Goal: Task Accomplishment & Management: Manage account settings

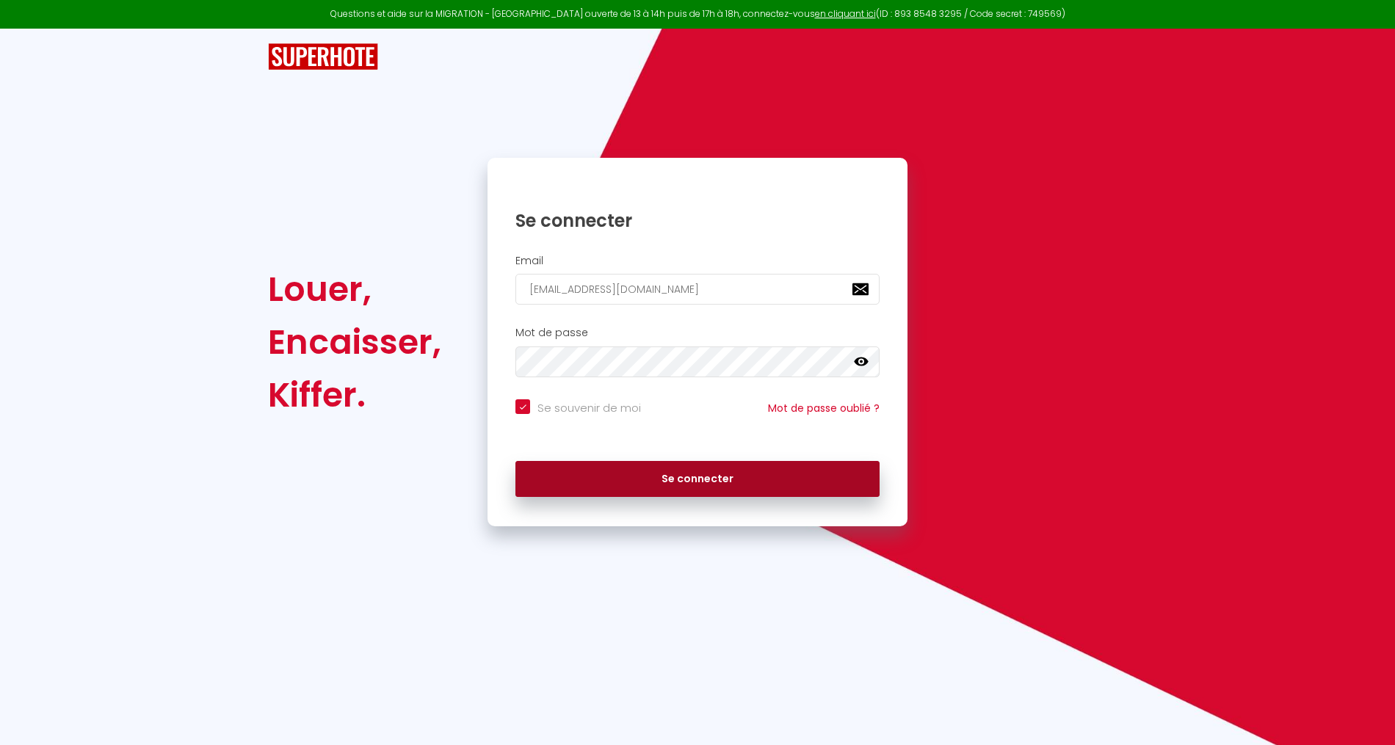
click at [617, 481] on button "Se connecter" at bounding box center [697, 479] width 364 height 37
checkbox input "true"
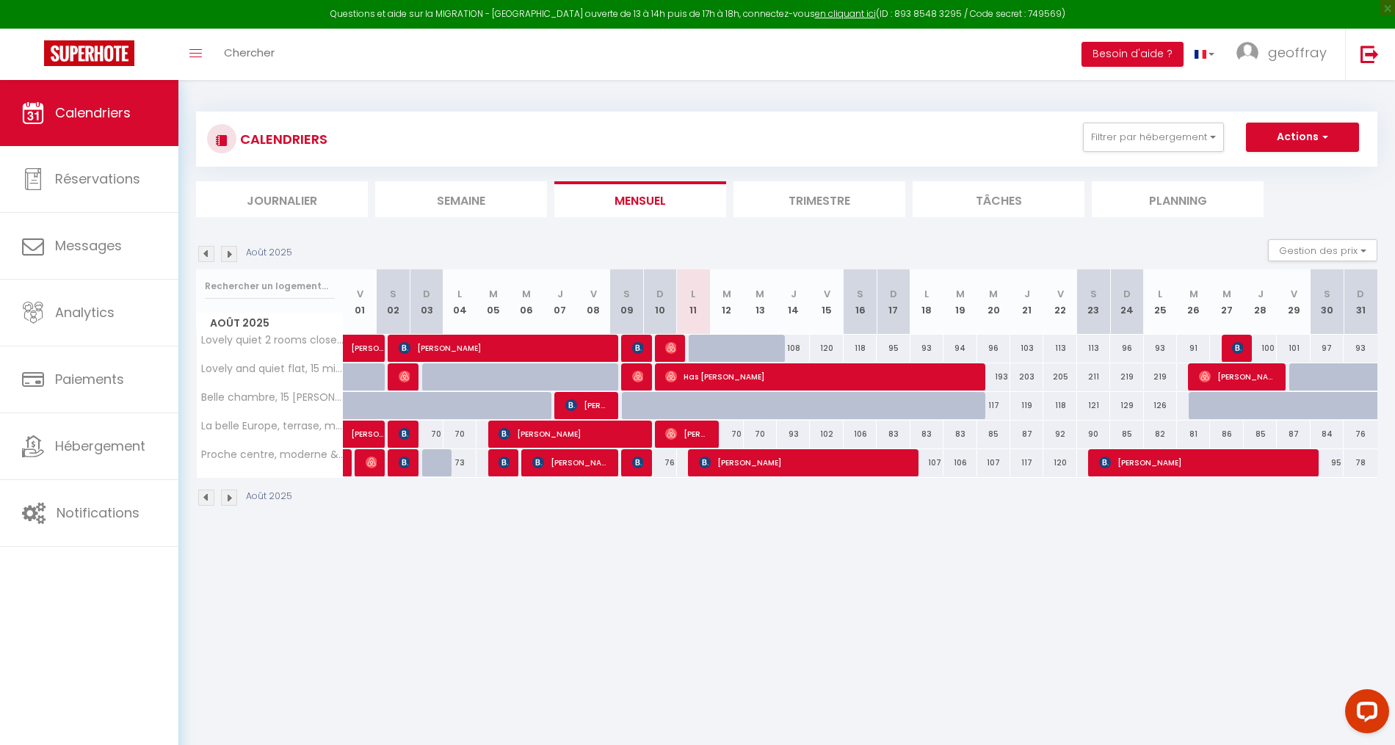
click at [710, 341] on div at bounding box center [726, 349] width 33 height 28
type input "78"
type input "[DATE] Août 2025"
type input "Mer 13 Août 2025"
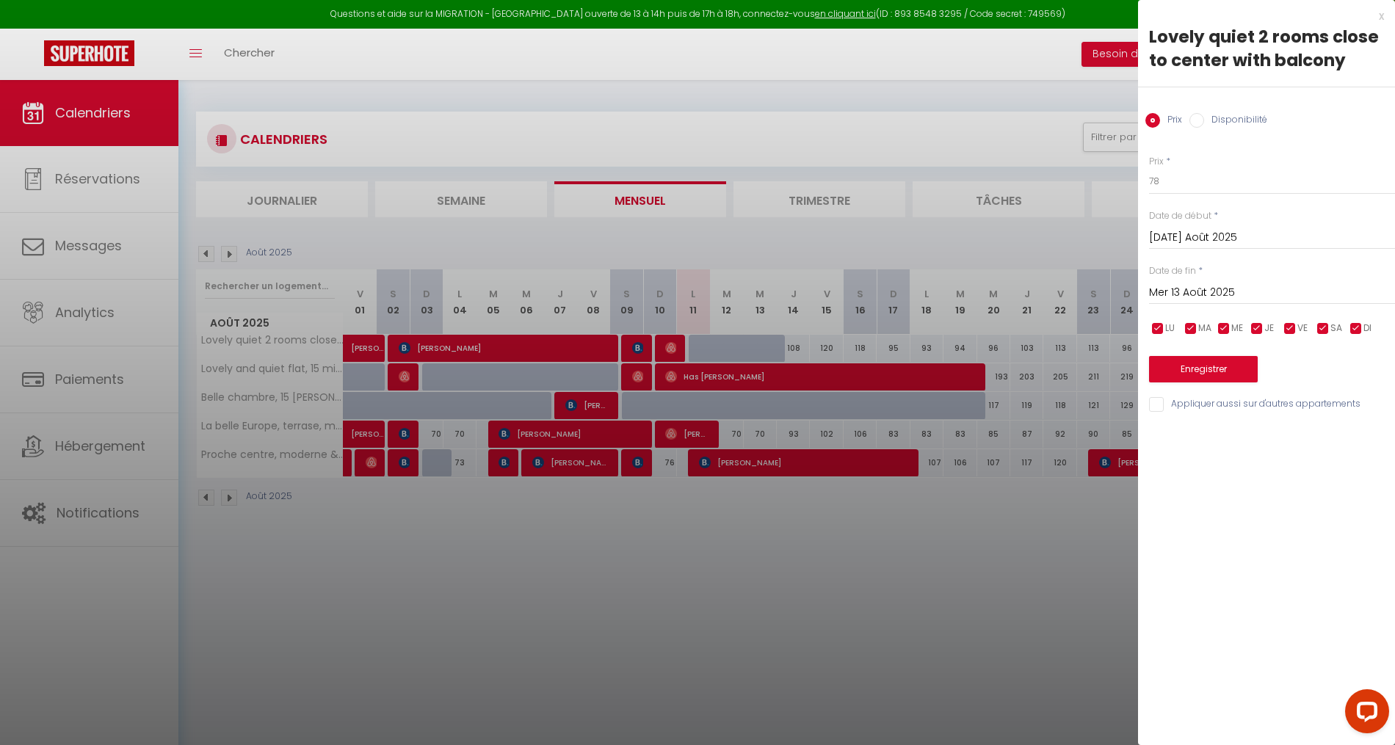
click at [710, 341] on div at bounding box center [697, 372] width 1395 height 745
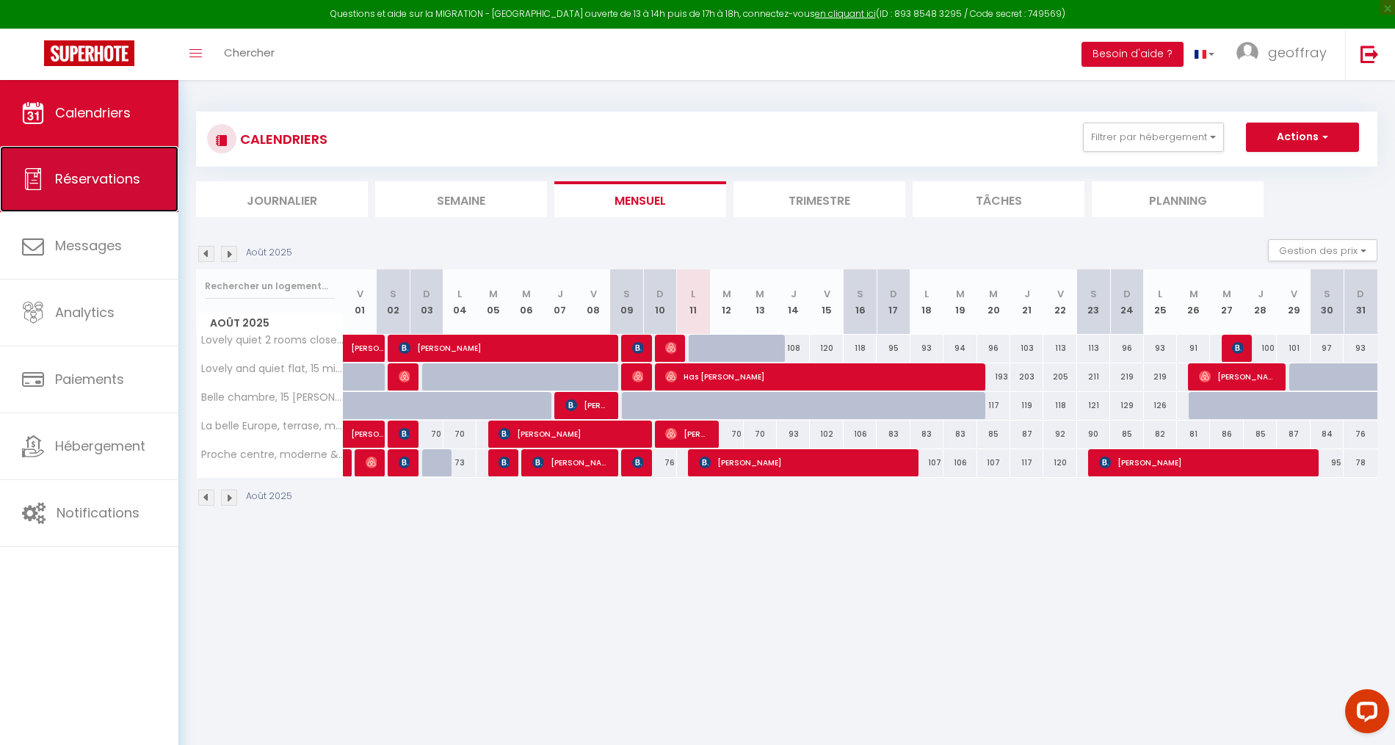
click at [132, 162] on link "Réservations" at bounding box center [89, 179] width 178 height 66
select select "not_cancelled"
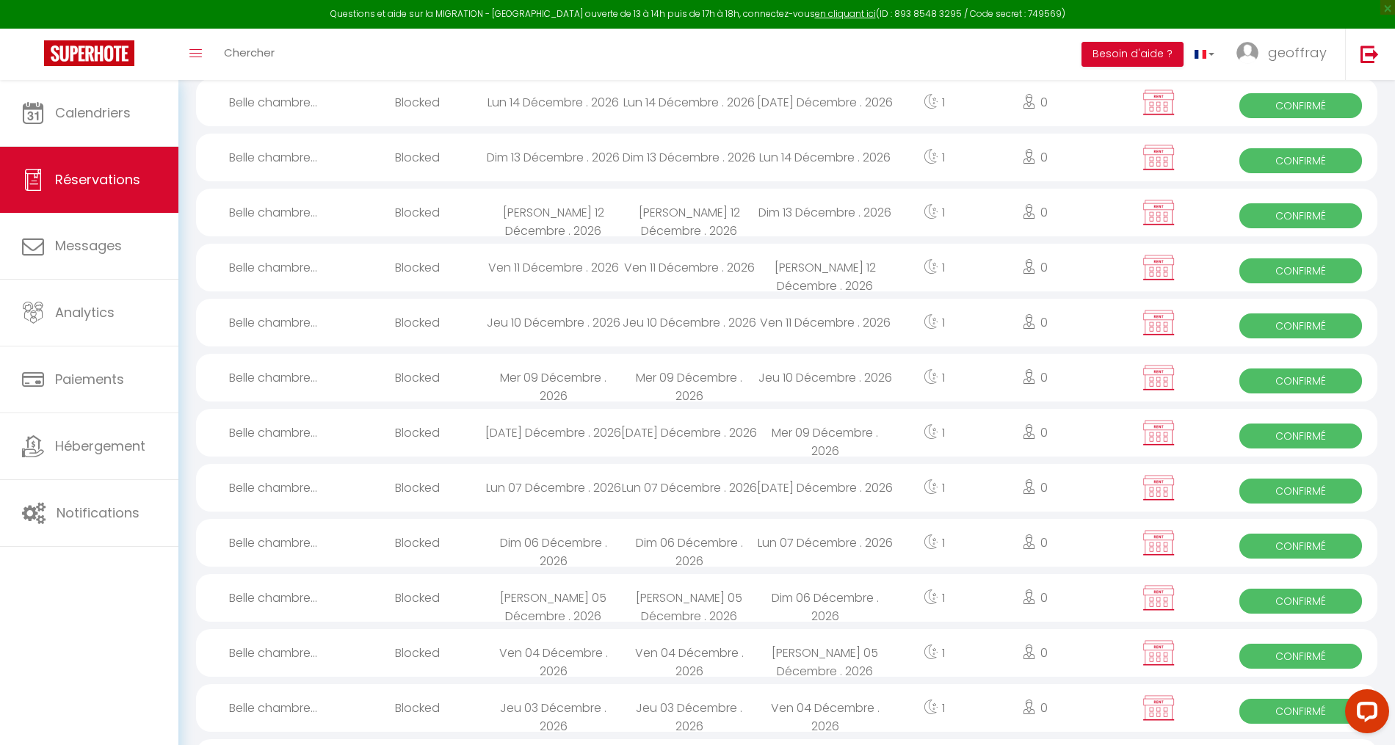
scroll to position [2349, 0]
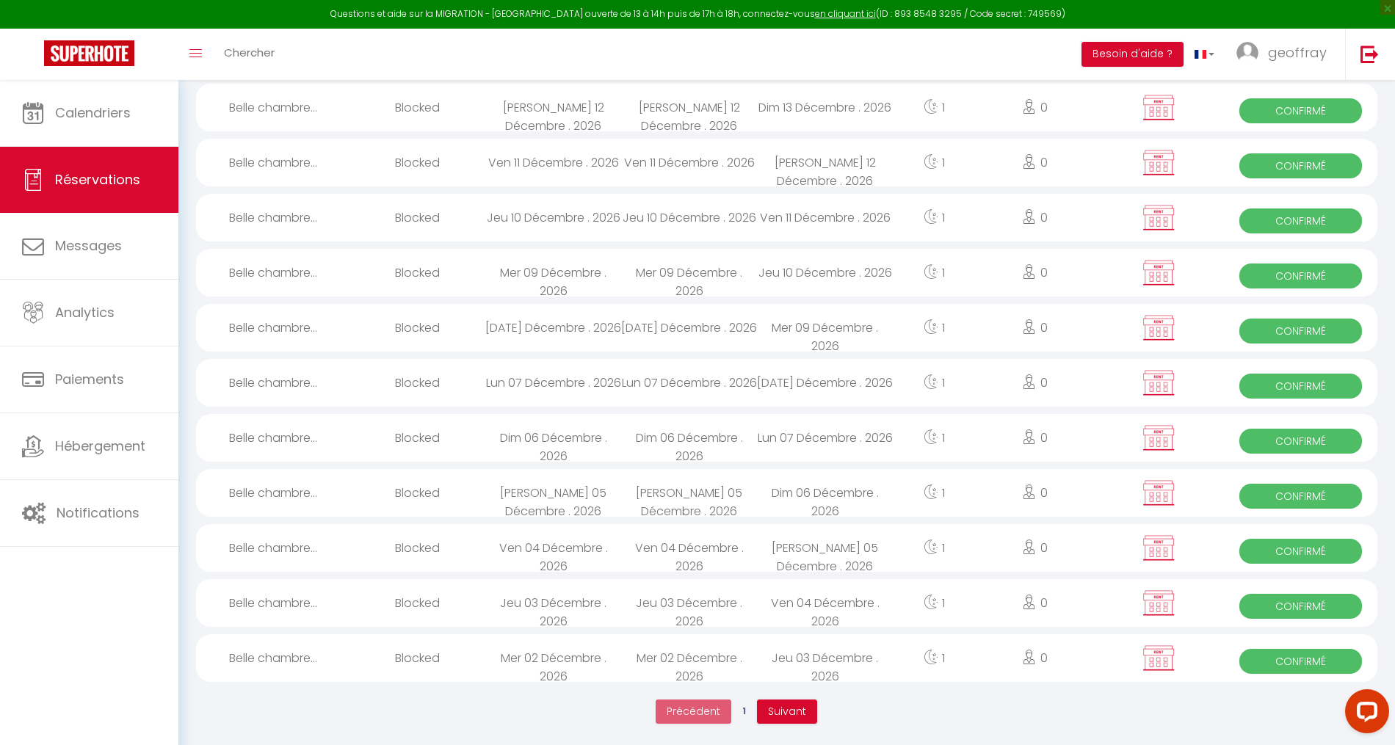
click at [783, 704] on span "Suivant" at bounding box center [787, 711] width 38 height 15
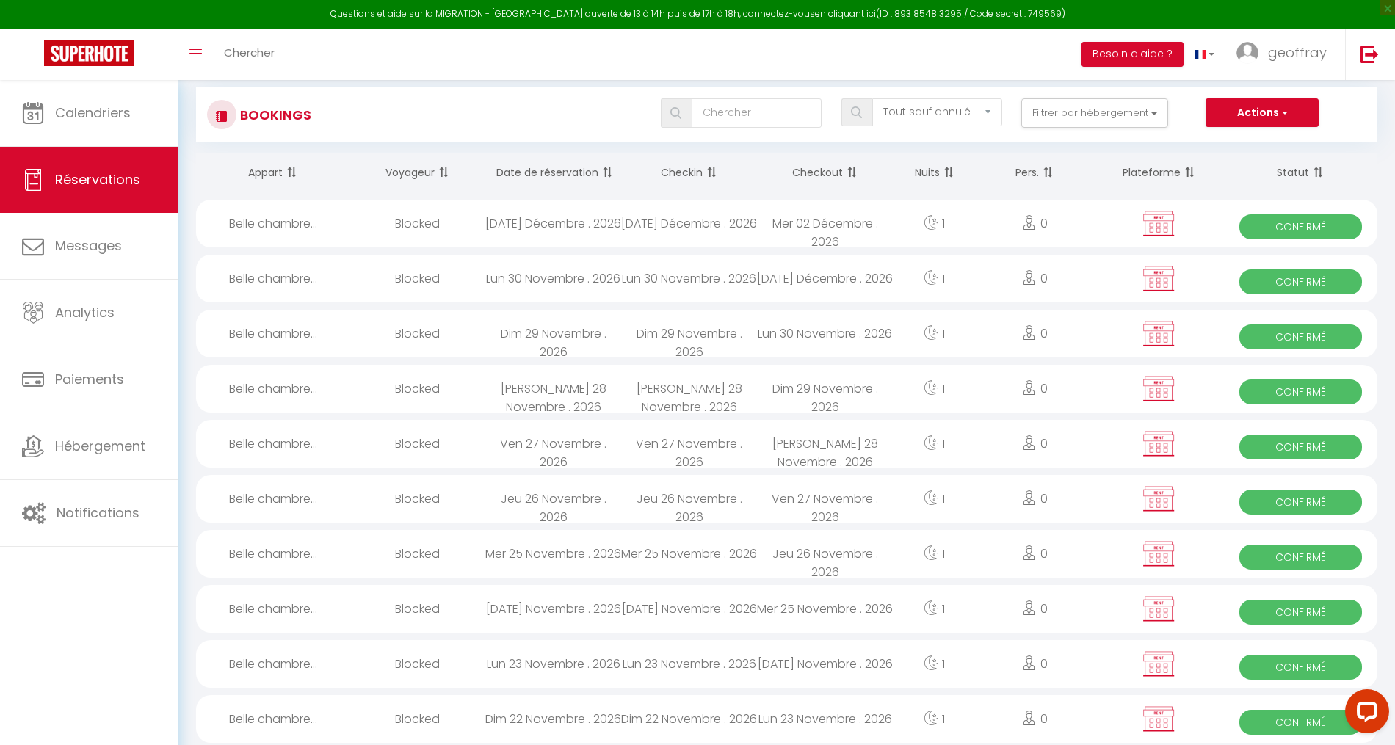
scroll to position [0, 0]
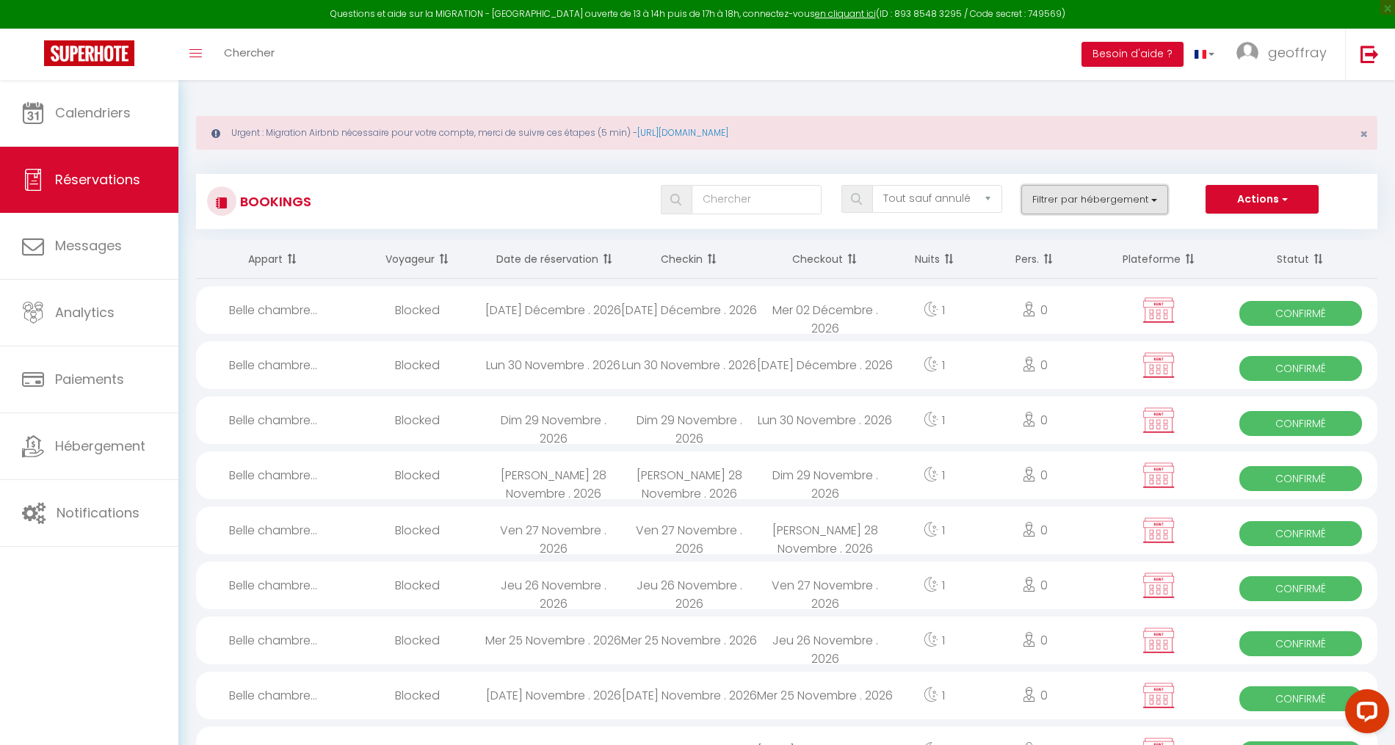
click at [1132, 189] on button "Filtrer par hébergement" at bounding box center [1094, 199] width 147 height 29
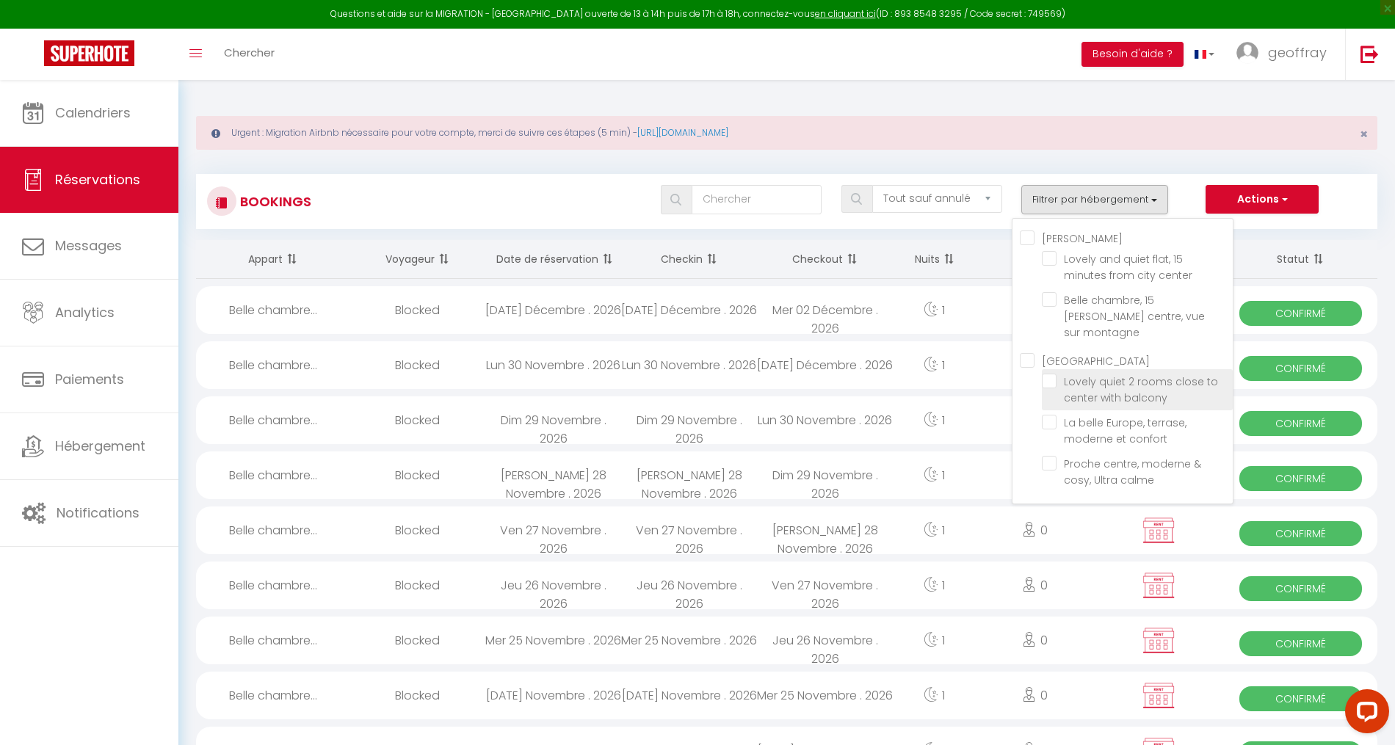
click at [1102, 376] on span "Lovely quiet 2 rooms close to center with balcony" at bounding box center [1141, 389] width 154 height 31
click at [1102, 376] on input "Lovely quiet 2 rooms close to center with balcony" at bounding box center [1137, 381] width 191 height 15
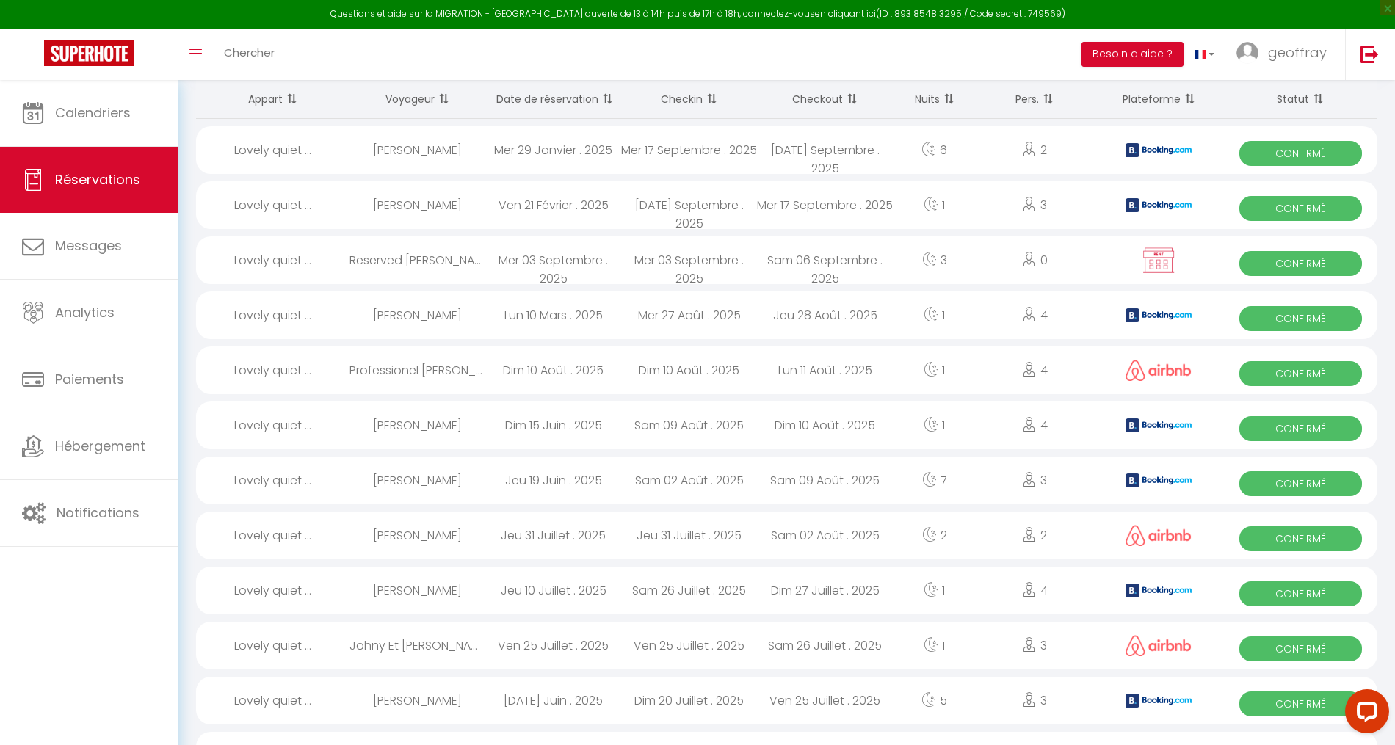
scroll to position [158, 0]
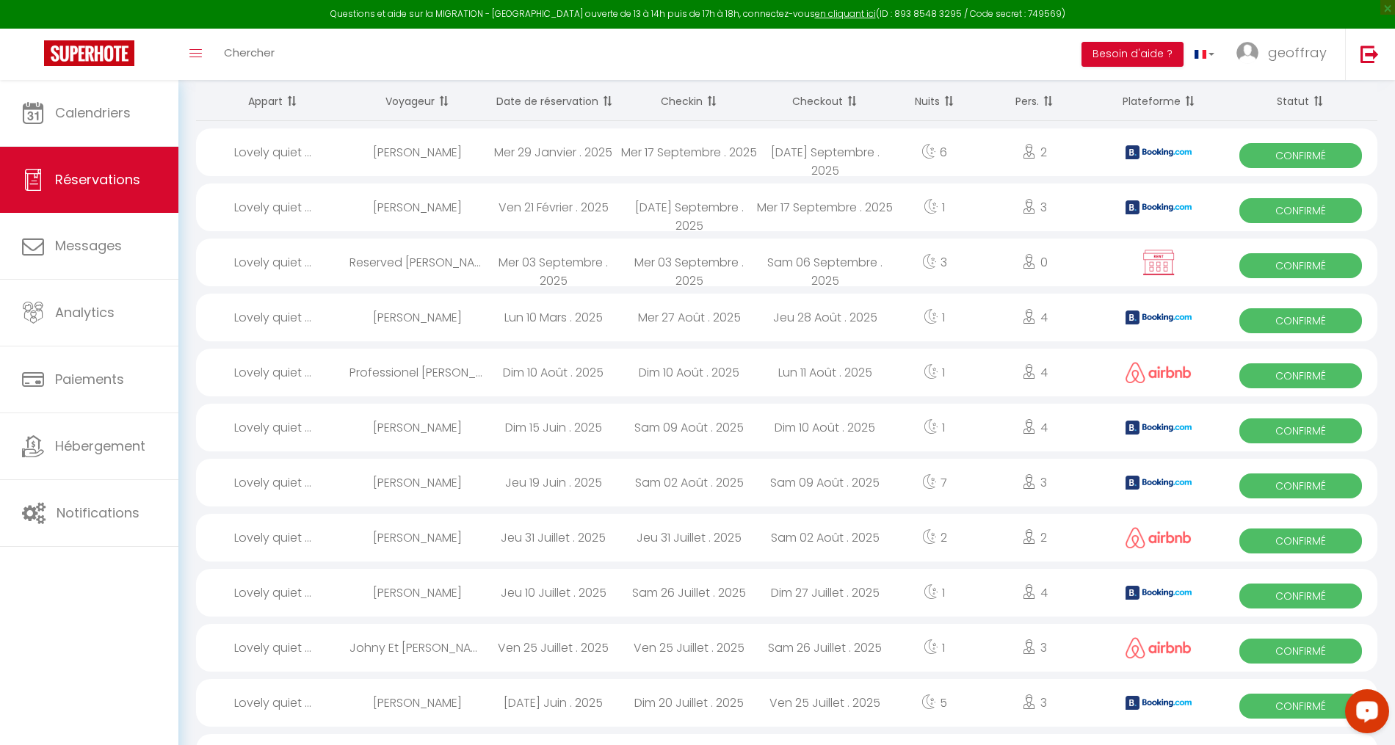
click at [1378, 707] on div "Open LiveChat chat widget" at bounding box center [1366, 710] width 25 height 25
click at [1264, 43] on link "geoffray" at bounding box center [1285, 54] width 120 height 51
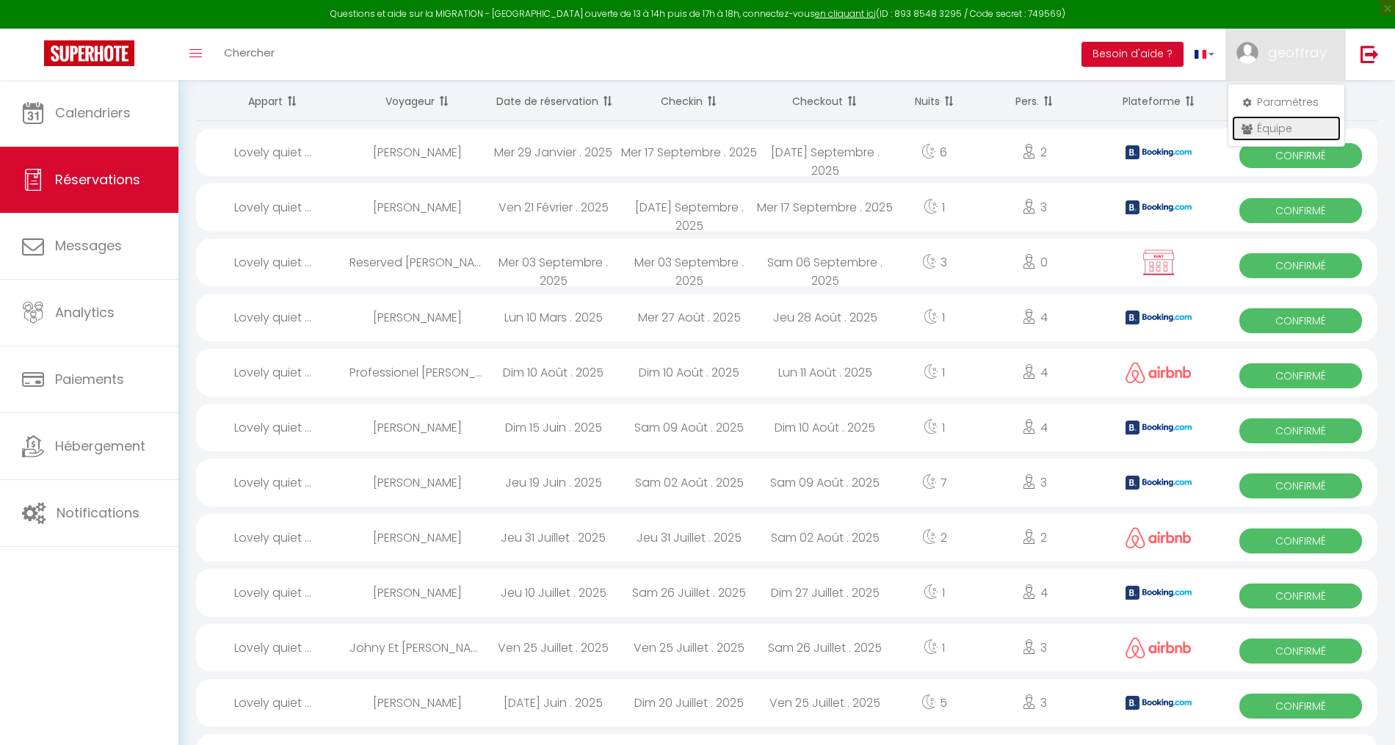
click at [1281, 139] on link "Équipe" at bounding box center [1286, 128] width 109 height 25
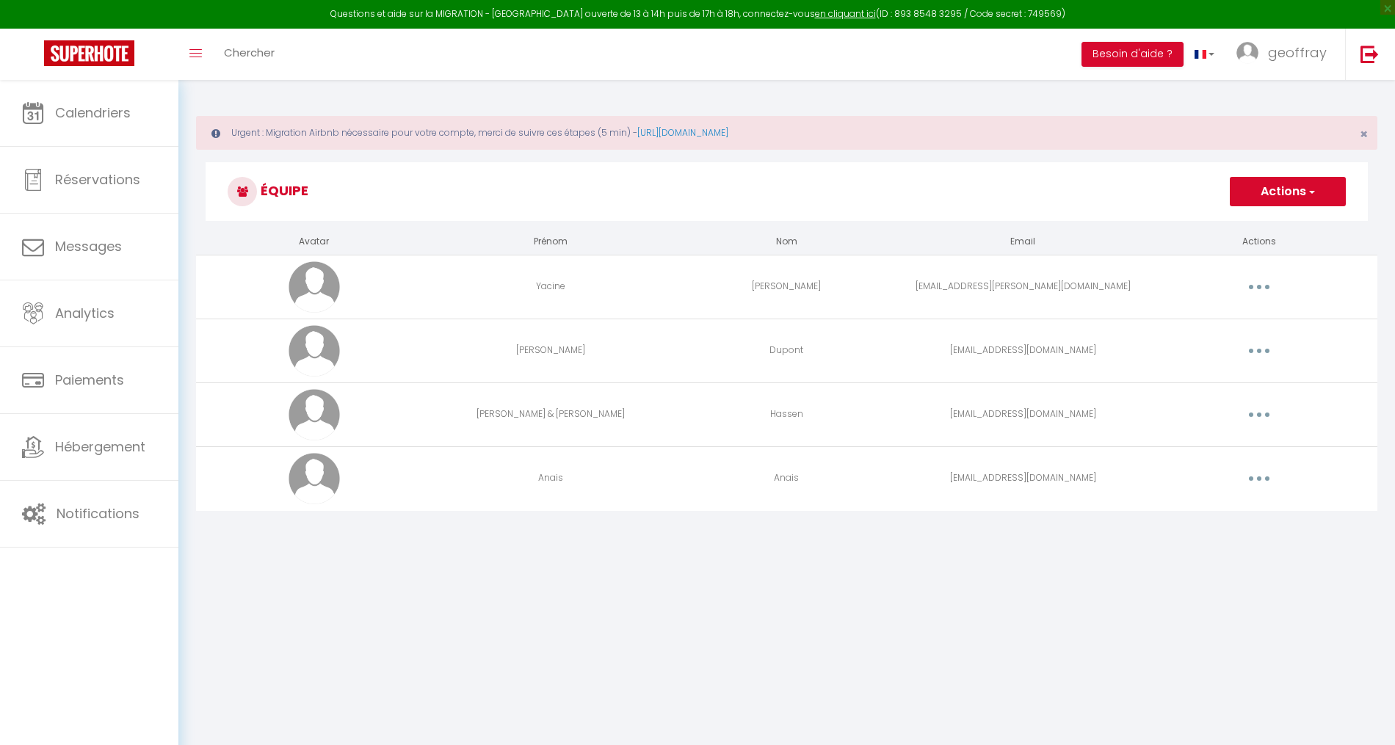
click at [955, 588] on body "Questions et aide sur la MIGRATION - Salle Zoom ouverte de 13 à 14h puis de 17h…" at bounding box center [697, 452] width 1395 height 745
click at [1294, 58] on span "geoffray" at bounding box center [1297, 52] width 59 height 18
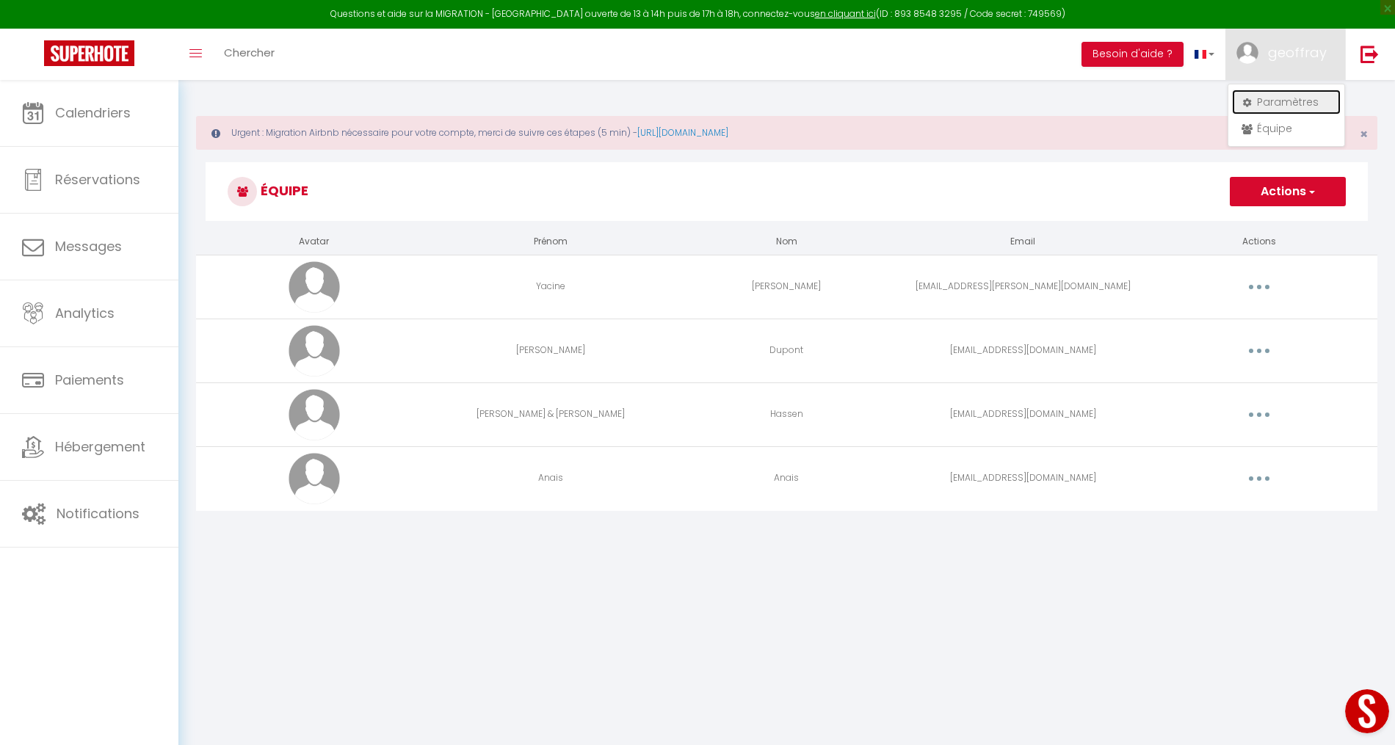
click at [1265, 103] on link "Paramètres" at bounding box center [1286, 102] width 109 height 25
select select "fr"
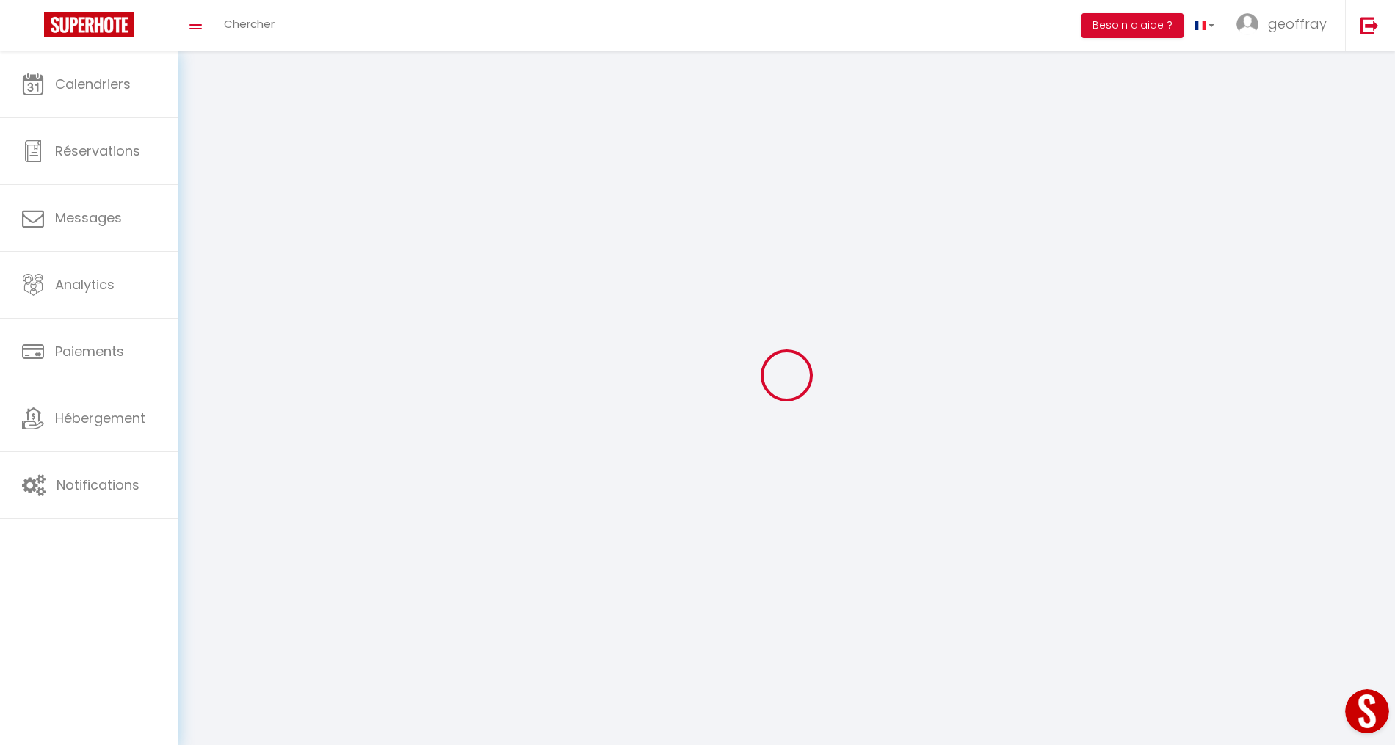
type input "geoffray"
type input "atlan"
type input "0621471922"
type input "5bis rue margnolle"
type input "69300"
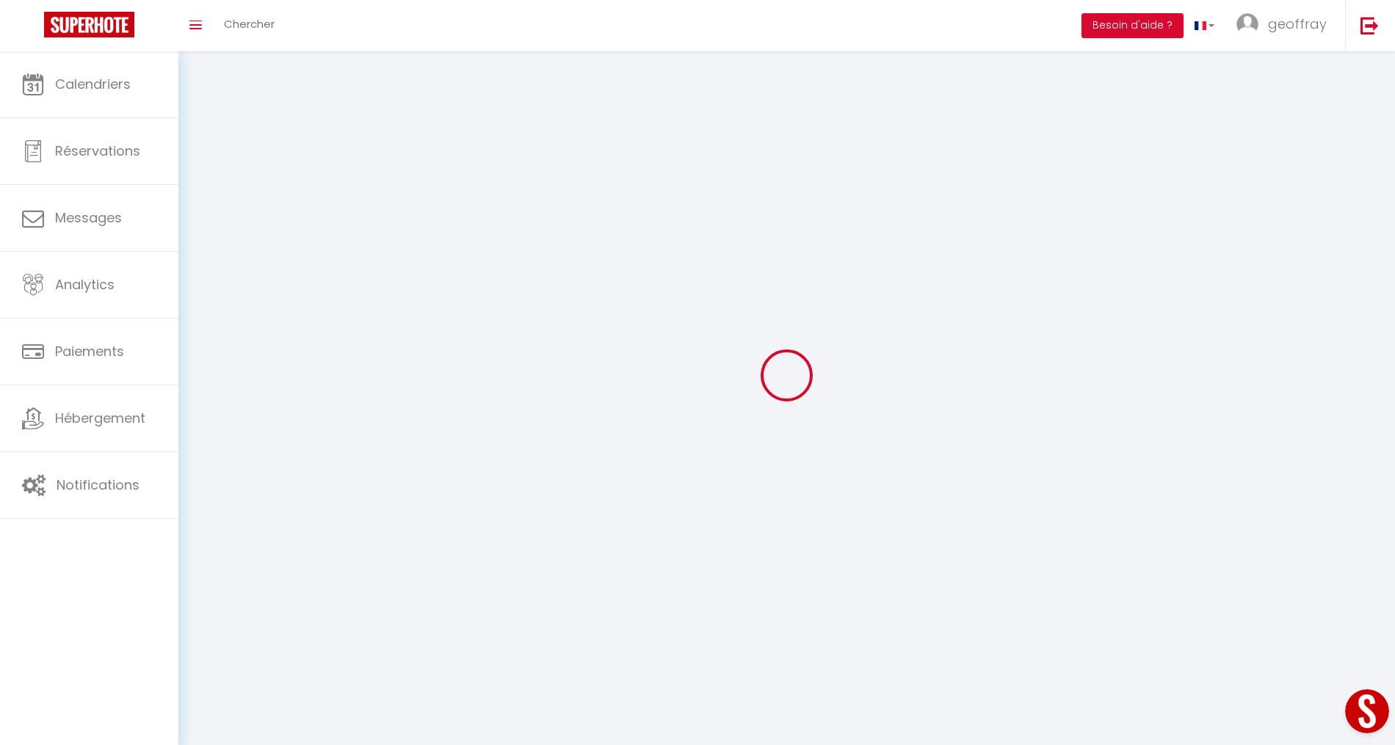
type input "CALUIRE ET CUIRE"
type input "75Fuu8J1JZQzvH32HhhnFkevV"
type input "TziRKaU5fDux8BLLfljl4wB7V"
type input "https://app.superhote.com/#/get-available-rentals/TziRKaU5fDux8BLLfljl4wB7V"
select select "28"
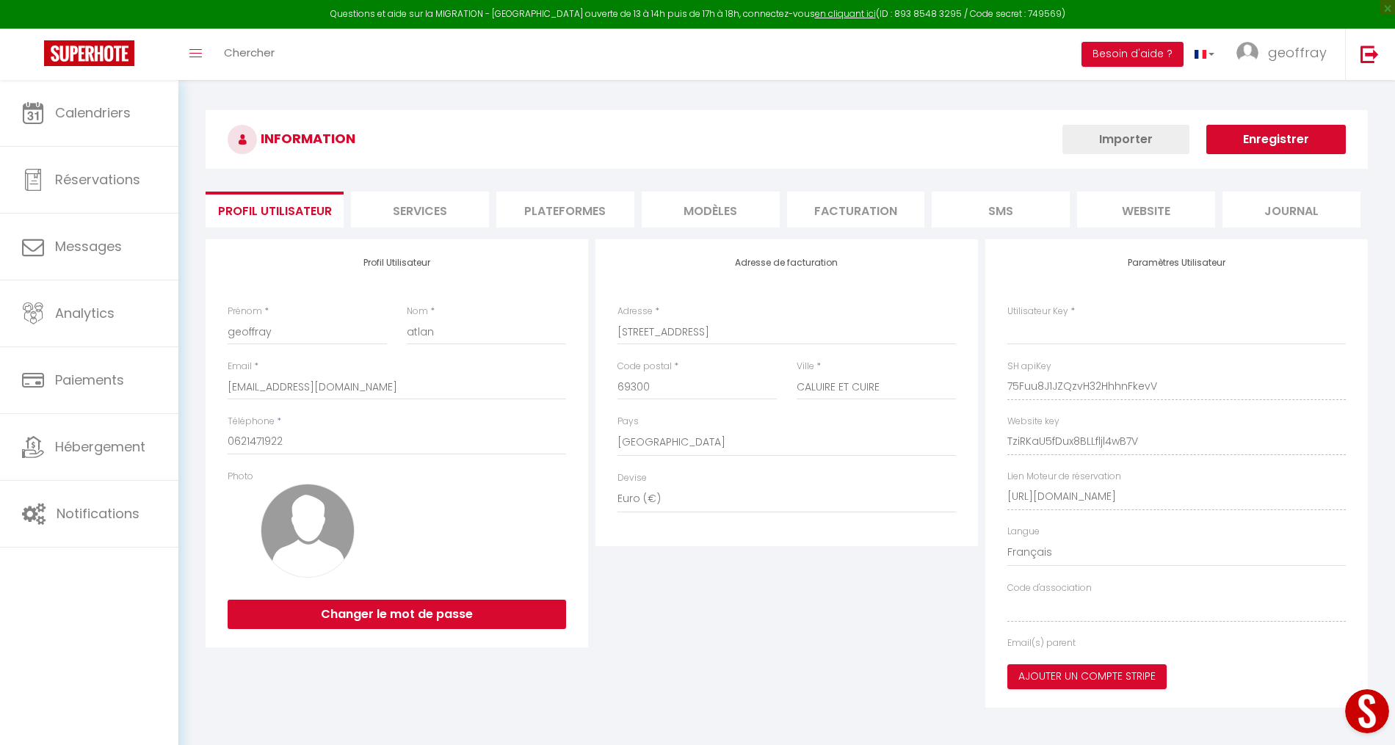
type input "75Fuu8J1JZQzvH32HhhnFkevV"
type input "TziRKaU5fDux8BLLfljl4wB7V"
type input "https://app.superhote.com/#/get-available-rentals/TziRKaU5fDux8BLLfljl4wB7V"
select select "fr"
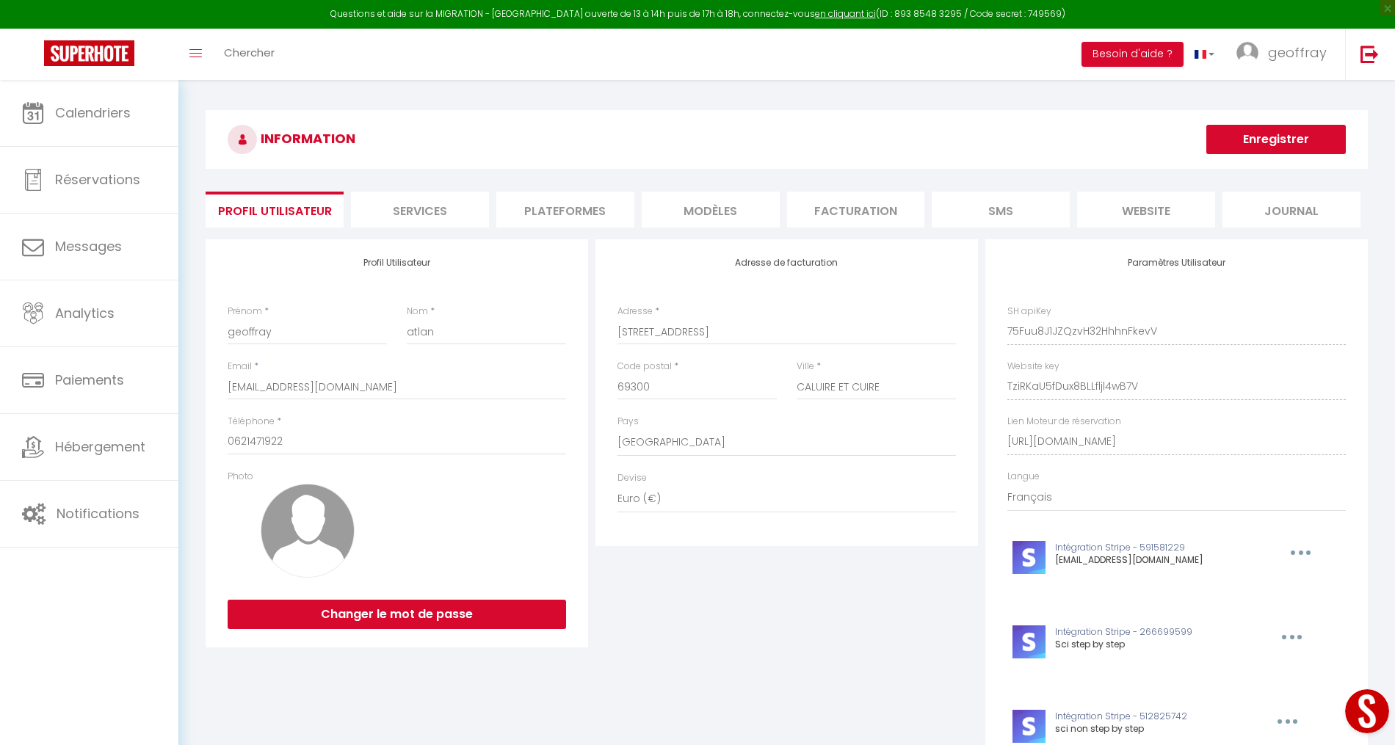
click at [608, 206] on li "Plateformes" at bounding box center [565, 210] width 138 height 36
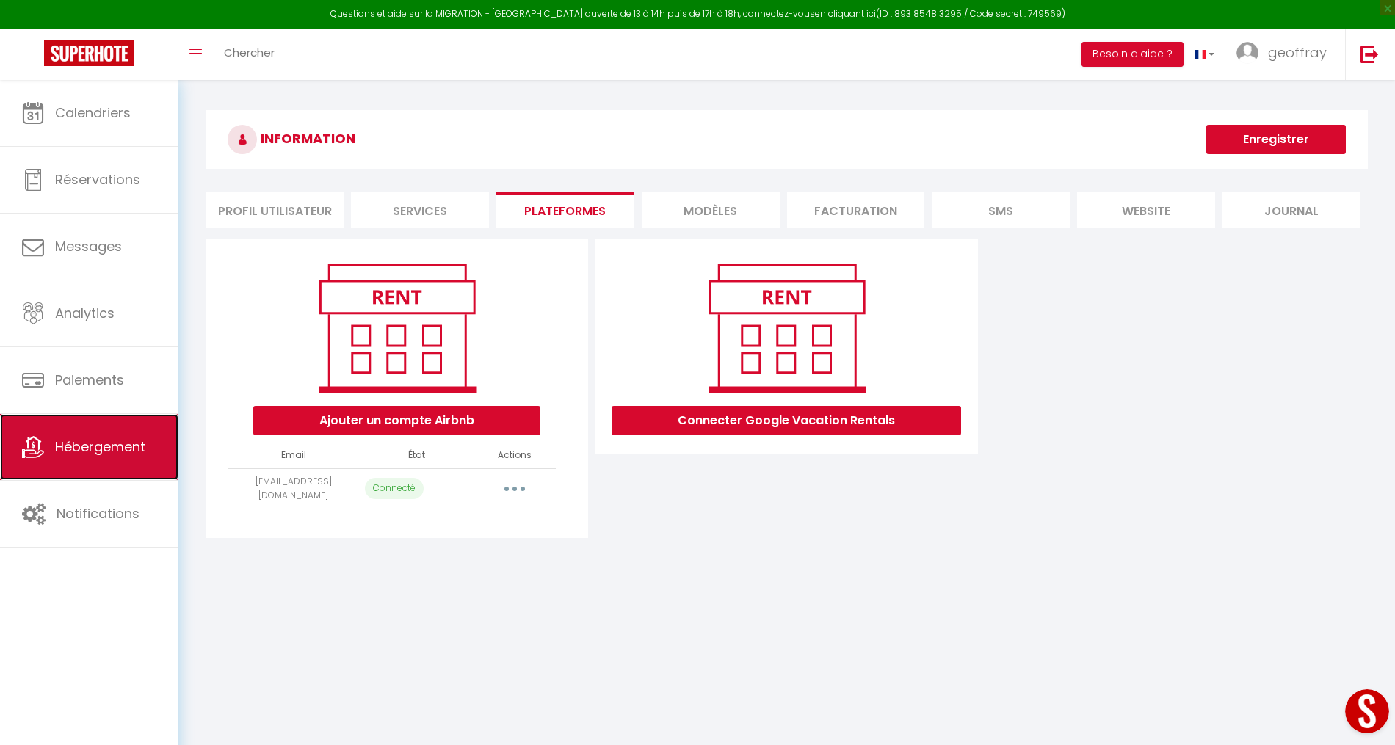
click at [101, 444] on span "Hébergement" at bounding box center [100, 446] width 90 height 18
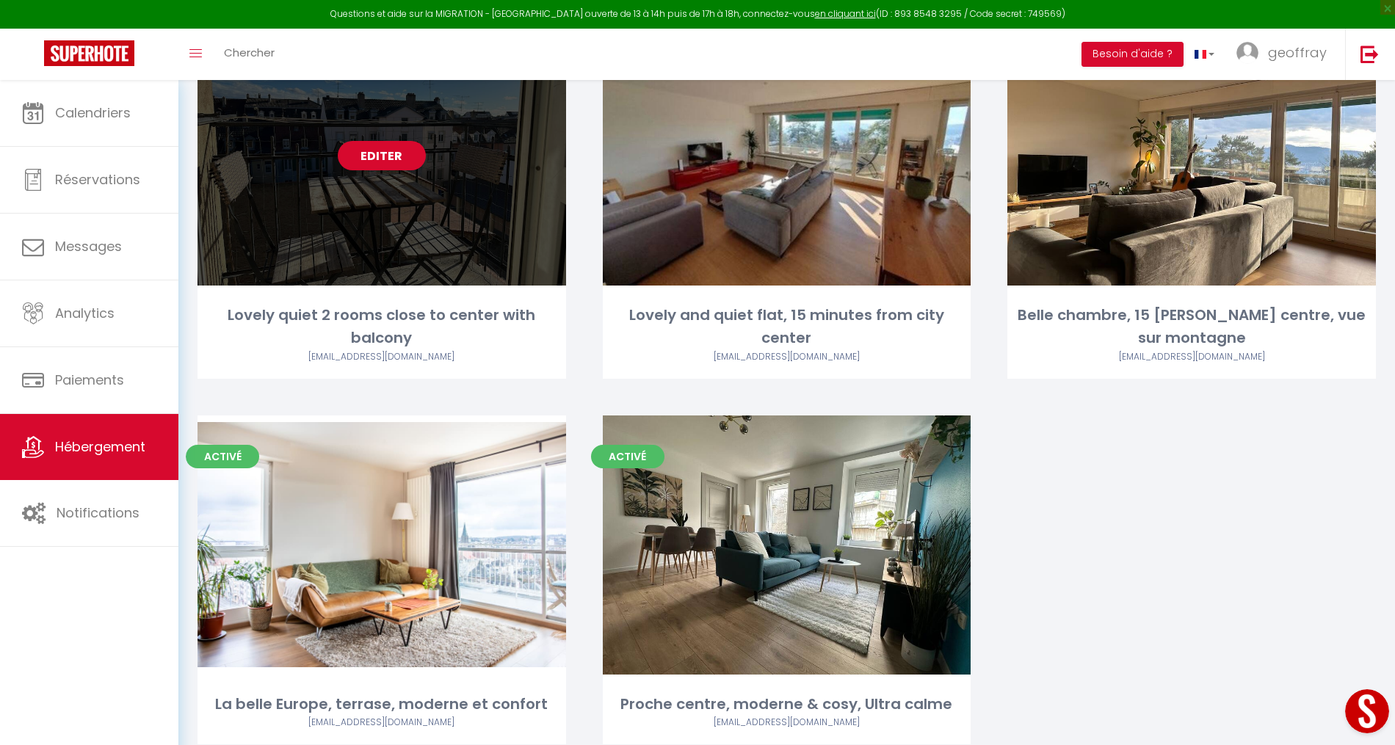
scroll to position [277, 0]
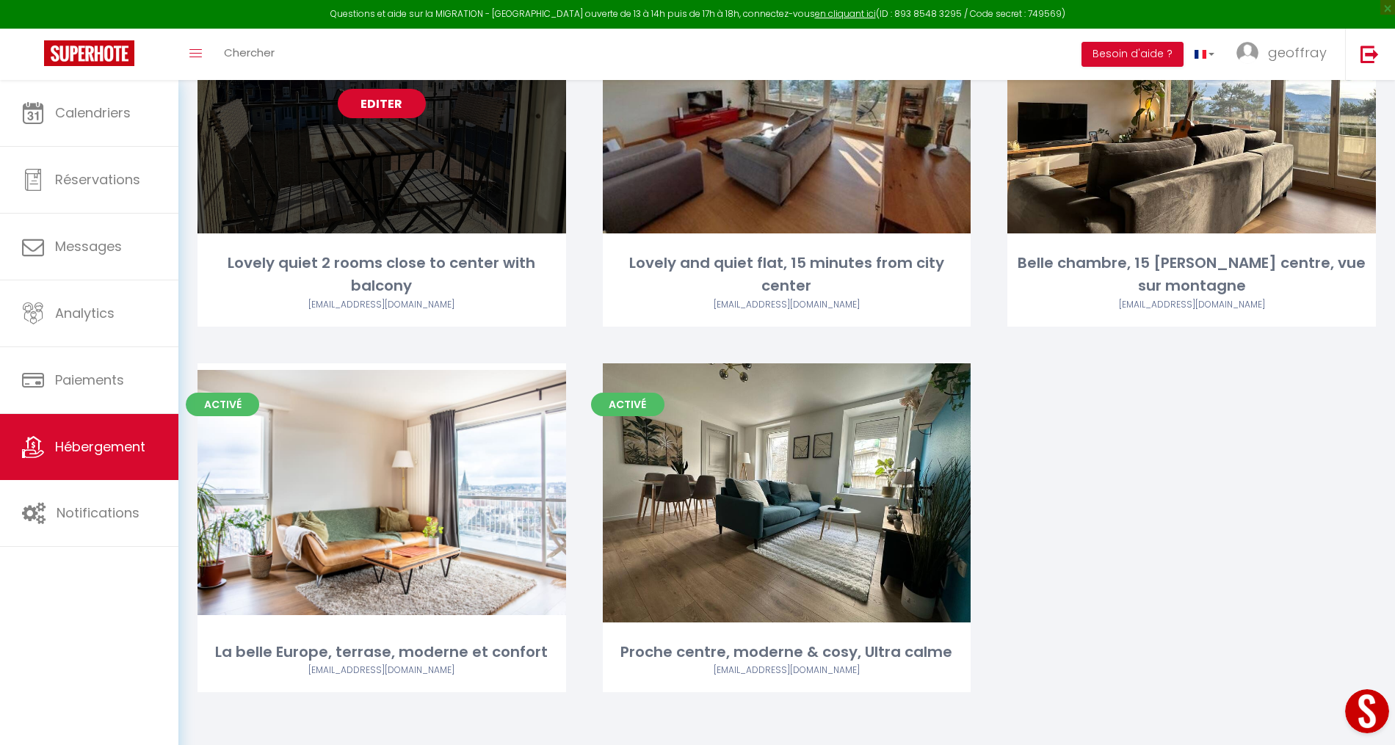
click at [367, 112] on link "Editer" at bounding box center [382, 103] width 88 height 29
click at [374, 110] on link "Editer" at bounding box center [382, 103] width 88 height 29
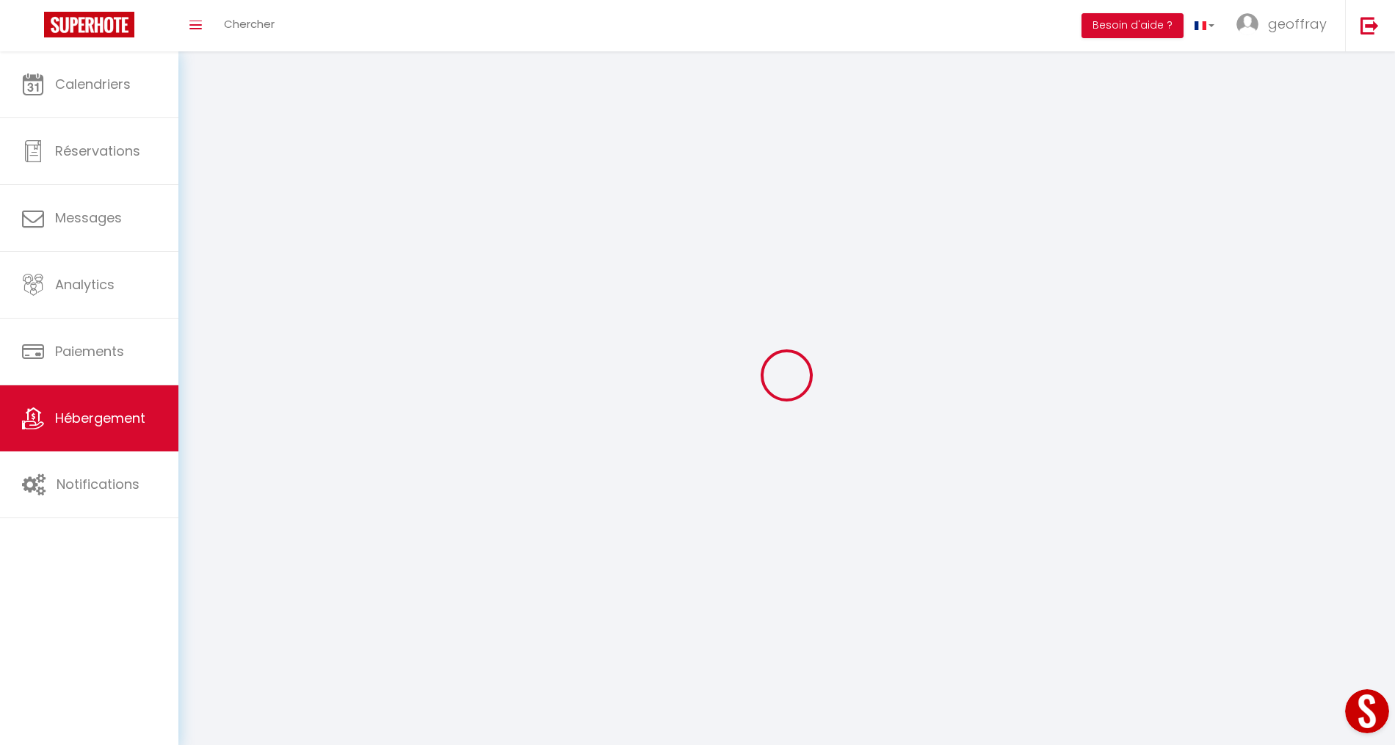
select select
select select "28"
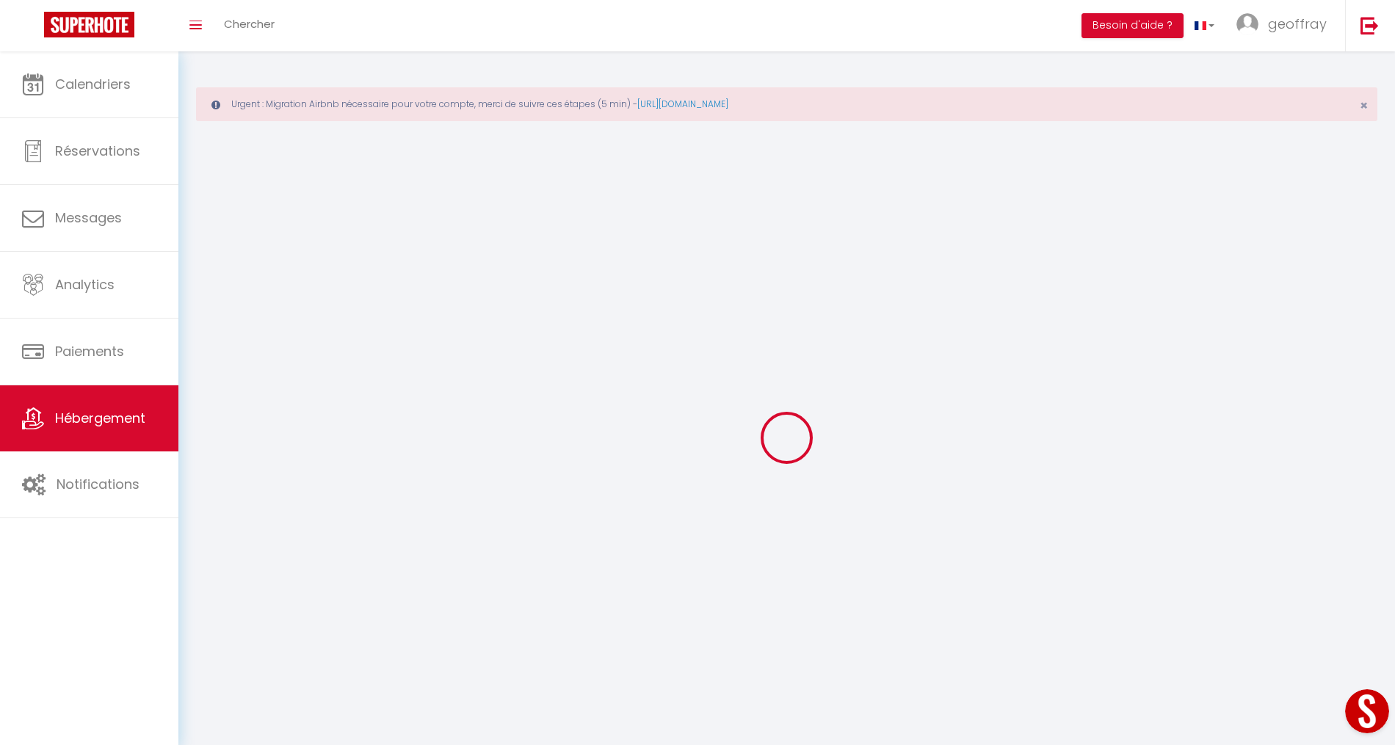
select select
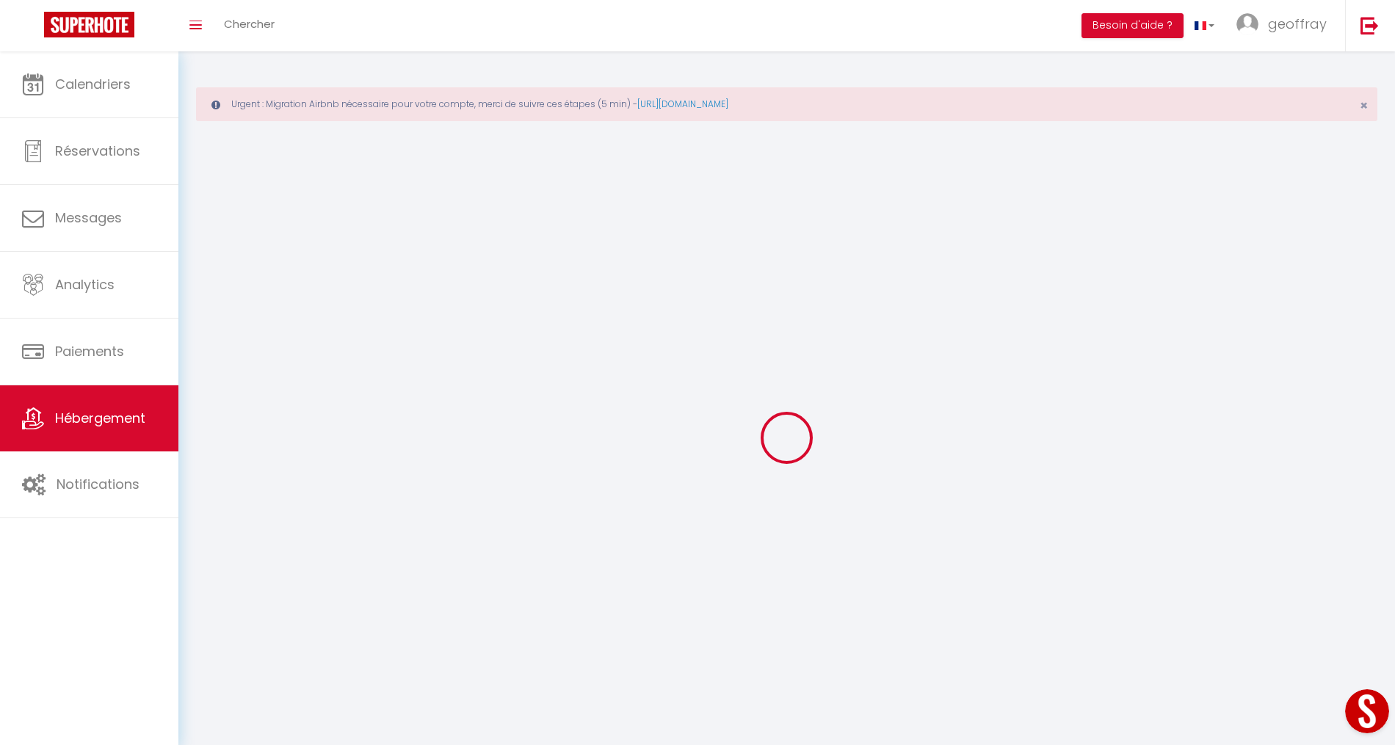
select select
checkbox input "false"
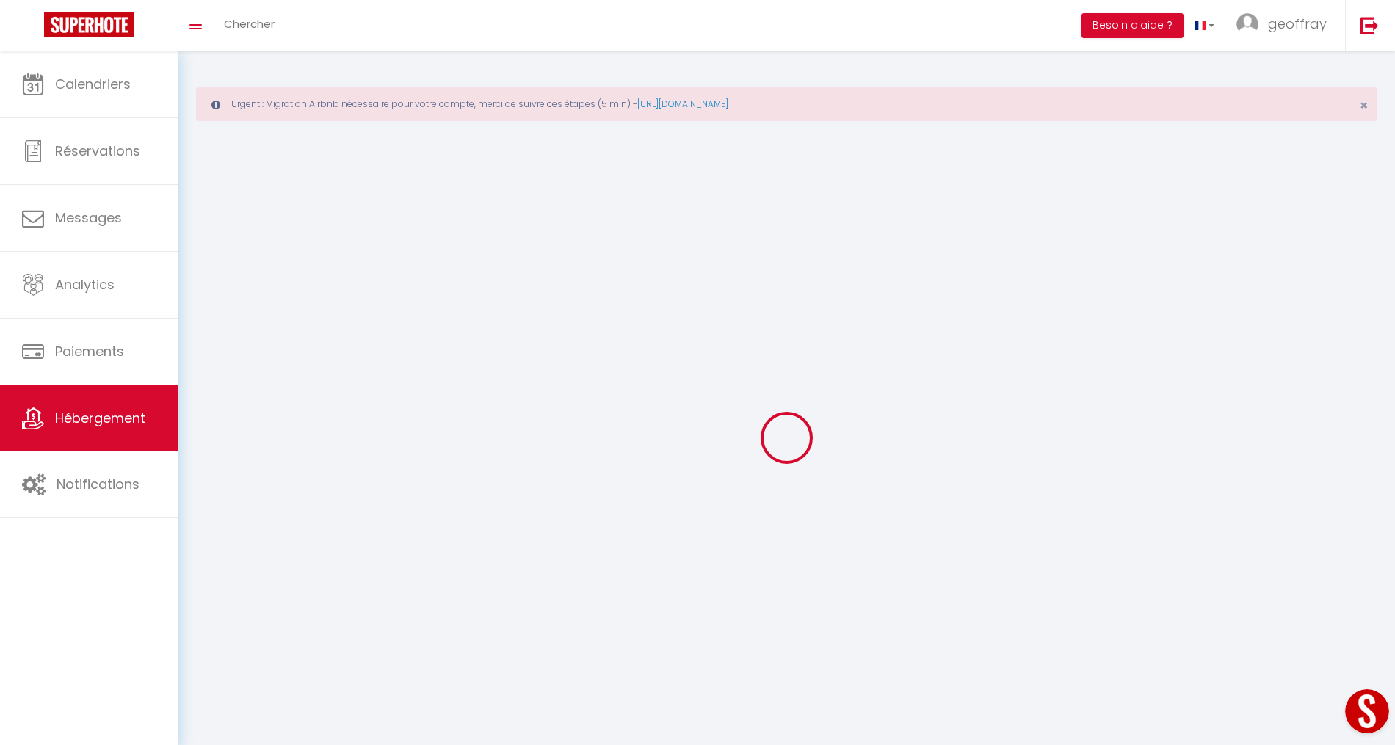
select select
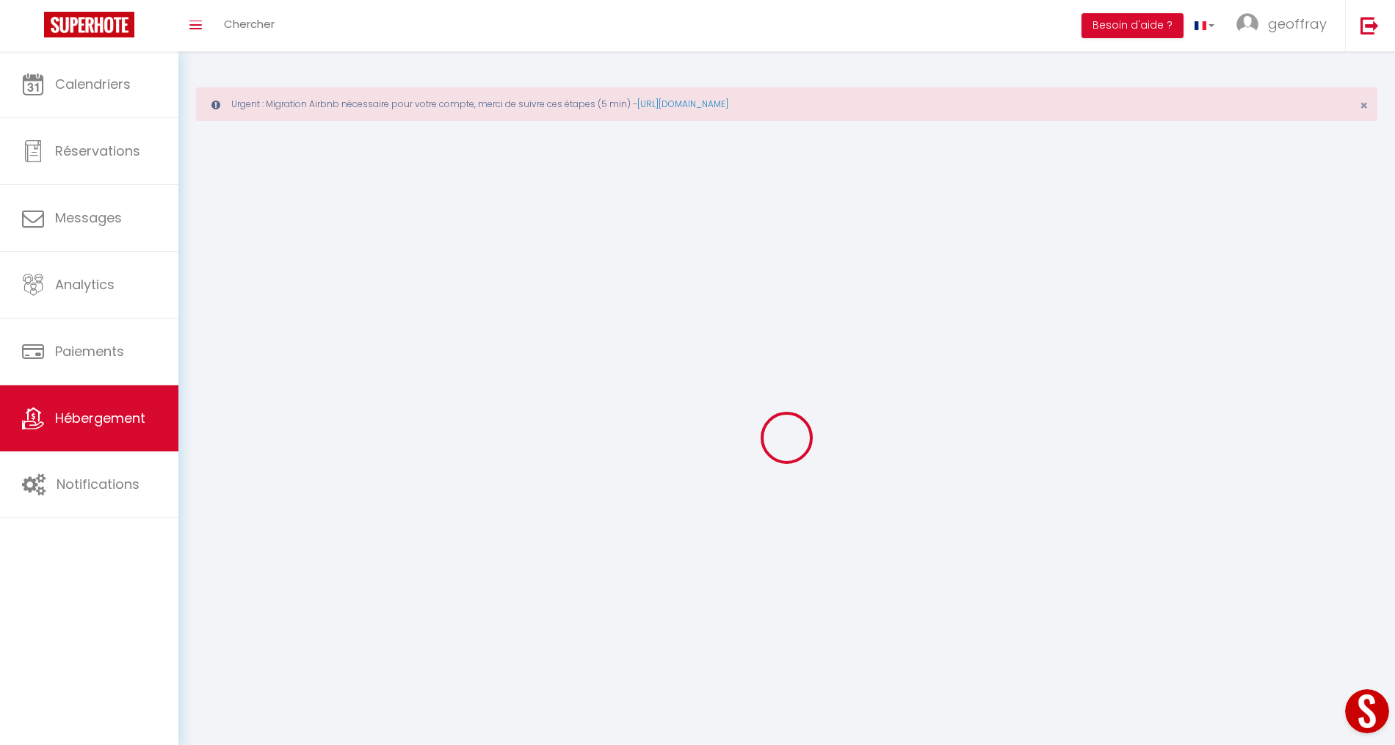
select select
checkbox input "false"
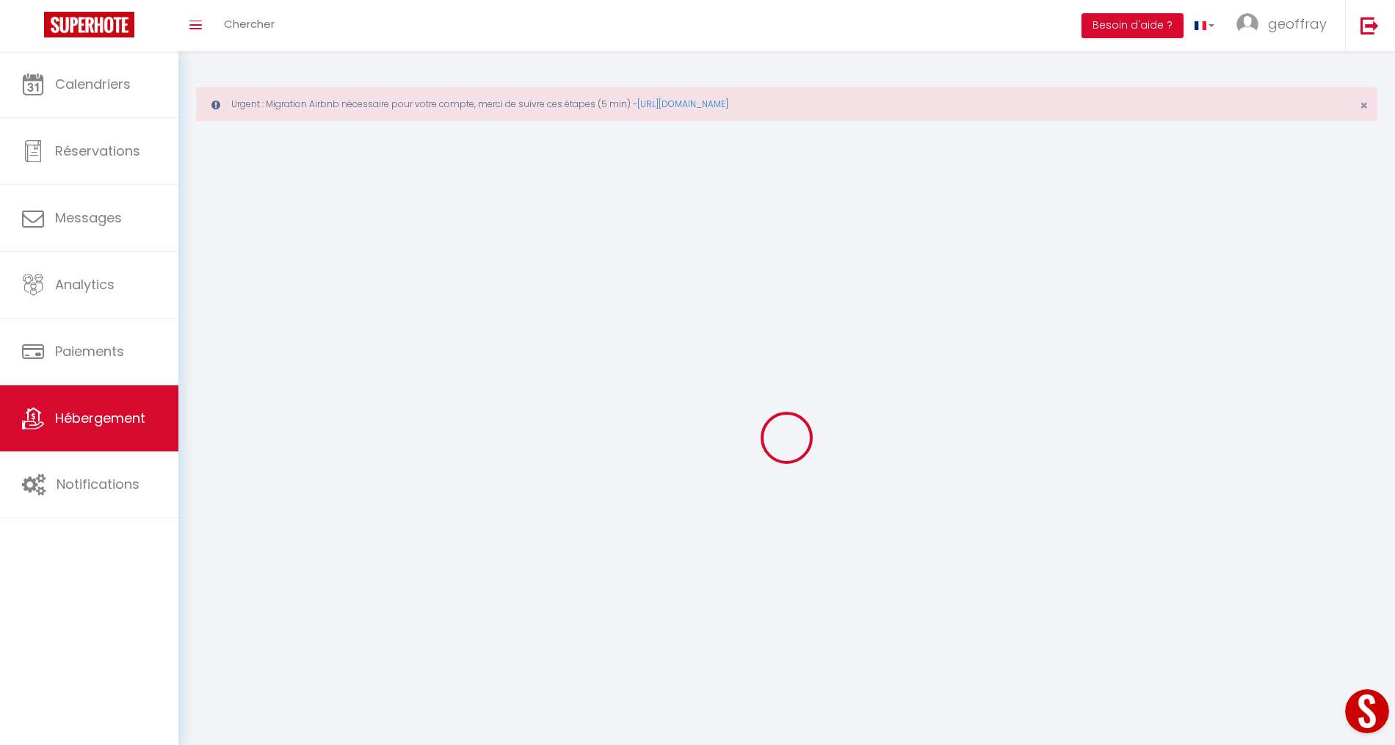
checkbox input "false"
select select
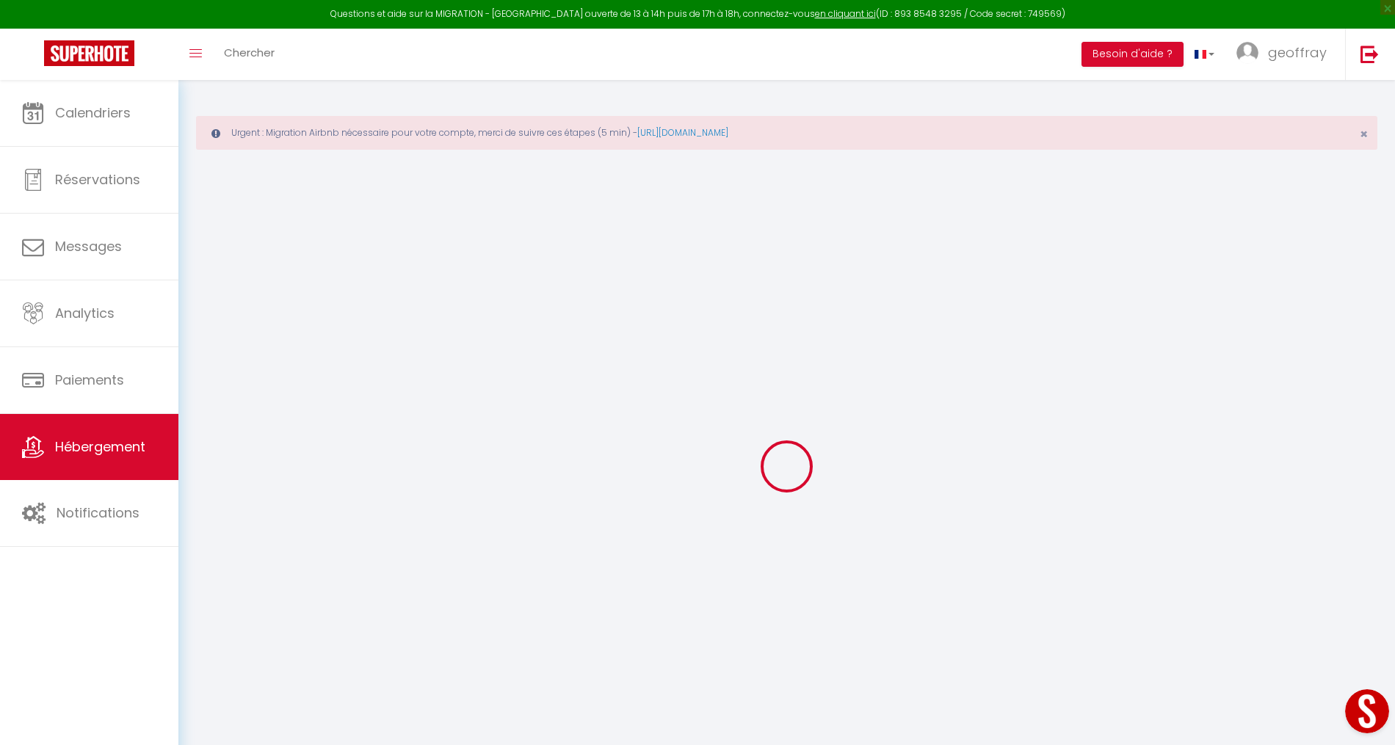
select select
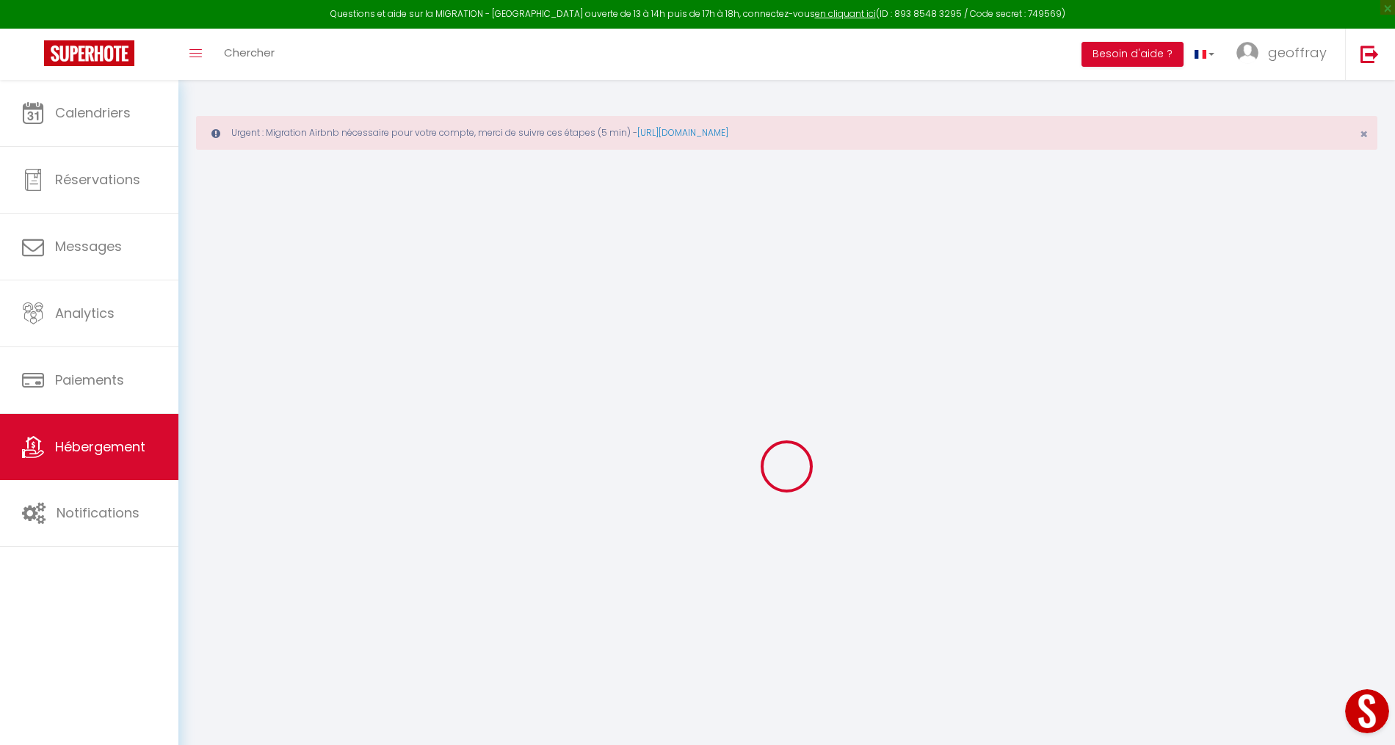
select select
checkbox input "false"
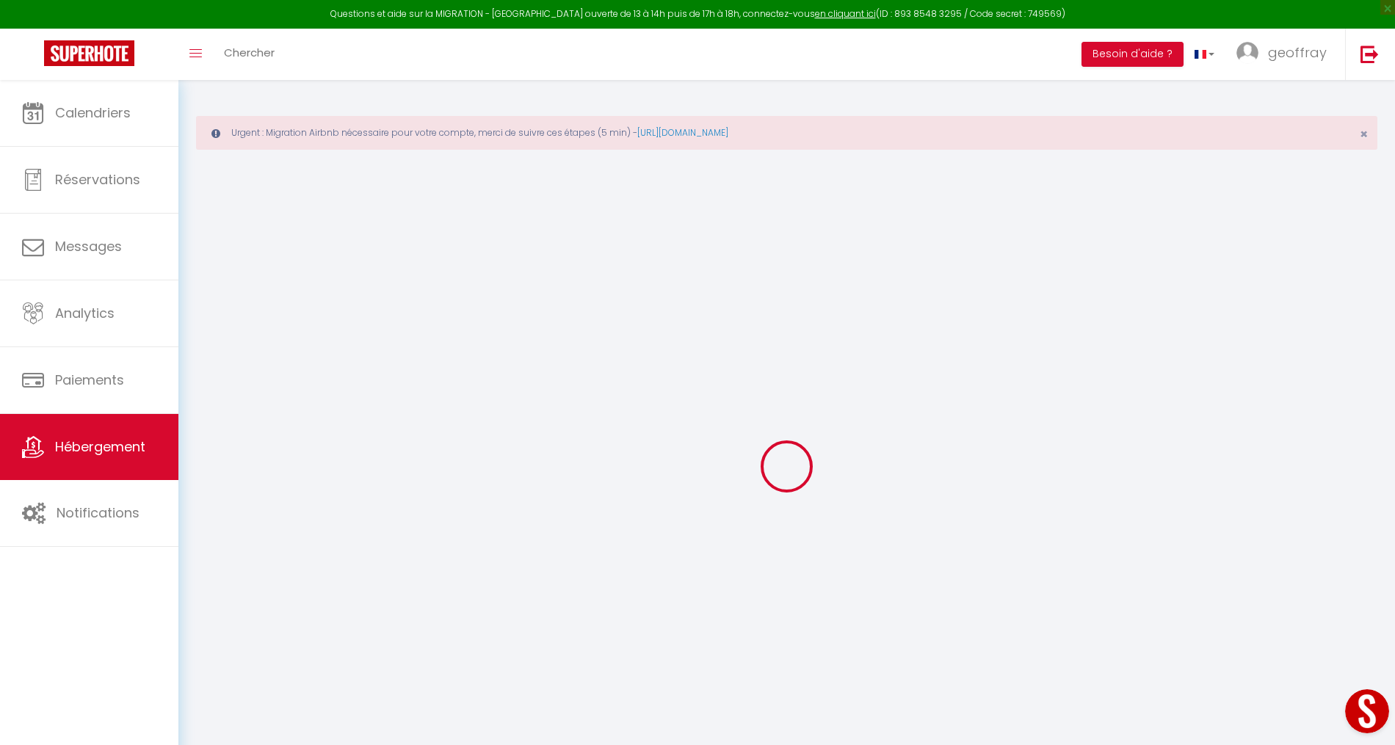
select select
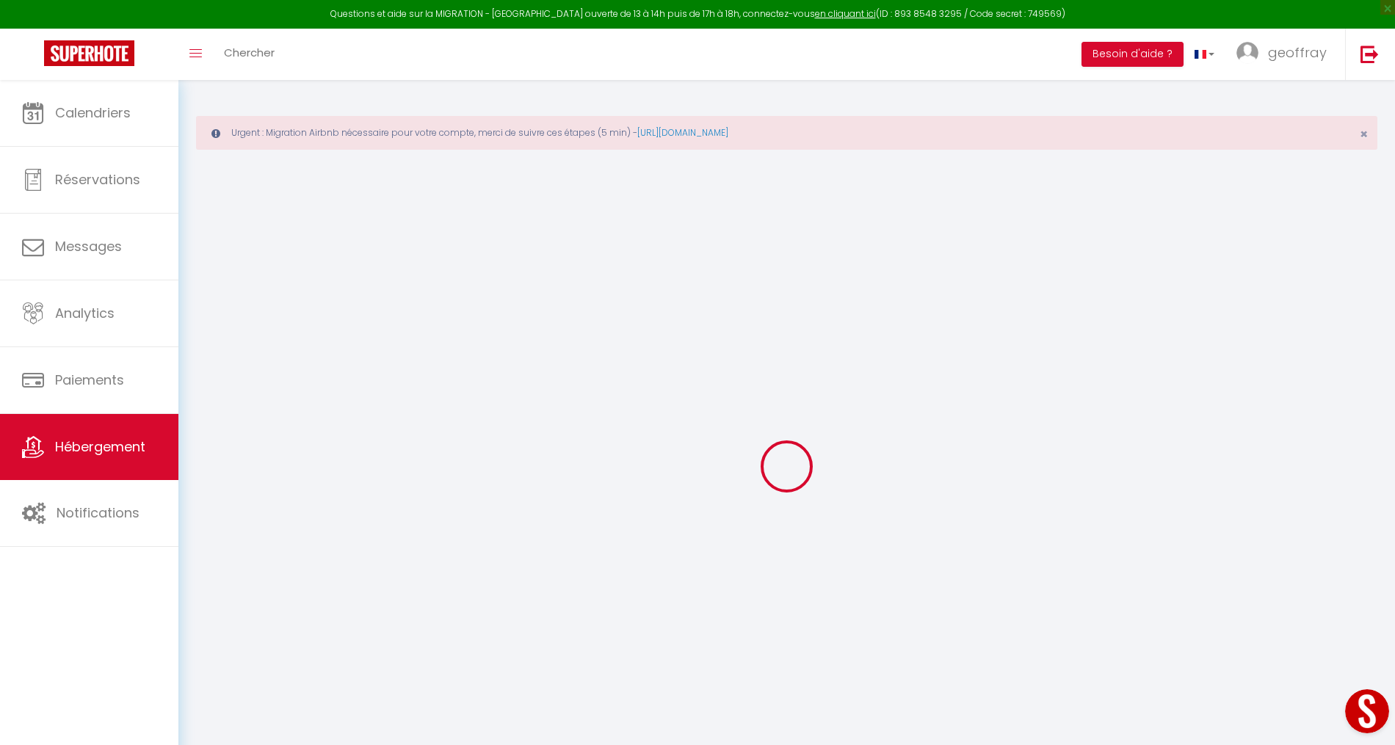
select select
checkbox input "false"
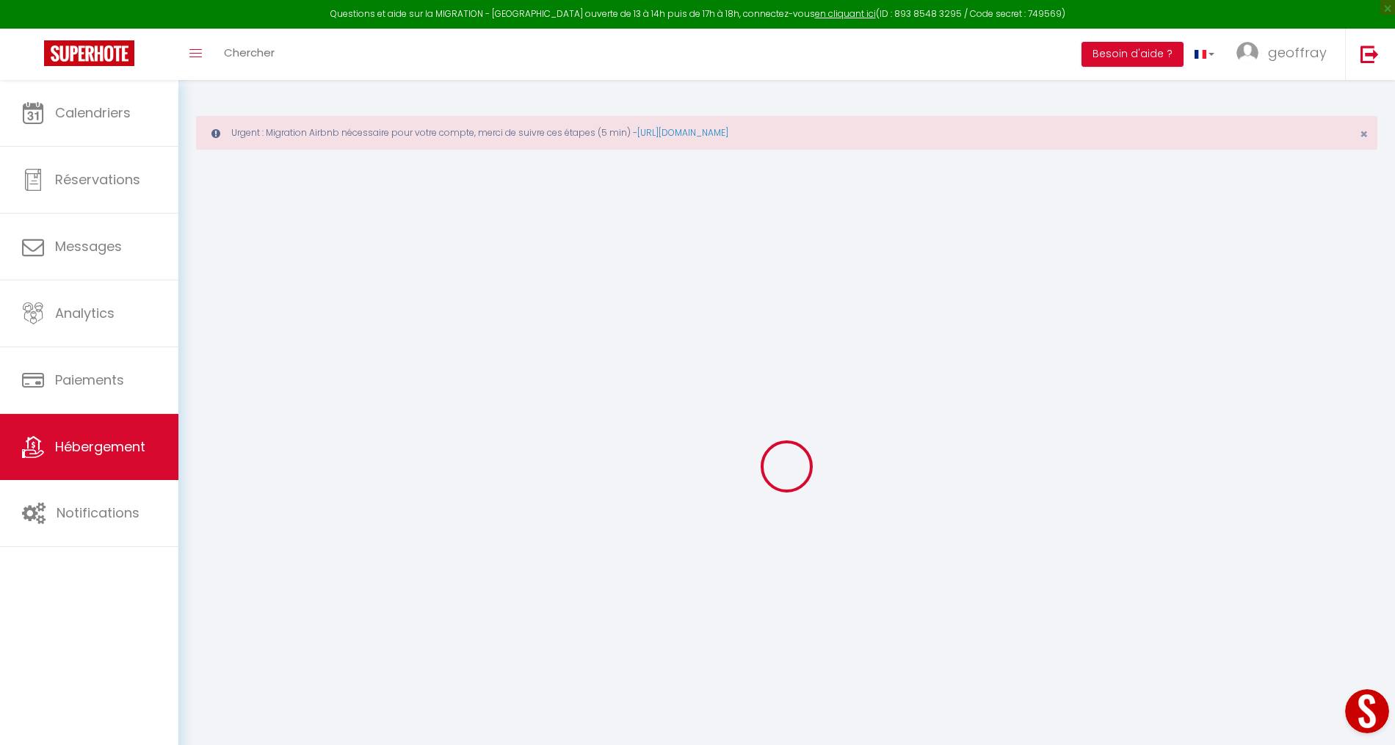
checkbox input "false"
select select
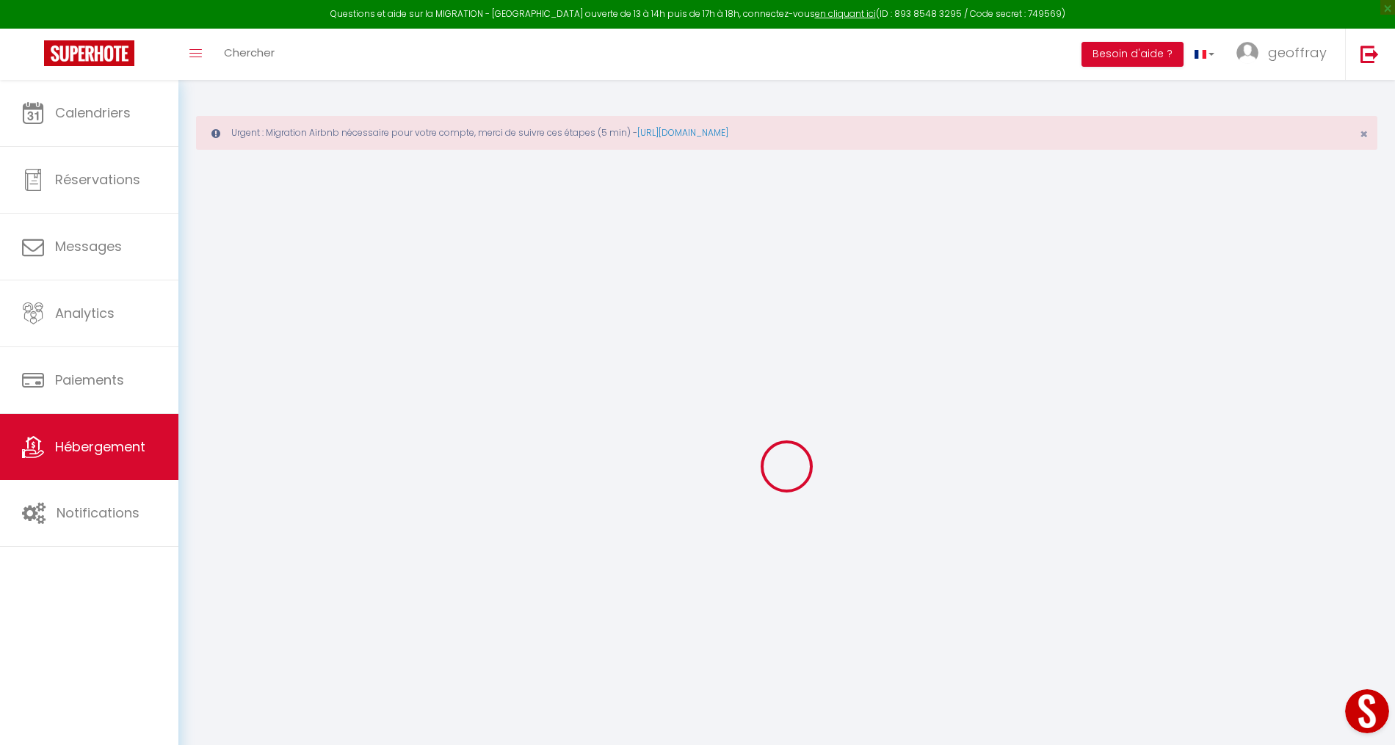
select select
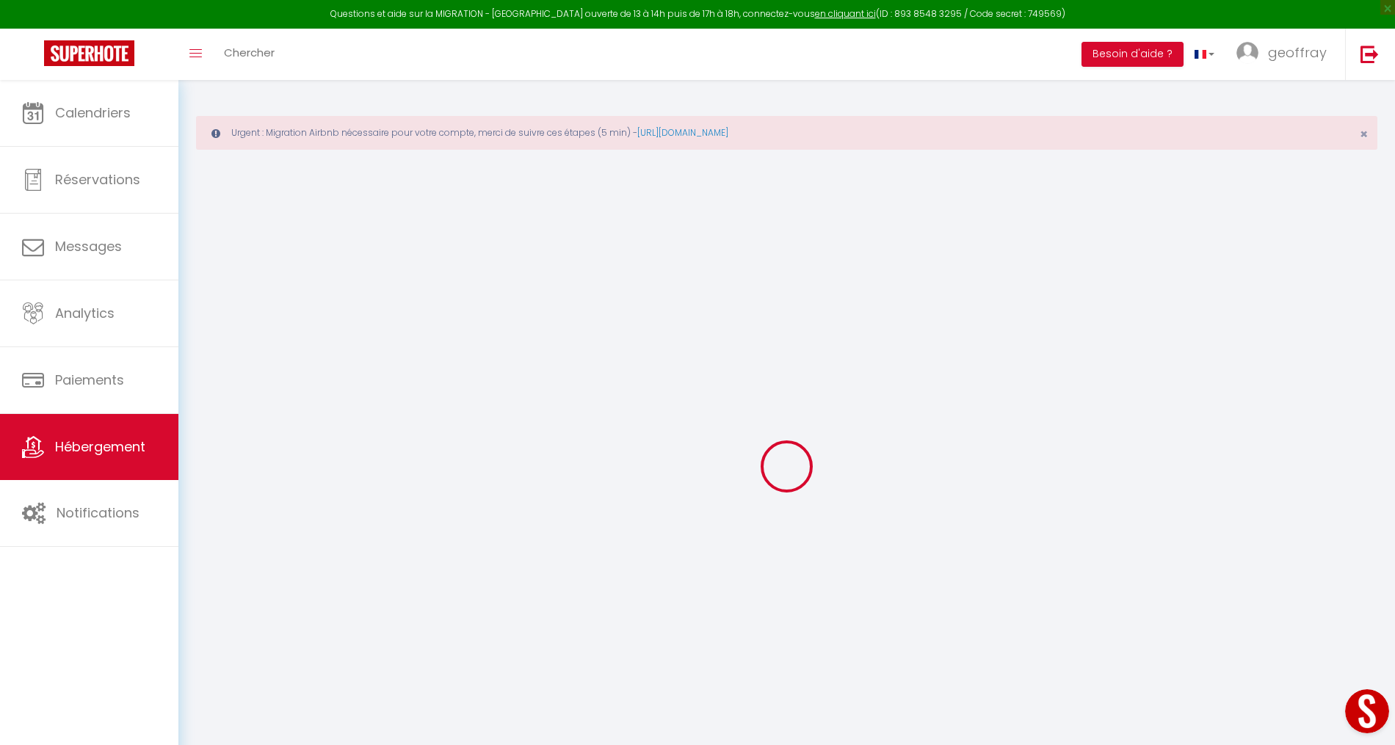
checkbox input "false"
select select
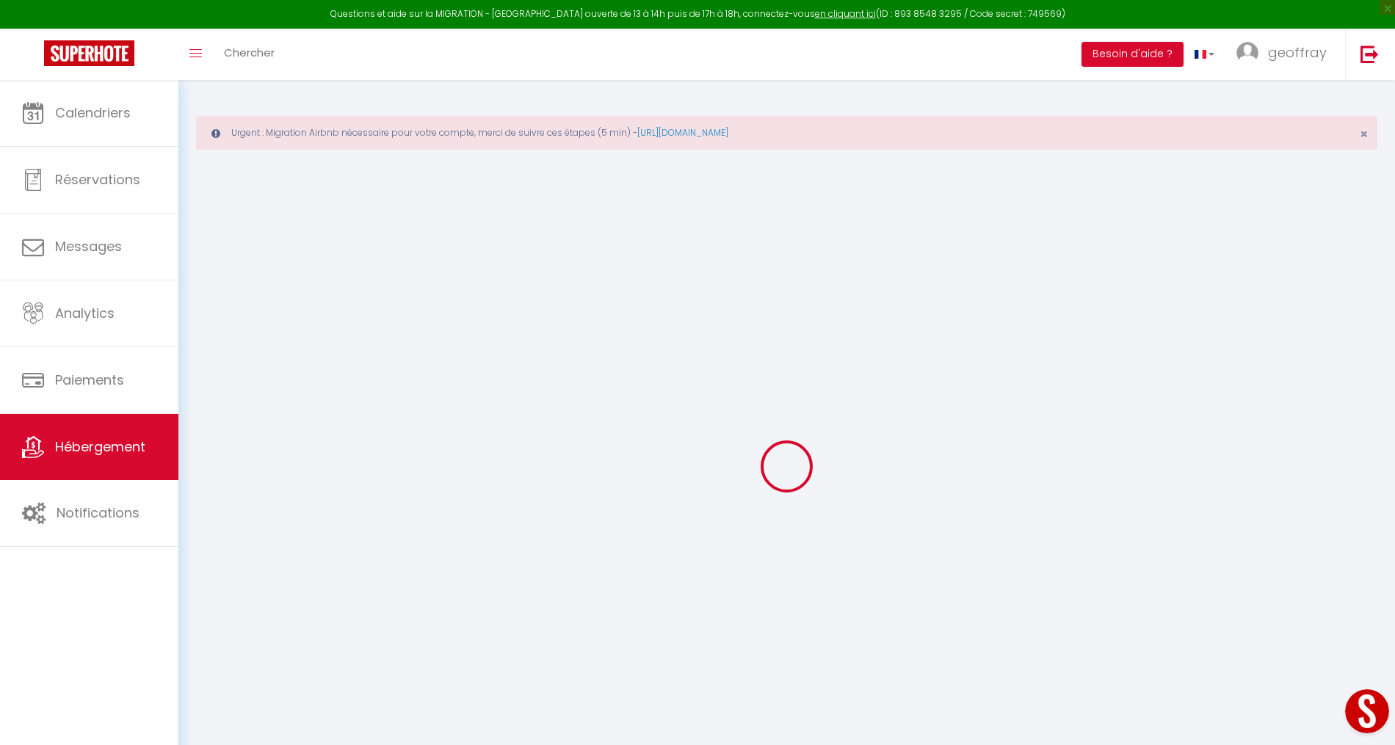
select select
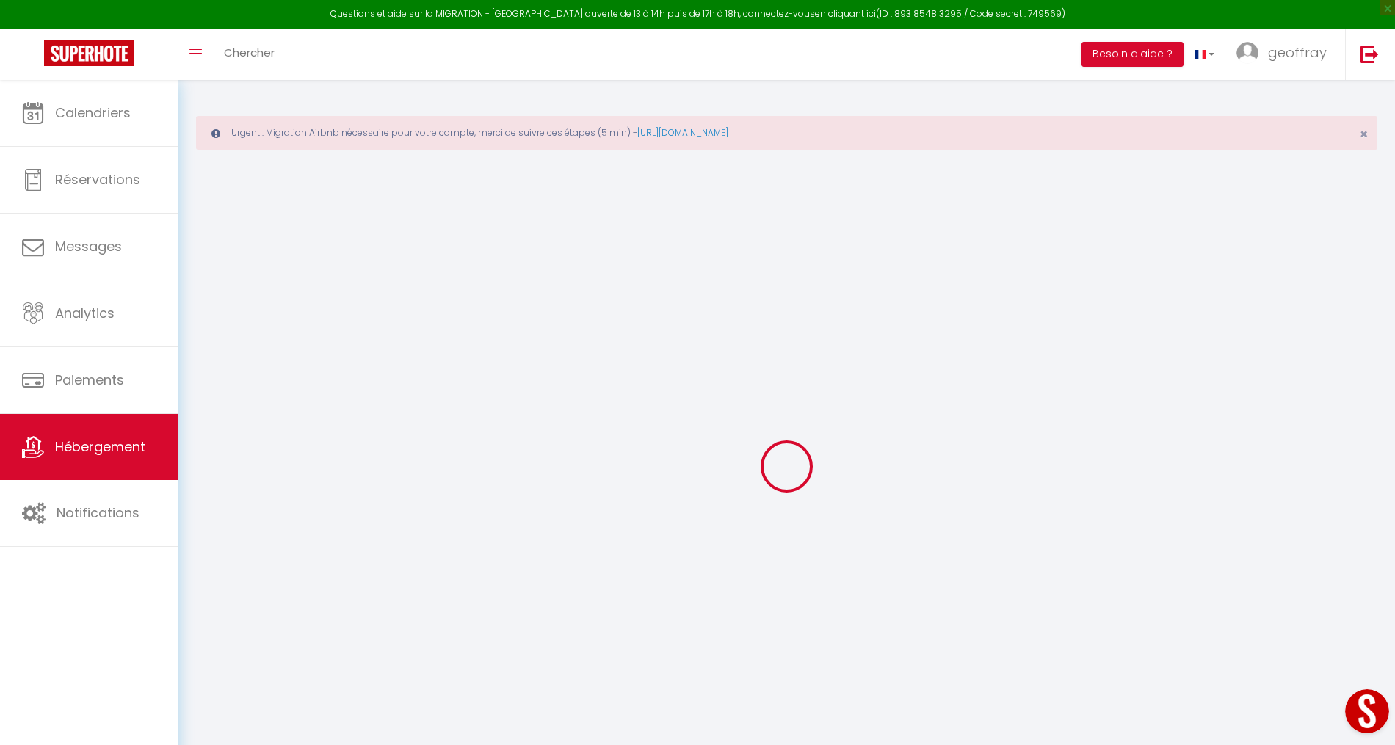
select select
checkbox input "false"
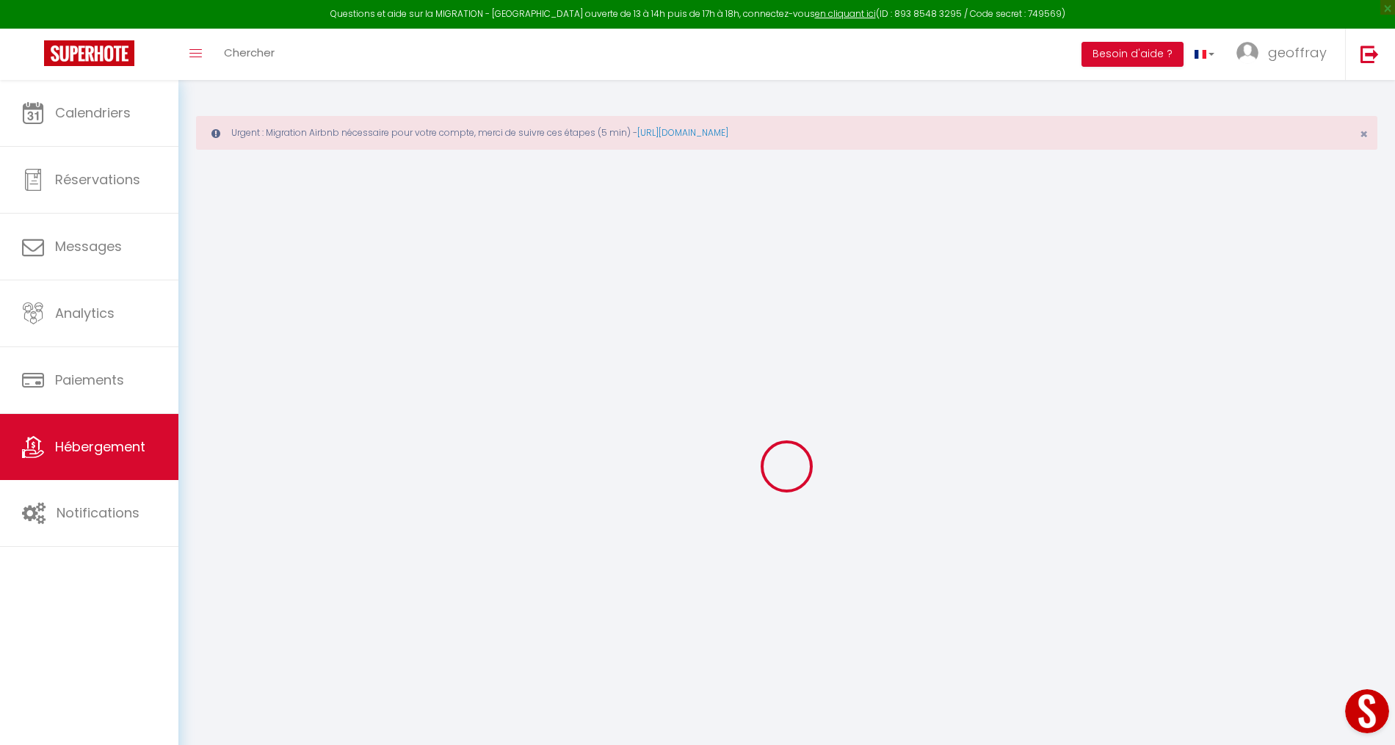
checkbox input "false"
select select
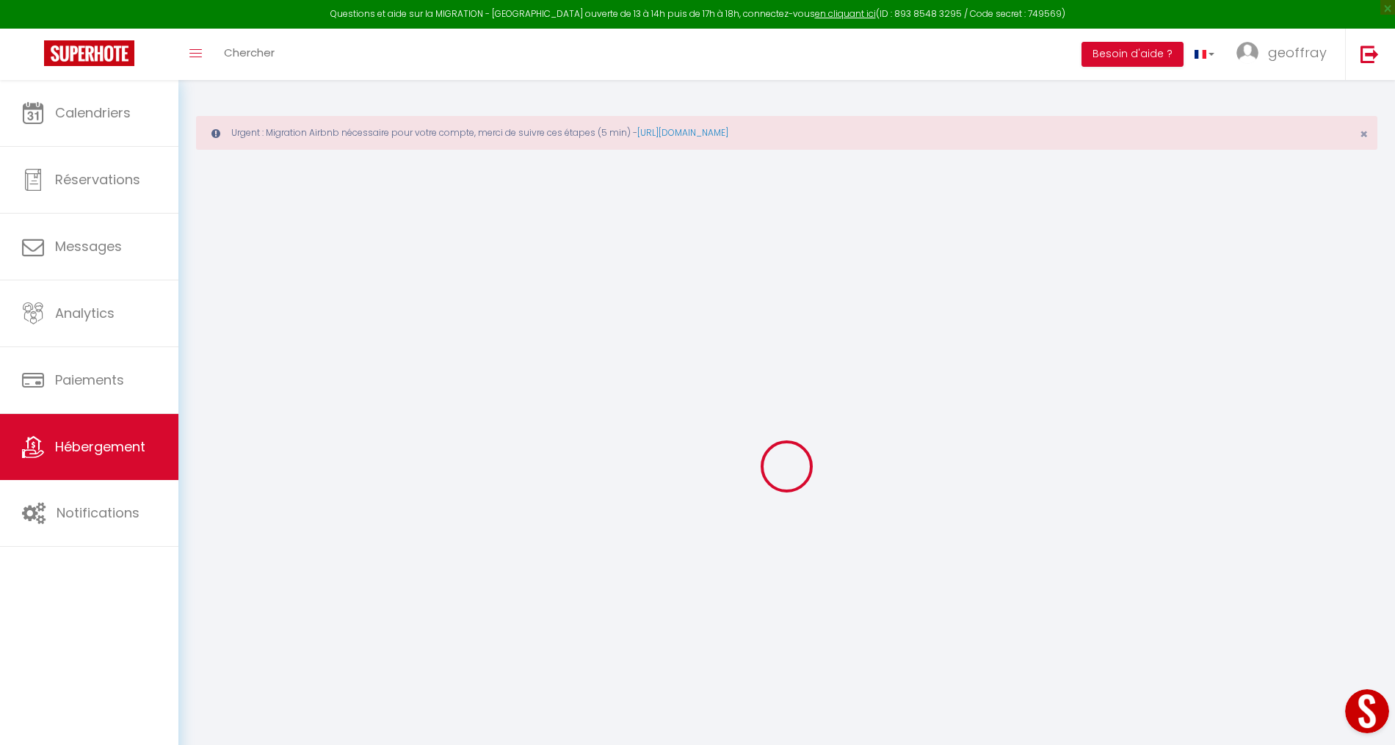
select select
checkbox input "false"
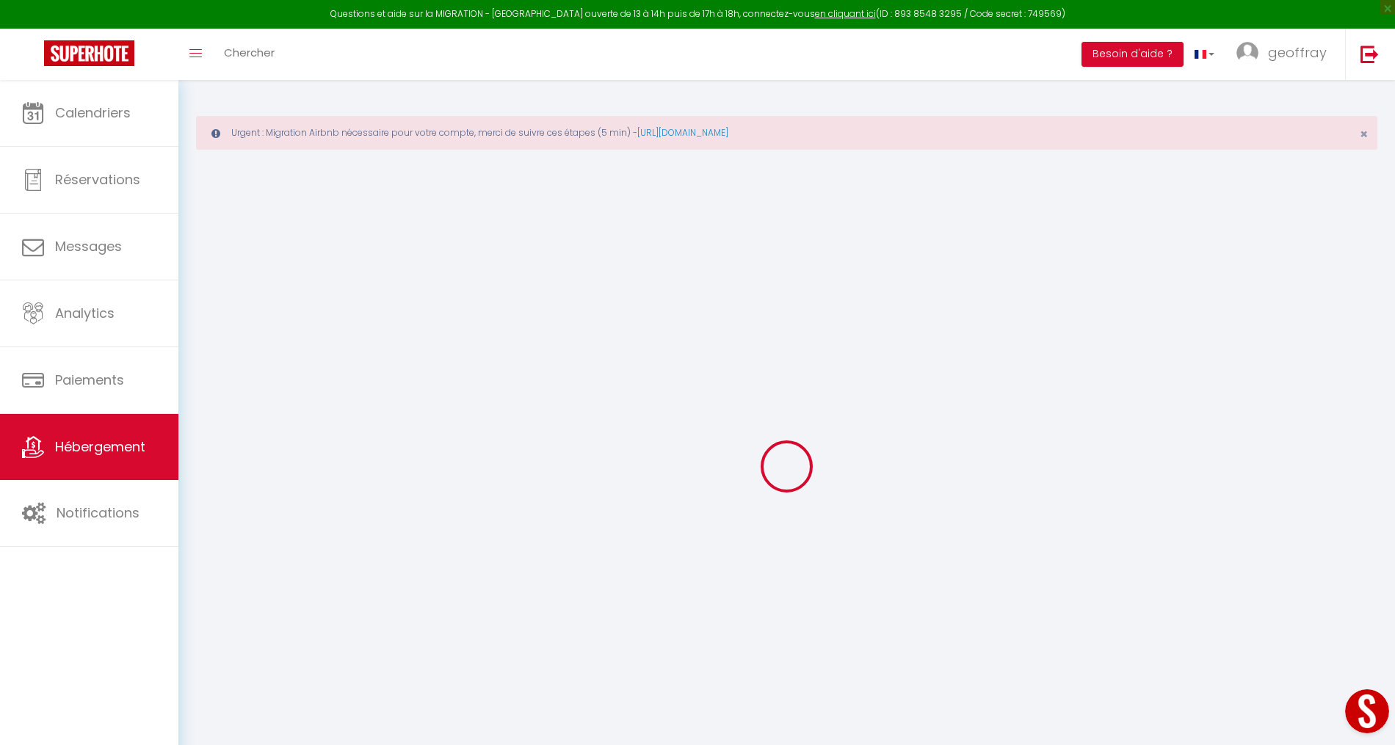
checkbox input "false"
select select
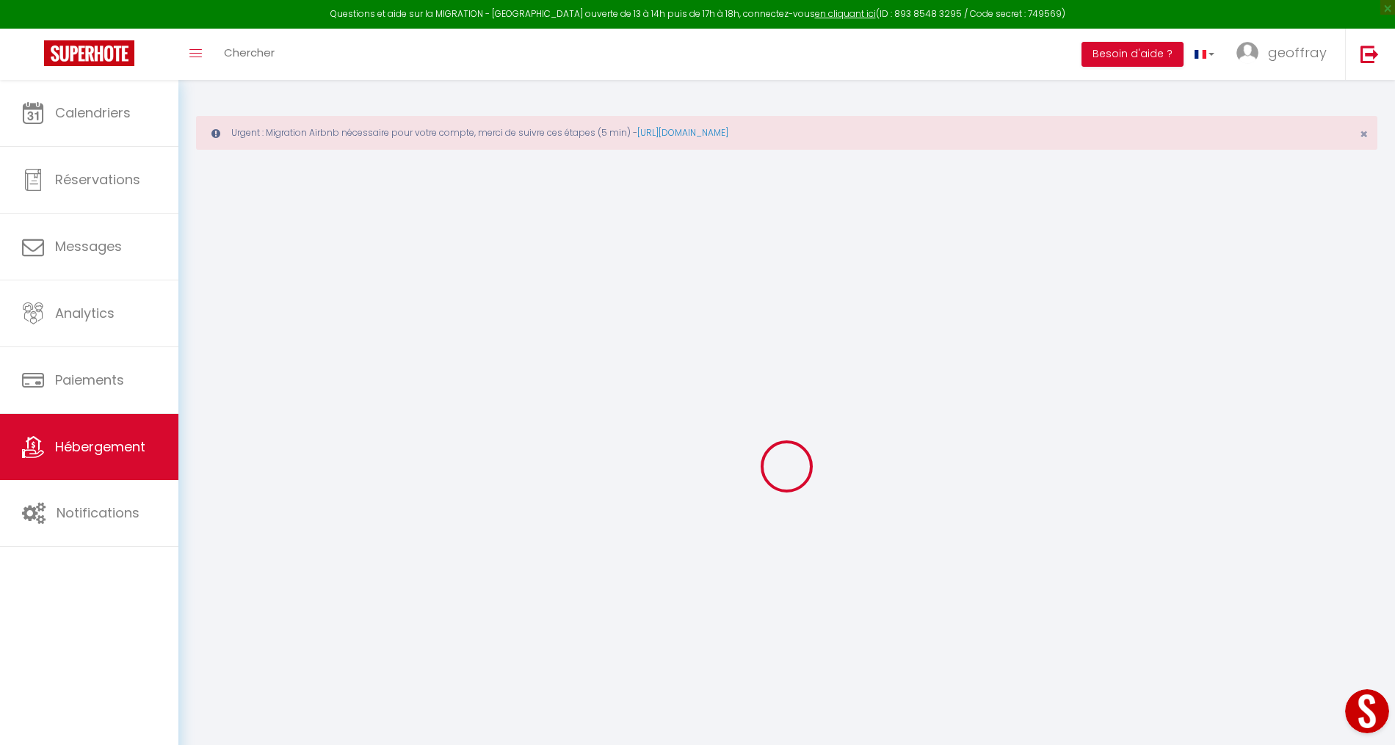
type input "Lovely quiet 2 rooms close to center with balcony"
type input "Geoffray"
select select "2"
type input "60"
type input "30"
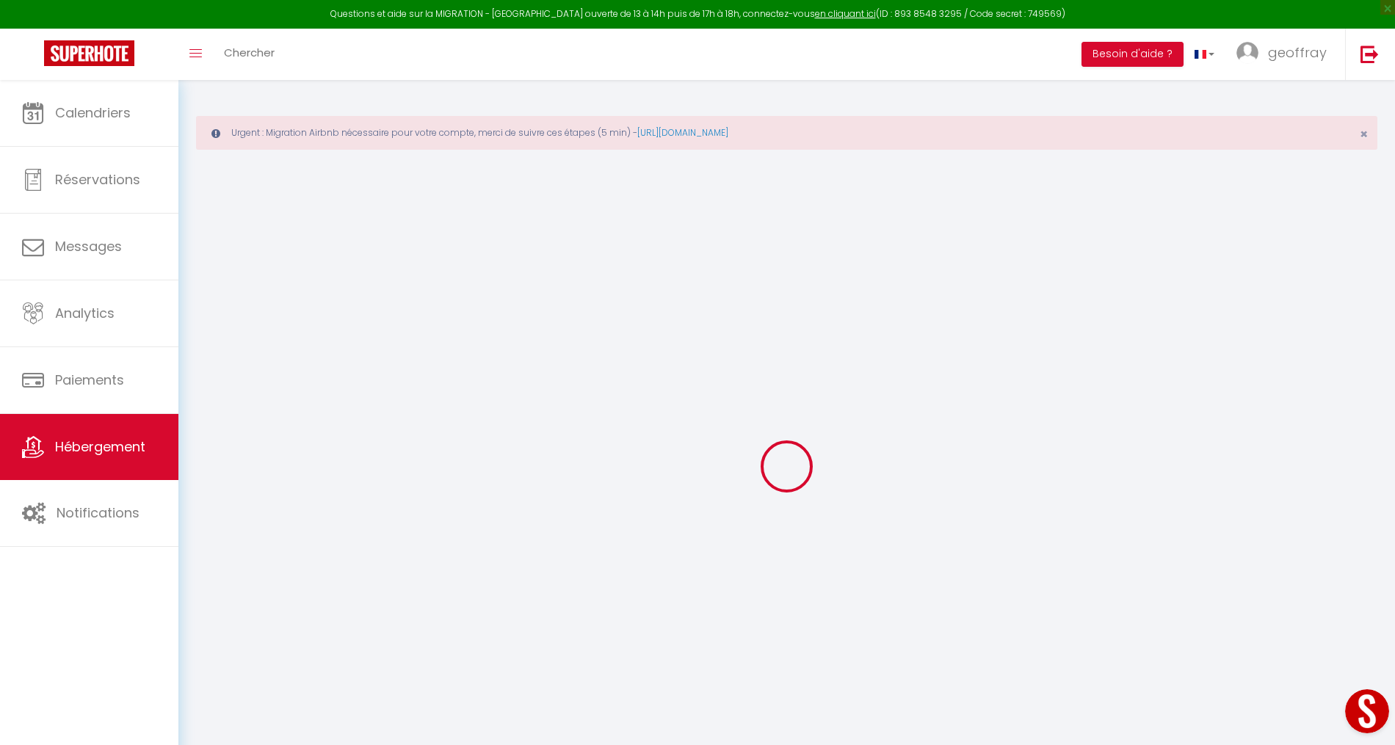
type input "34"
type input "245"
select select
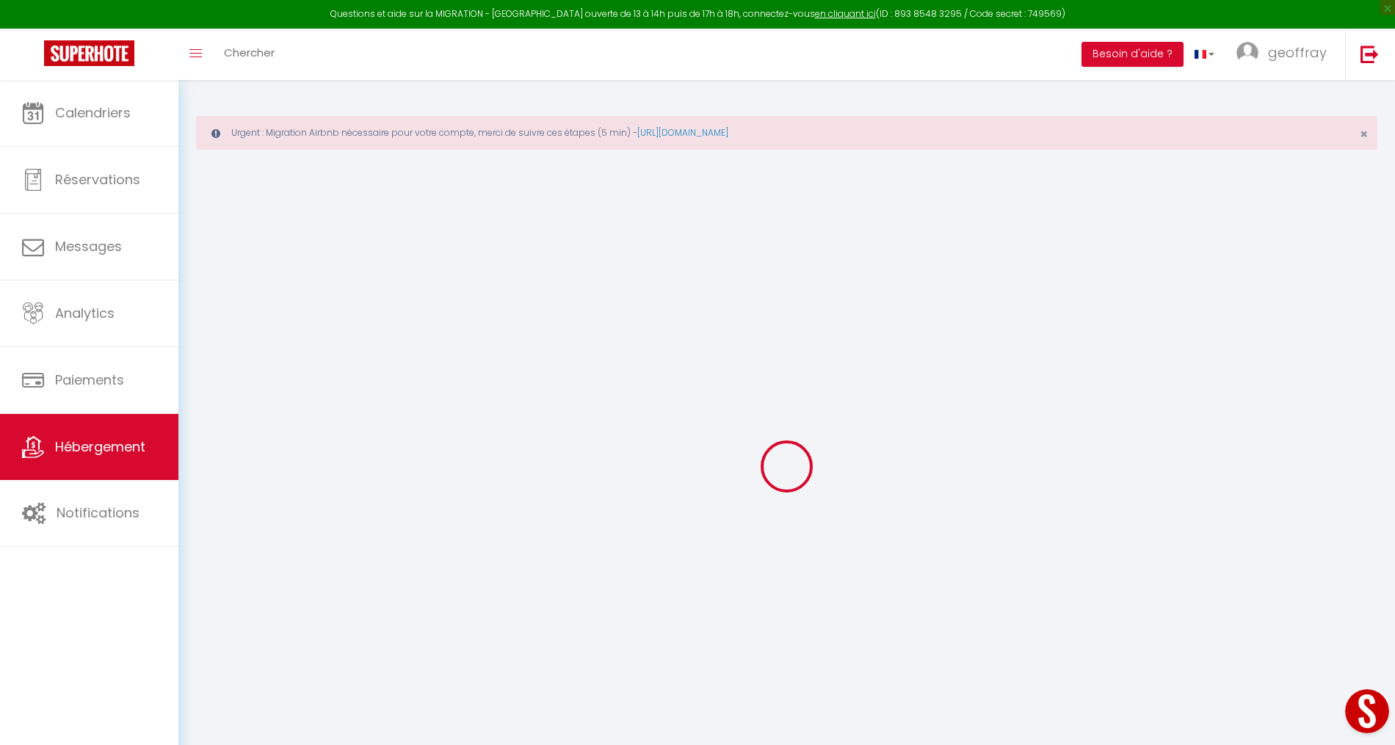
select select
type input "[STREET_ADDRESS]"
type input "68200"
type input "[GEOGRAPHIC_DATA]"
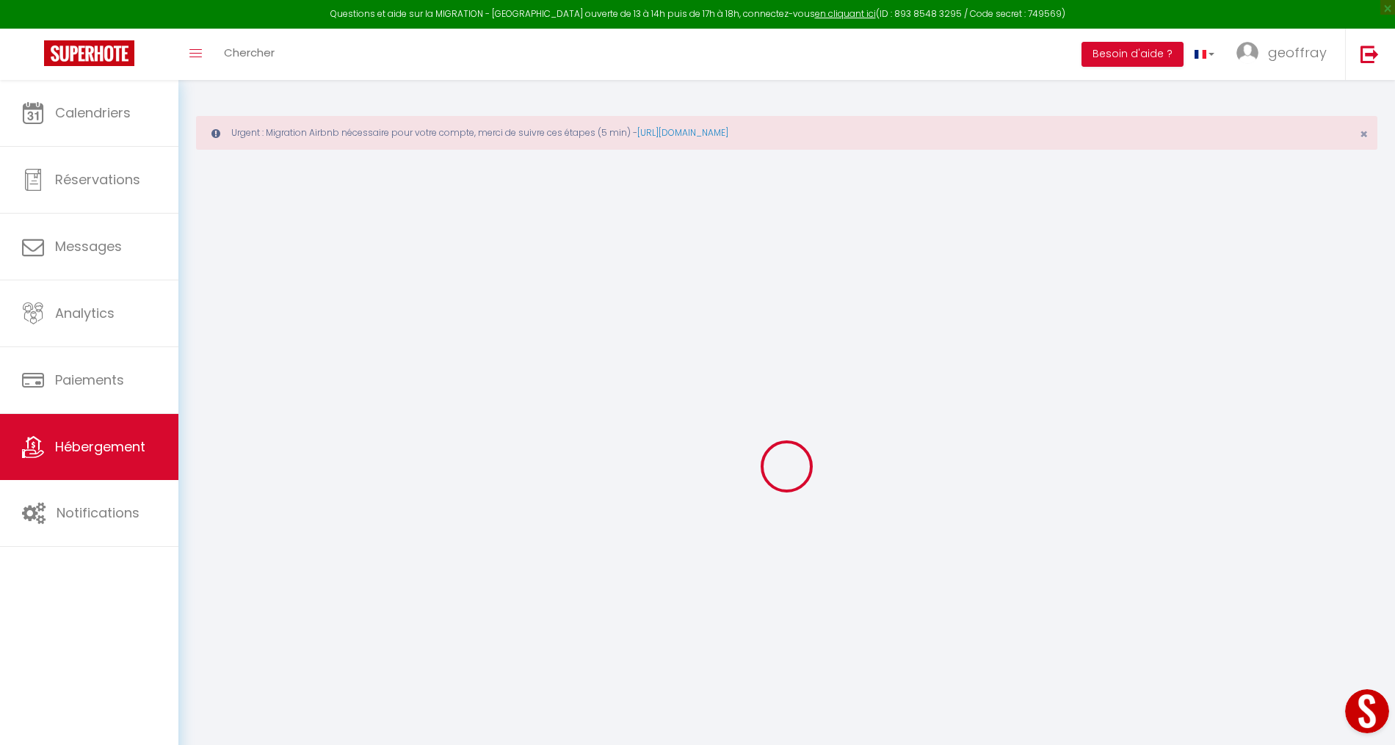
type input "[EMAIL_ADDRESS][DOMAIN_NAME]"
select select "11760"
checkbox input "false"
checkbox input "true"
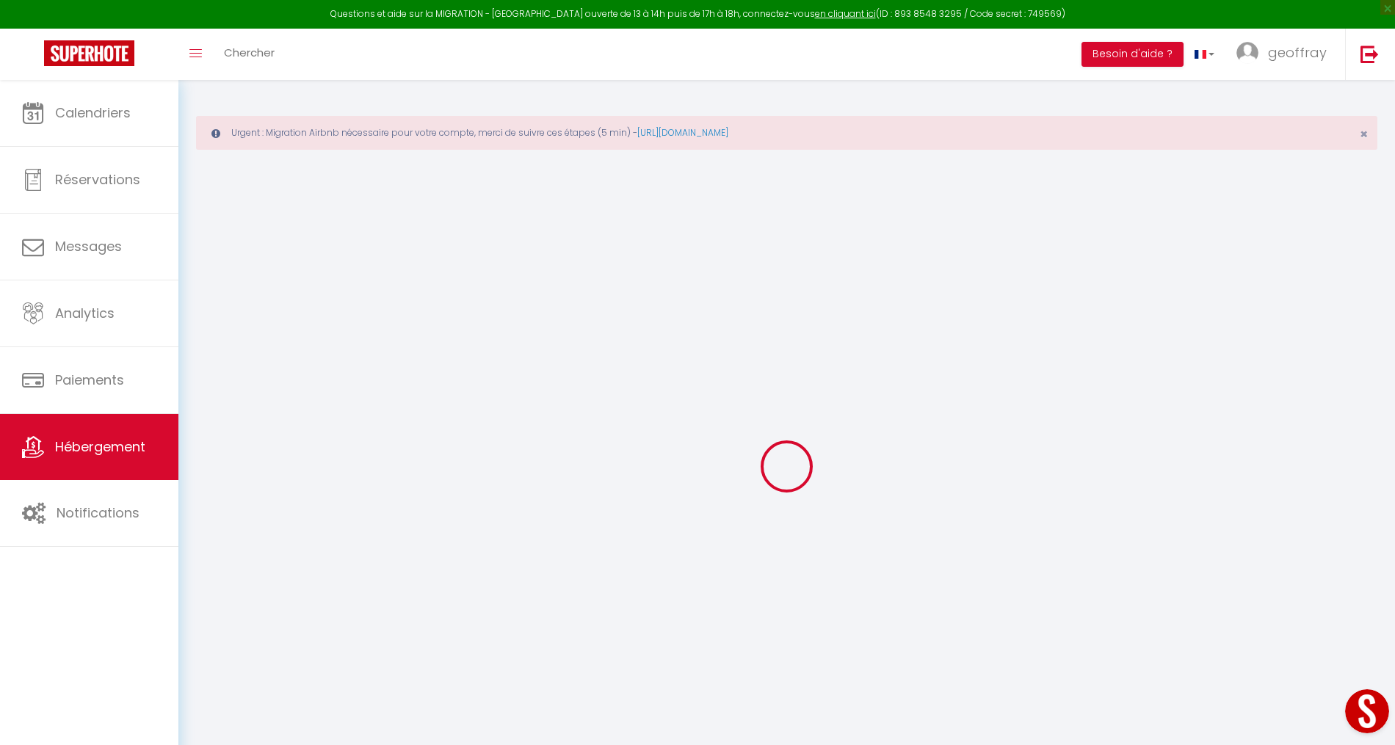
checkbox input "false"
type input "0"
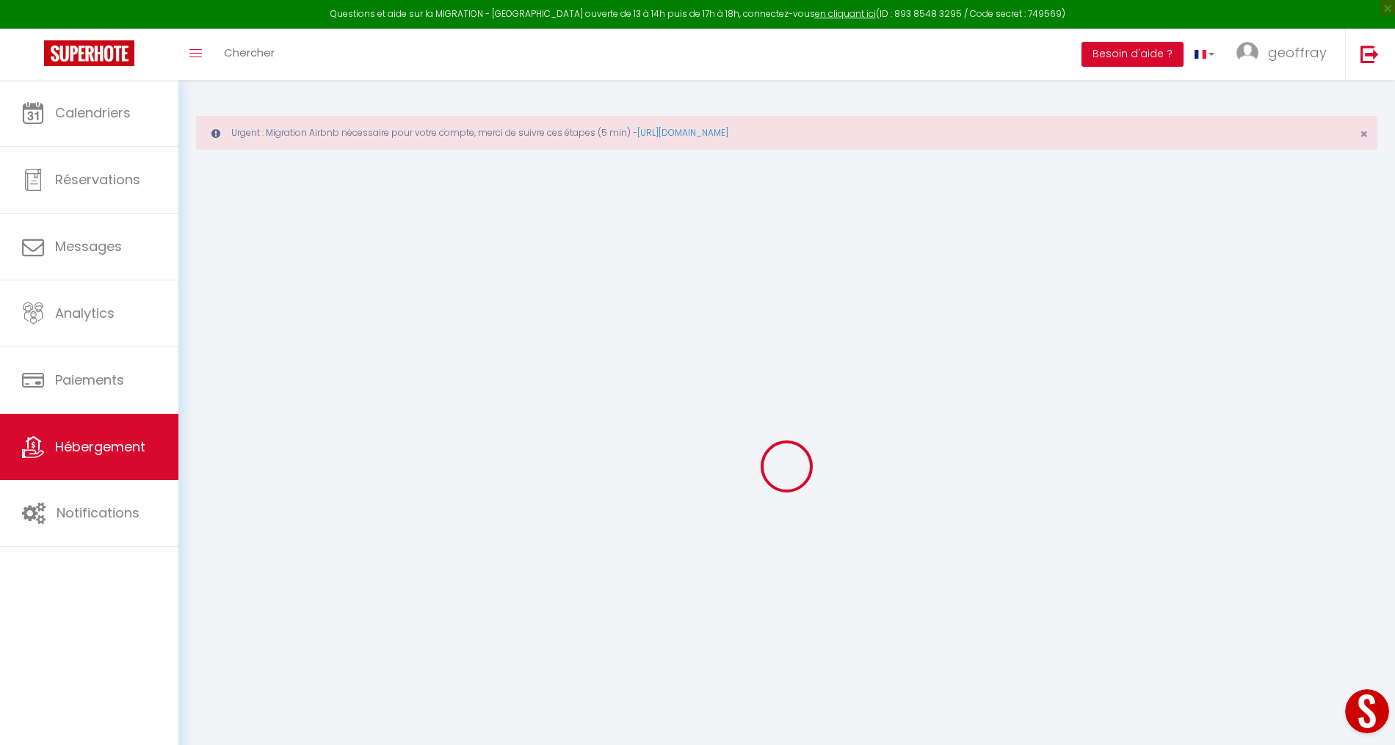
select select
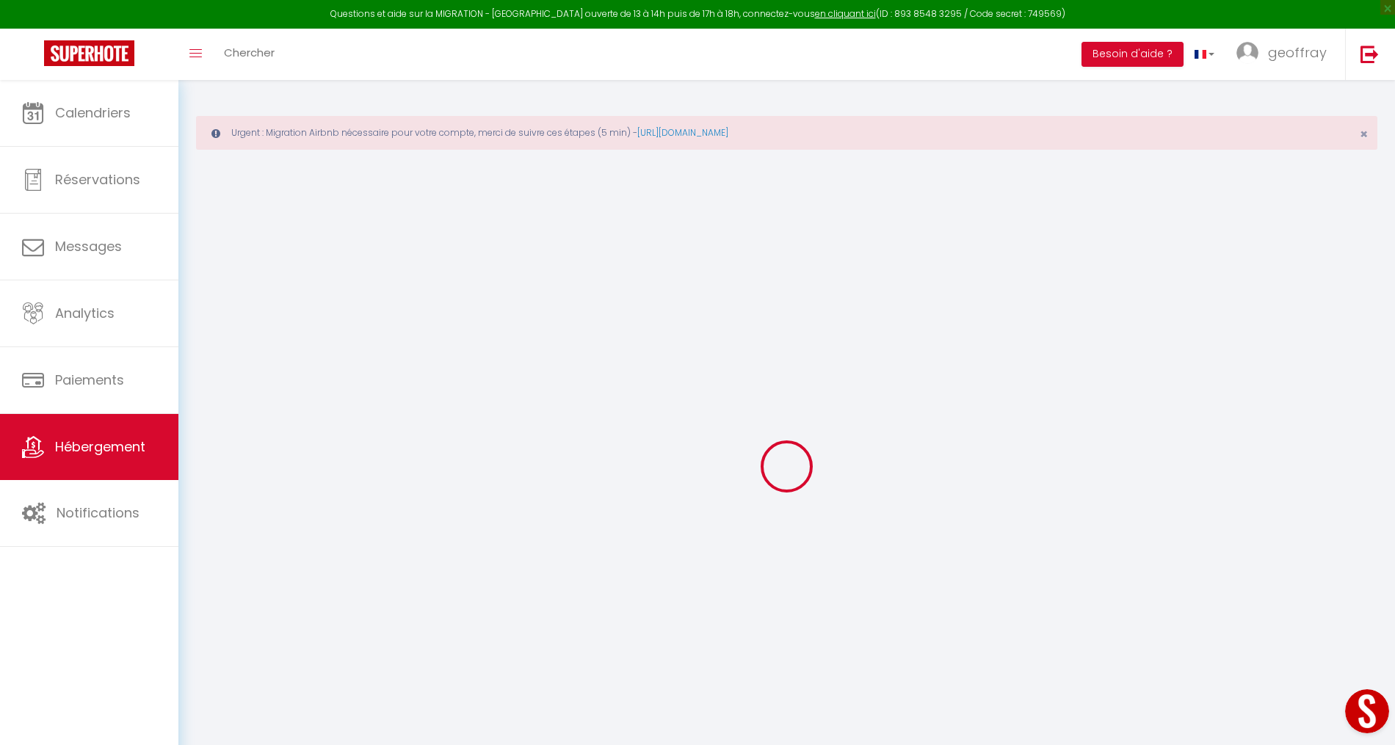
checkbox input "false"
checkbox input "true"
checkbox input "false"
select select
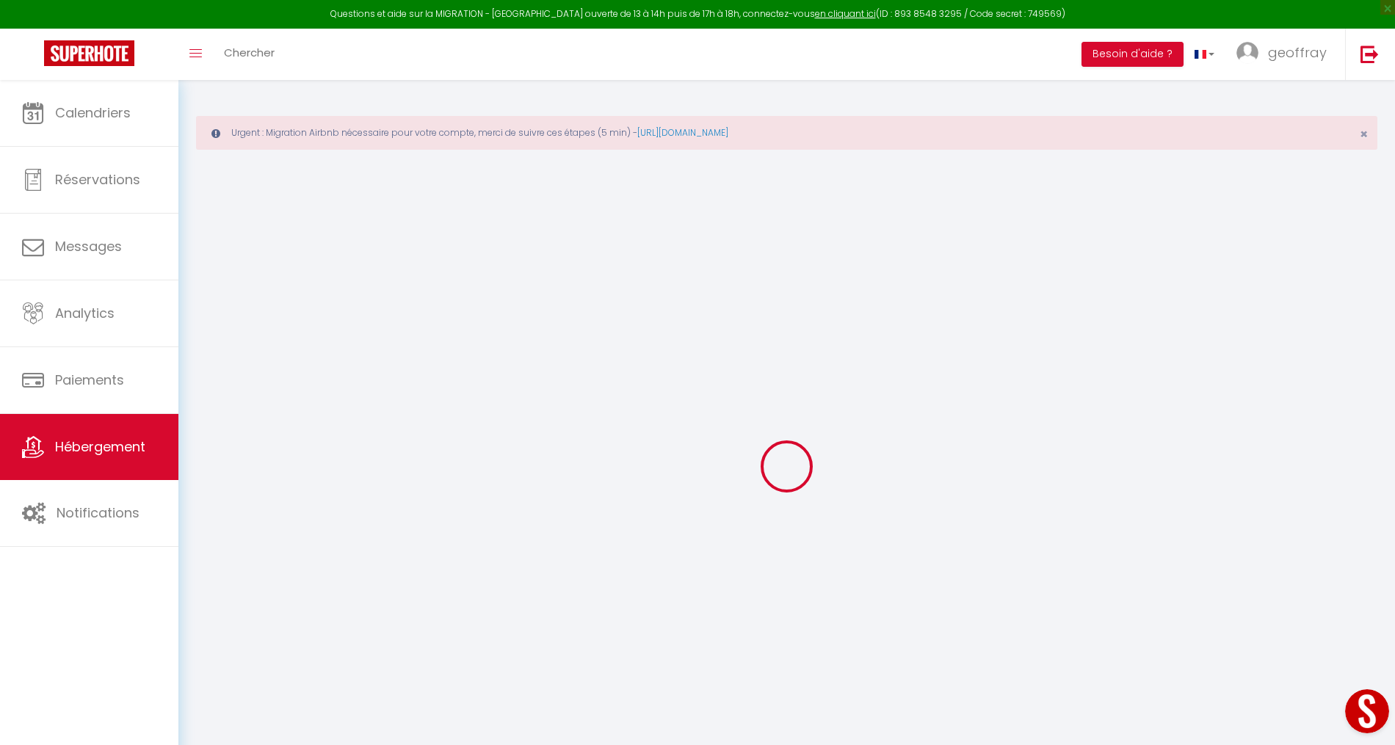
select select
checkbox input "false"
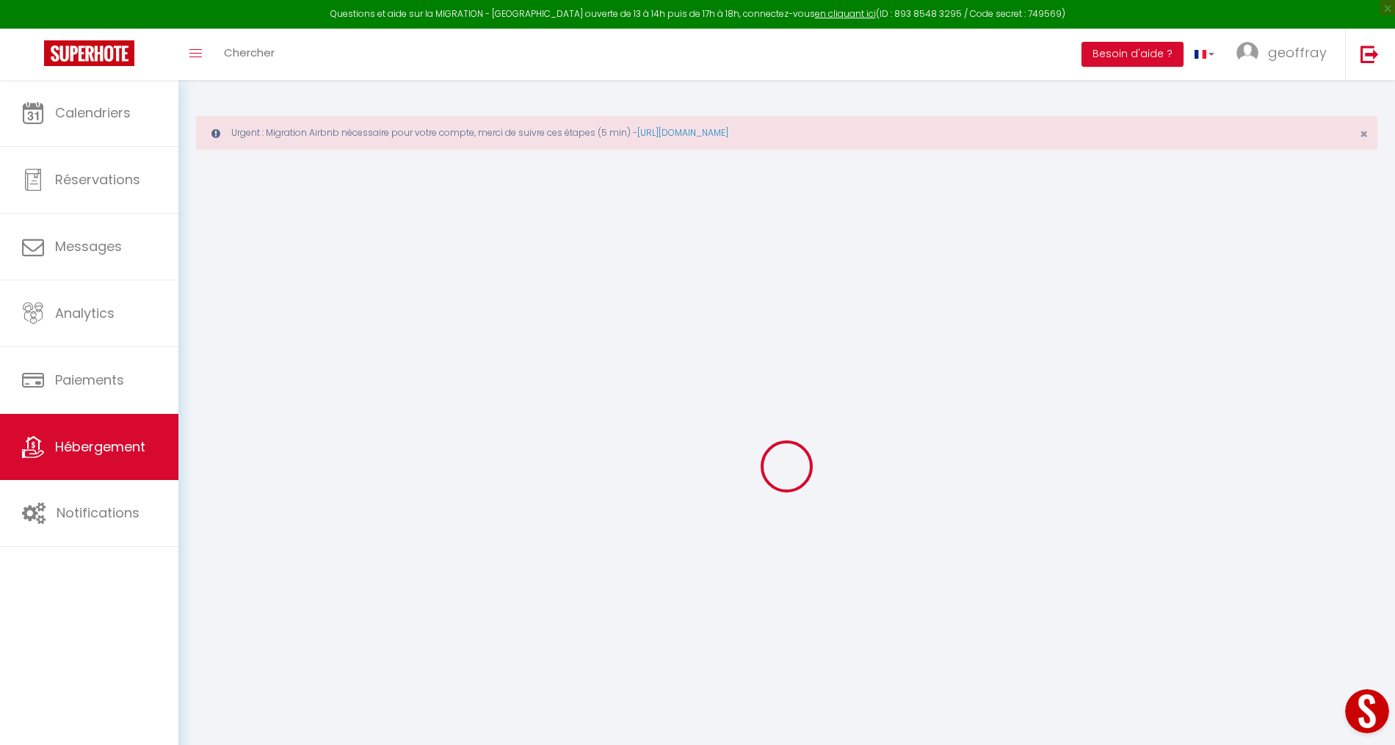
checkbox input "false"
checkbox input "true"
checkbox input "false"
select select "45836"
select select "50119"
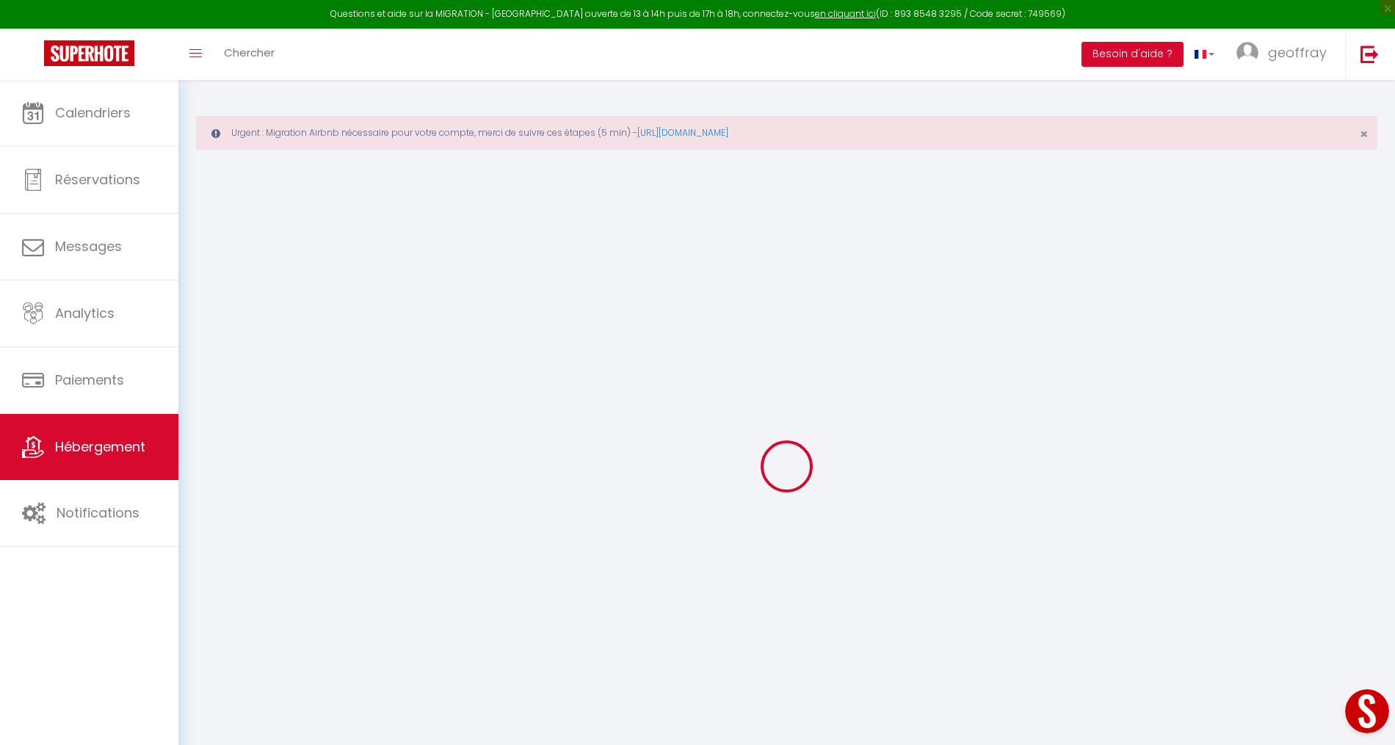
checkbox input "false"
checkbox input "true"
checkbox input "false"
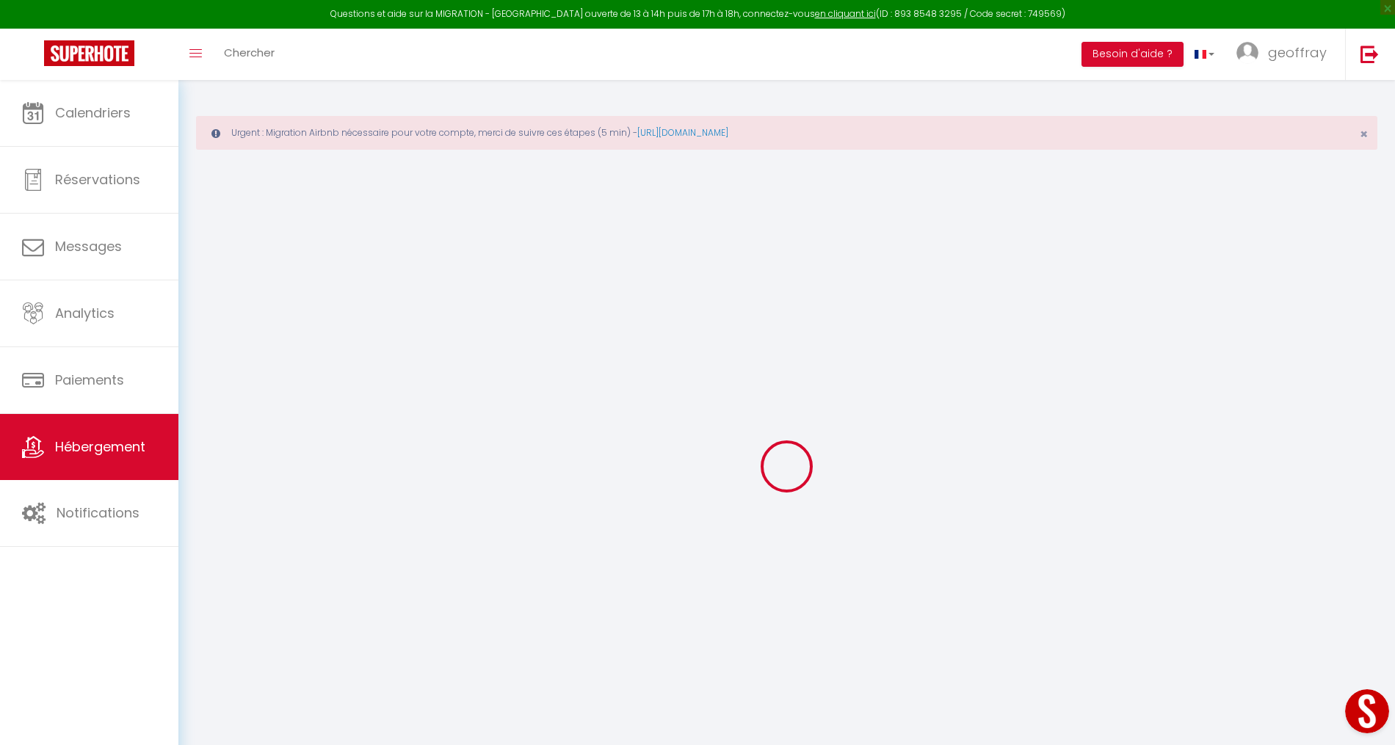
checkbox input "false"
checkbox input "true"
checkbox input "false"
select select "17:00"
select select
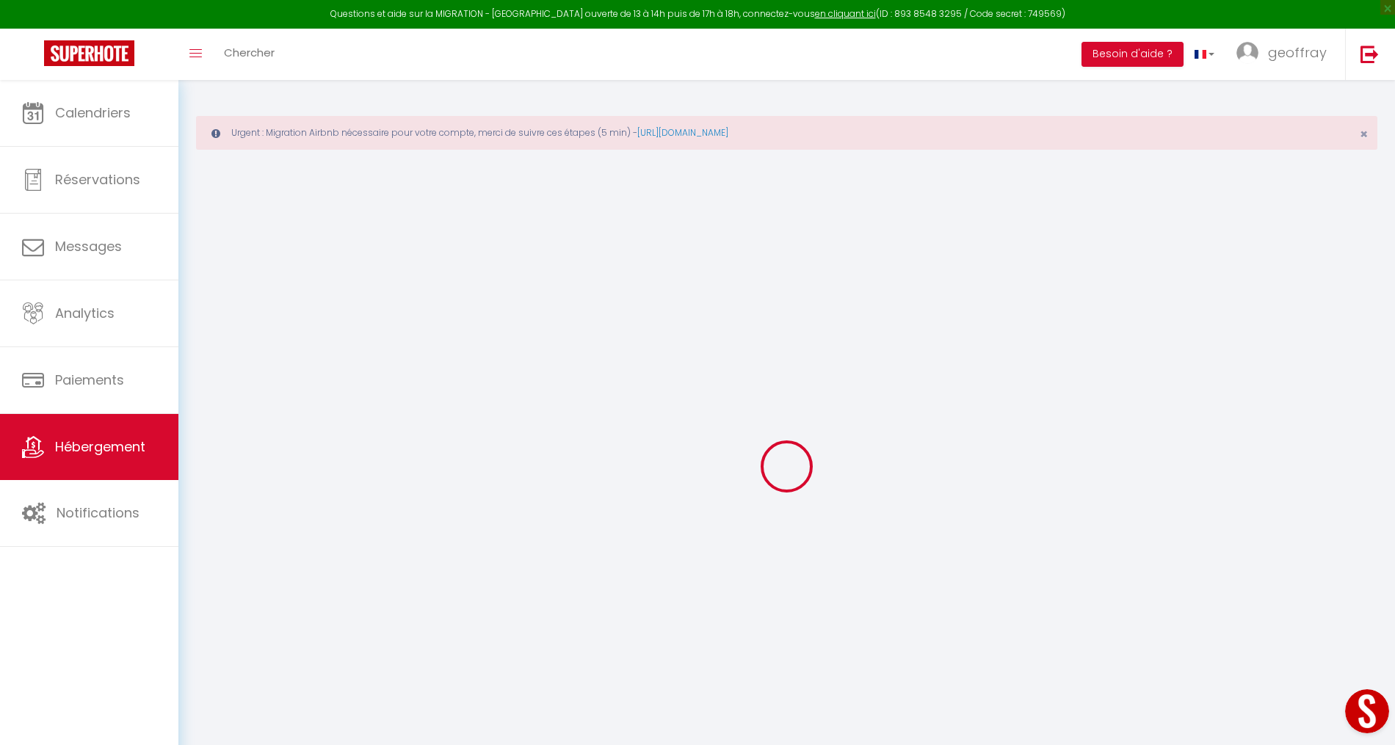
select select "10:00"
select select "30"
select select "120"
select select
checkbox input "false"
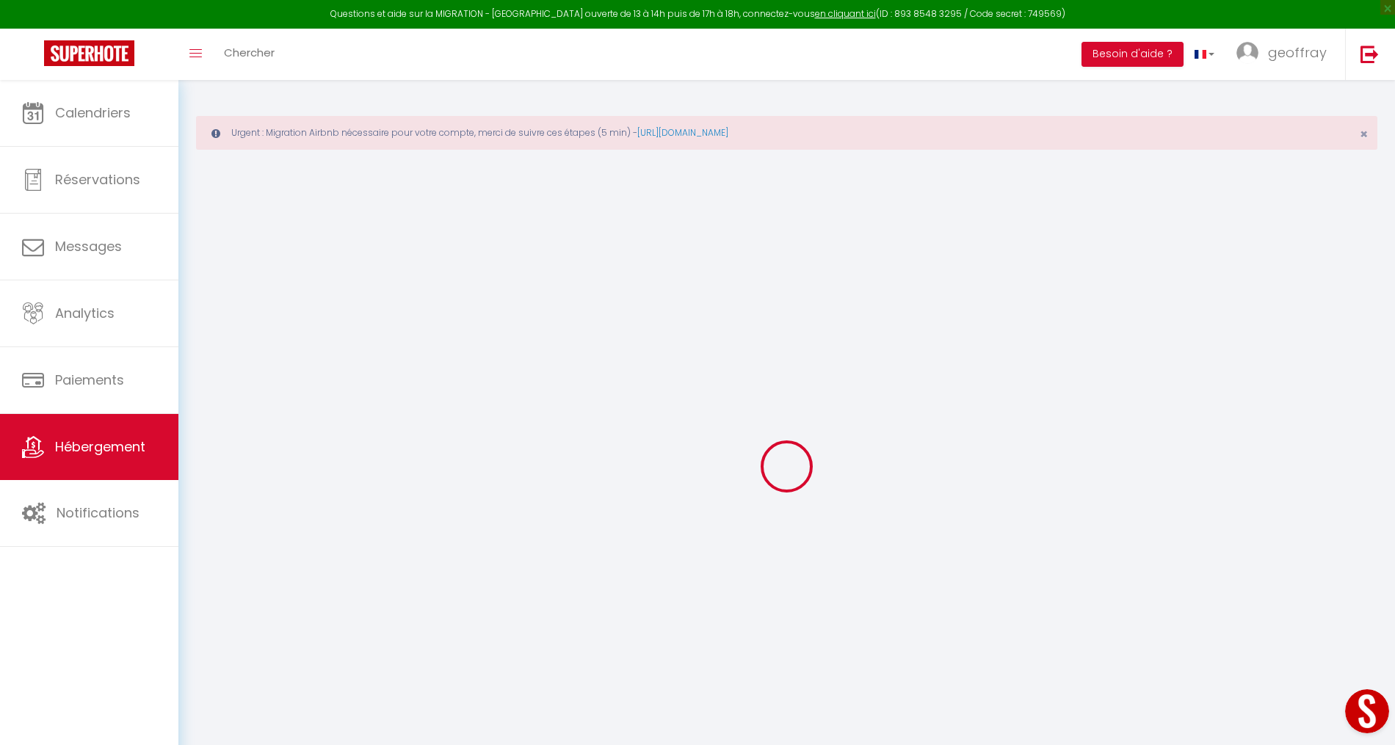
checkbox input "false"
checkbox input "true"
checkbox input "false"
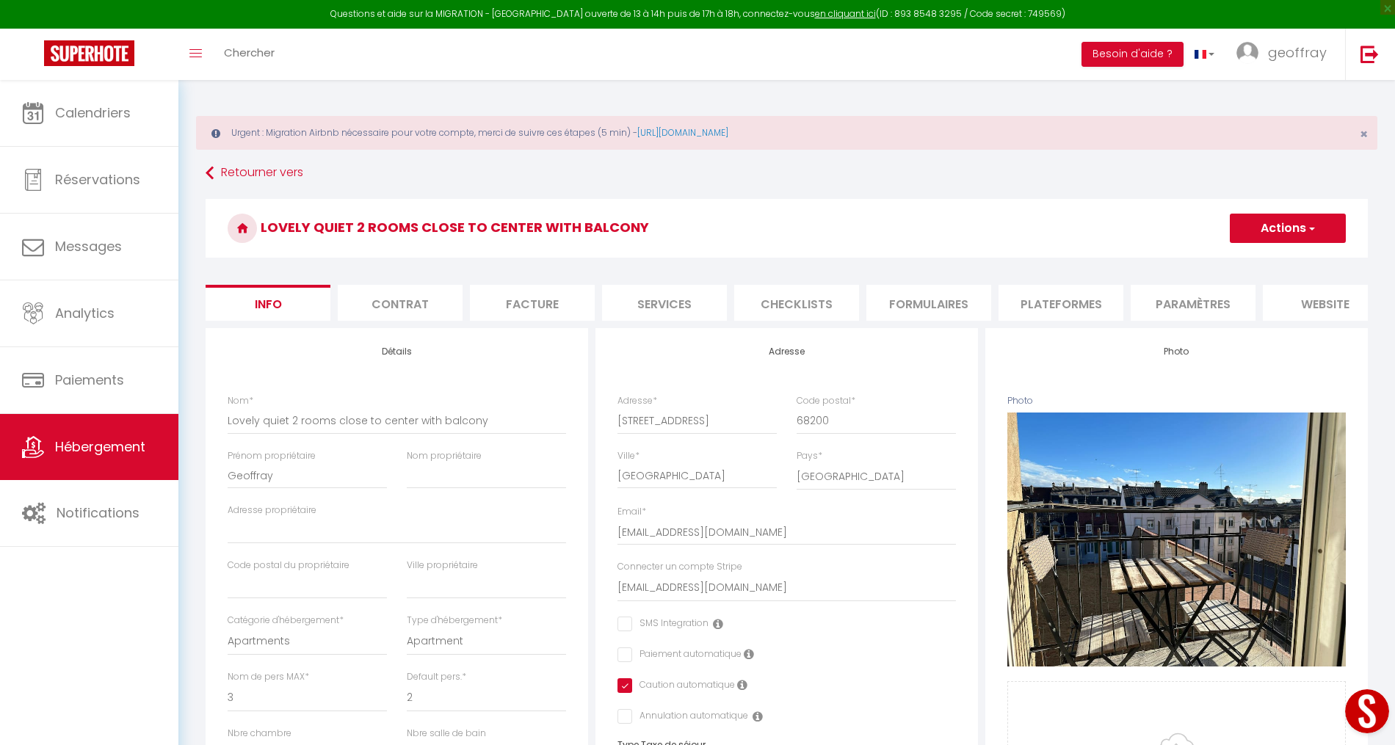
scroll to position [608, 0]
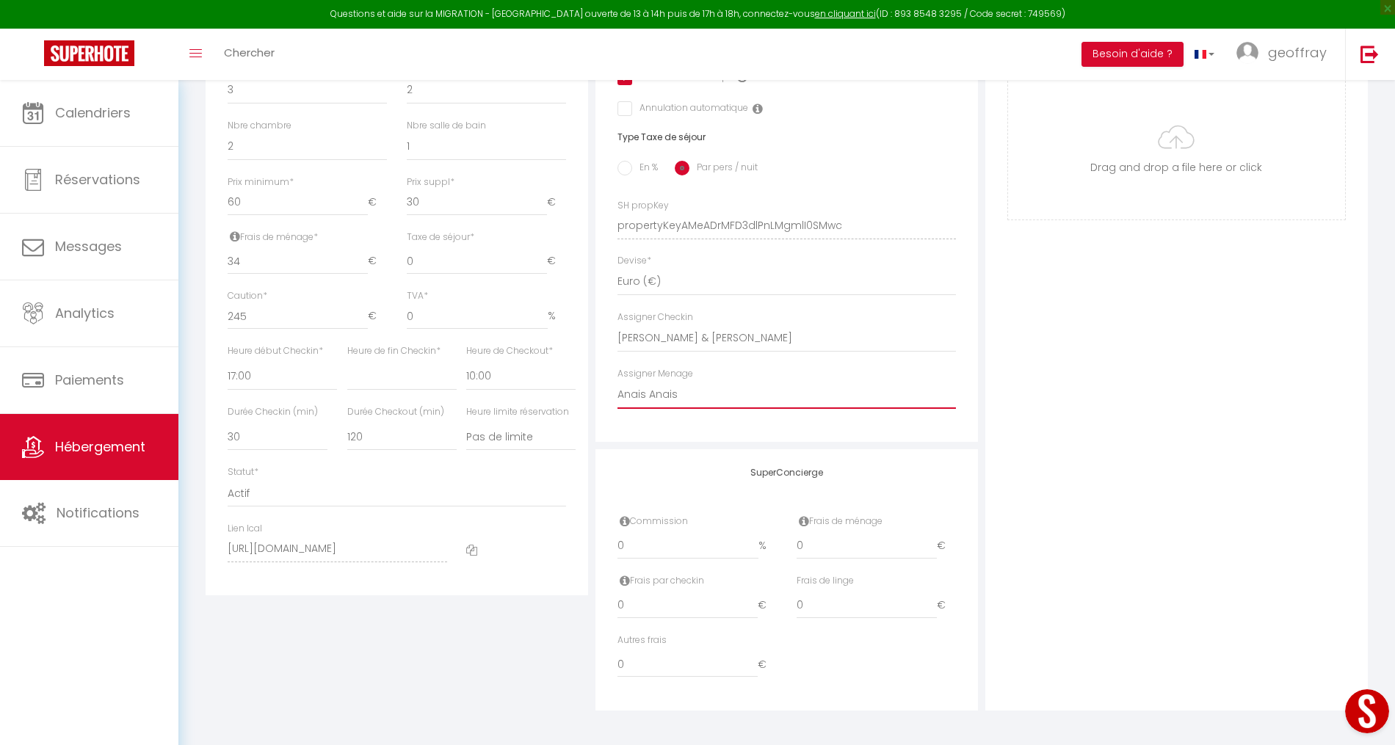
click at [689, 398] on select "- Yacine Reinig Benjamin Dupont mohamed & sonia Hassen Anais Anais" at bounding box center [786, 395] width 338 height 28
select select "45029"
select select
checkbox input "false"
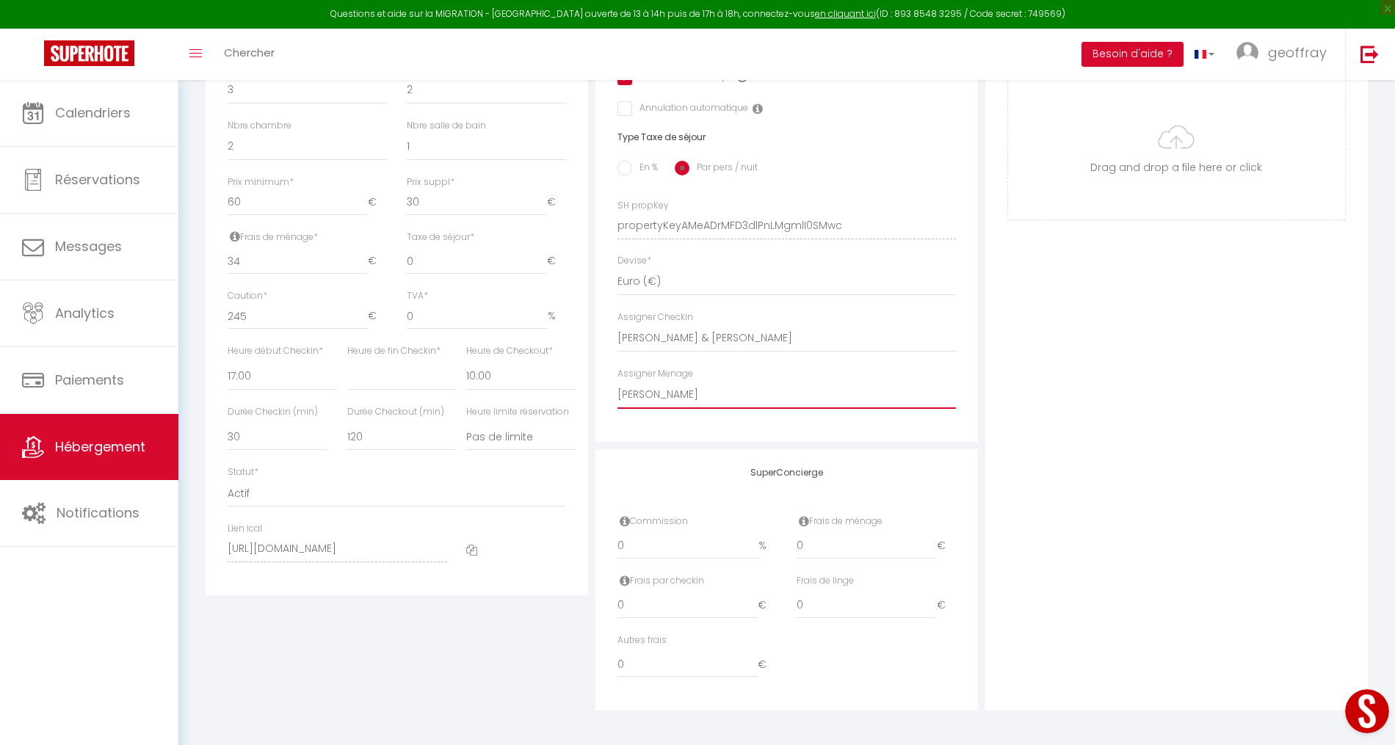
checkbox input "true"
checkbox input "false"
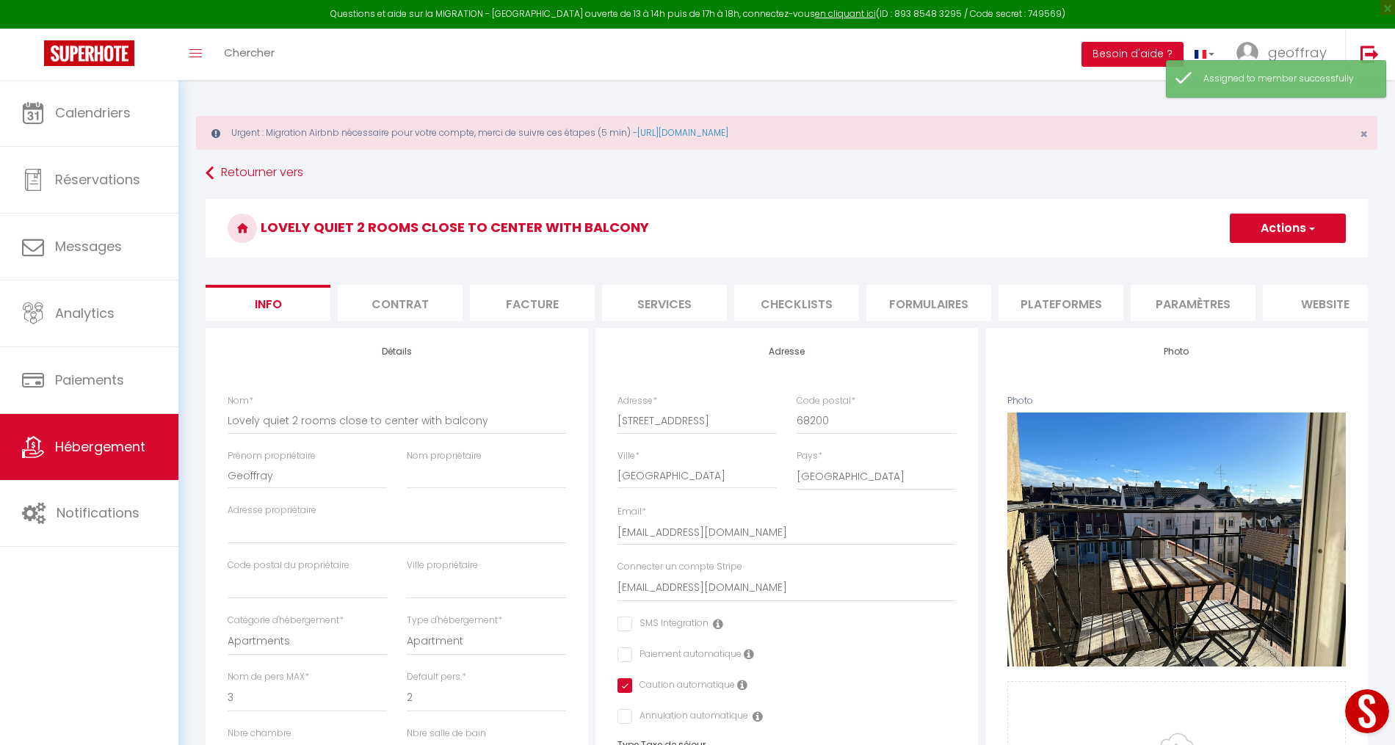
click at [1315, 222] on button "Actions" at bounding box center [1287, 228] width 116 height 29
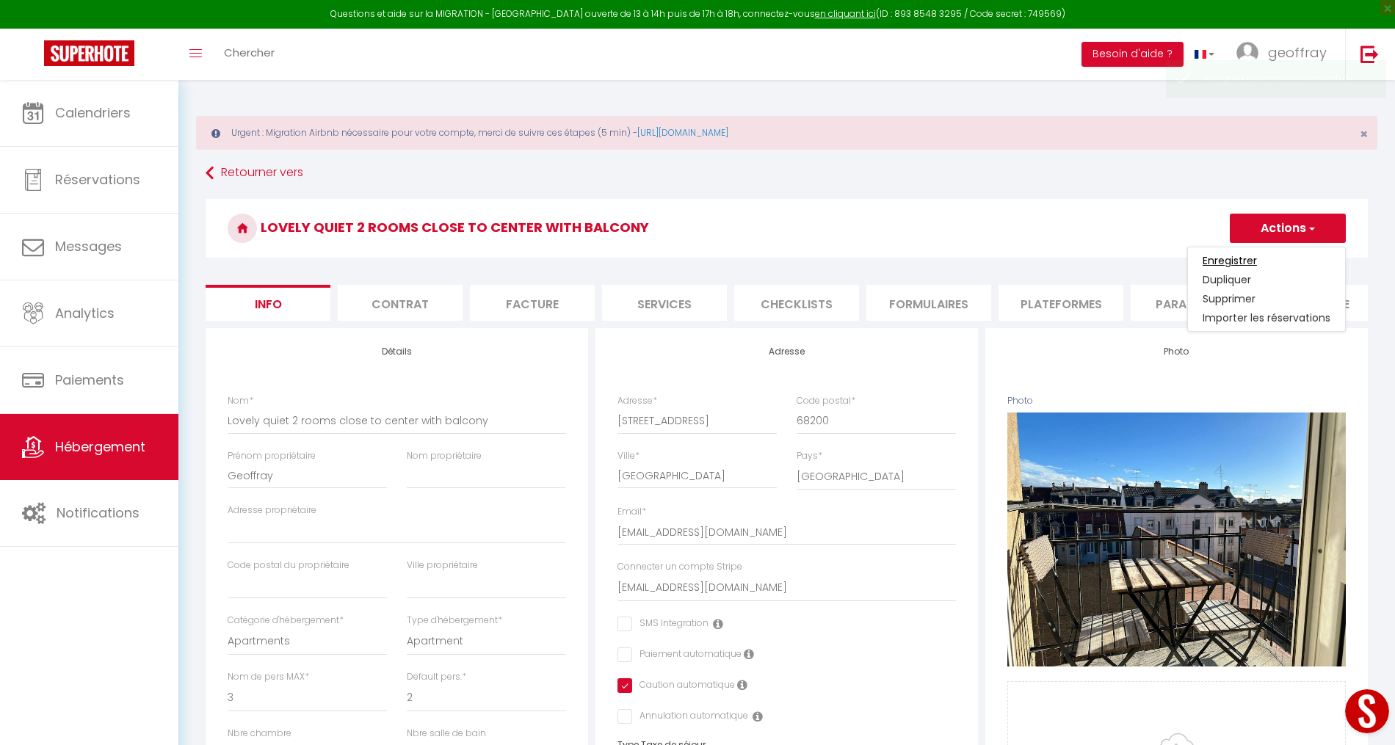
click at [1256, 254] on input "Enregistrer" at bounding box center [1229, 260] width 54 height 15
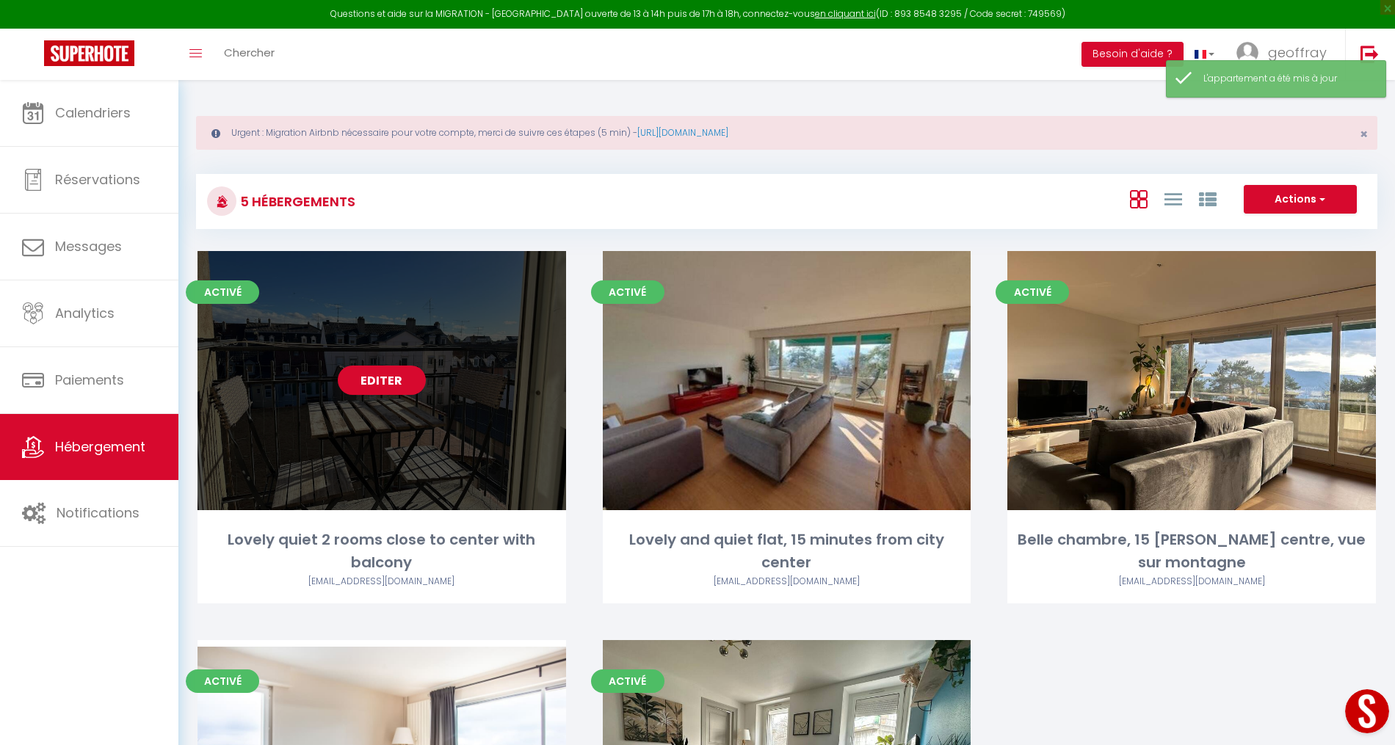
click at [403, 375] on link "Editer" at bounding box center [382, 380] width 88 height 29
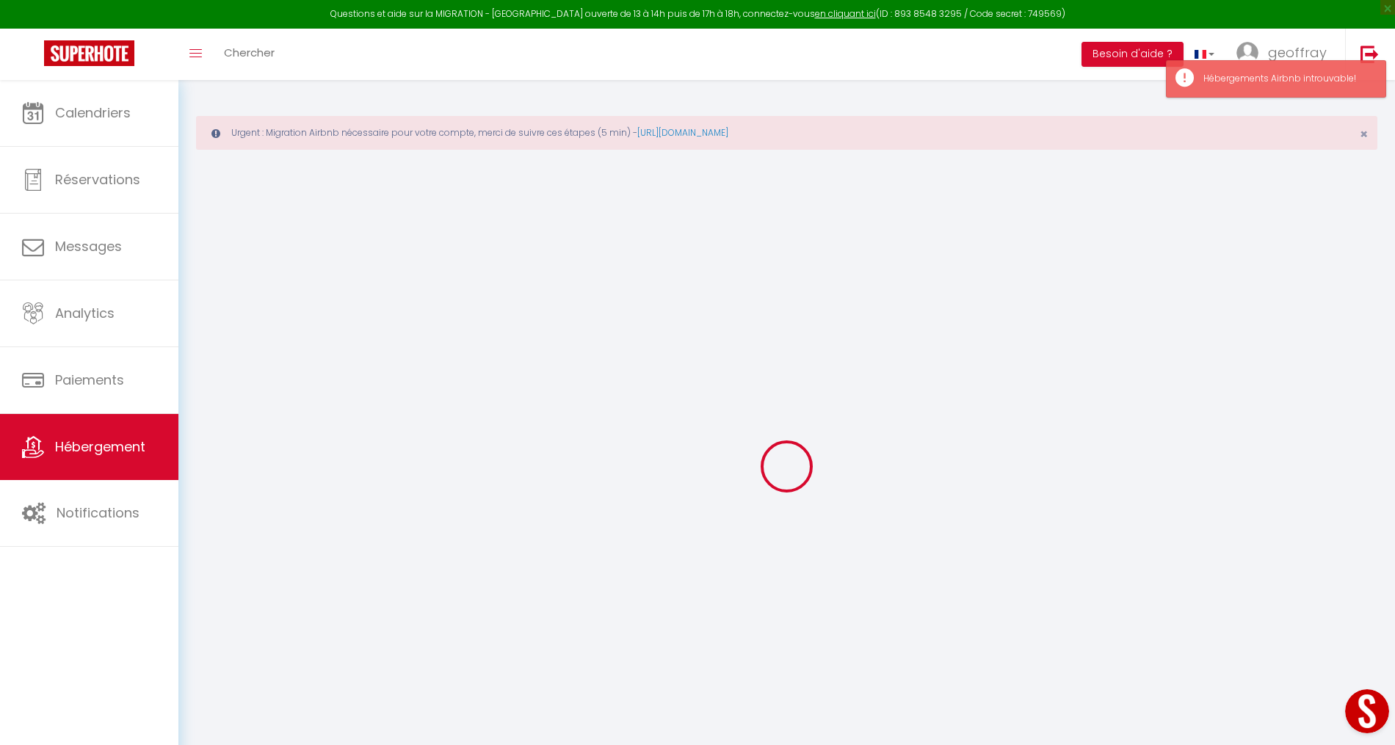
select select "45836"
select select "45029"
checkbox input "false"
checkbox input "true"
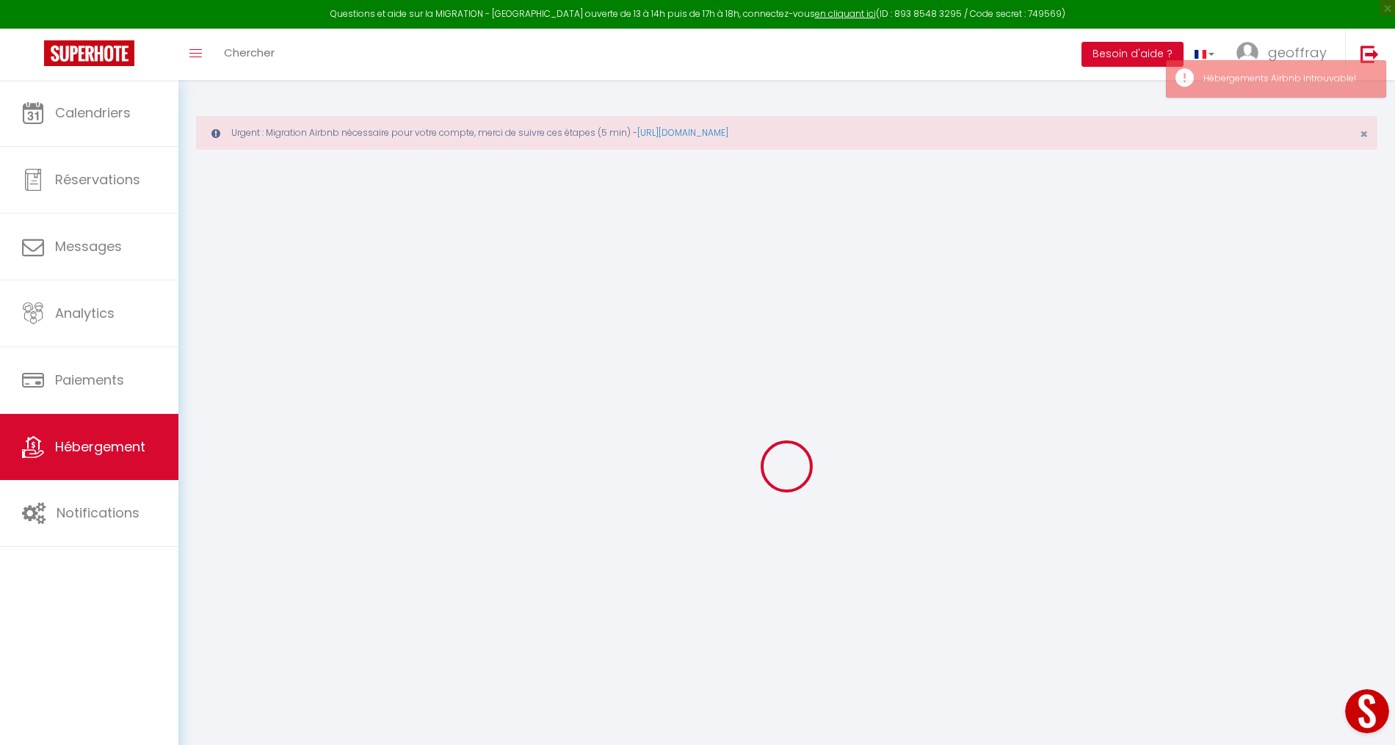
checkbox input "false"
checkbox input "true"
checkbox input "false"
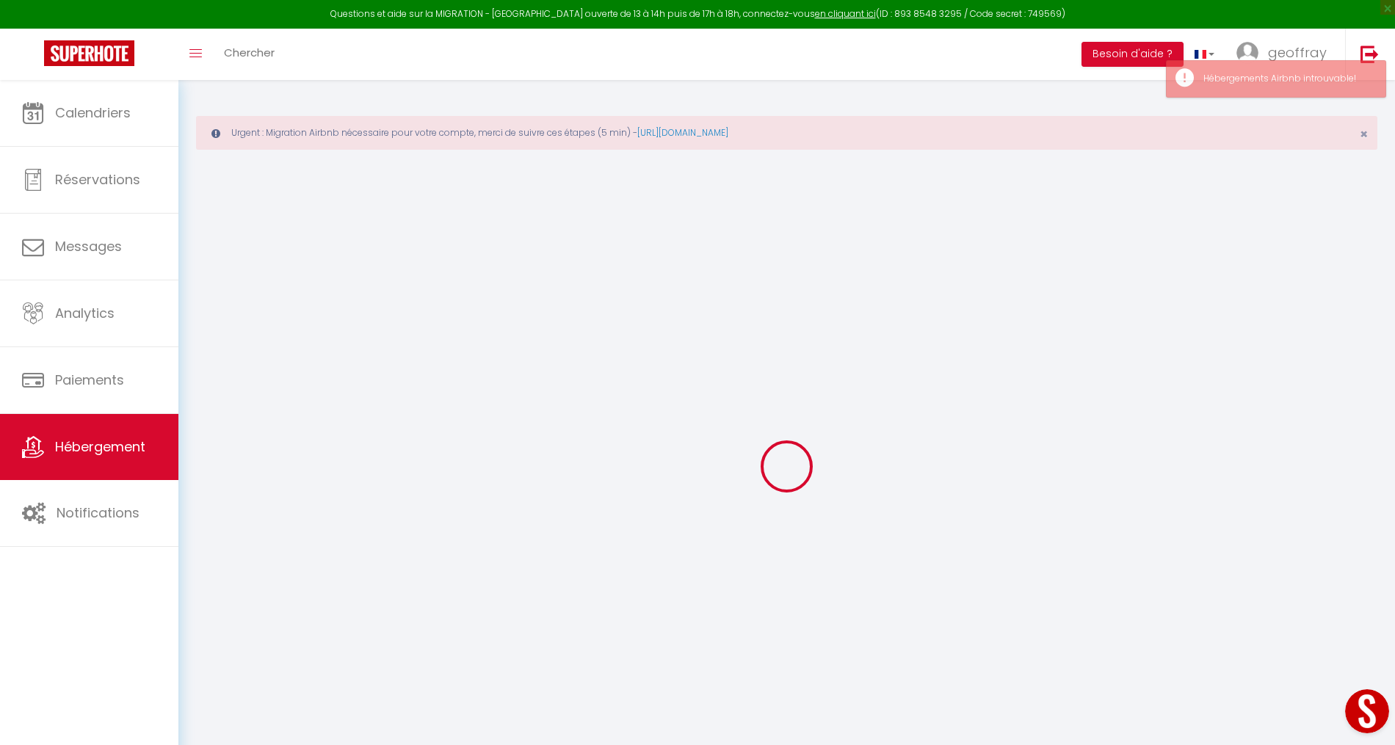
checkbox input "false"
checkbox input "true"
checkbox input "false"
select select "17:00"
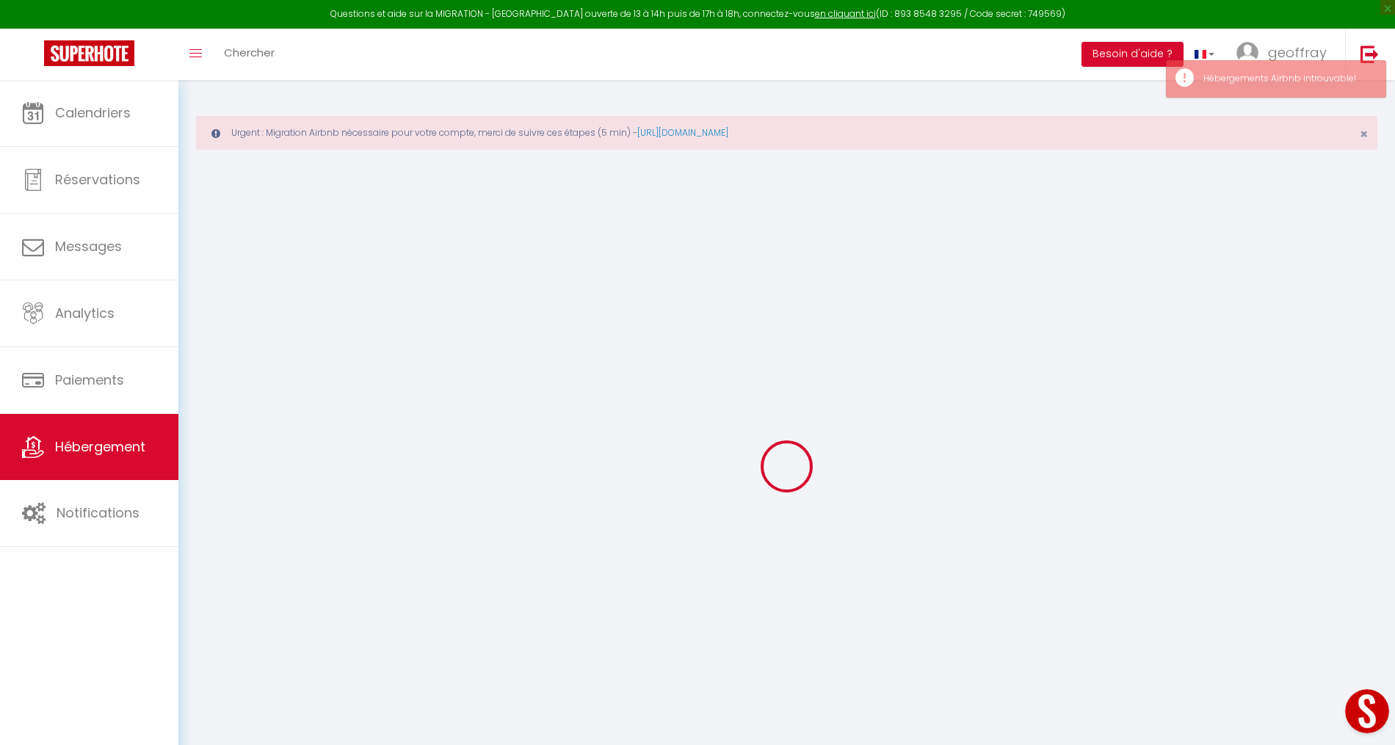
select select
select select "10:00"
select select "30"
select select "120"
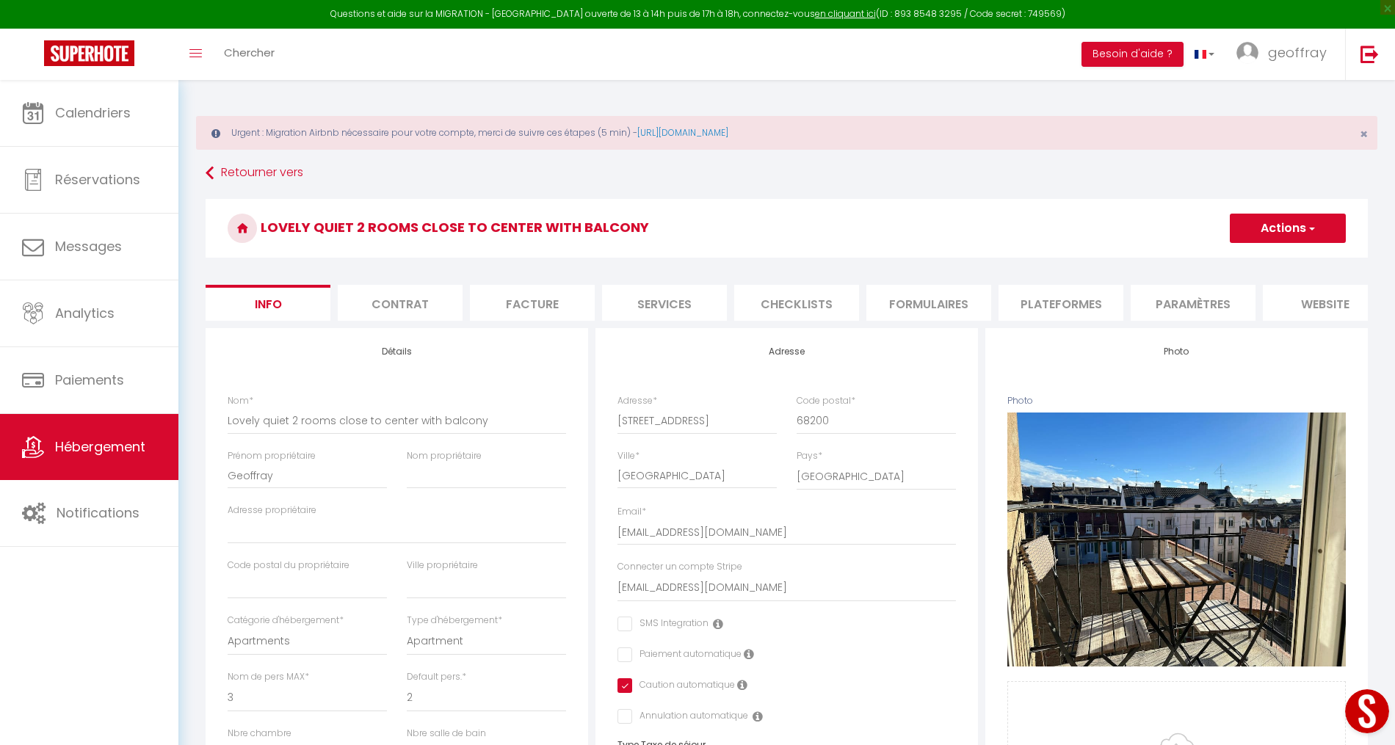
click at [1058, 313] on li "Plateformes" at bounding box center [1060, 303] width 125 height 36
select select
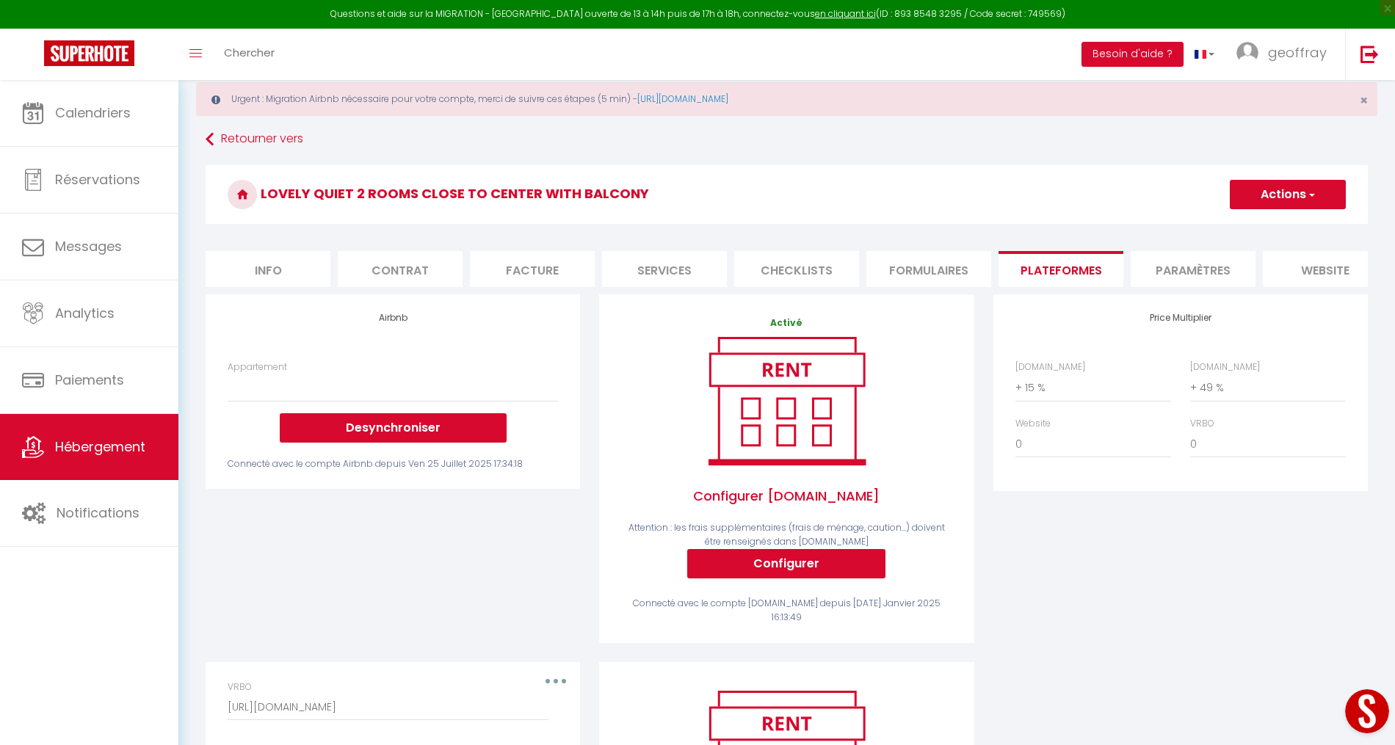
scroll to position [34, 0]
click at [450, 392] on select "Appartement" at bounding box center [393, 387] width 330 height 28
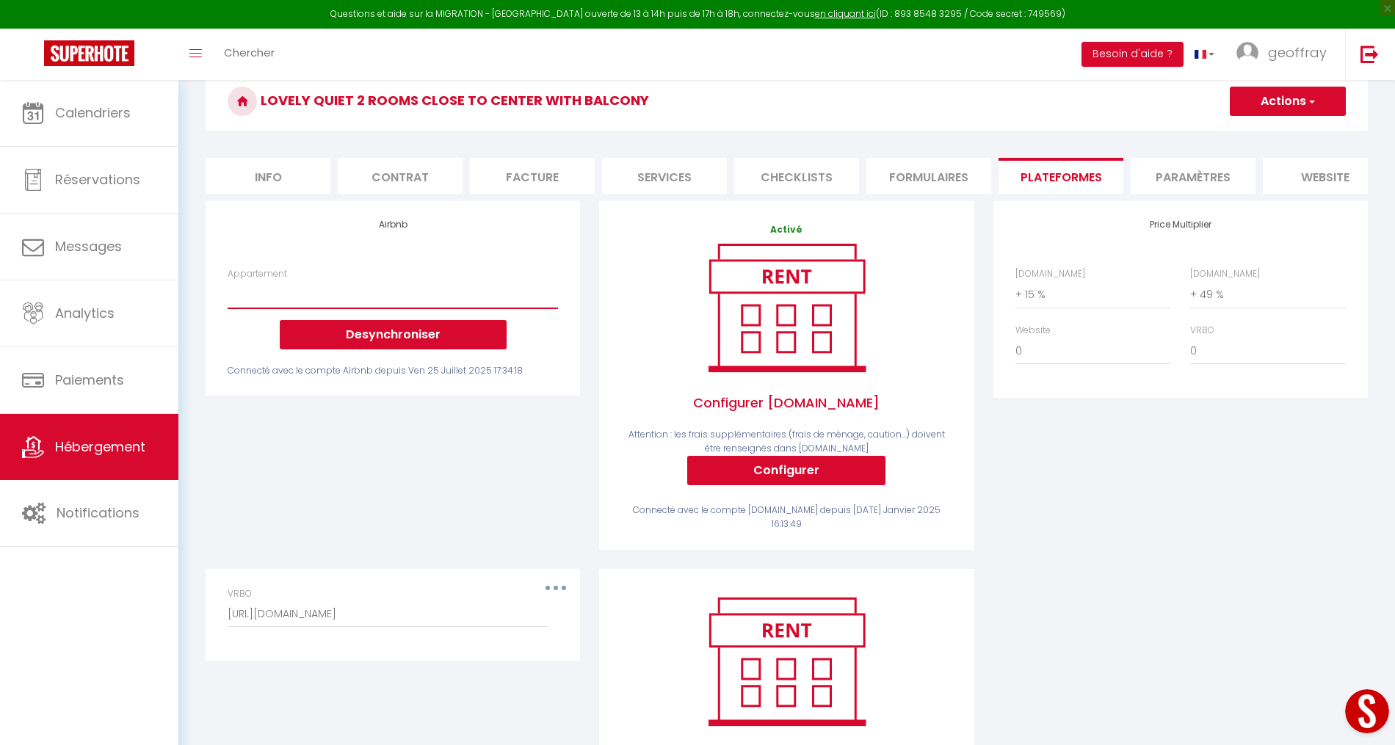
scroll to position [125, 0]
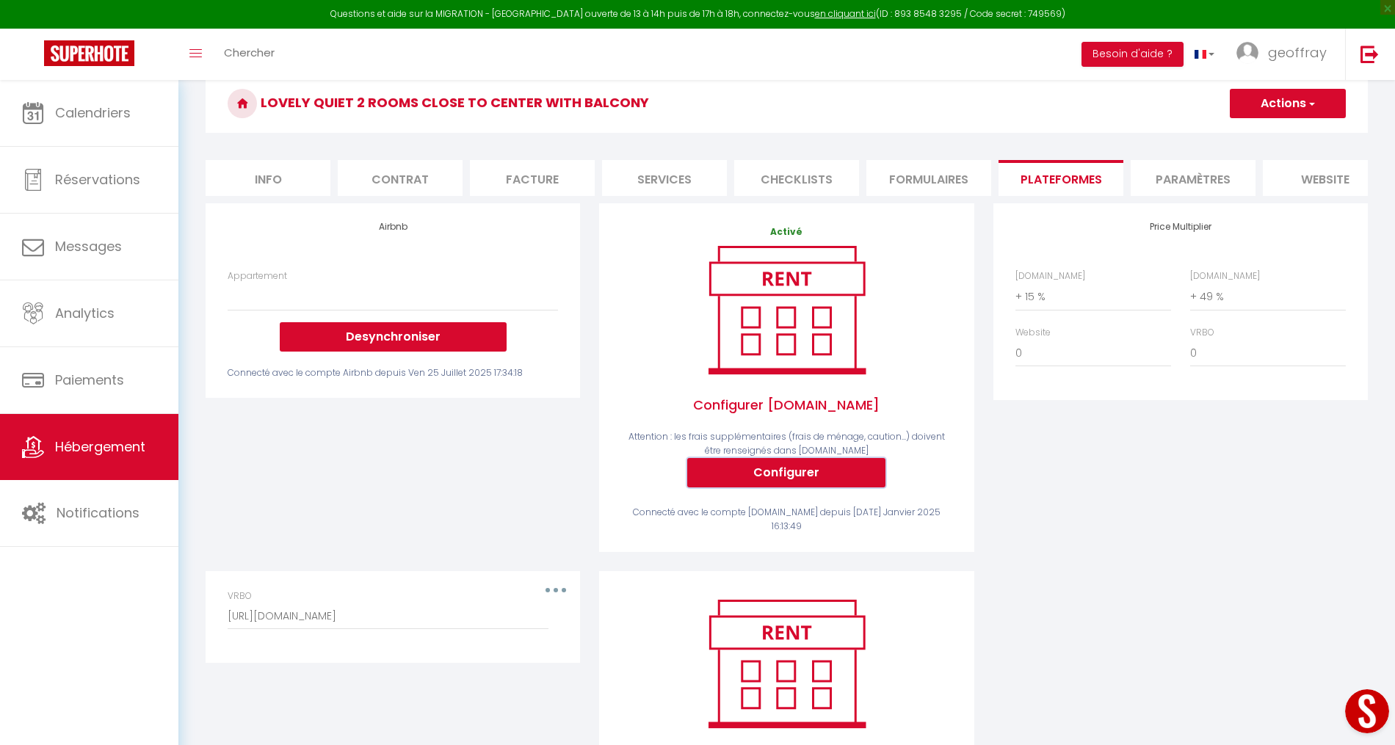
click at [788, 465] on button "Configurer" at bounding box center [786, 472] width 198 height 29
select select
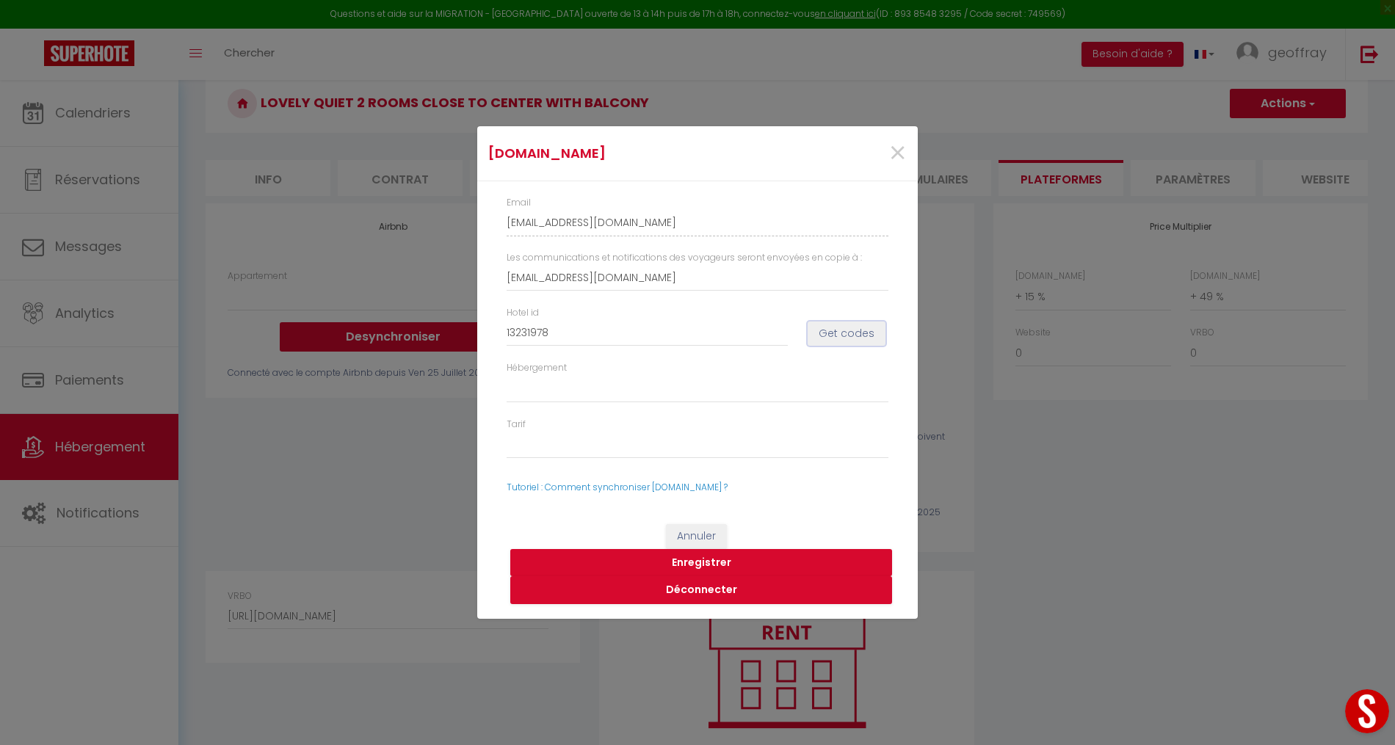
click at [851, 326] on button "Get codes" at bounding box center [846, 333] width 78 height 25
select select
click at [520, 335] on input "13231978" at bounding box center [646, 333] width 281 height 26
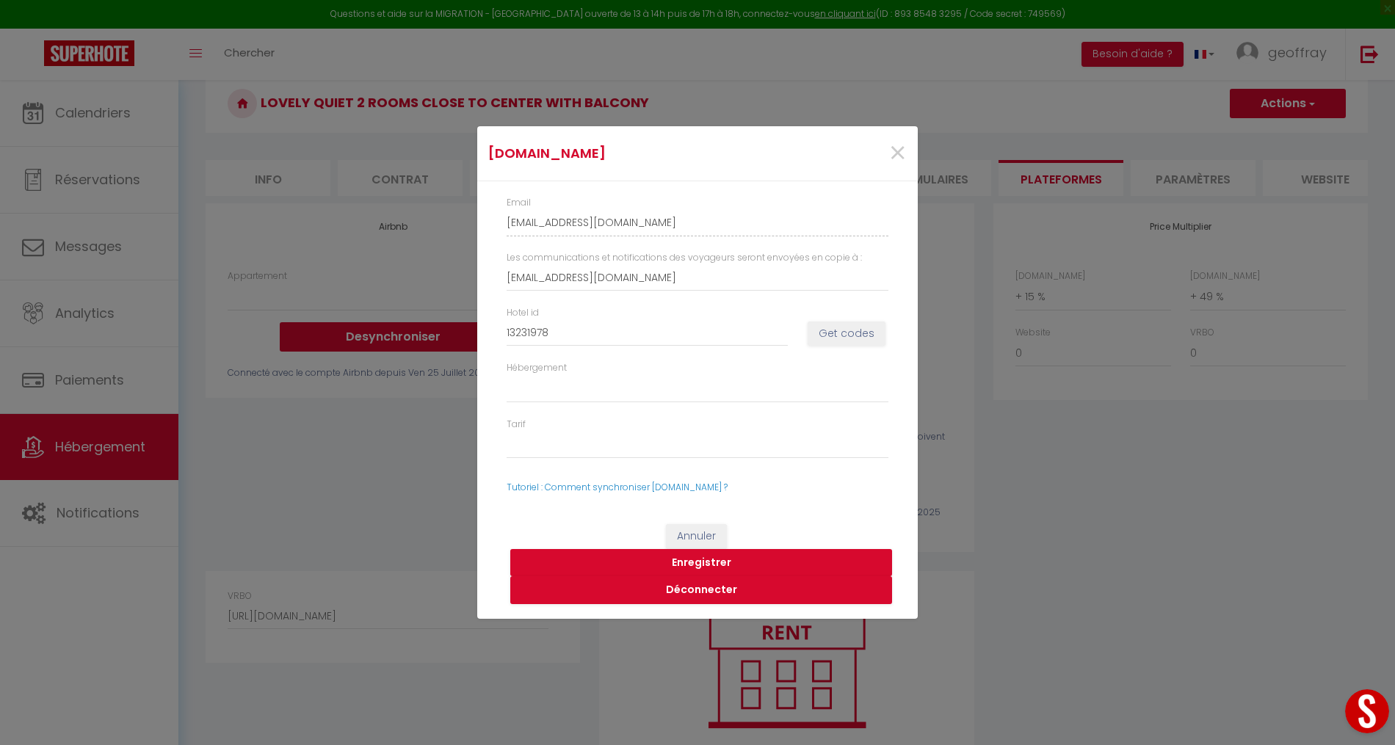
click at [806, 356] on div "Hotel id 13231978 Get codes" at bounding box center [697, 333] width 401 height 55
click at [810, 347] on div "Hotel id 13231978 Get codes" at bounding box center [697, 333] width 401 height 55
click at [842, 338] on button "Get codes" at bounding box center [846, 333] width 78 height 25
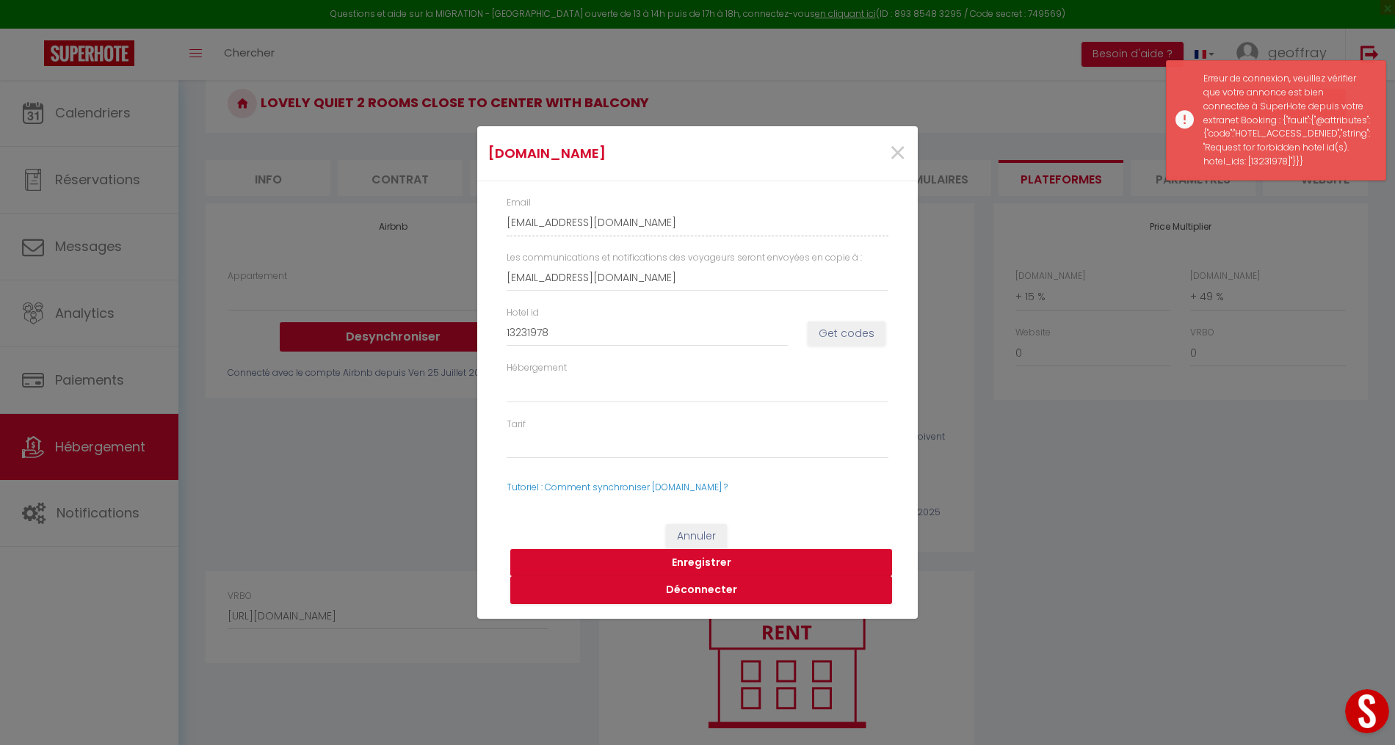
click at [704, 561] on button "Enregistrer" at bounding box center [701, 563] width 382 height 28
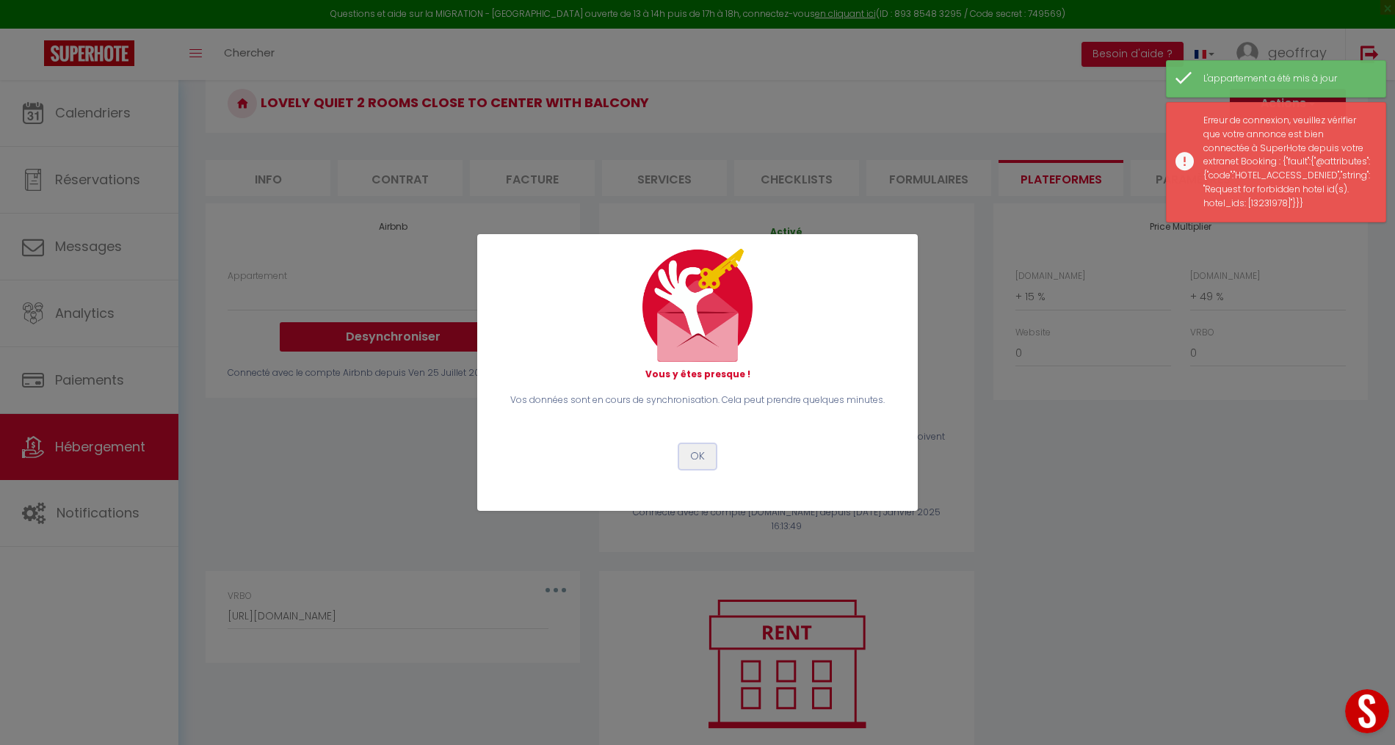
click at [705, 454] on button "OK" at bounding box center [697, 456] width 37 height 25
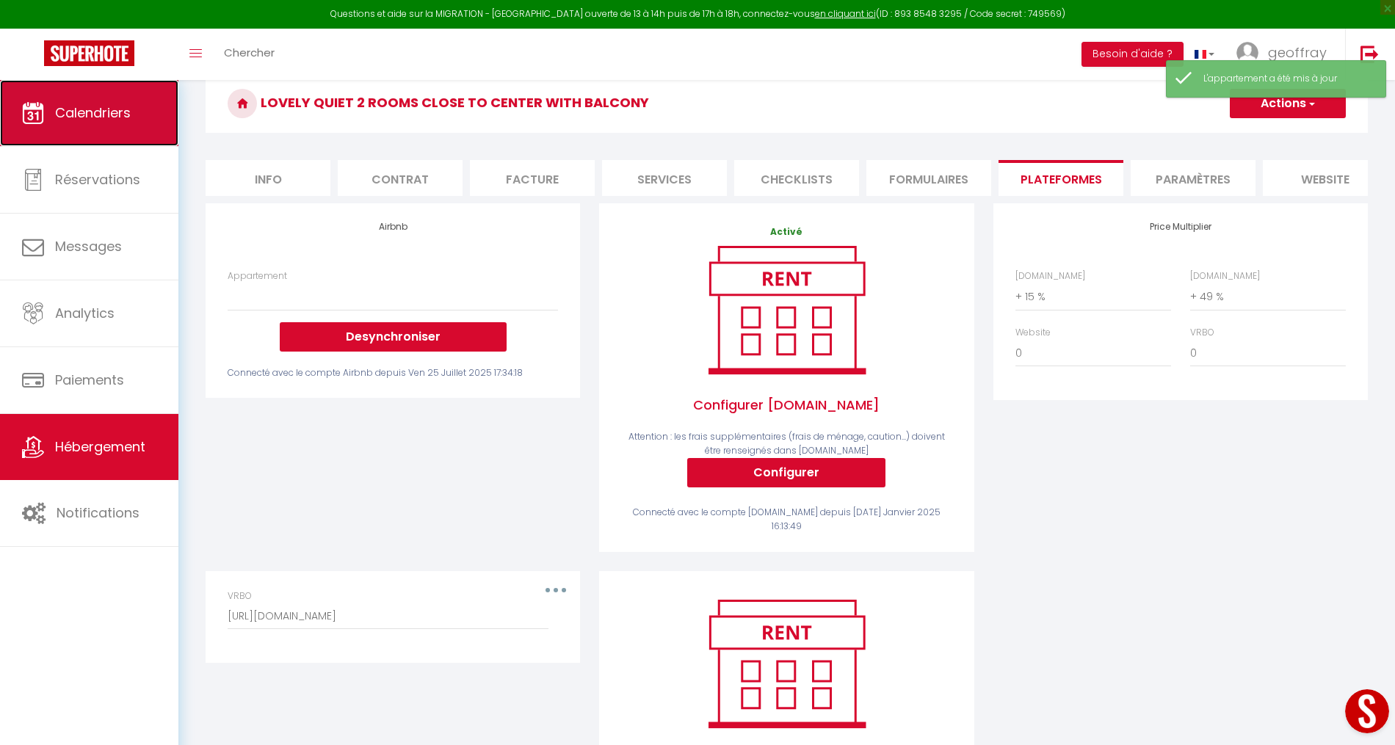
click at [64, 120] on span "Calendriers" at bounding box center [93, 112] width 76 height 18
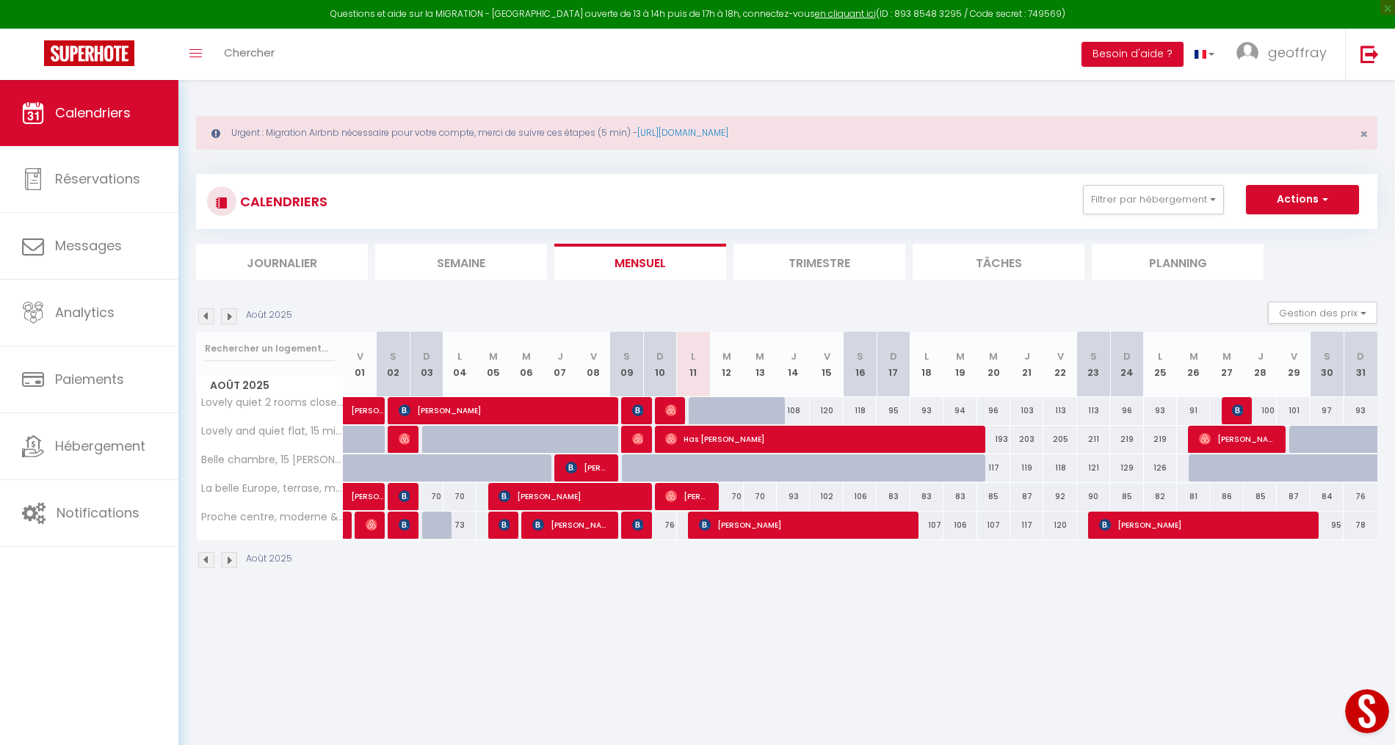
click at [664, 407] on div at bounding box center [671, 411] width 33 height 28
click at [670, 409] on img at bounding box center [671, 410] width 12 height 12
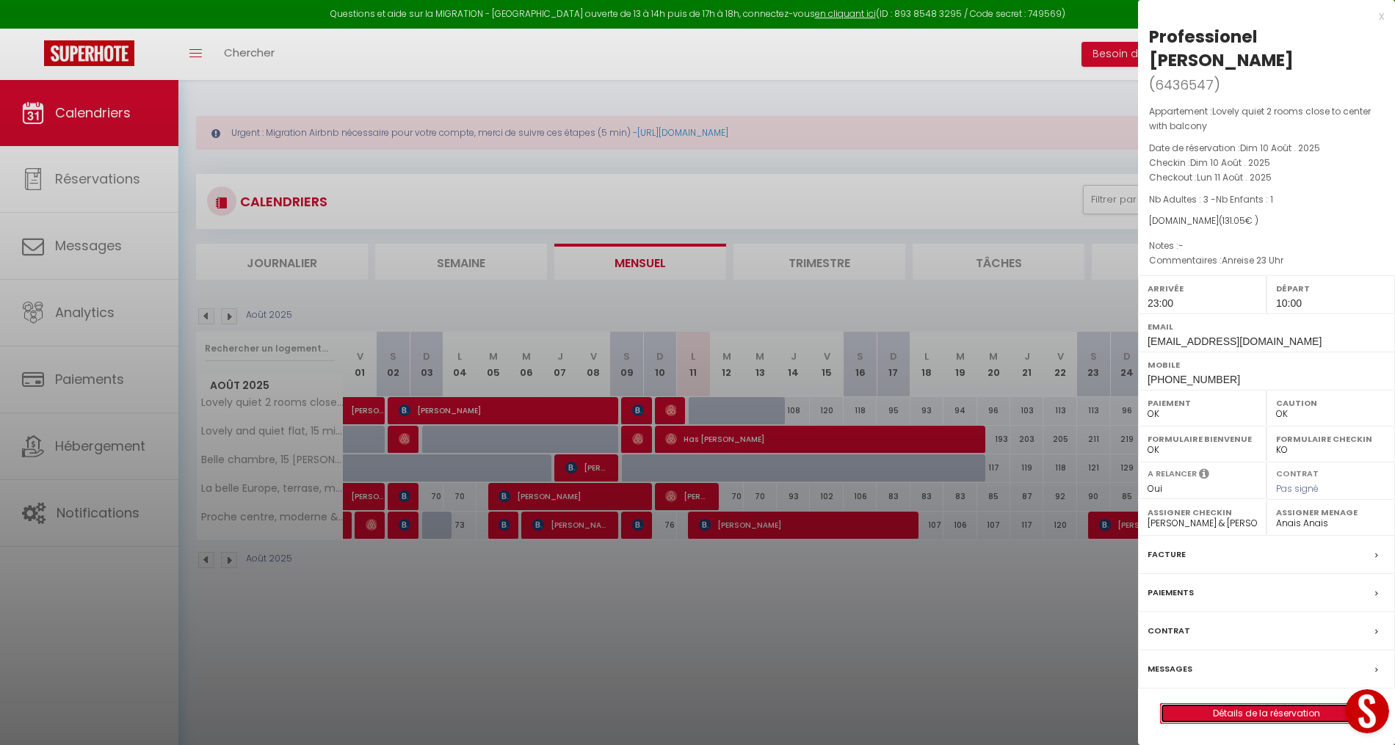
click at [1240, 704] on link "Détails de la réservation" at bounding box center [1265, 713] width 211 height 19
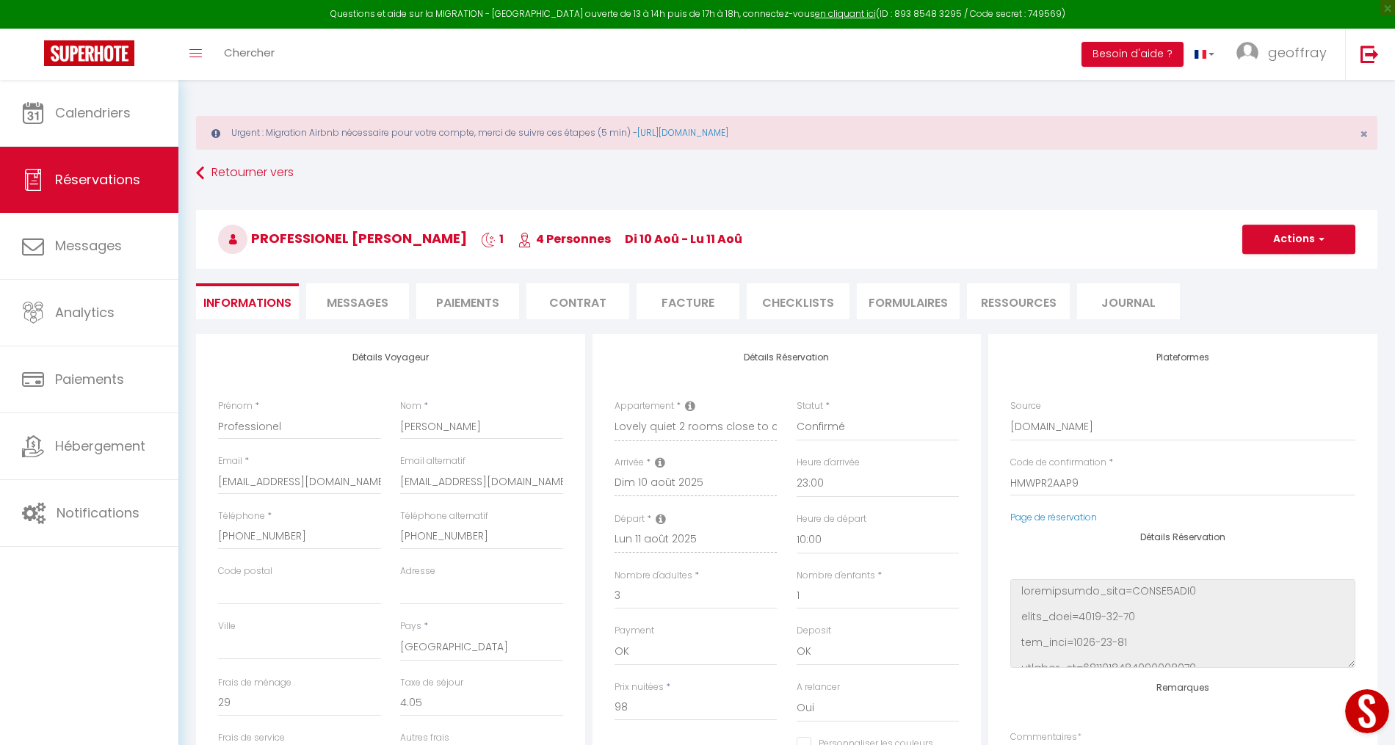
click at [380, 288] on li "Messages" at bounding box center [357, 301] width 103 height 36
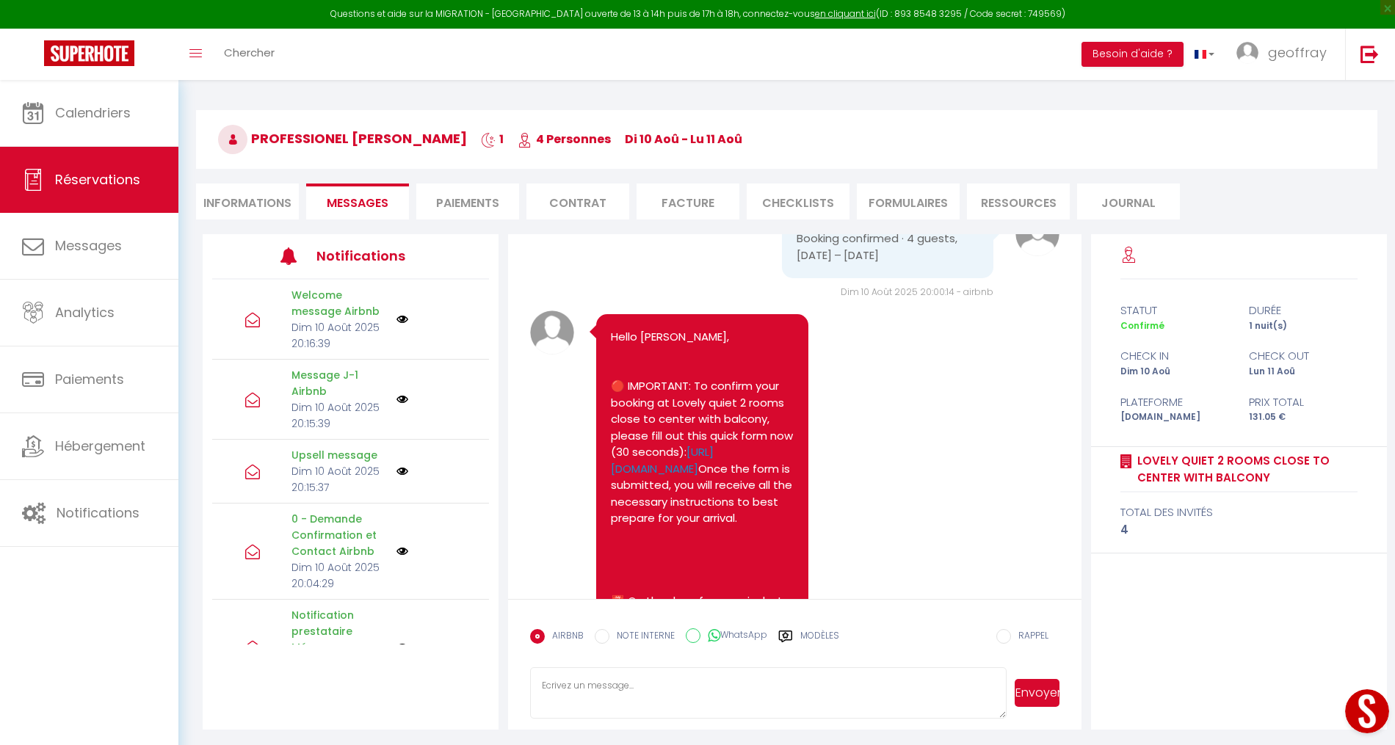
scroll to position [432, 0]
drag, startPoint x: 748, startPoint y: 411, endPoint x: 606, endPoint y: 326, distance: 165.3
copy pre "Hello Matthias&Angi, 🔴 IMPORTANT: To confirm your booking at Lovely quiet 2 roo…"
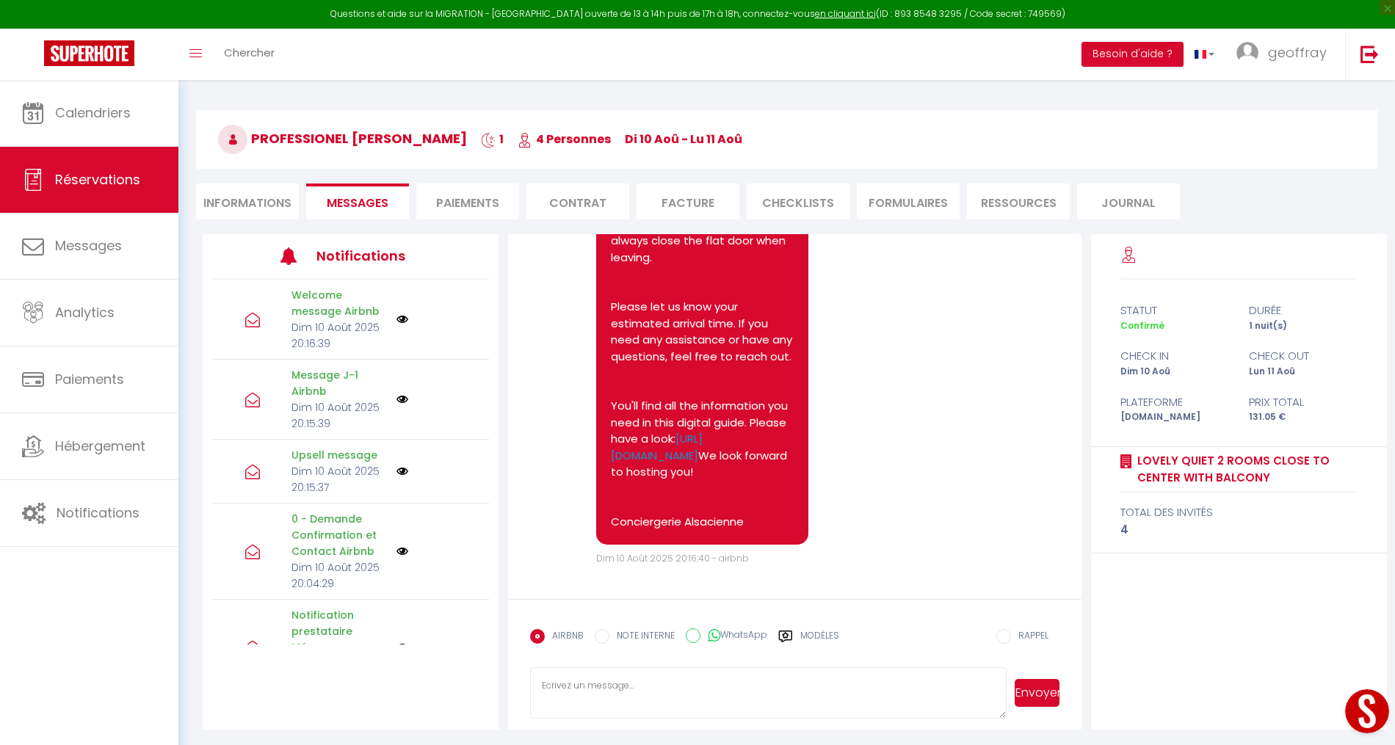
scroll to position [5264, 0]
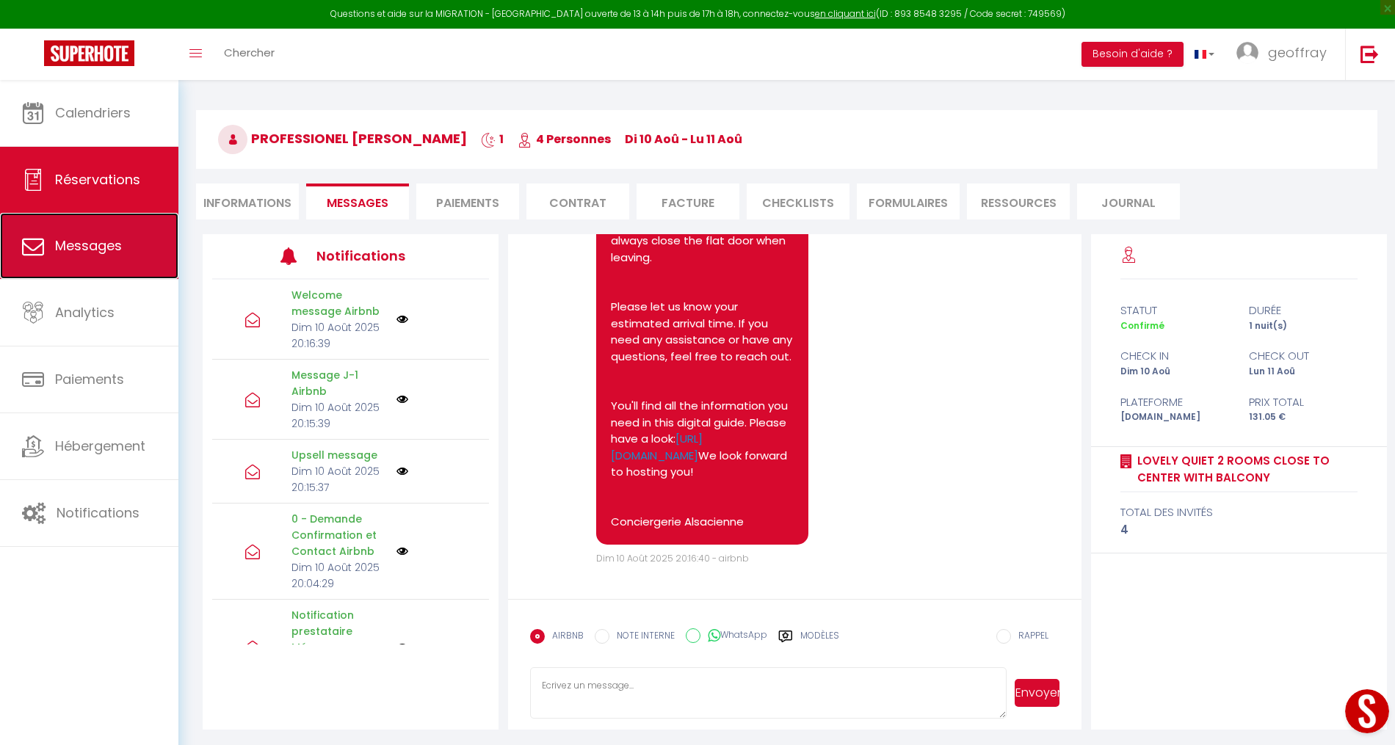
click at [73, 233] on link "Messages" at bounding box center [89, 246] width 178 height 66
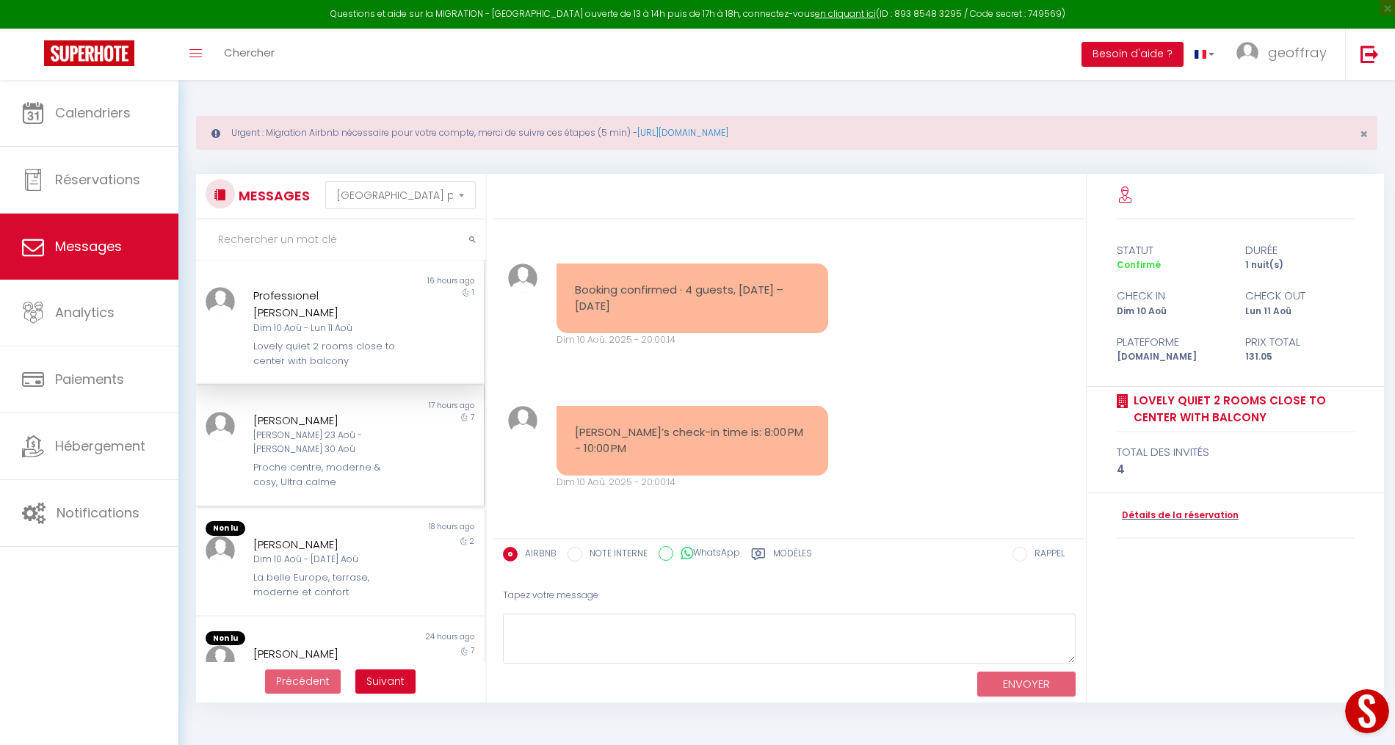
scroll to position [5229, 0]
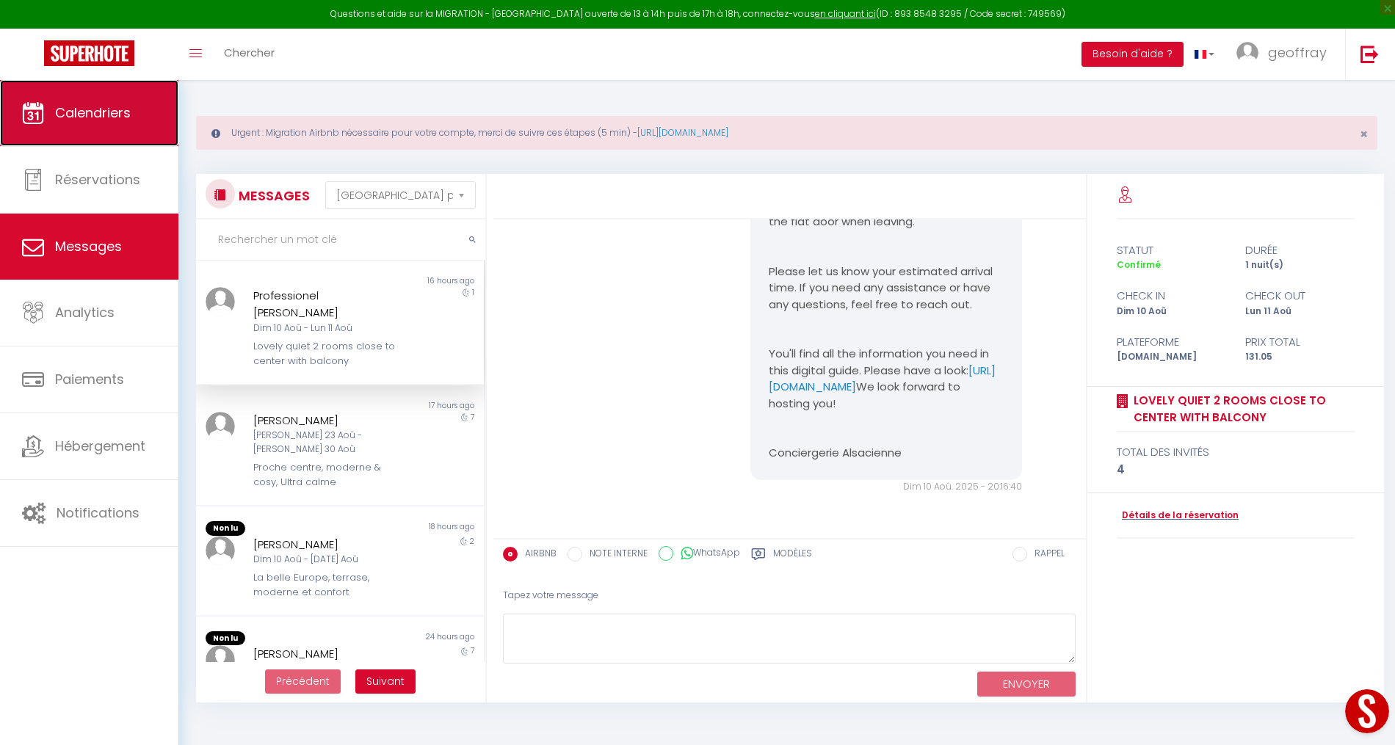
click at [70, 109] on span "Calendriers" at bounding box center [93, 112] width 76 height 18
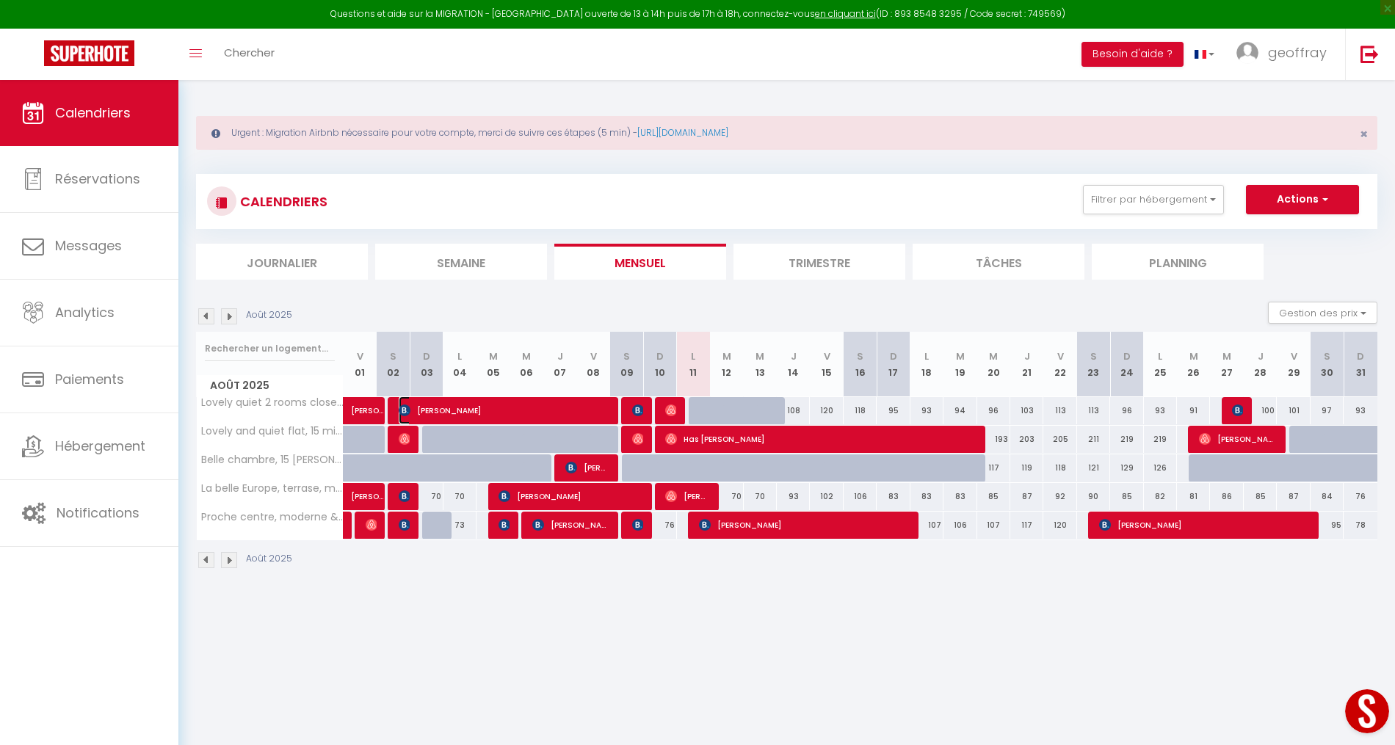
click at [573, 409] on span "[PERSON_NAME]" at bounding box center [503, 410] width 209 height 28
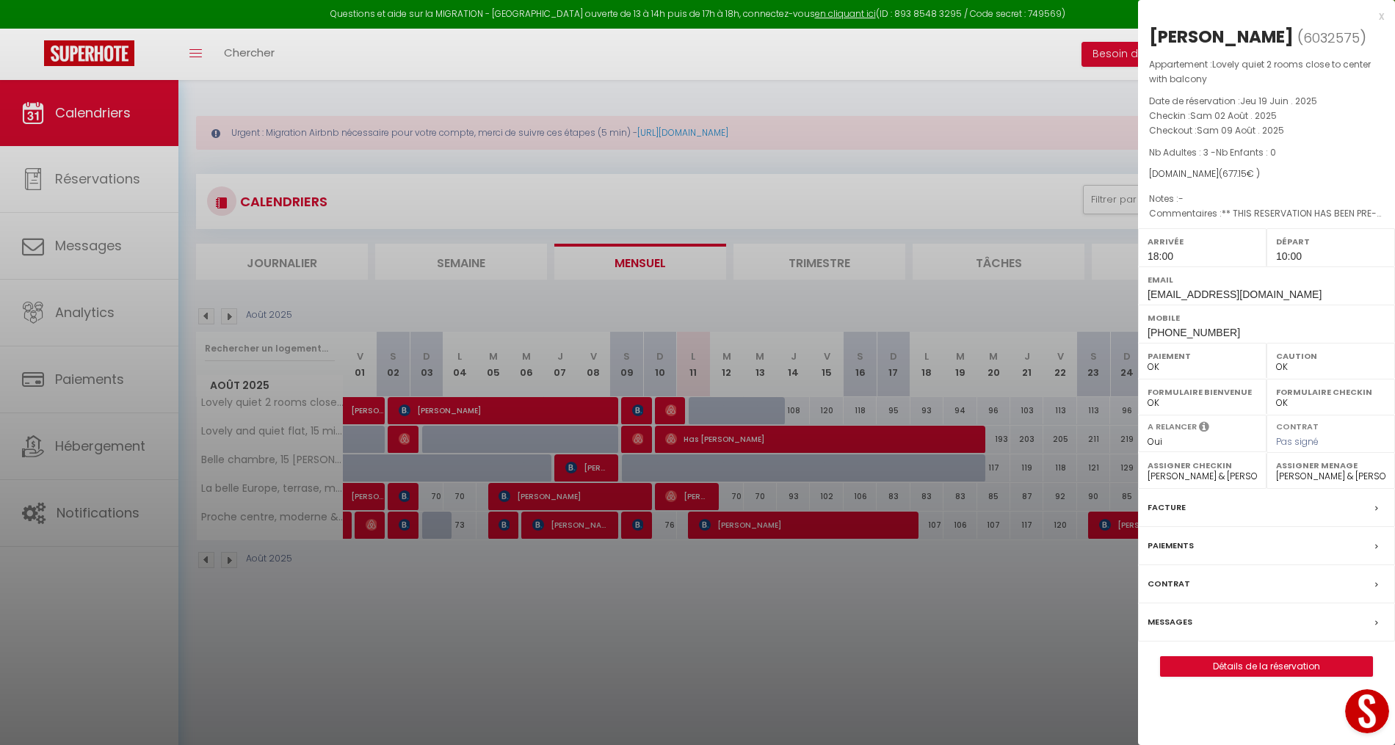
click at [1168, 619] on label "Messages" at bounding box center [1169, 621] width 45 height 15
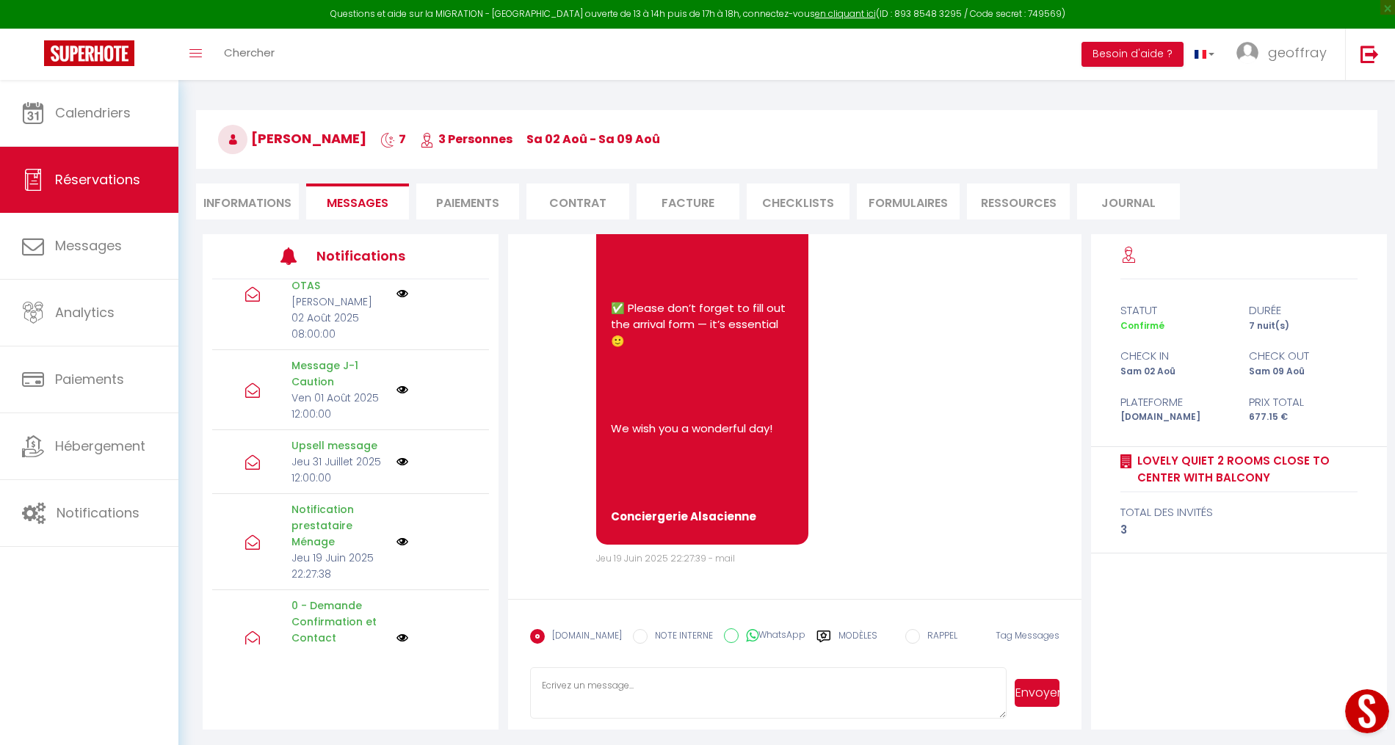
scroll to position [63, 0]
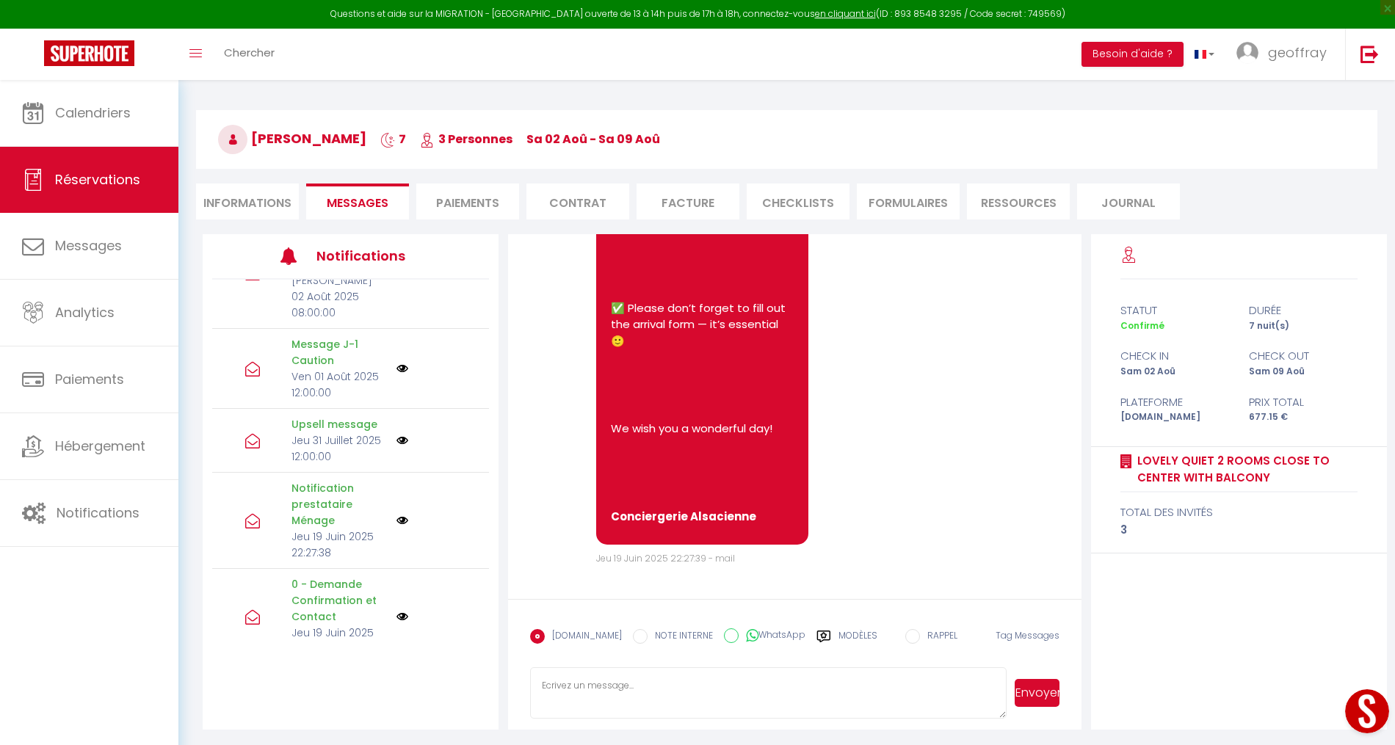
click at [448, 181] on div "Retourner vers Loisir Fuchs 7 3 Personnes sa 02 Aoû - sa 09 Aoû Actions Enregis…" at bounding box center [786, 147] width 1200 height 174
click at [452, 195] on li "Paiements" at bounding box center [467, 201] width 103 height 36
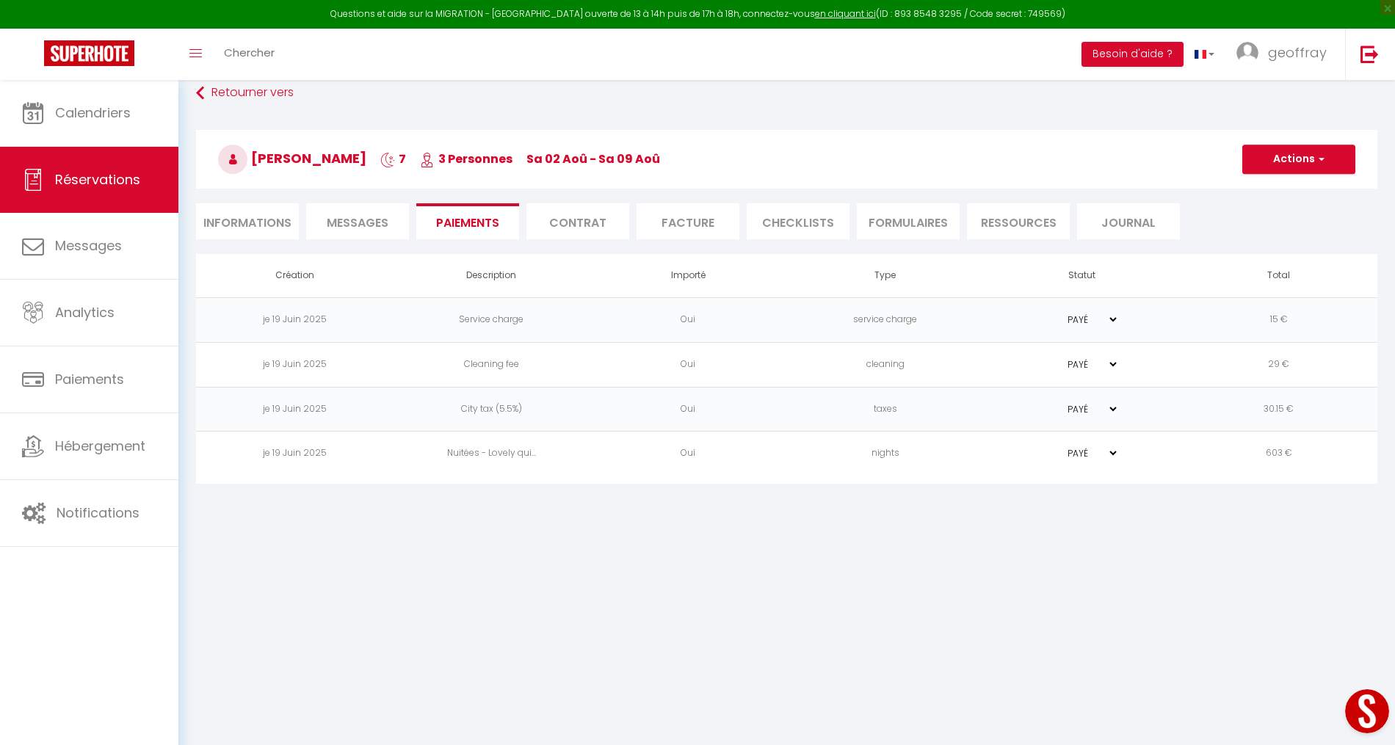
scroll to position [79, 0]
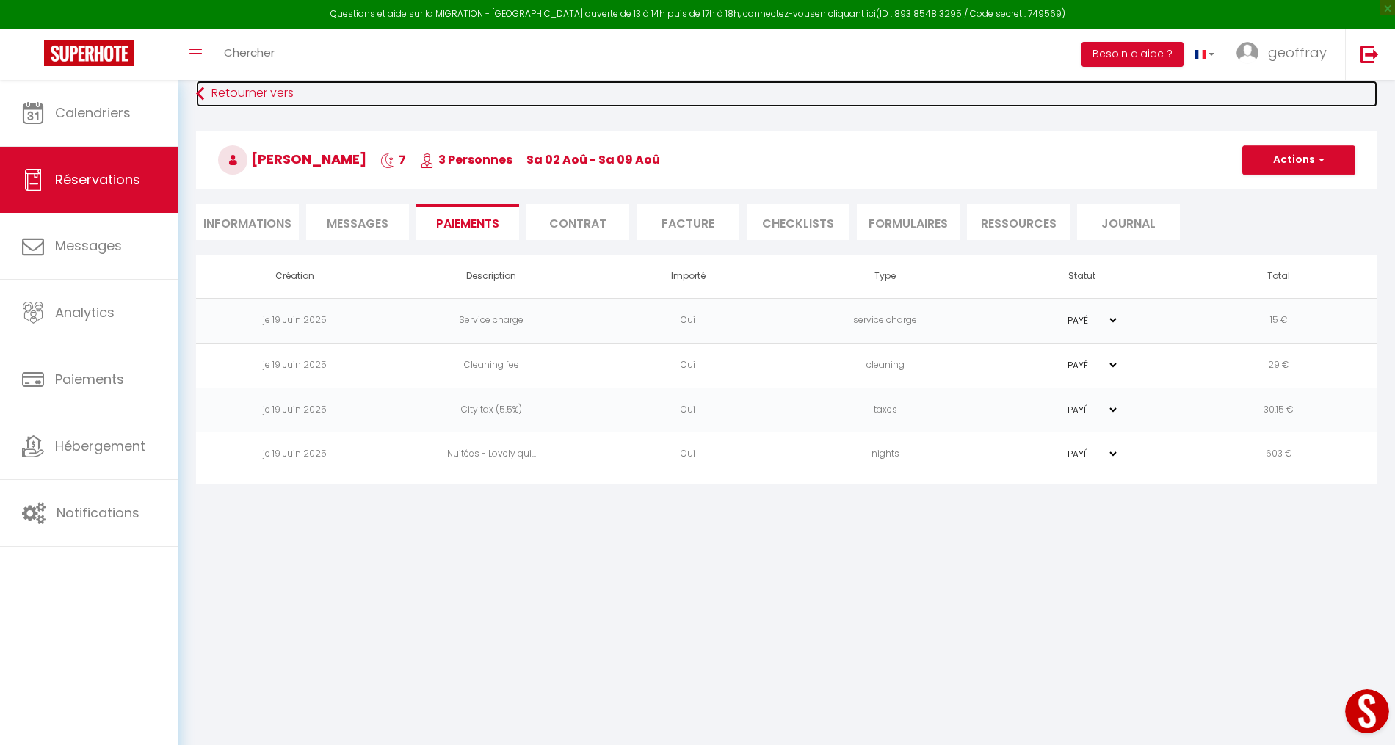
click at [205, 91] on link "Retourner vers" at bounding box center [786, 94] width 1181 height 26
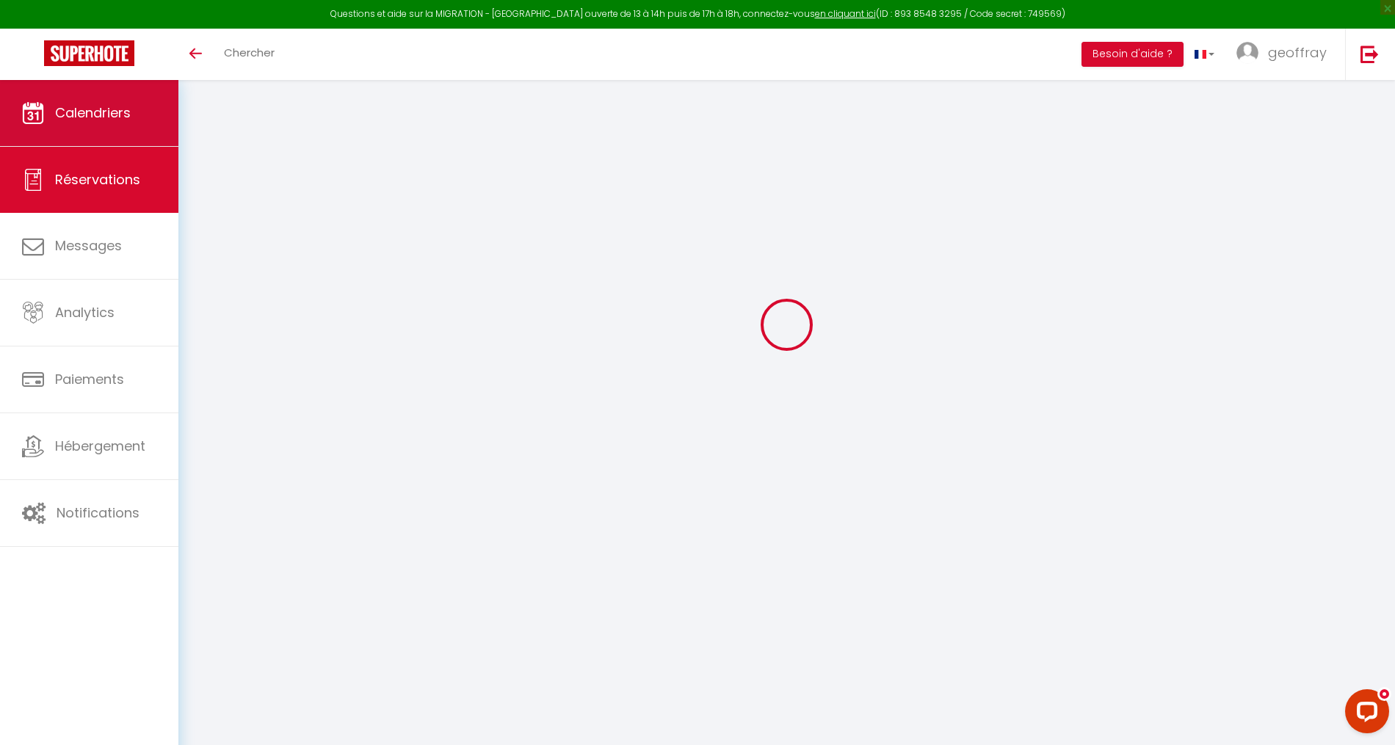
click at [60, 106] on span "Calendriers" at bounding box center [93, 112] width 76 height 18
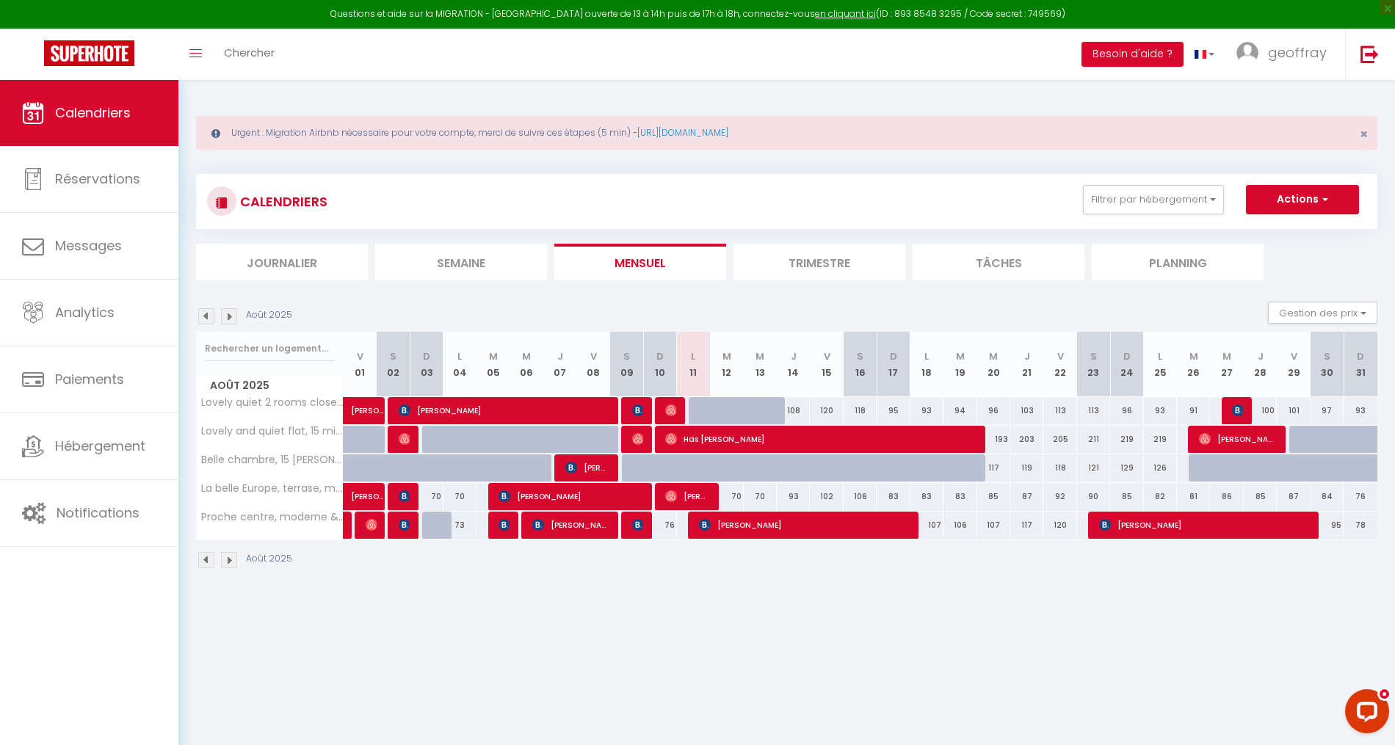
click at [196, 312] on div "Août 2025" at bounding box center [246, 316] width 101 height 16
click at [203, 313] on img at bounding box center [206, 316] width 16 height 16
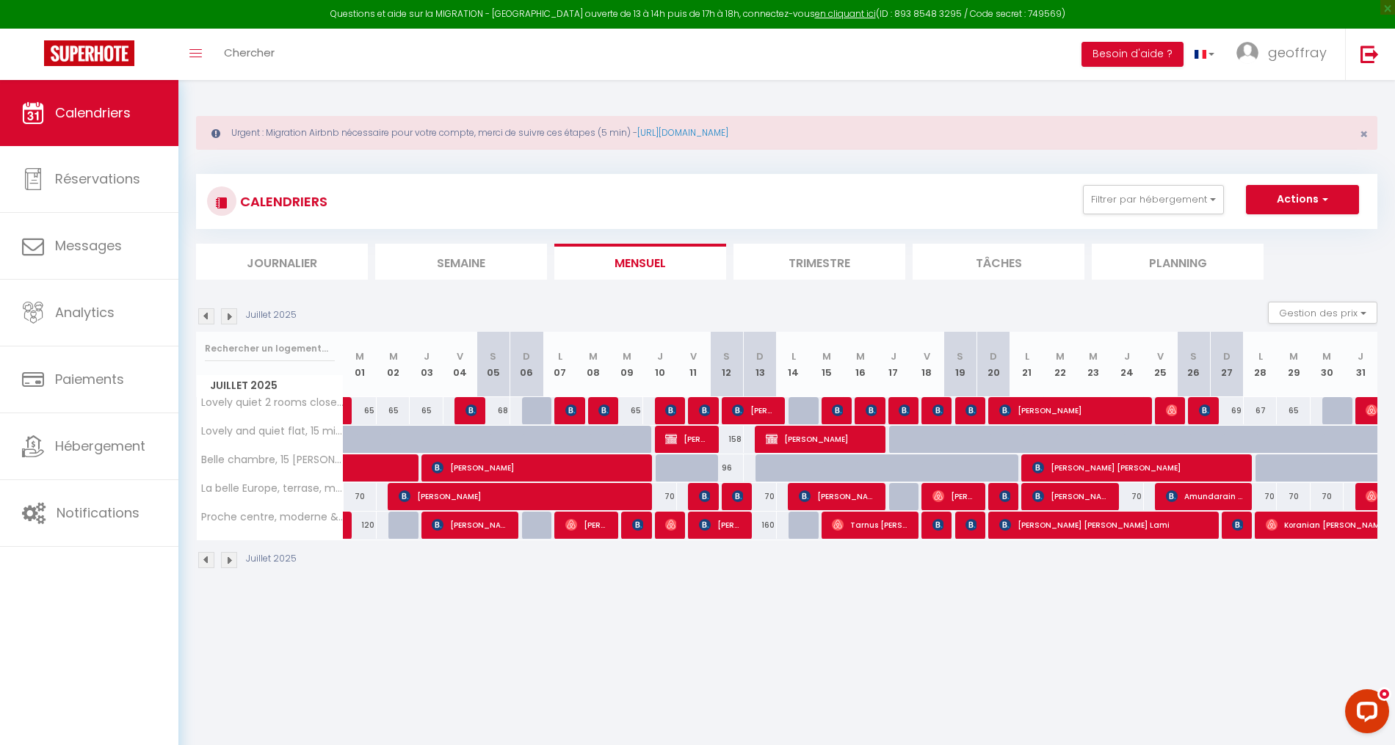
click at [1210, 408] on div "69" at bounding box center [1226, 410] width 33 height 27
type input "69"
type input "Dim 27 Juillet 2025"
type input "Lun 28 Juillet 2025"
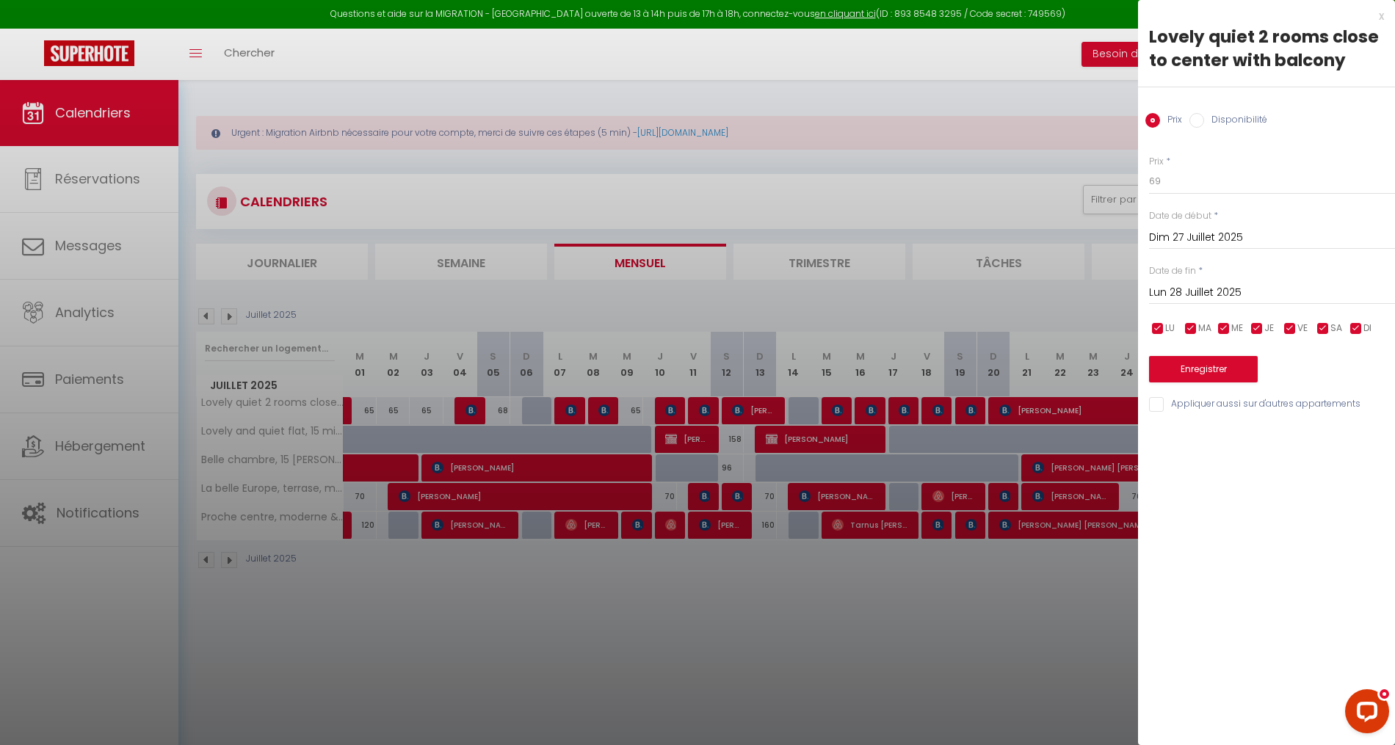
click at [1055, 349] on div at bounding box center [697, 372] width 1395 height 745
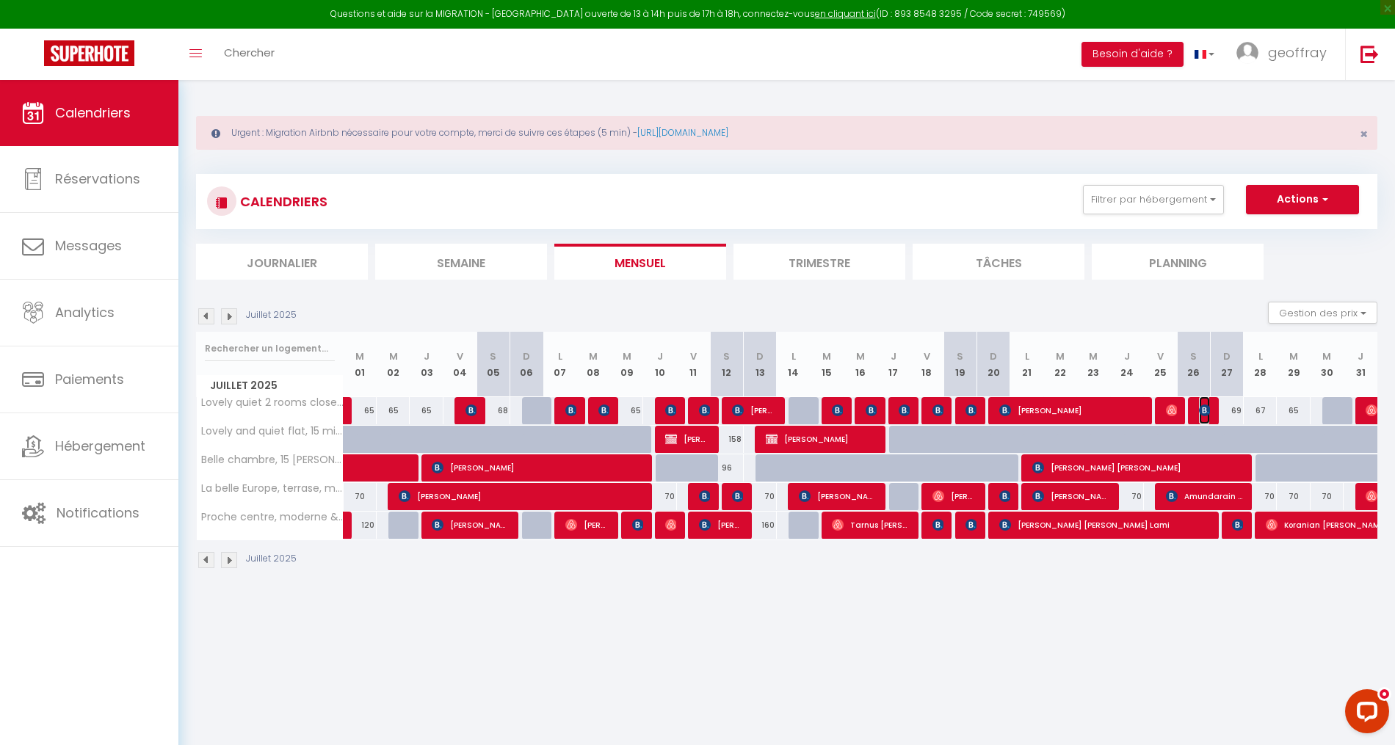
click at [1206, 411] on img at bounding box center [1205, 410] width 12 height 12
select select "OK"
select select "KO"
select select "1"
select select "0"
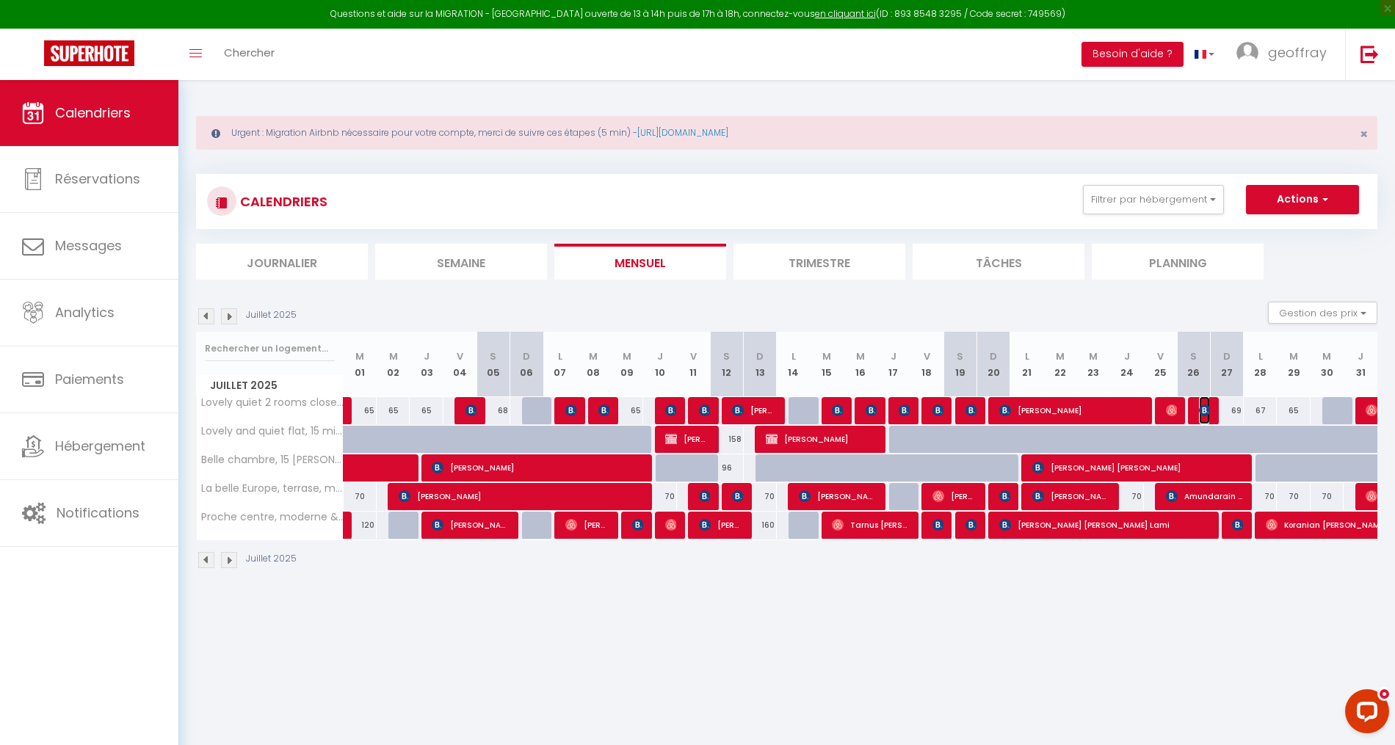
select select "1"
select select
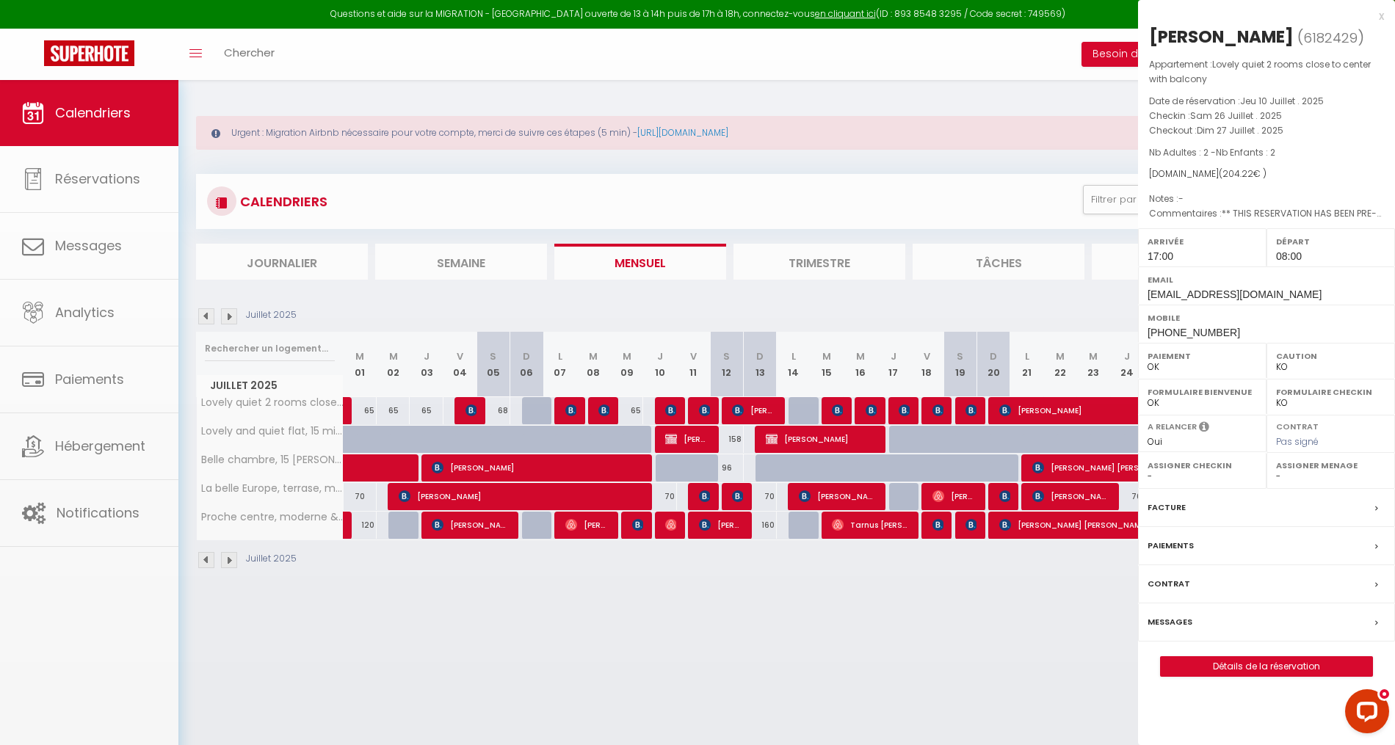
select select "45836"
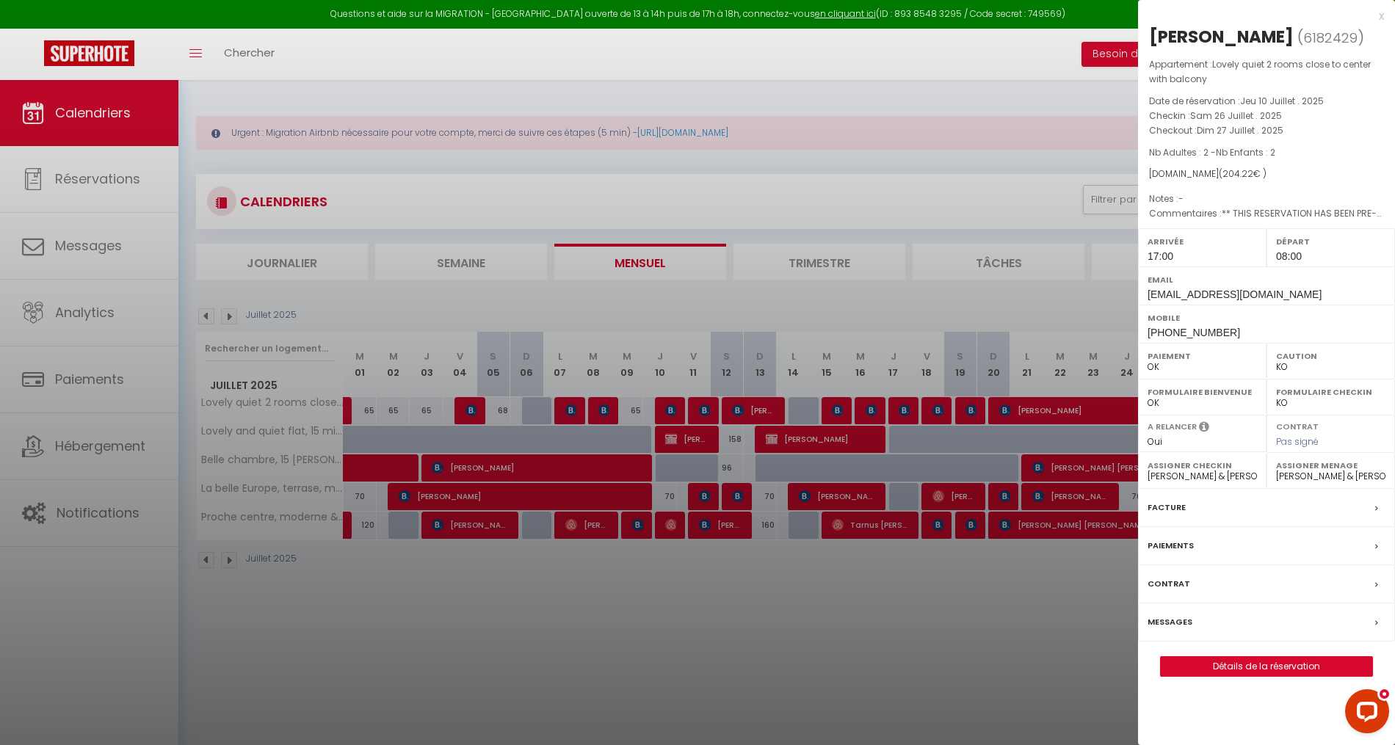
click at [1165, 617] on label "Messages" at bounding box center [1169, 621] width 45 height 15
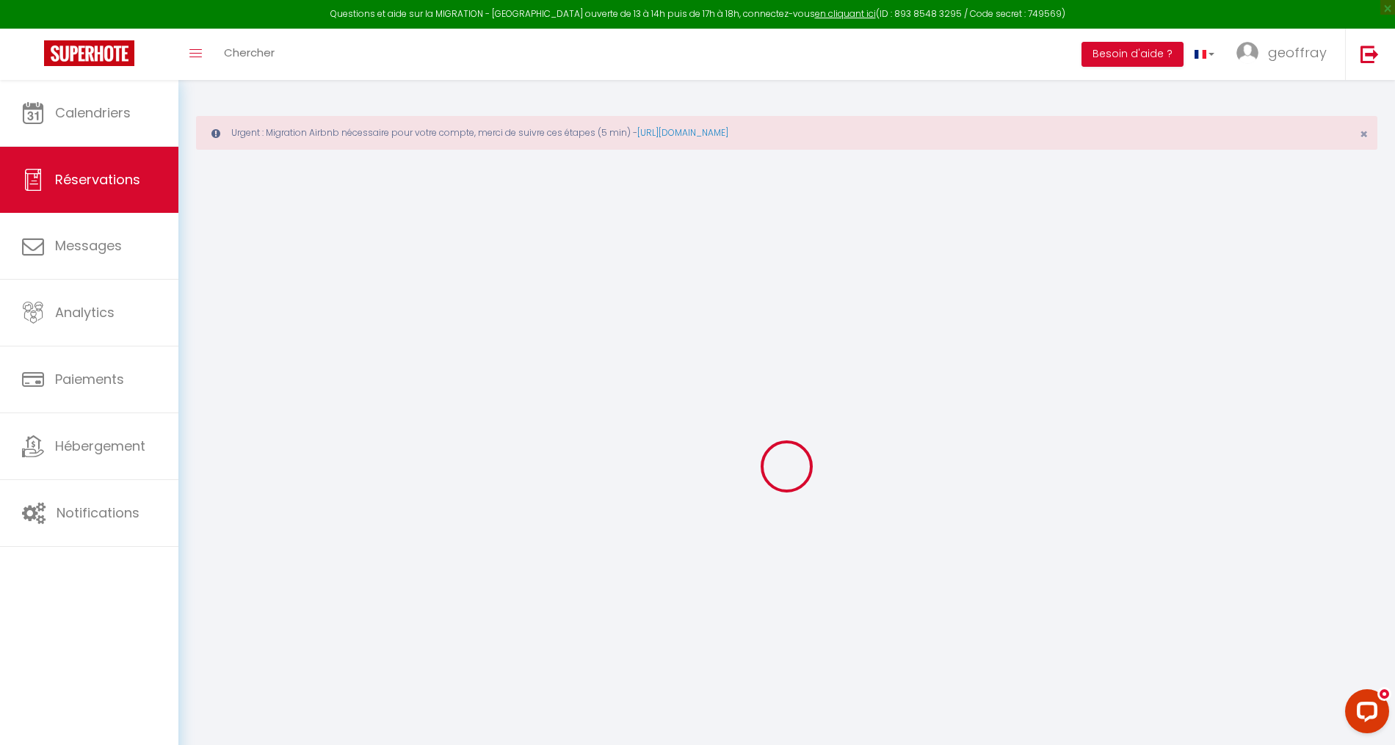
select select
checkbox input "false"
type textarea "** THIS RESERVATION HAS BEEN PRE-PAID ** BOOKING NOTE : Payment charge is EUR 2…"
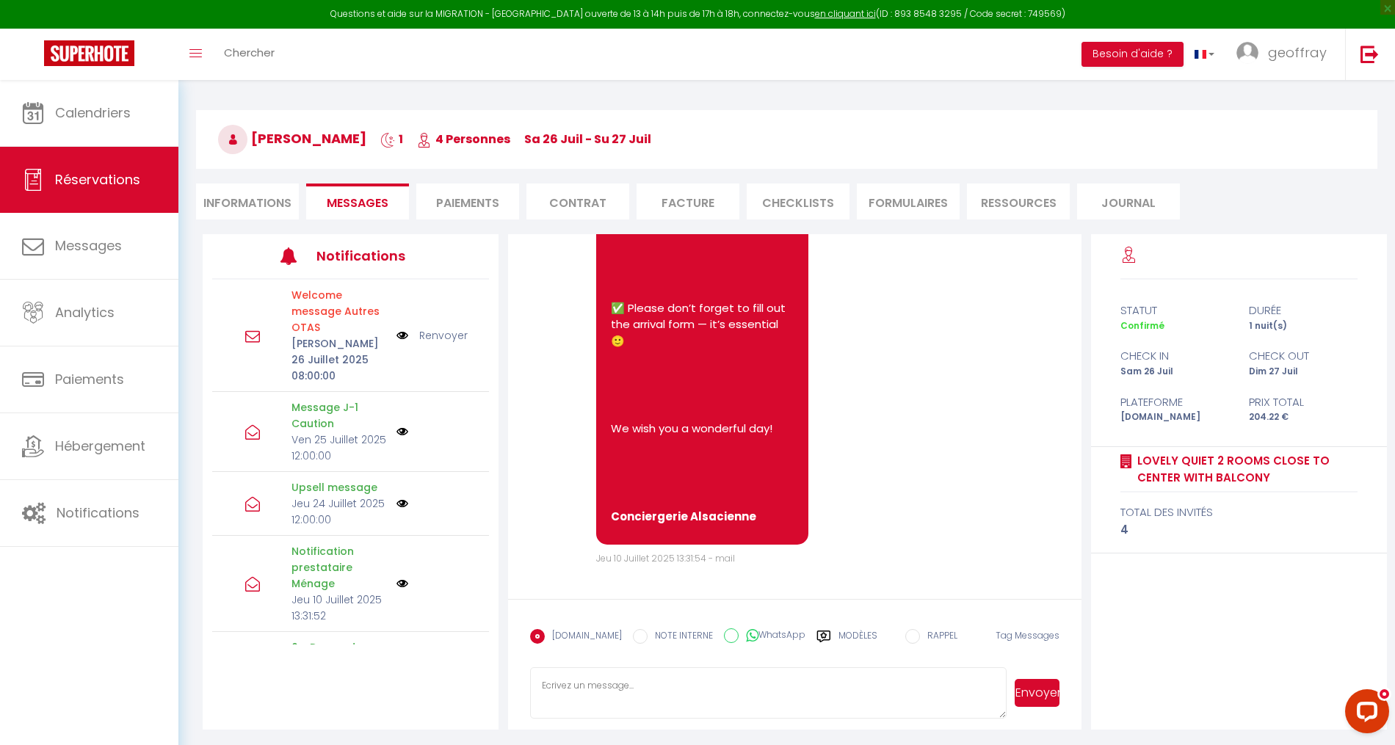
scroll to position [1409, 0]
click at [497, 200] on li "Paiements" at bounding box center [467, 201] width 103 height 36
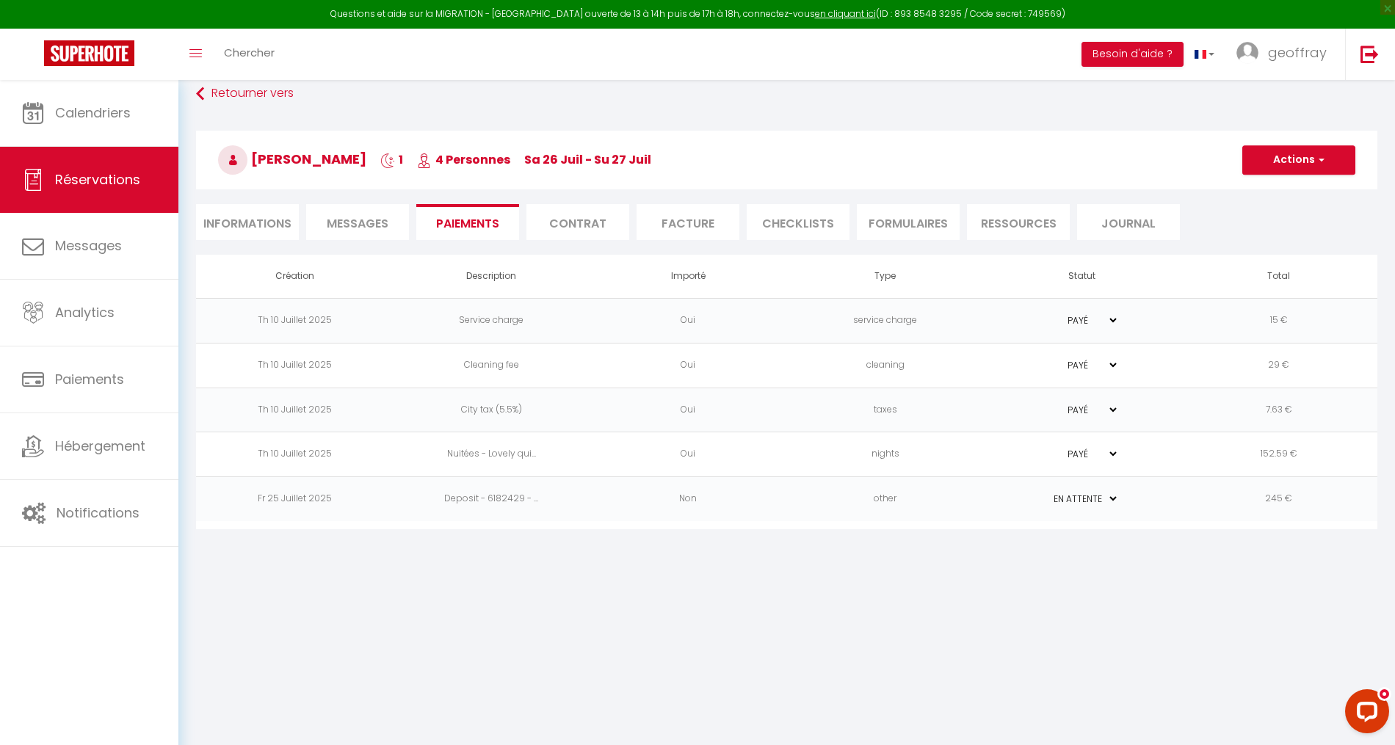
click at [236, 214] on li "Informations" at bounding box center [247, 222] width 103 height 36
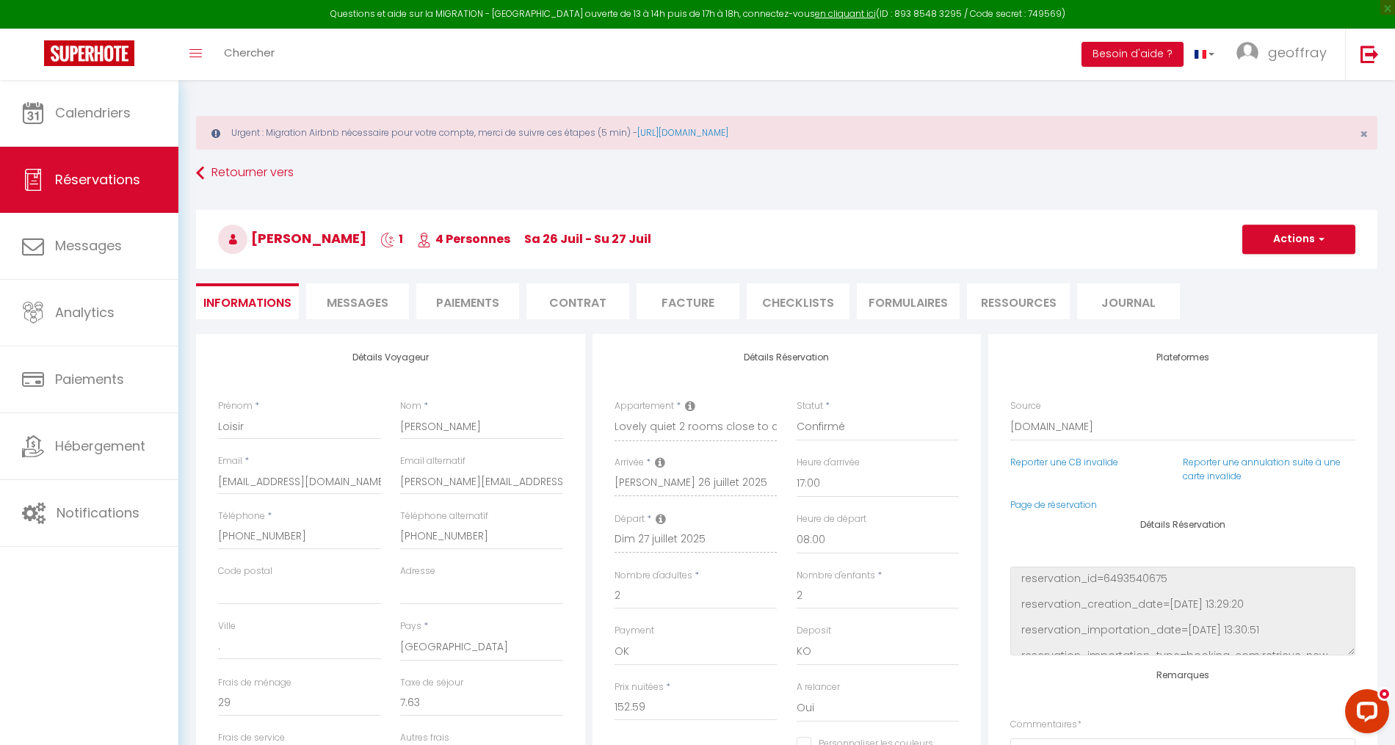
click at [446, 304] on li "Paiements" at bounding box center [467, 301] width 103 height 36
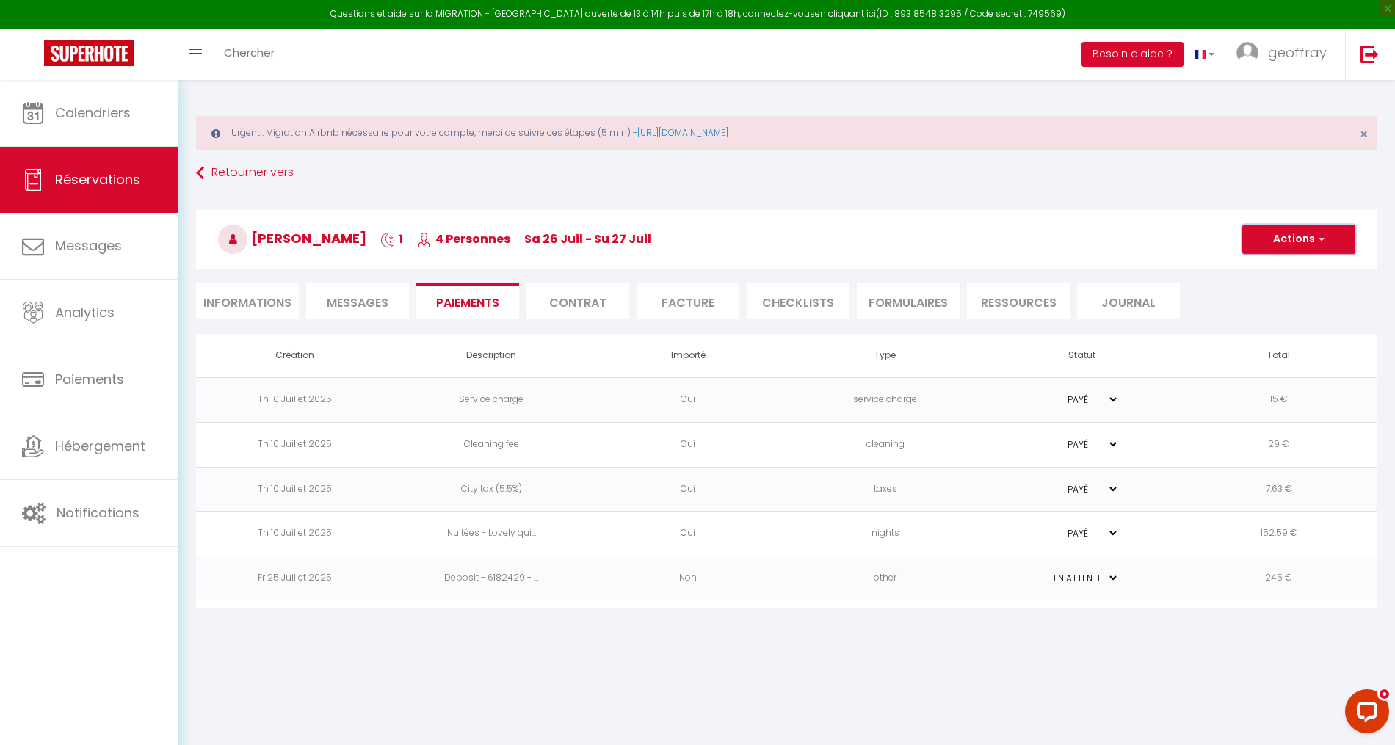
click at [1342, 237] on button "Actions" at bounding box center [1298, 239] width 113 height 29
click at [1296, 327] on link "Créer nouveau lien caution" at bounding box center [1316, 328] width 181 height 19
select select "nights"
type input "[EMAIL_ADDRESS][DOMAIN_NAME]"
select select "11760"
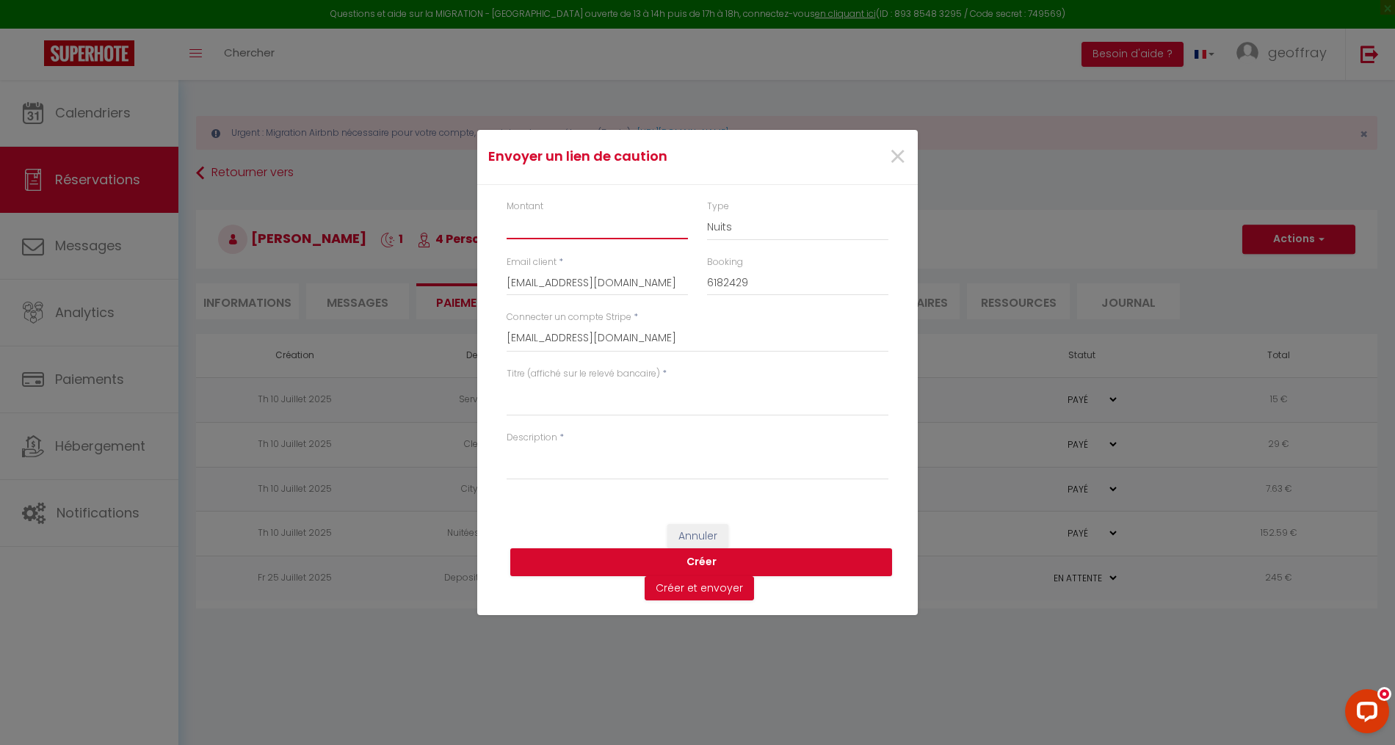
click at [536, 233] on input "Montant" at bounding box center [596, 226] width 181 height 26
type input "245"
click at [544, 408] on textarea "Titre (affiché sur le relevé bancaire)" at bounding box center [697, 398] width 382 height 35
click at [574, 395] on textarea "Caution Steph Cart" at bounding box center [697, 398] width 382 height 35
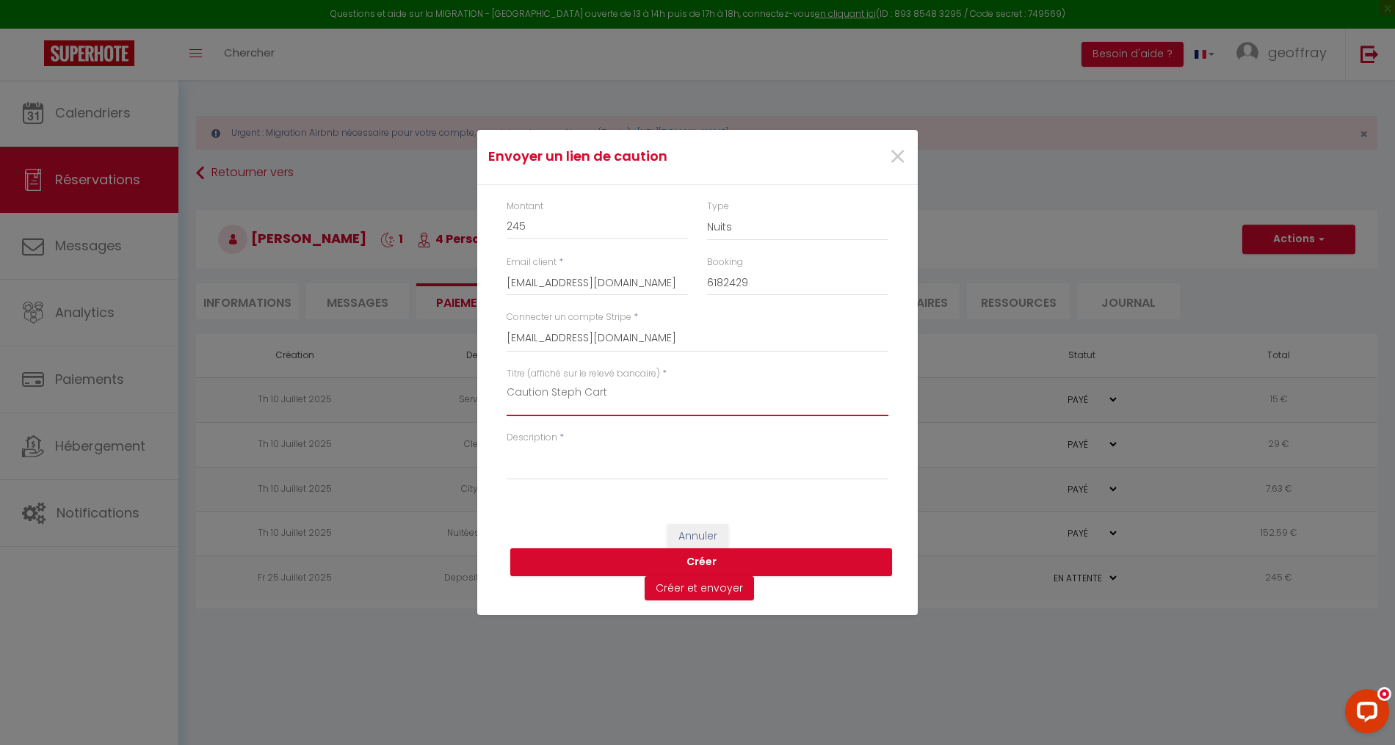
click at [574, 395] on textarea "Caution Steph Cart" at bounding box center [697, 398] width 382 height 35
type textarea "Caution Steph Cart"
click at [548, 476] on textarea "Description" at bounding box center [697, 462] width 382 height 35
paste textarea "Caution Steph Cart"
type textarea "Caution Steph Cart"
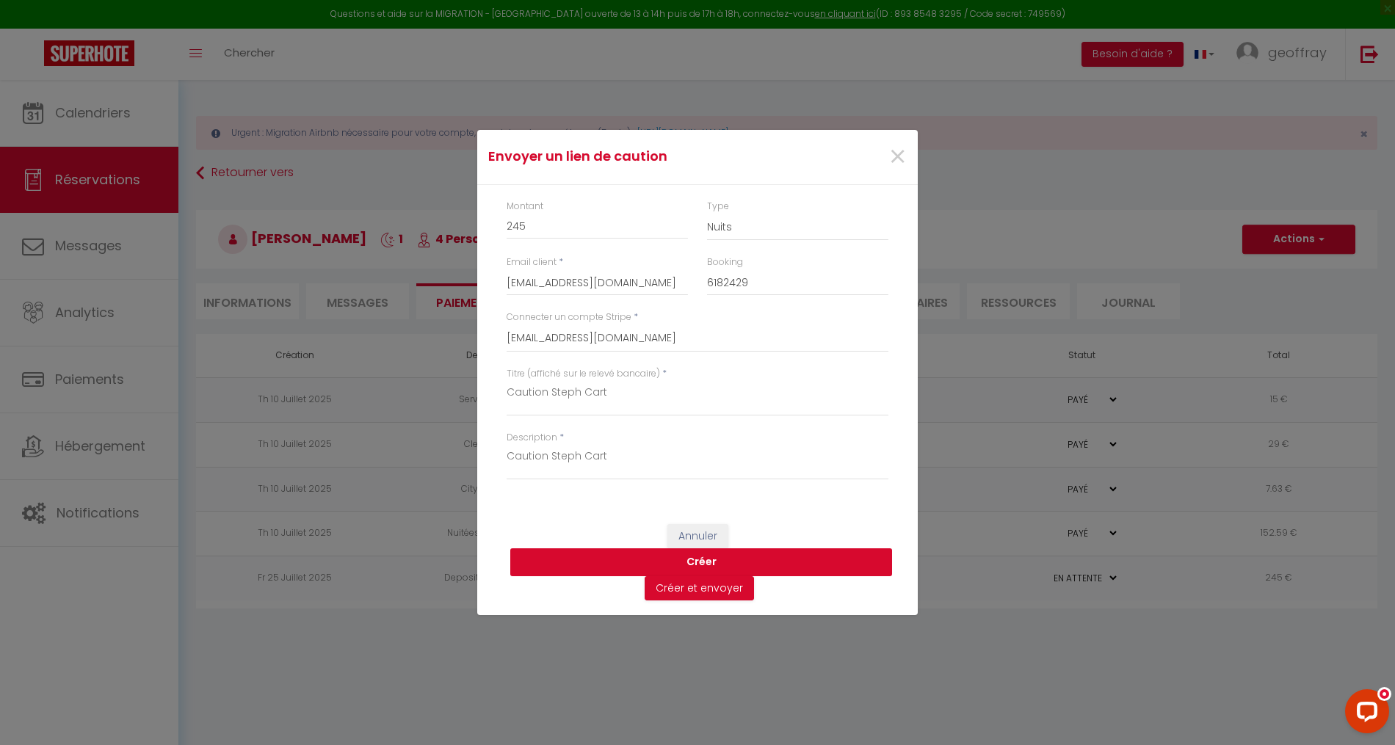
click at [694, 563] on button "Créer" at bounding box center [701, 562] width 382 height 28
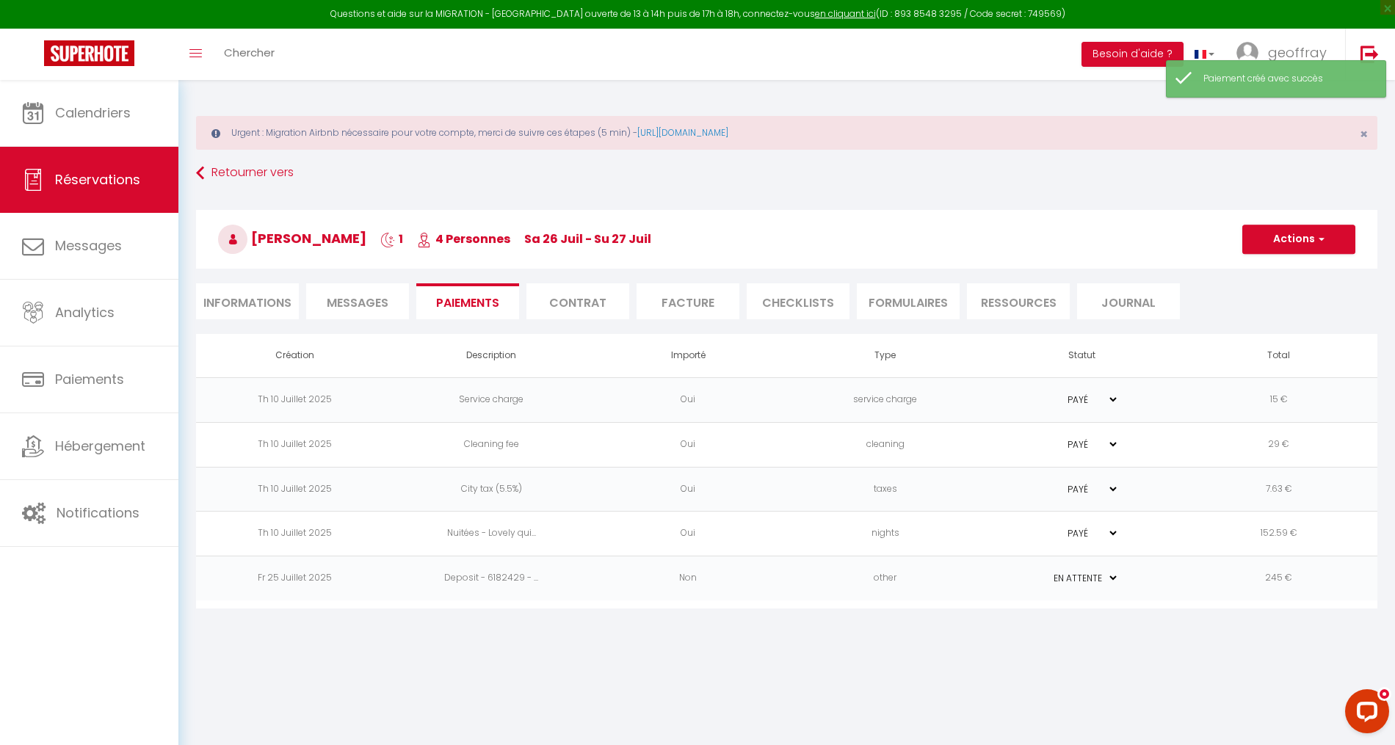
select select "0"
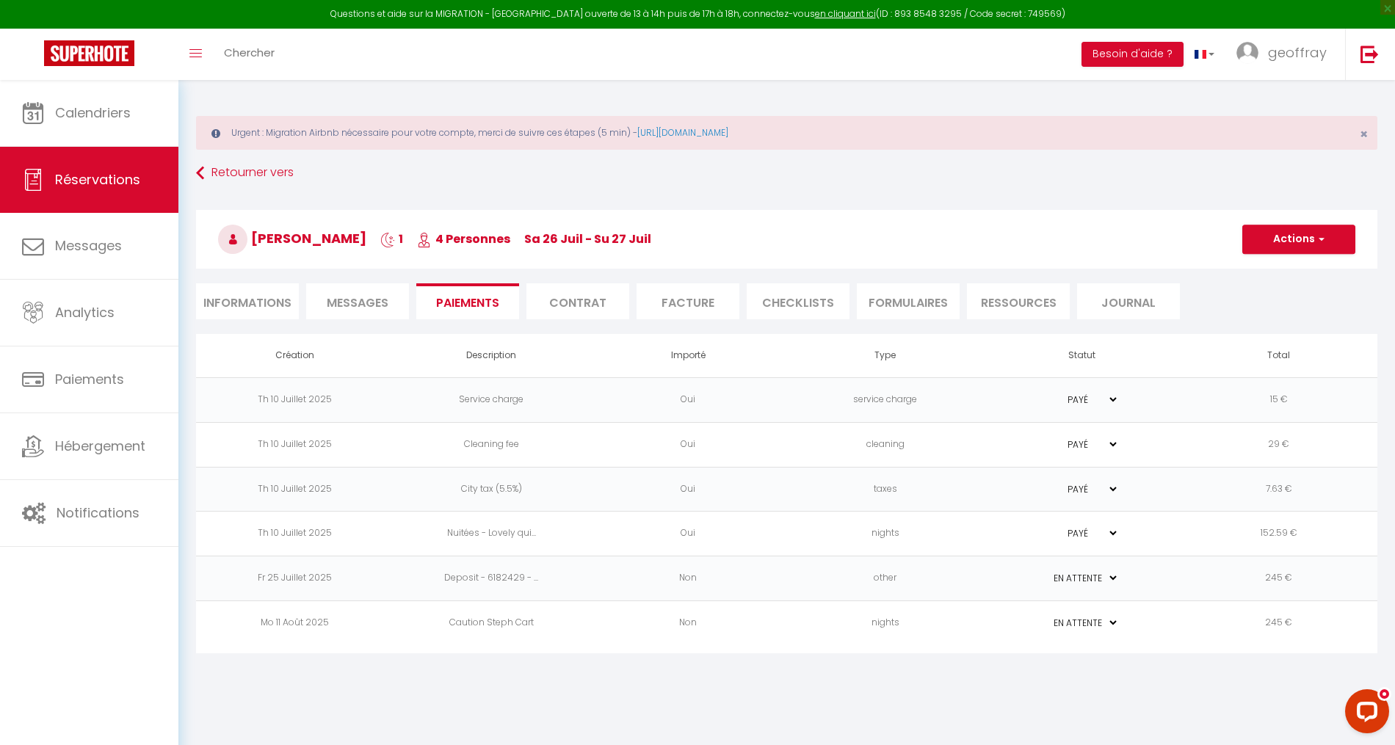
click at [895, 612] on td "nights" at bounding box center [884, 623] width 197 height 45
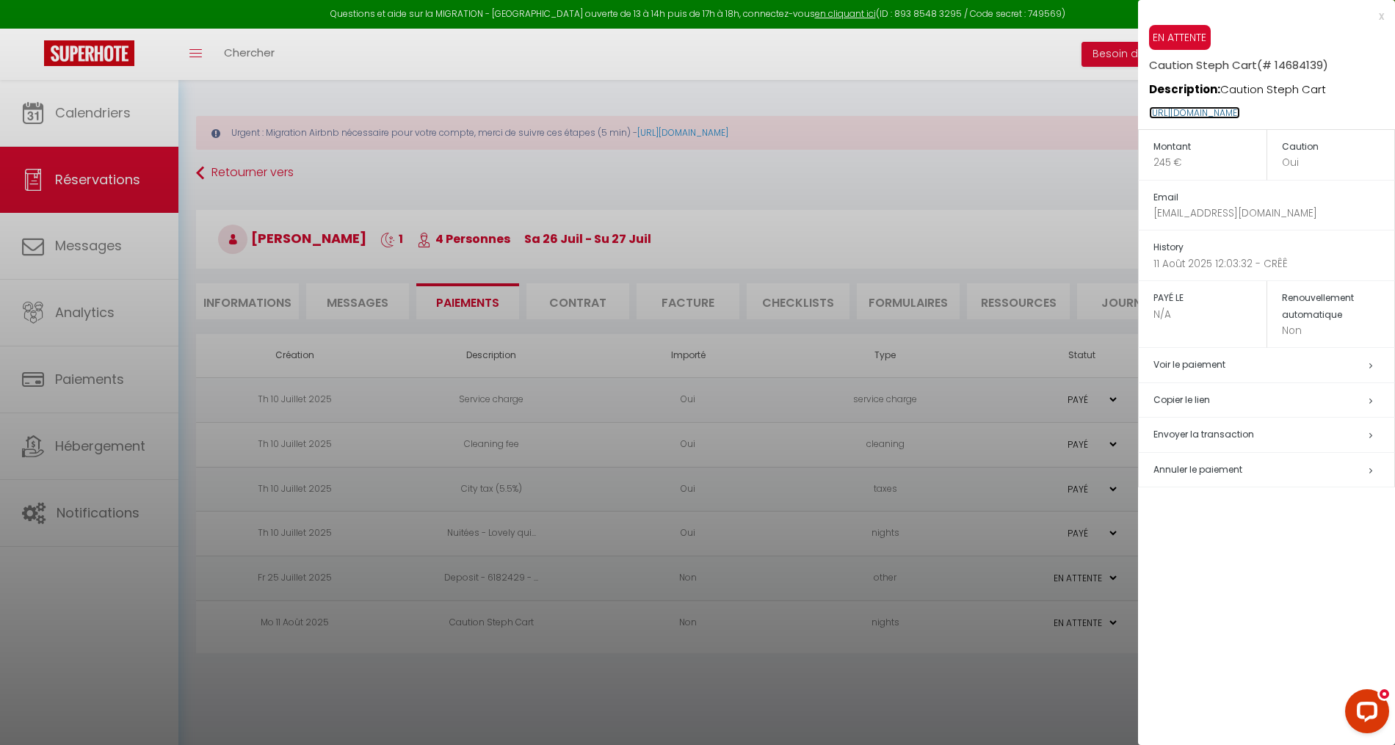
click at [1240, 112] on link "[URL][DOMAIN_NAME]" at bounding box center [1194, 112] width 91 height 12
drag, startPoint x: 1342, startPoint y: 115, endPoint x: 1149, endPoint y: 112, distance: 193.1
click at [1149, 112] on p "[URL][DOMAIN_NAME]" at bounding box center [1272, 114] width 246 height 32
copy link "[URL][DOMAIN_NAME]"
click at [402, 183] on div at bounding box center [697, 372] width 1395 height 745
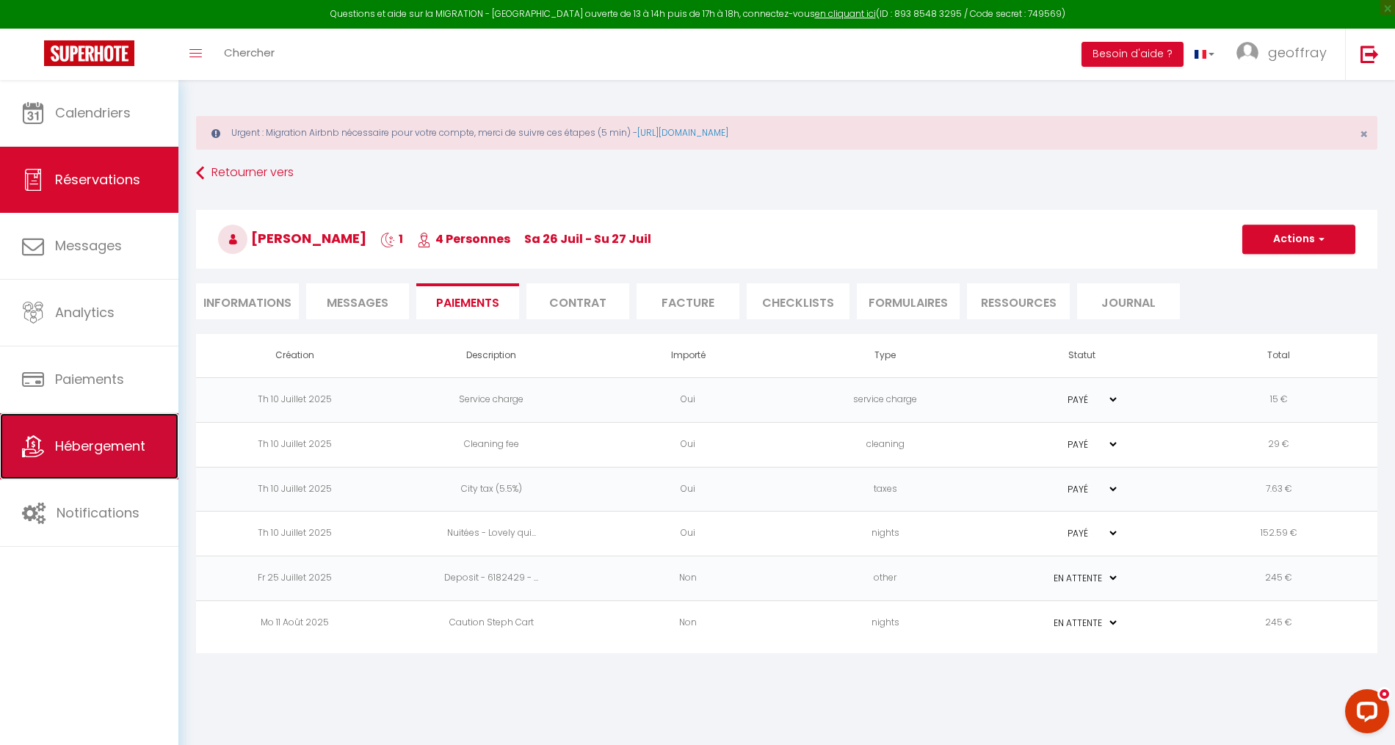
click at [117, 462] on link "Hébergement" at bounding box center [89, 446] width 178 height 66
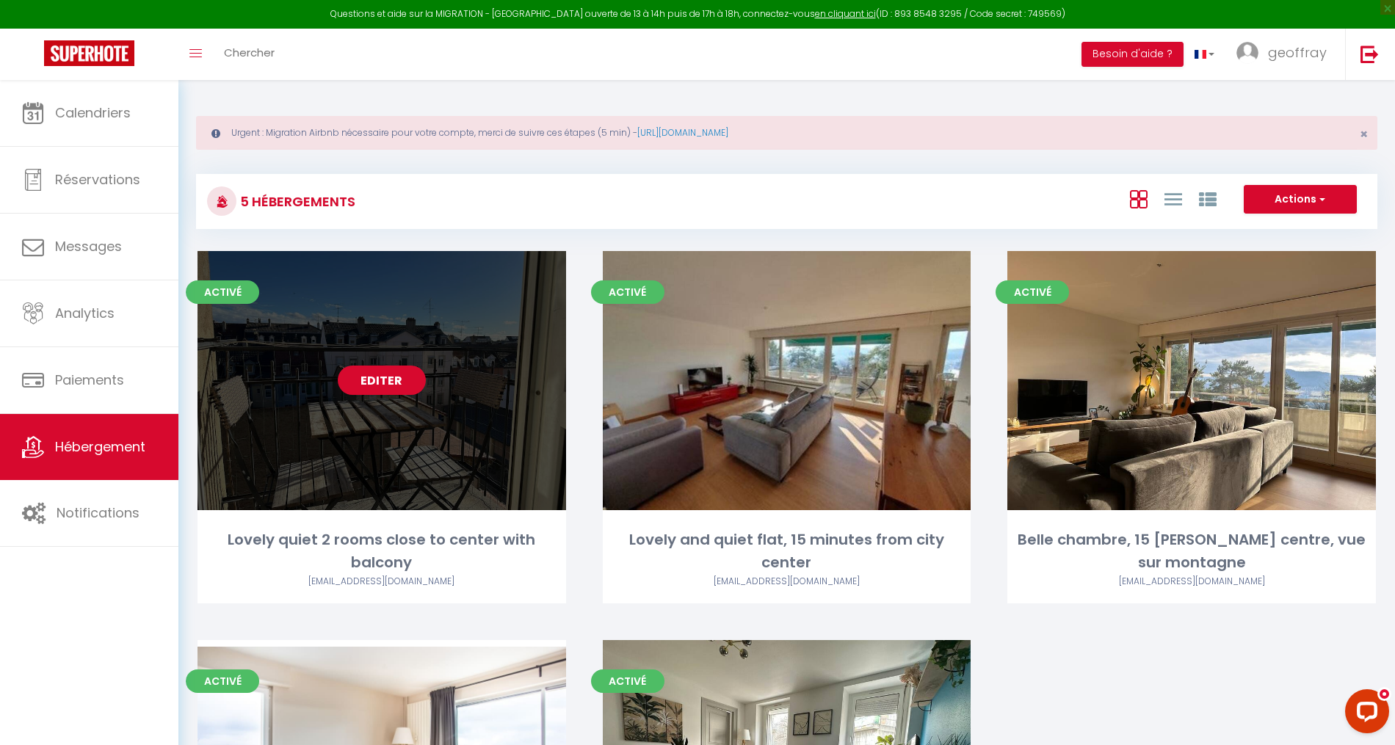
click at [410, 385] on link "Editer" at bounding box center [382, 380] width 88 height 29
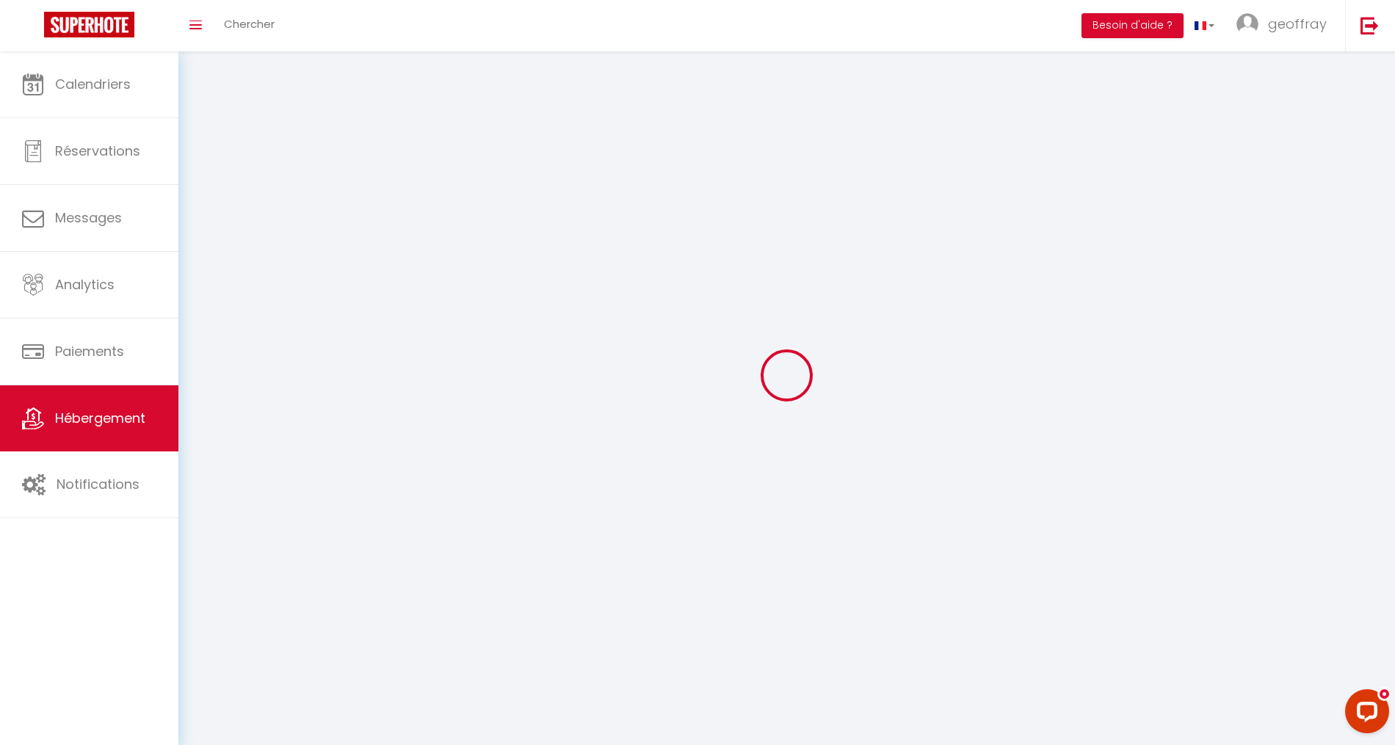
select select
select select "28"
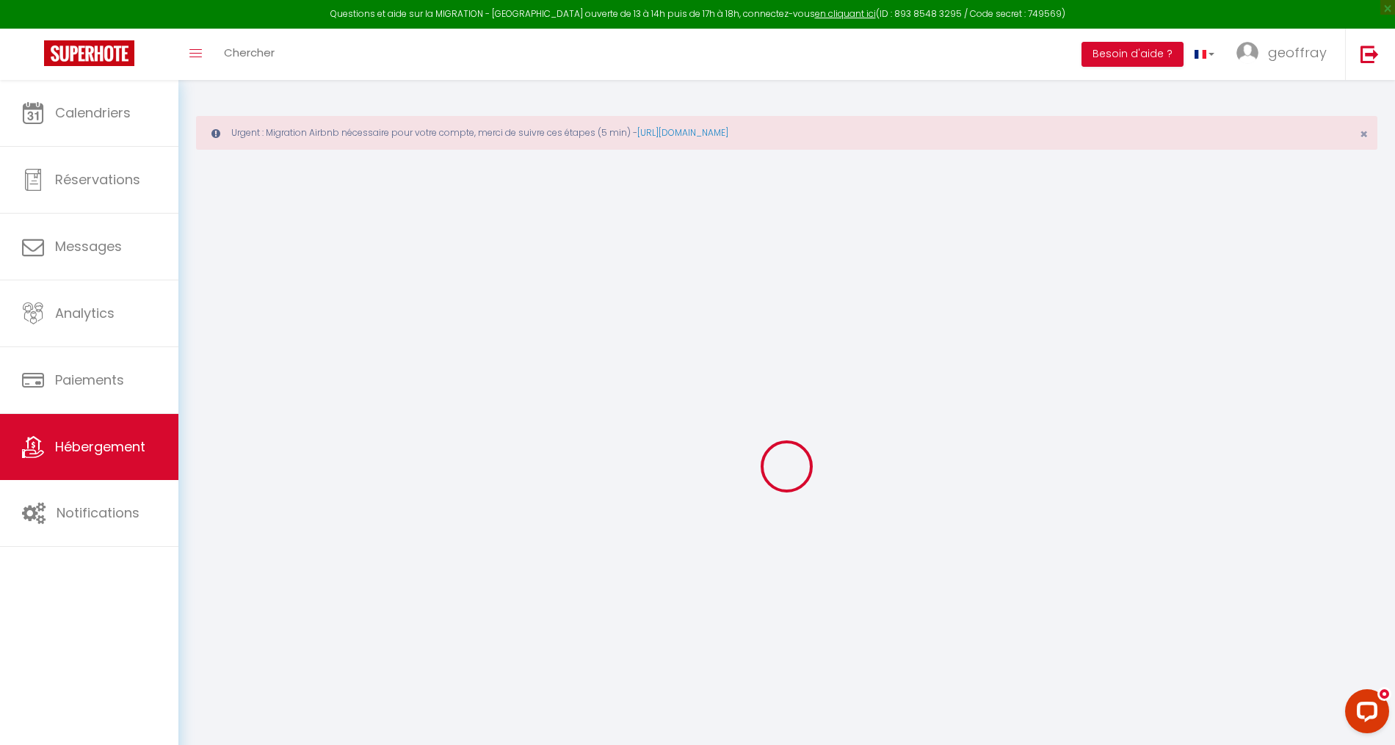
select select
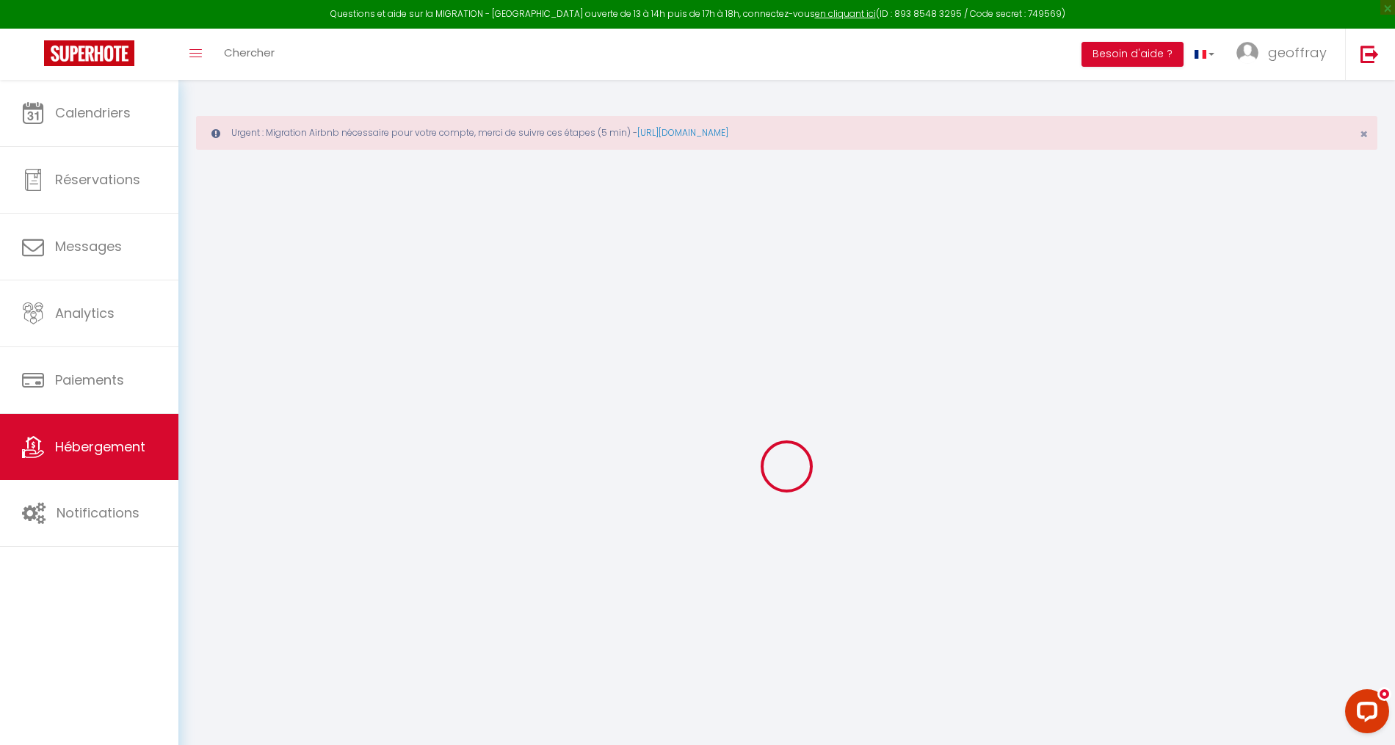
select select
checkbox input "false"
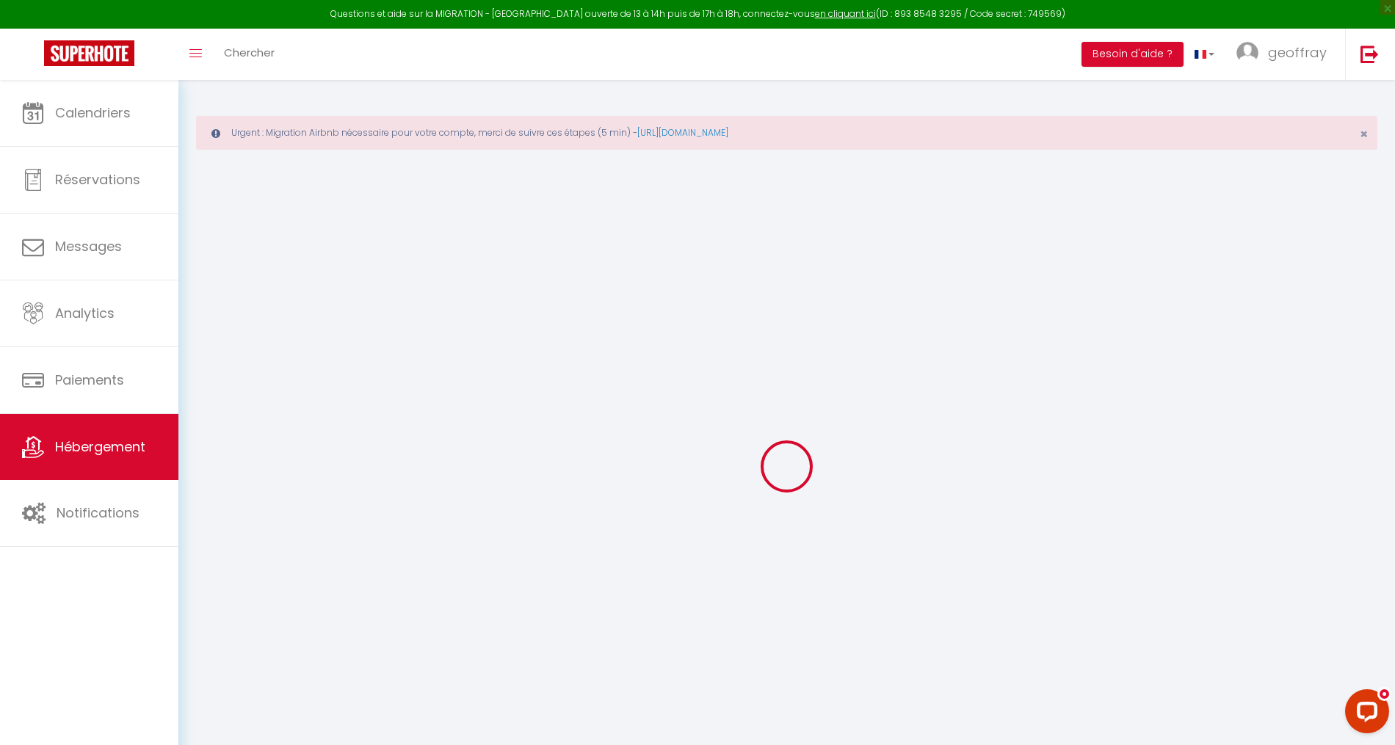
select select
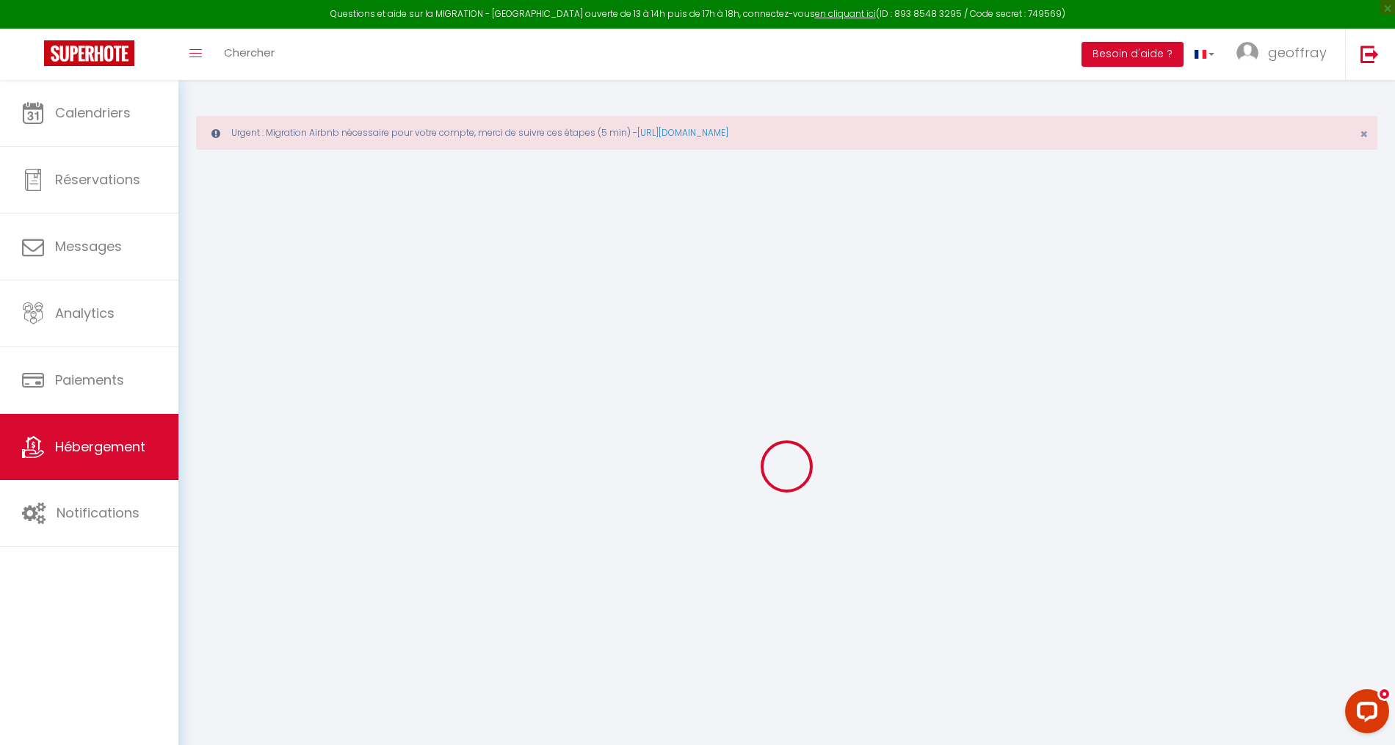
select select
checkbox input "false"
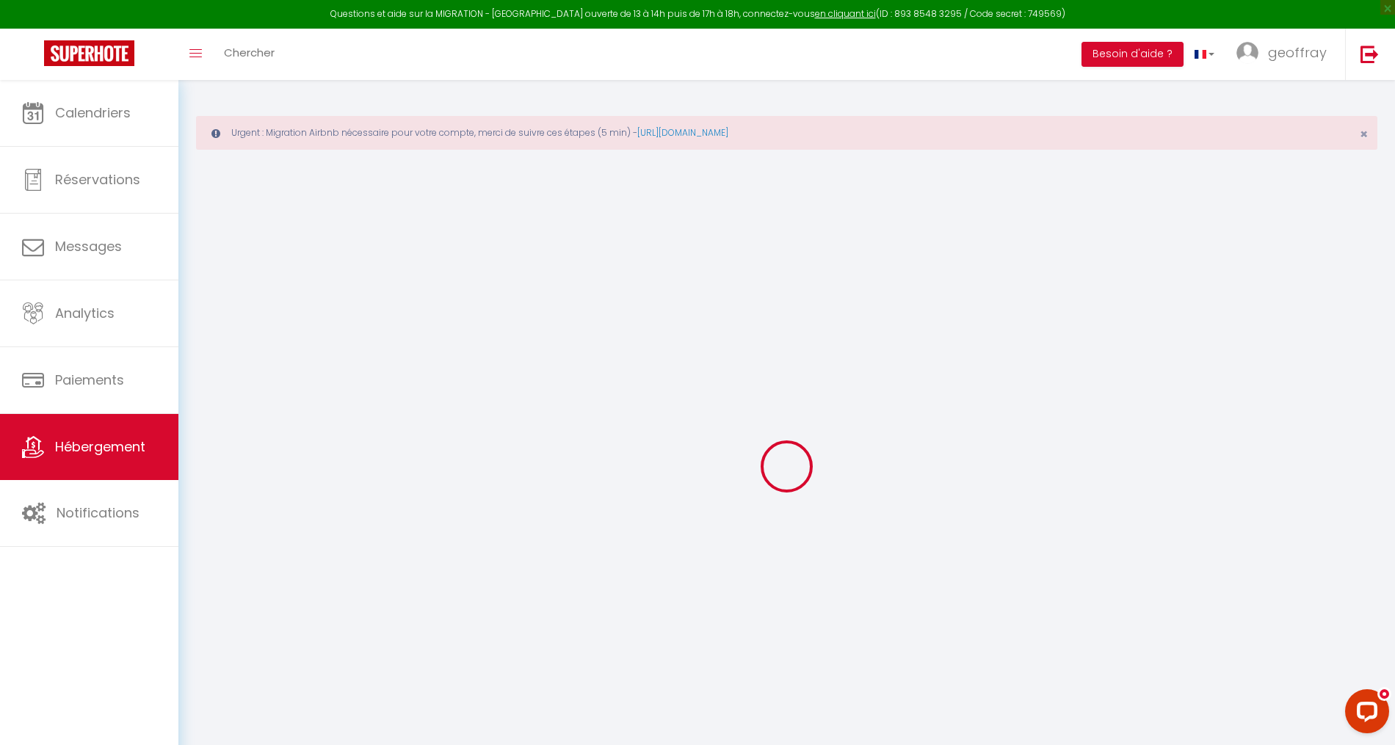
checkbox input "false"
select select
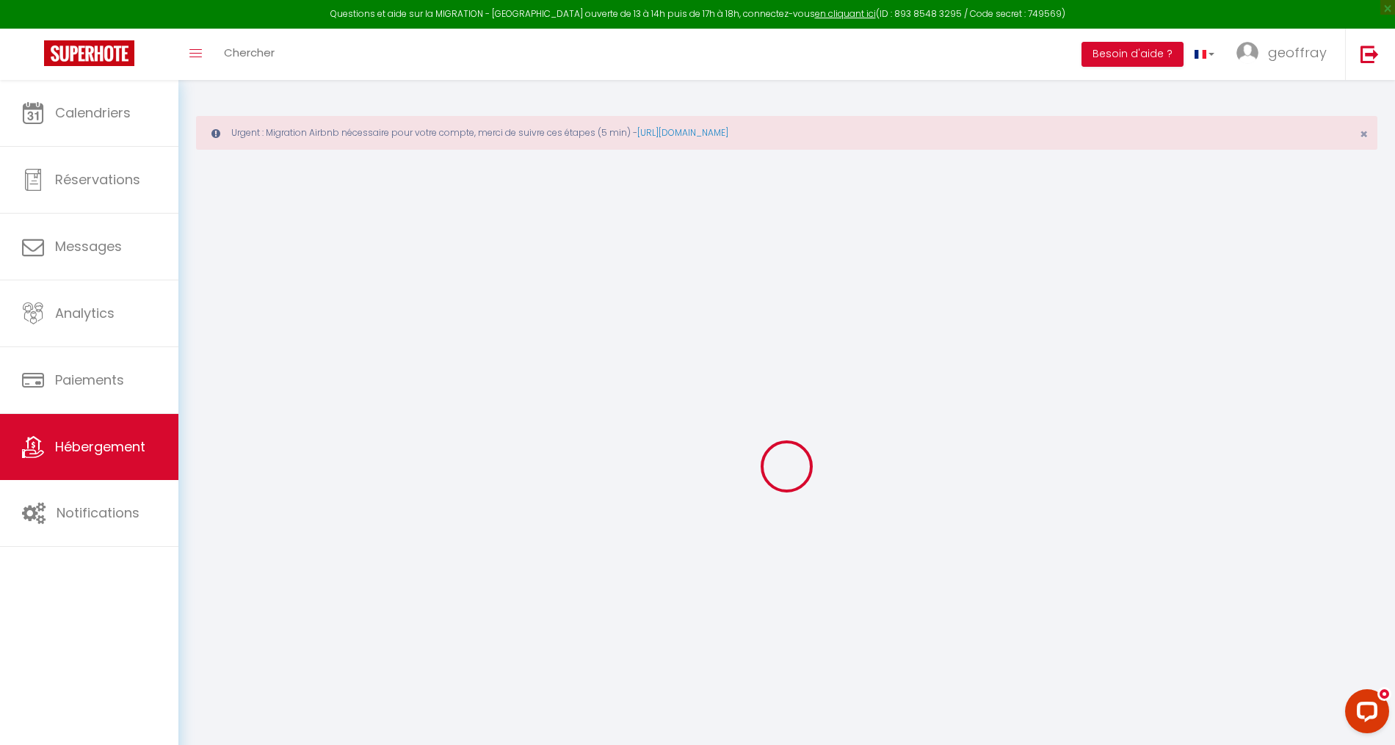
select select
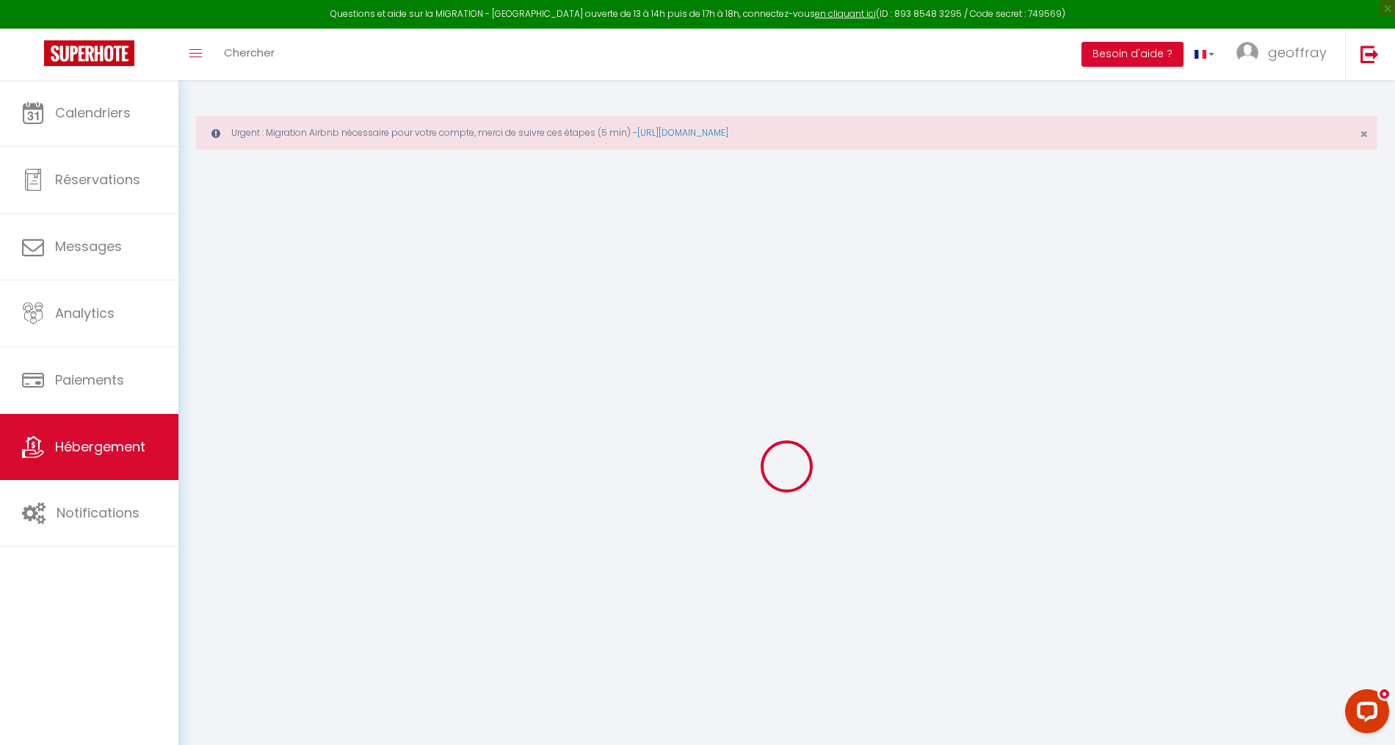
checkbox input "false"
select select
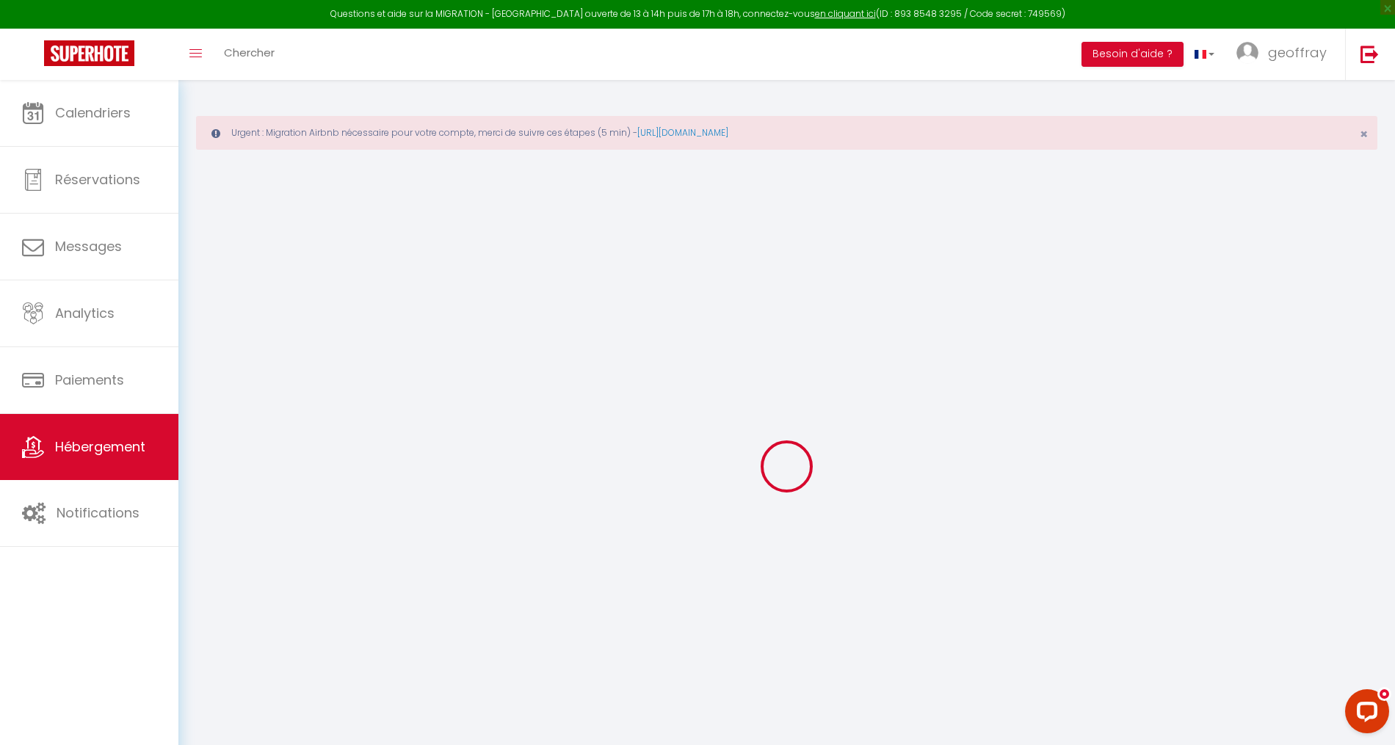
select select
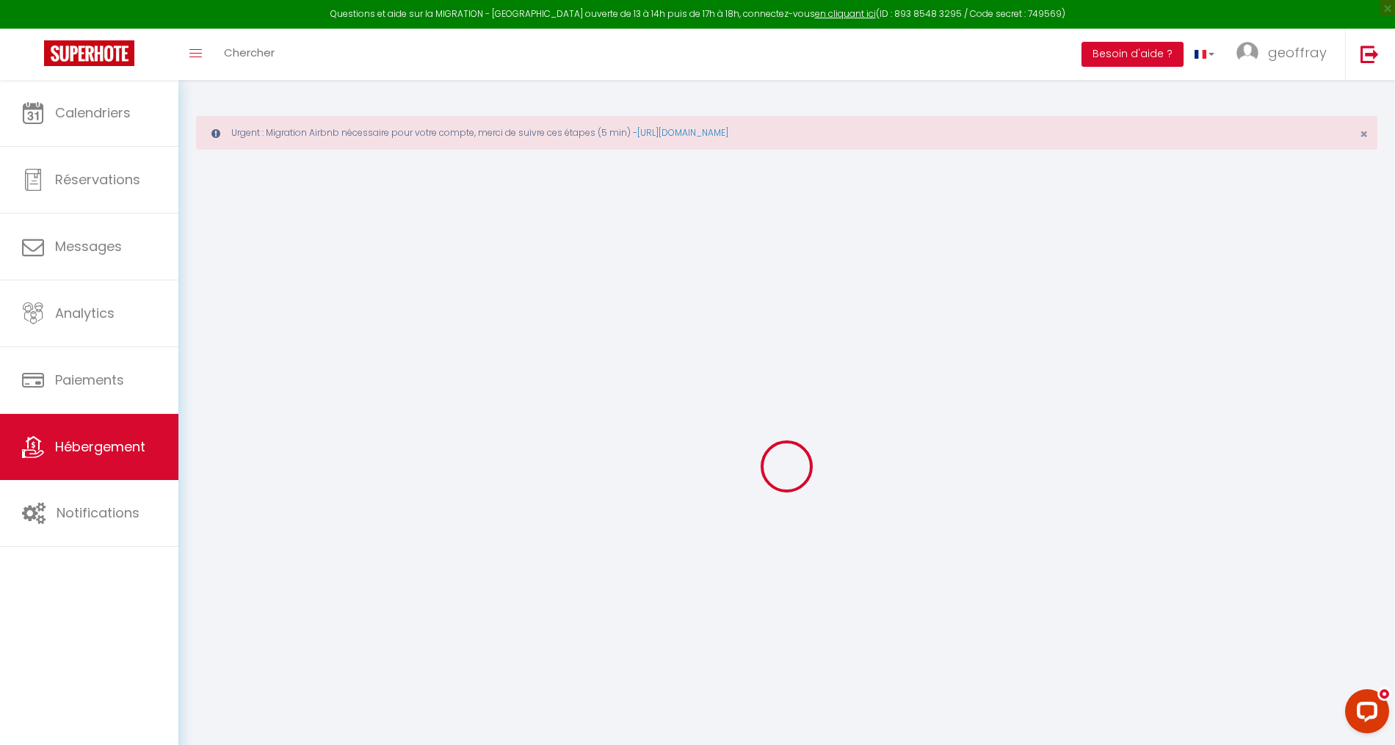
select select
checkbox input "false"
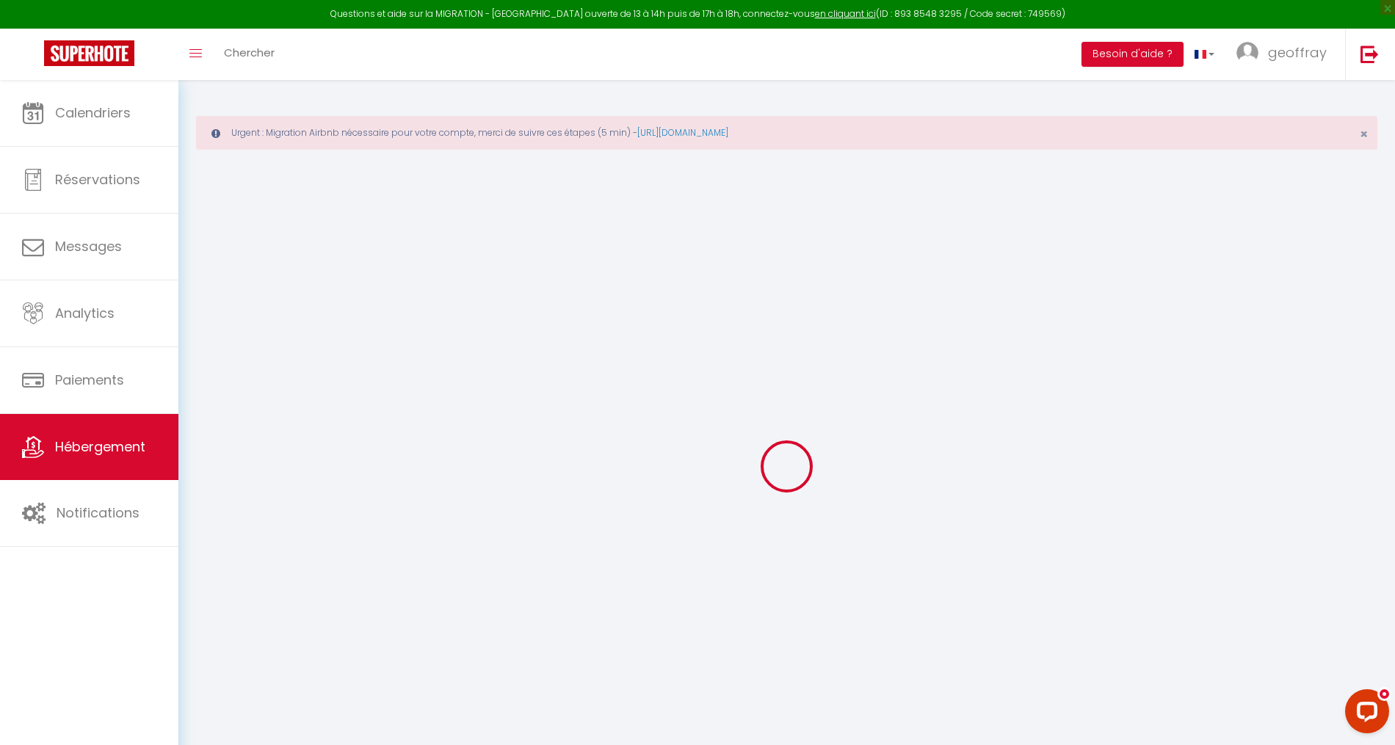
checkbox input "false"
select select
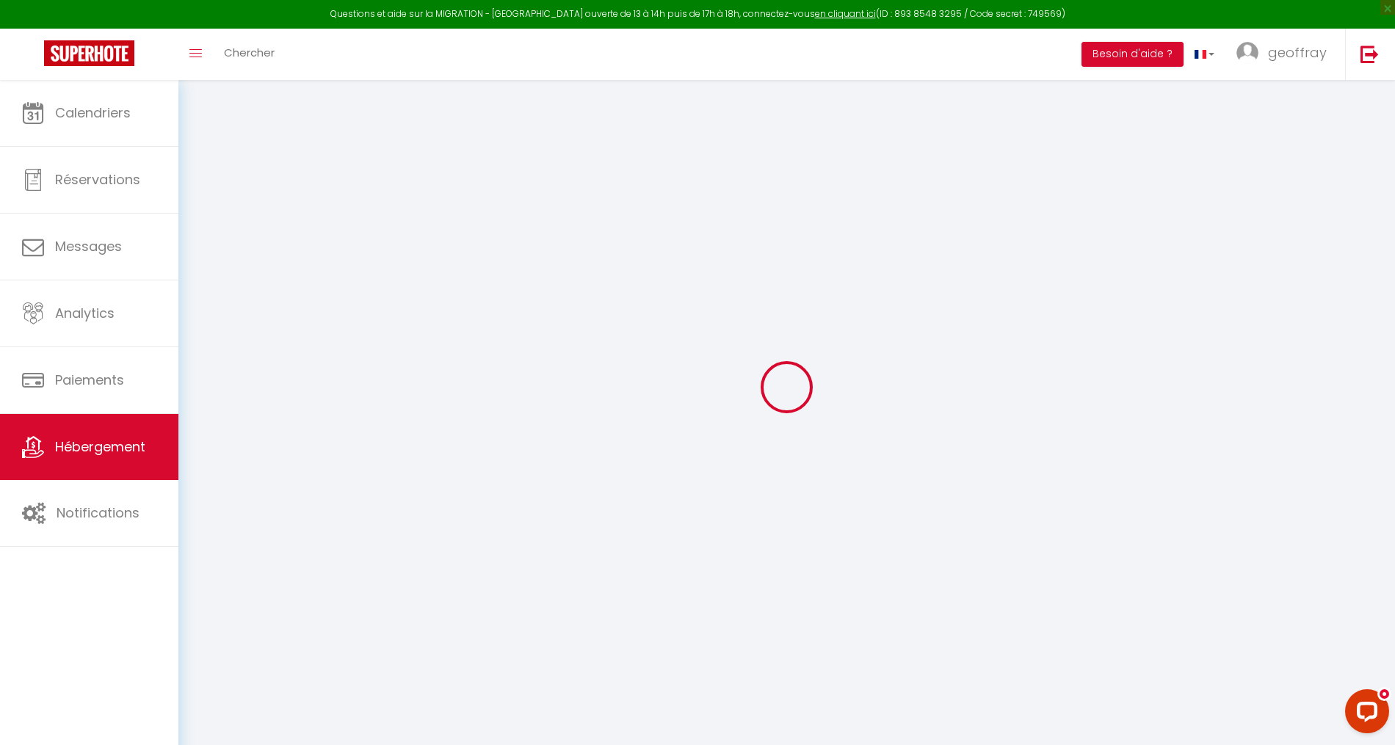
select select
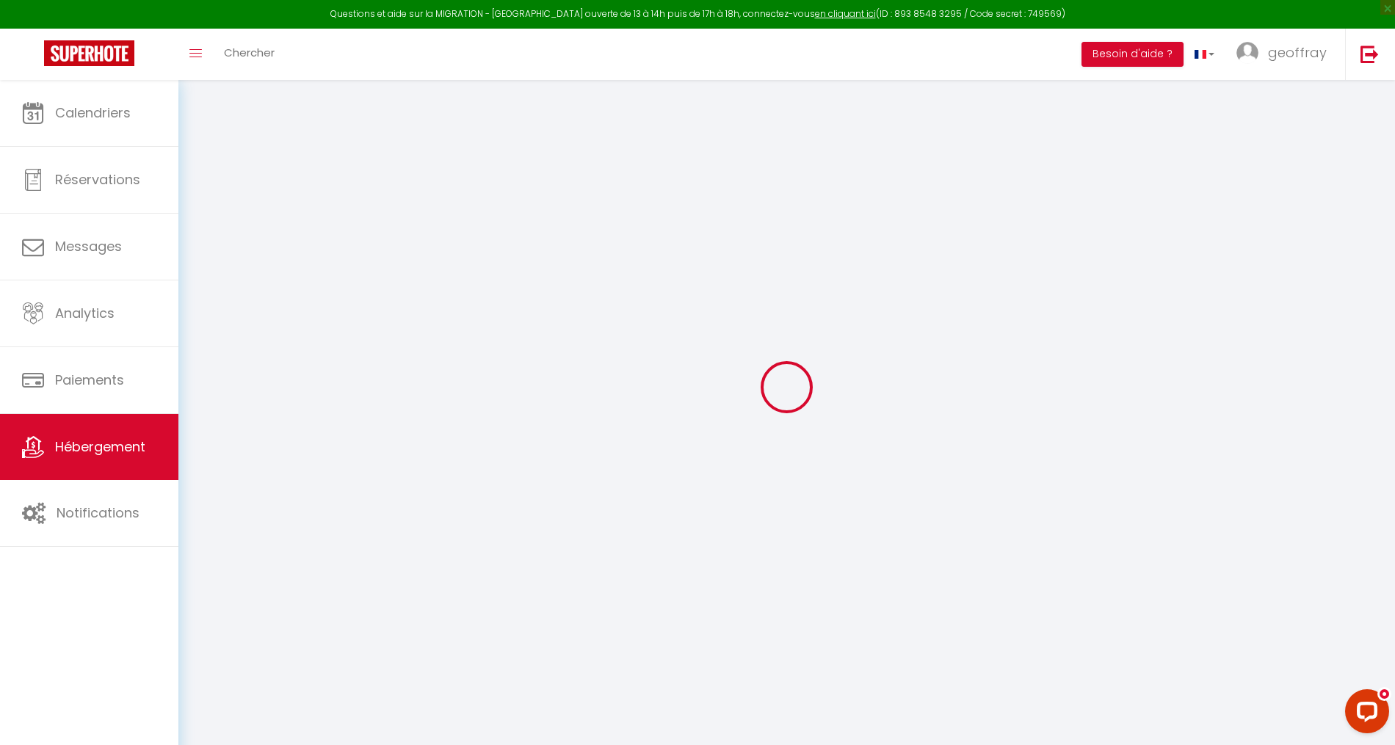
select select
checkbox input "false"
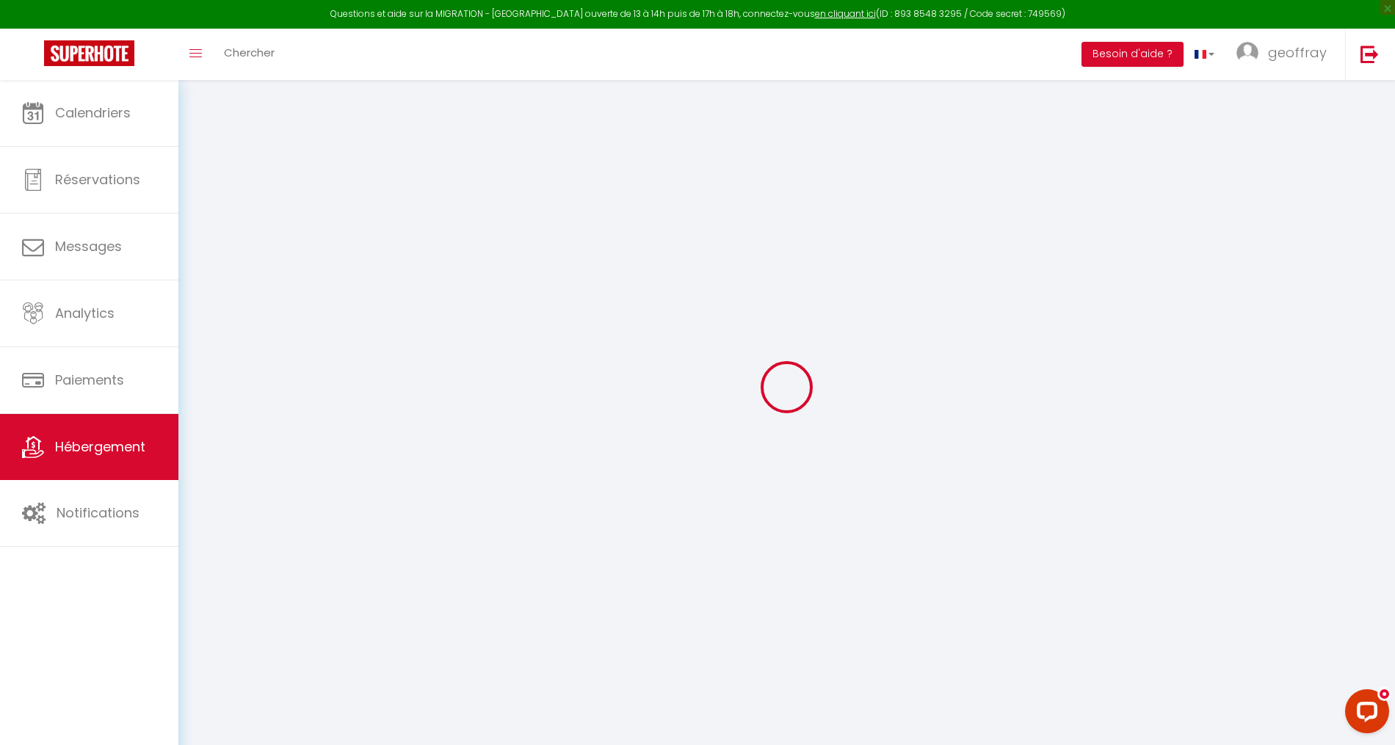
select select
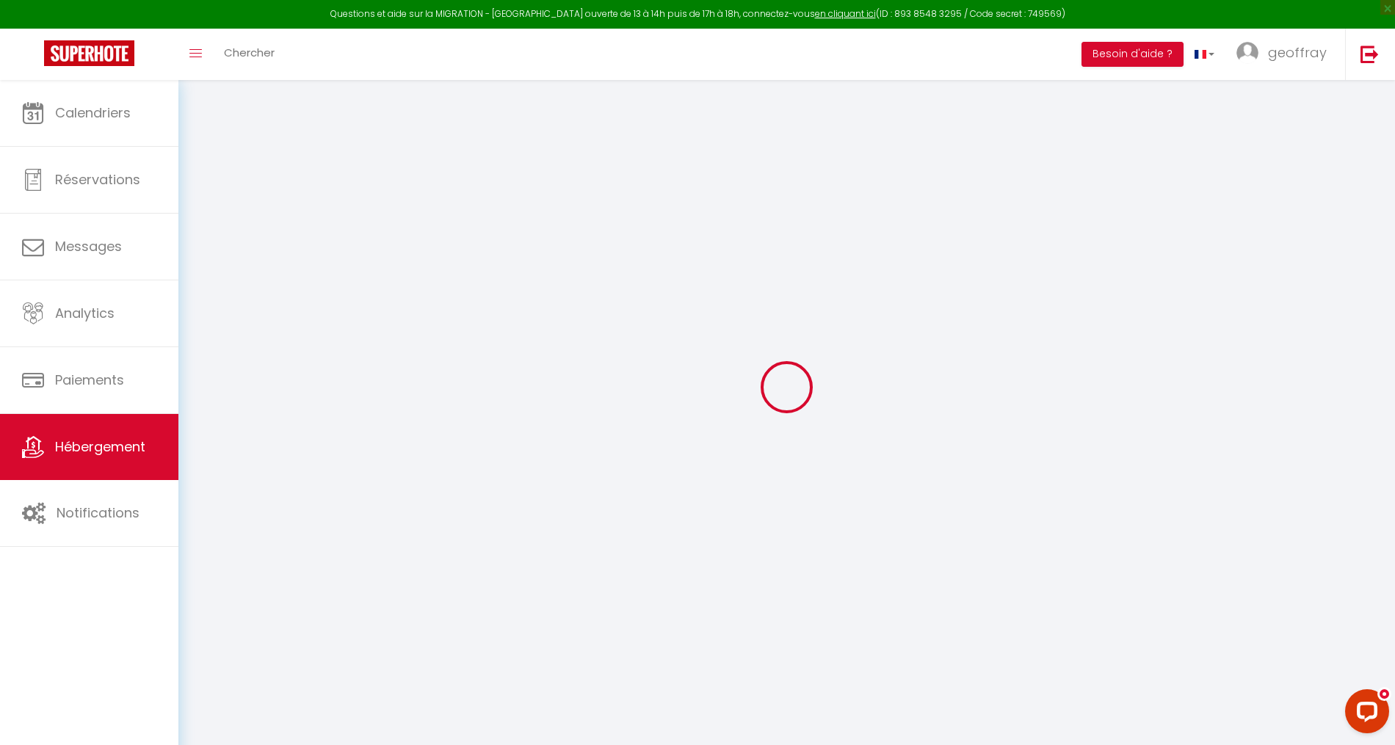
select select
checkbox input "false"
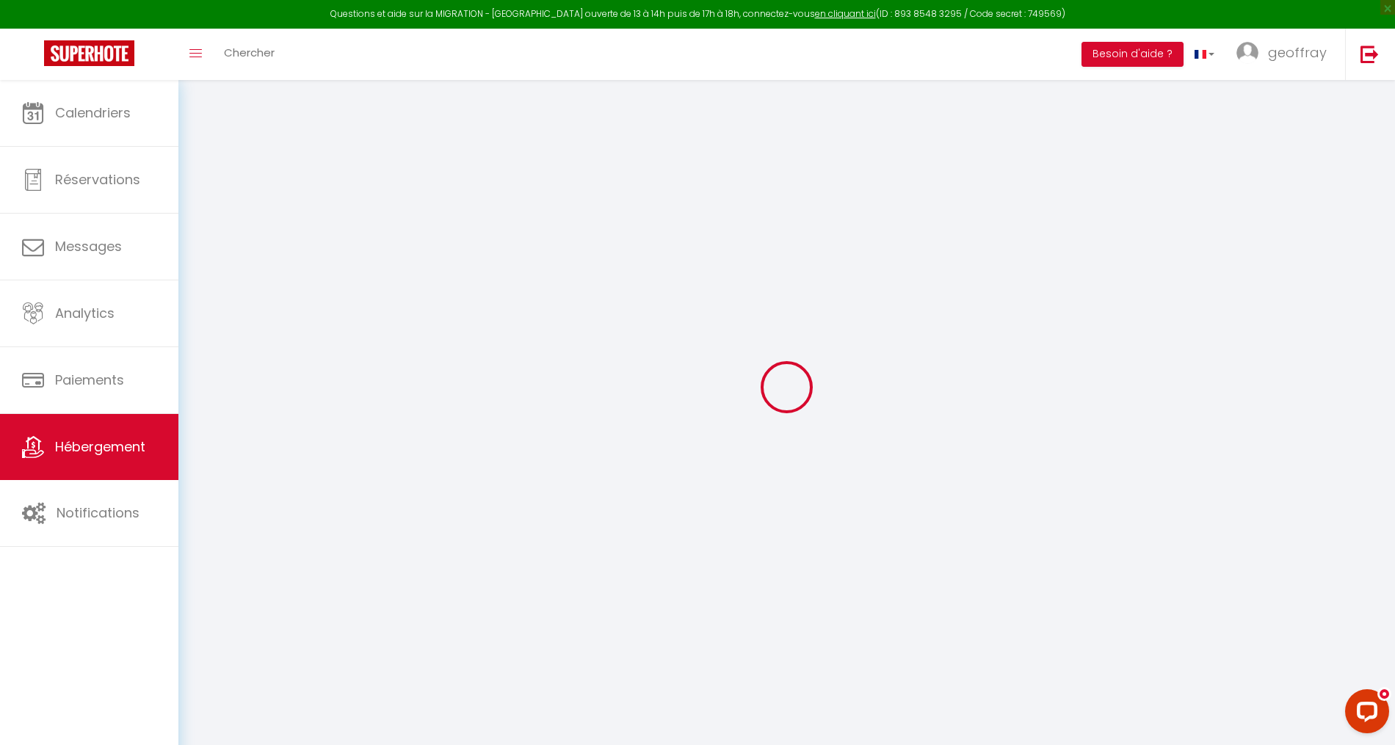
checkbox input "false"
select select
type input "Lovely quiet 2 rooms close to center with balcony"
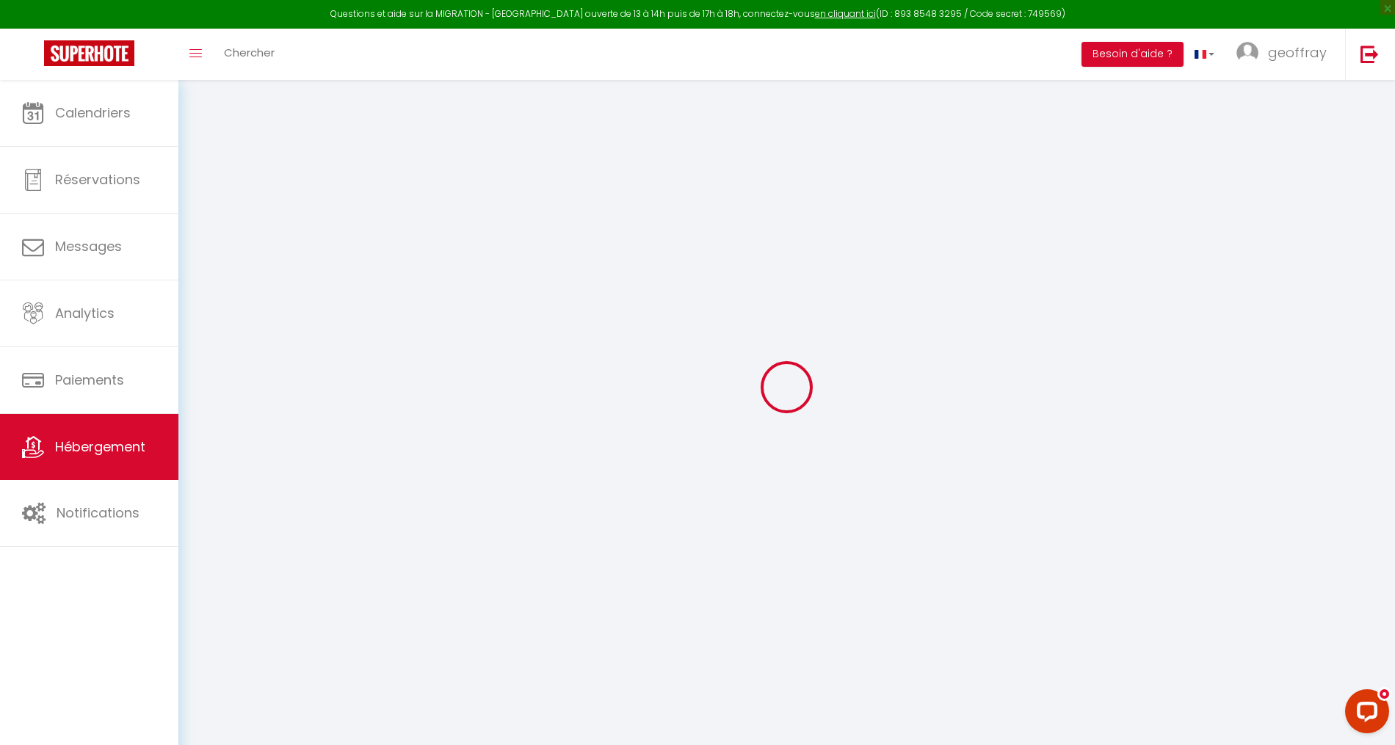
type input "Geoffray"
select select "2"
type input "60"
type input "30"
type input "34"
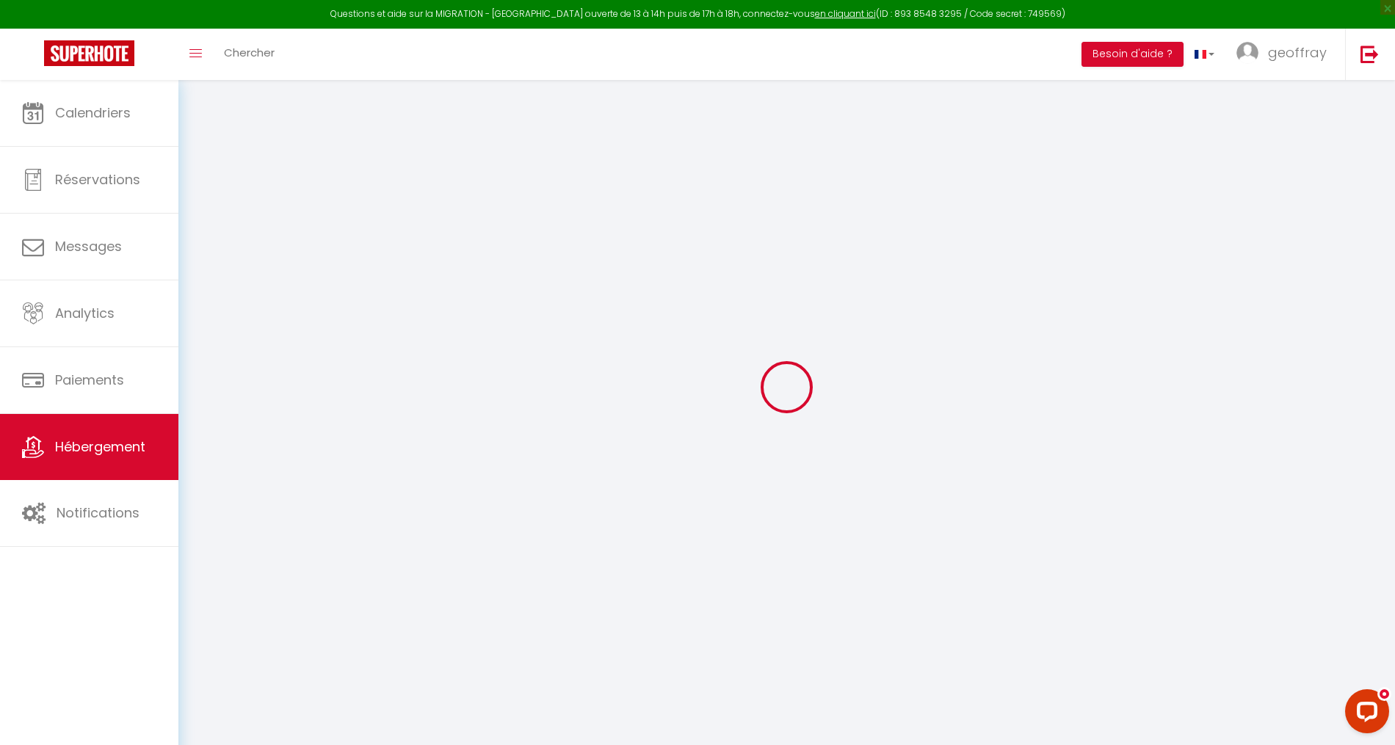
type input "245"
select select
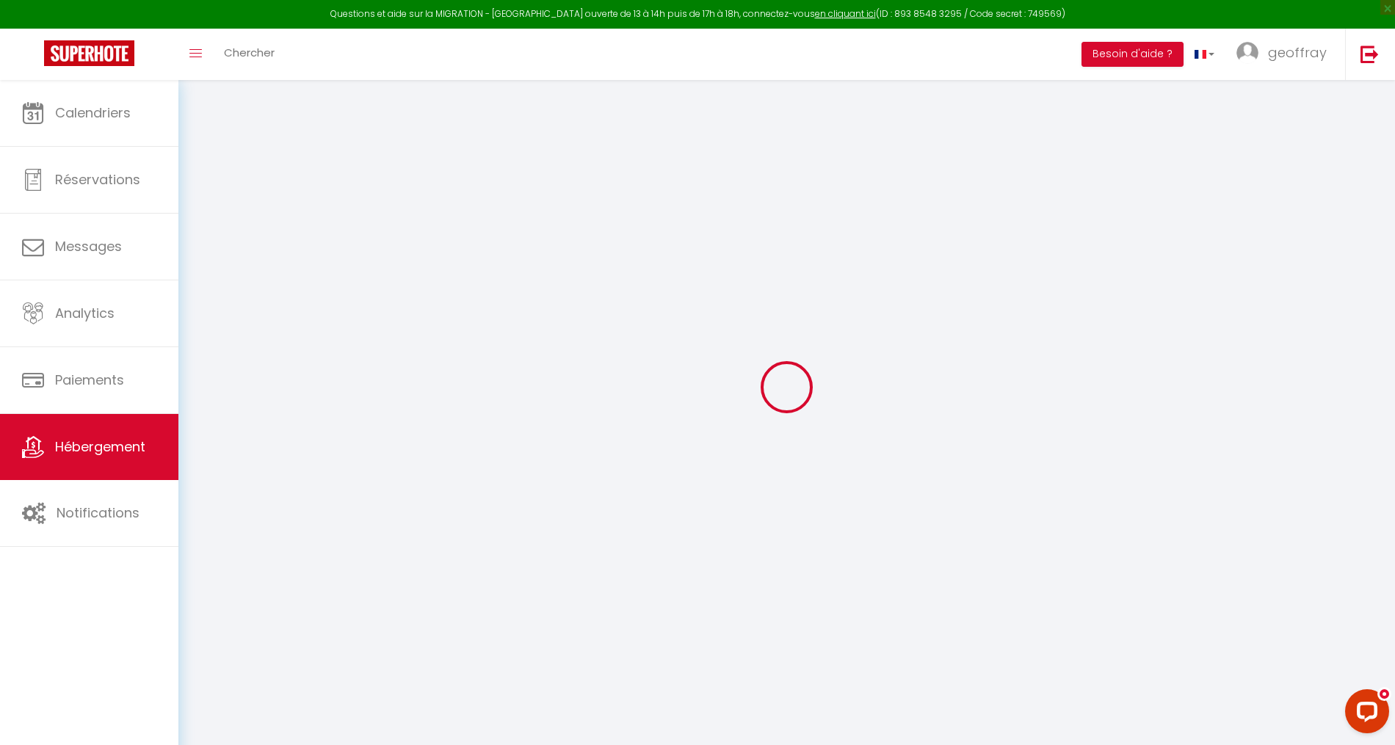
select select
type input "[STREET_ADDRESS]"
type input "68200"
type input "[GEOGRAPHIC_DATA]"
type input "[EMAIL_ADDRESS][DOMAIN_NAME]"
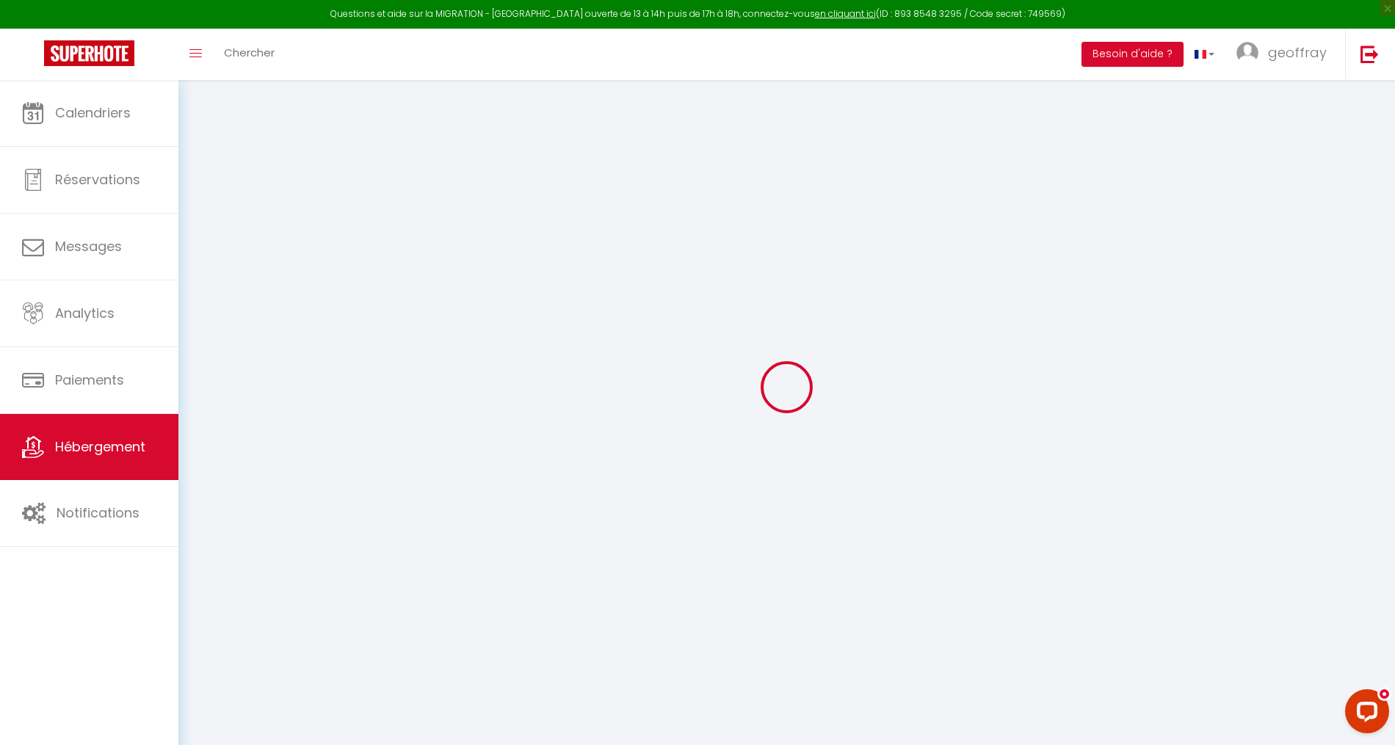
select select "11760"
checkbox input "false"
checkbox input "true"
checkbox input "false"
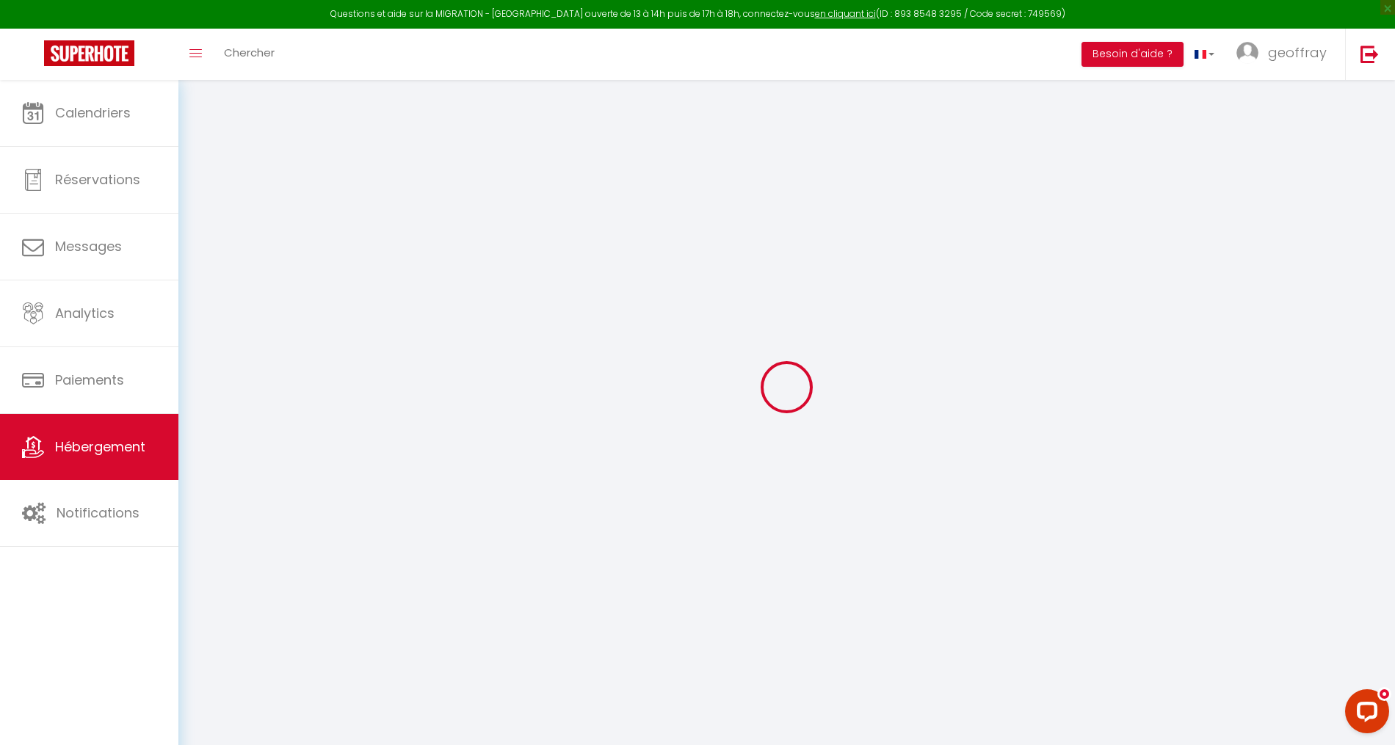
type input "0"
select select "45836"
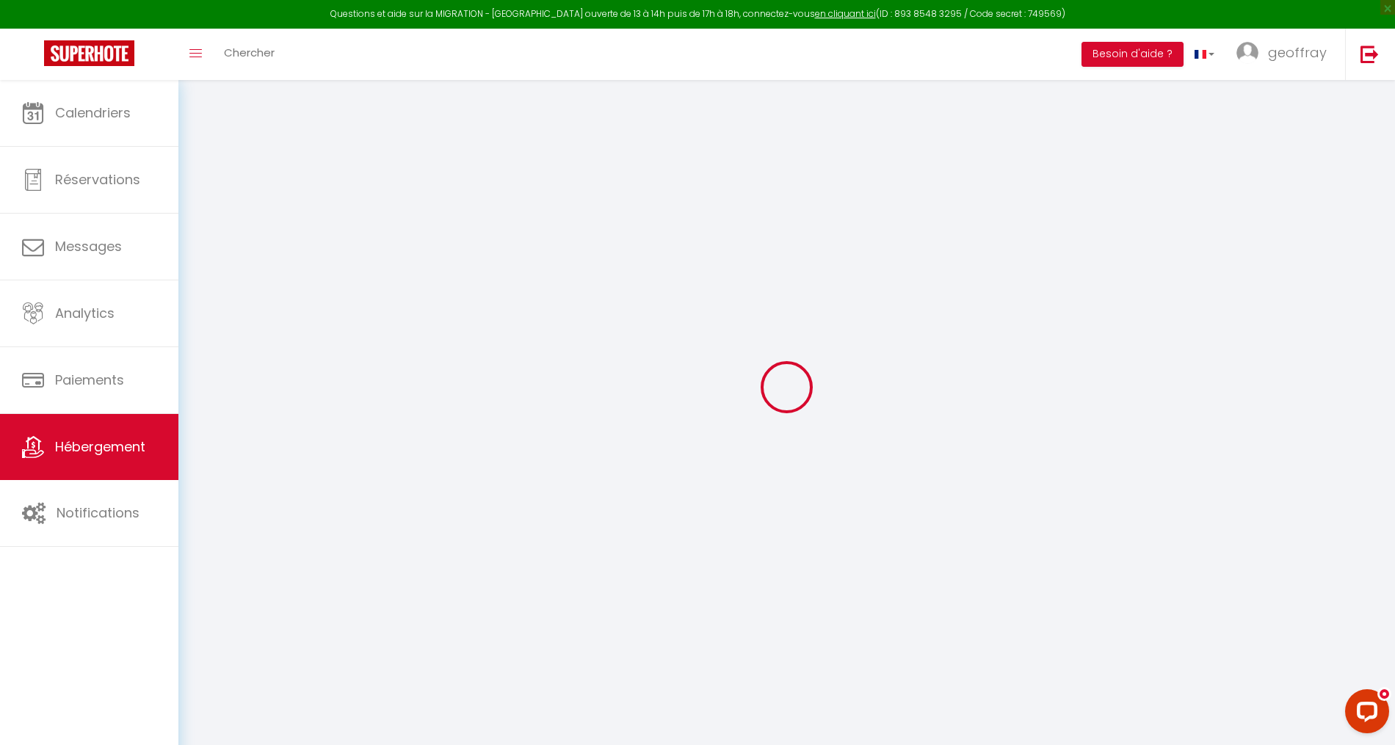
select select "45029"
select select
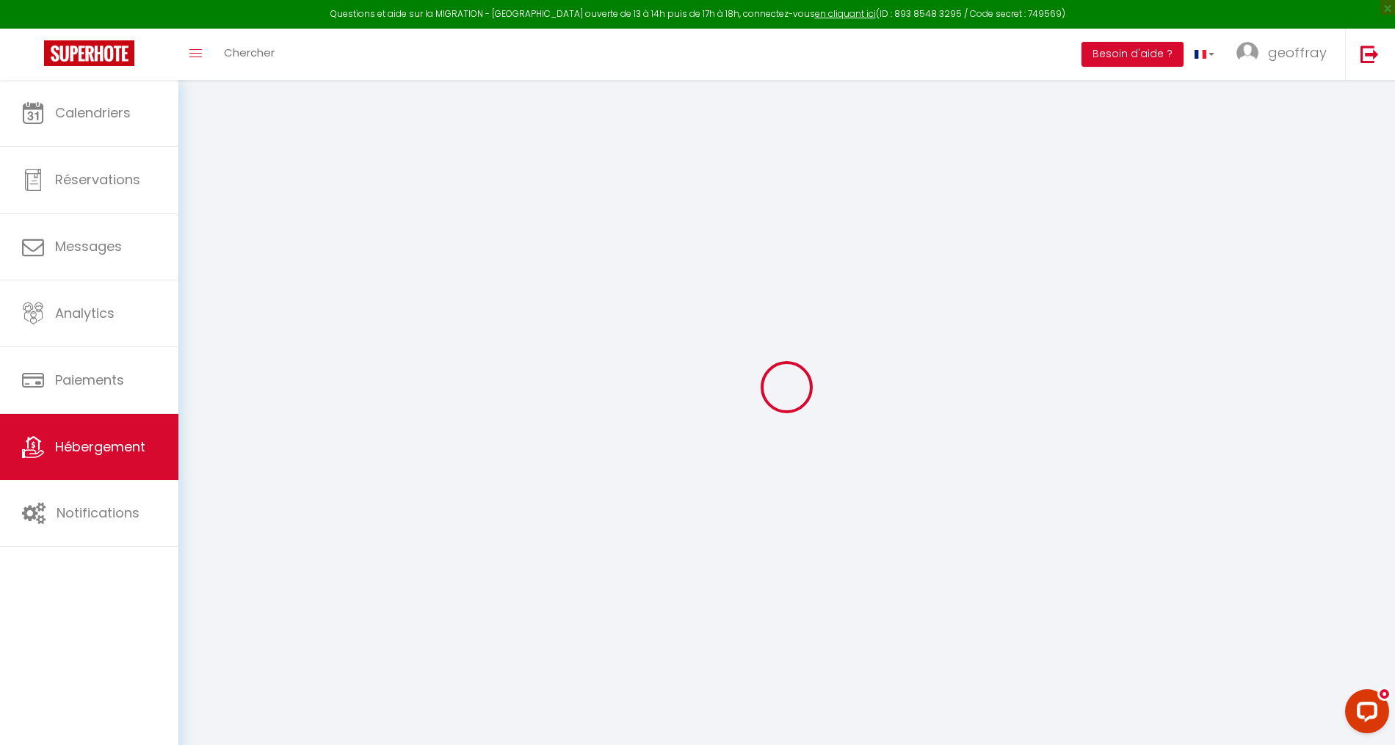
select select
checkbox input "false"
checkbox input "true"
checkbox input "false"
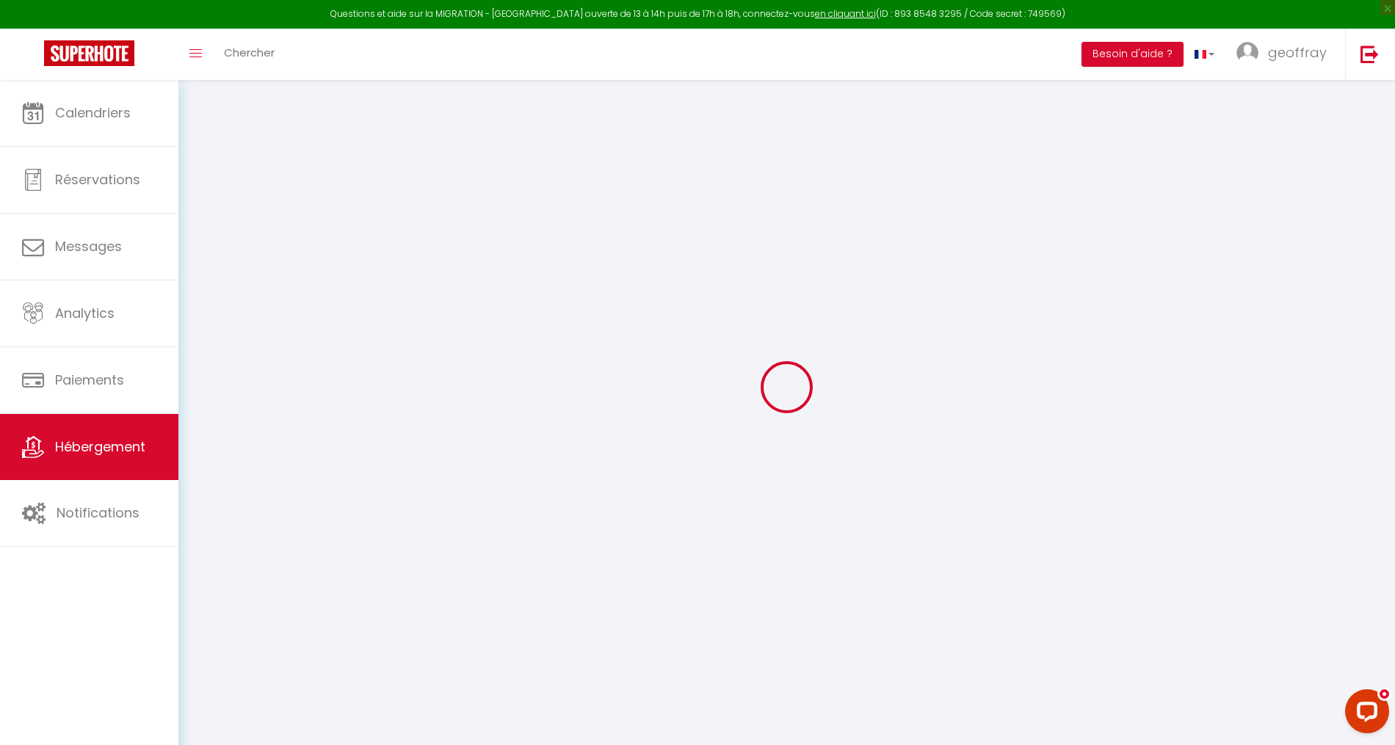
select select
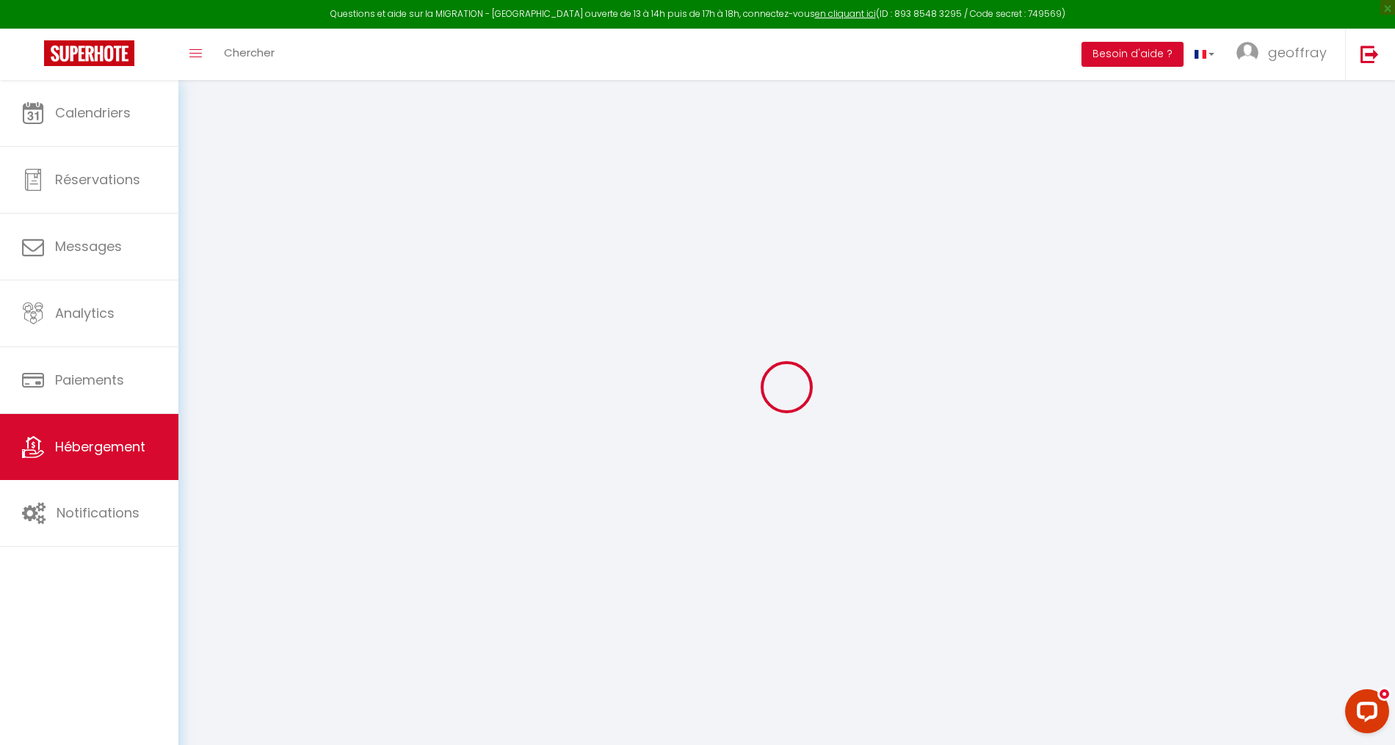
checkbox input "false"
checkbox input "true"
checkbox input "false"
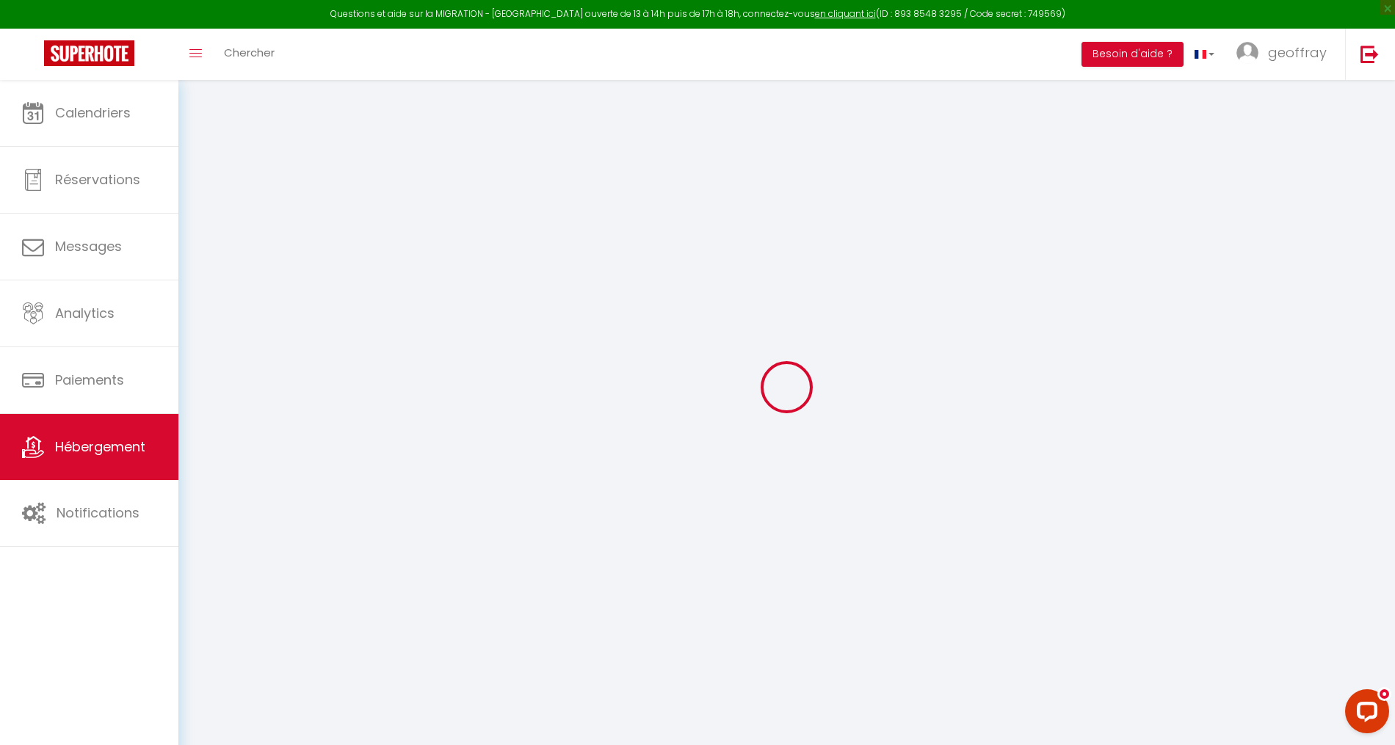
checkbox input "false"
checkbox input "true"
checkbox input "false"
select select "17:00"
select select
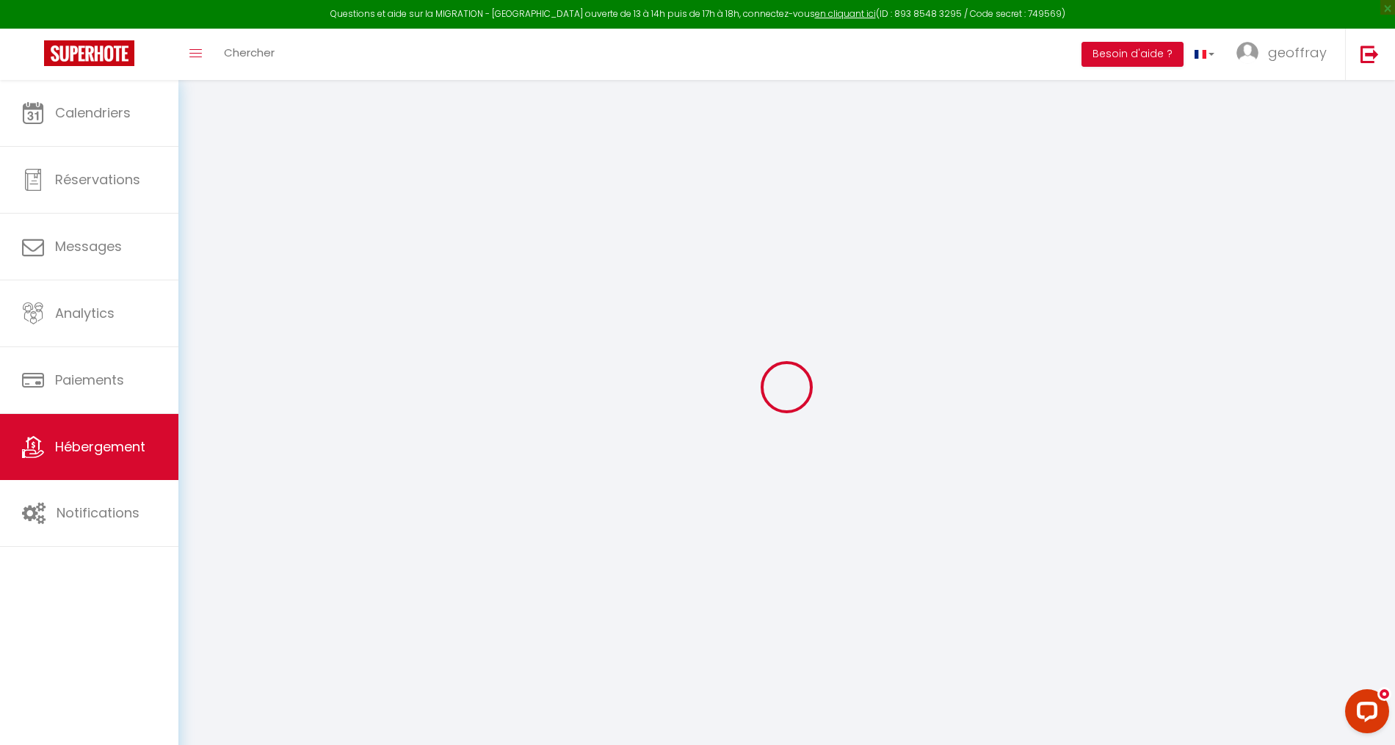
select select "10:00"
select select "30"
select select "120"
select select
checkbox input "false"
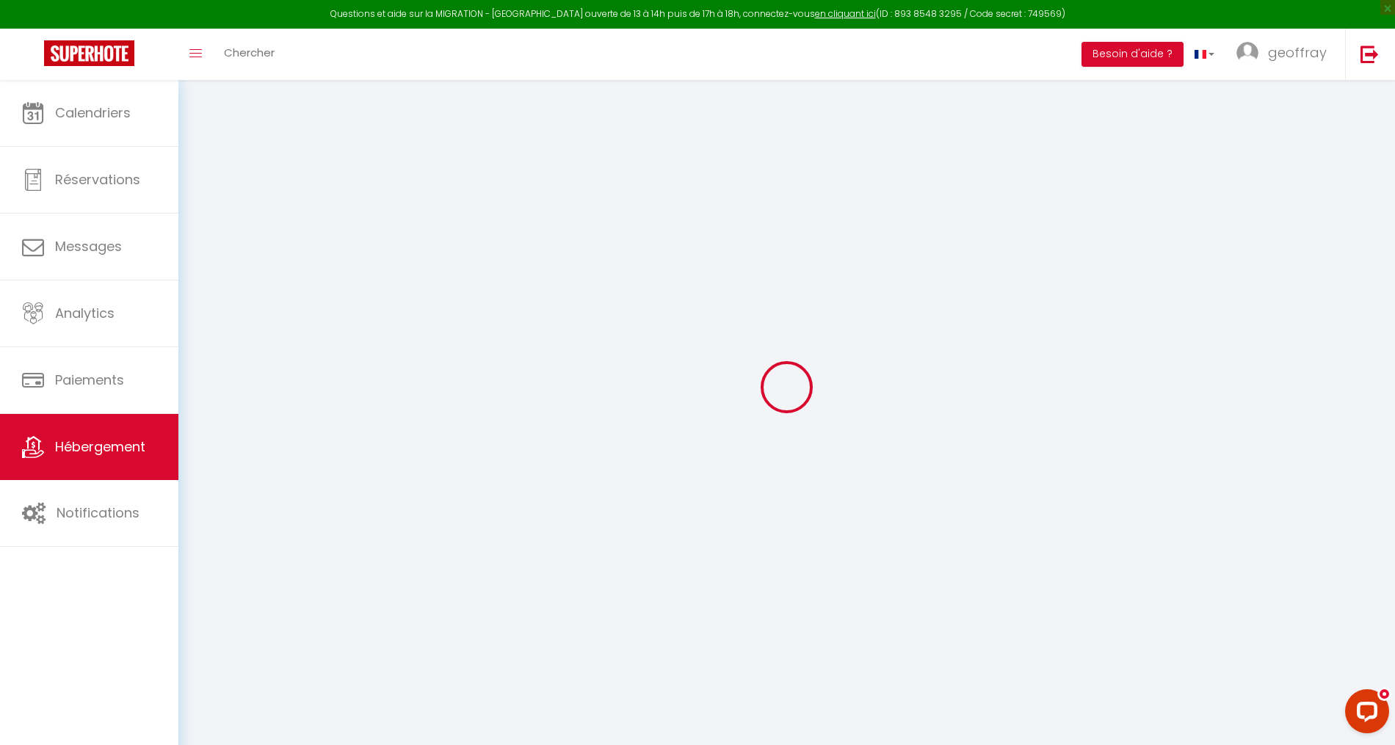
checkbox input "false"
checkbox input "true"
checkbox input "false"
select select
checkbox input "false"
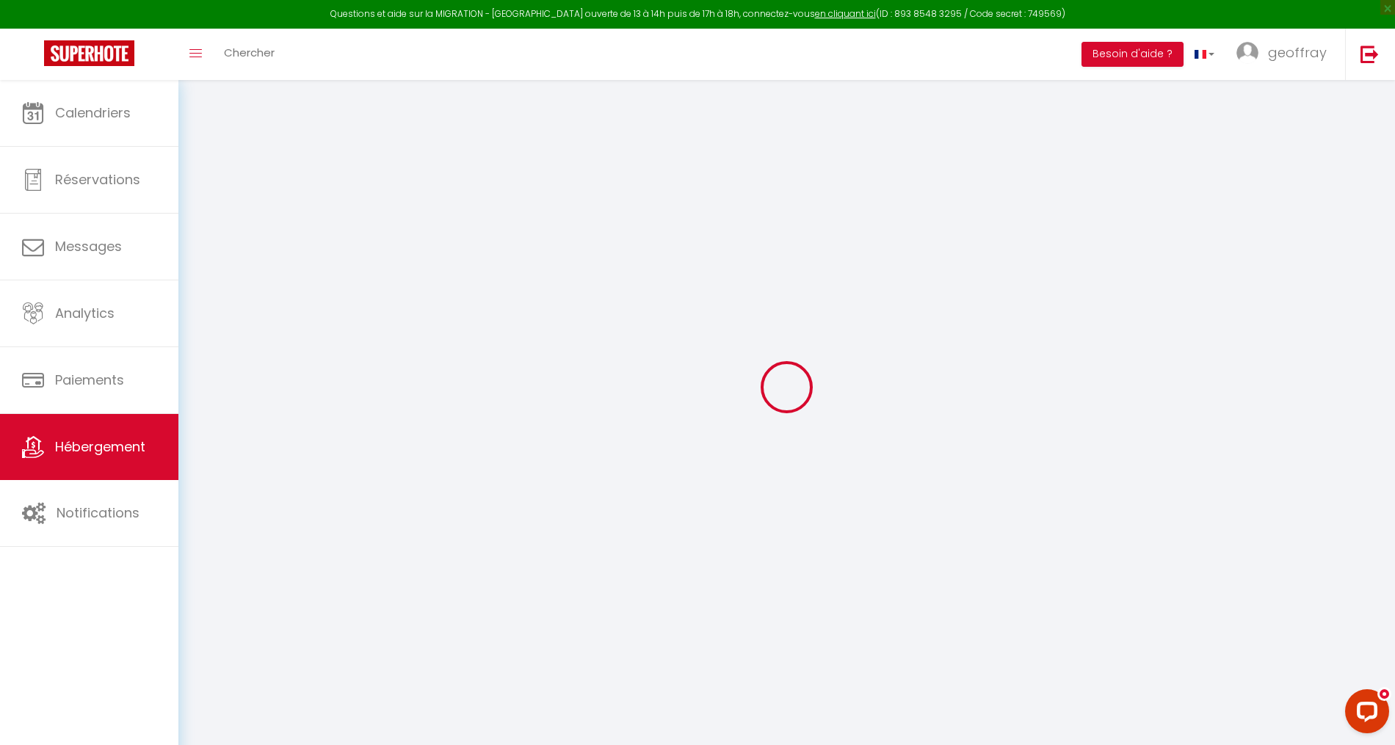
checkbox input "false"
checkbox input "true"
checkbox input "false"
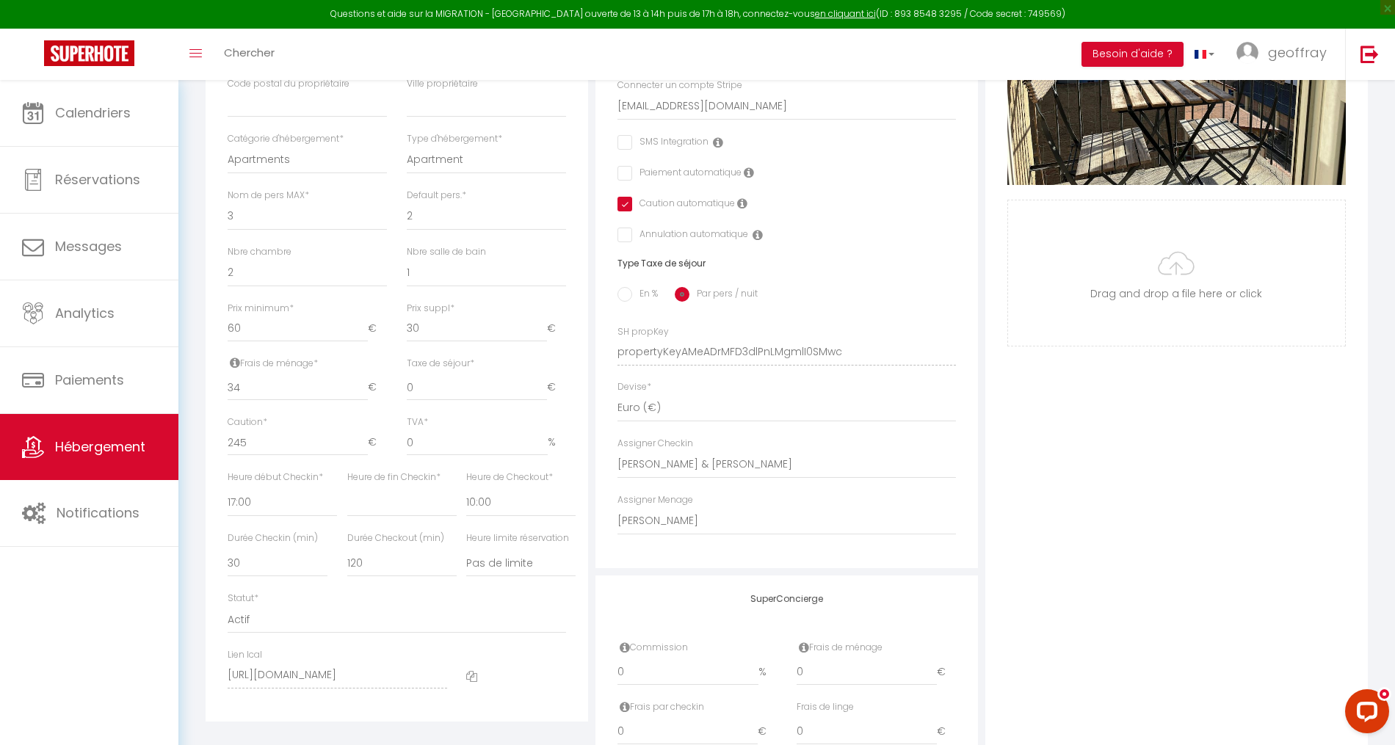
scroll to position [473, 0]
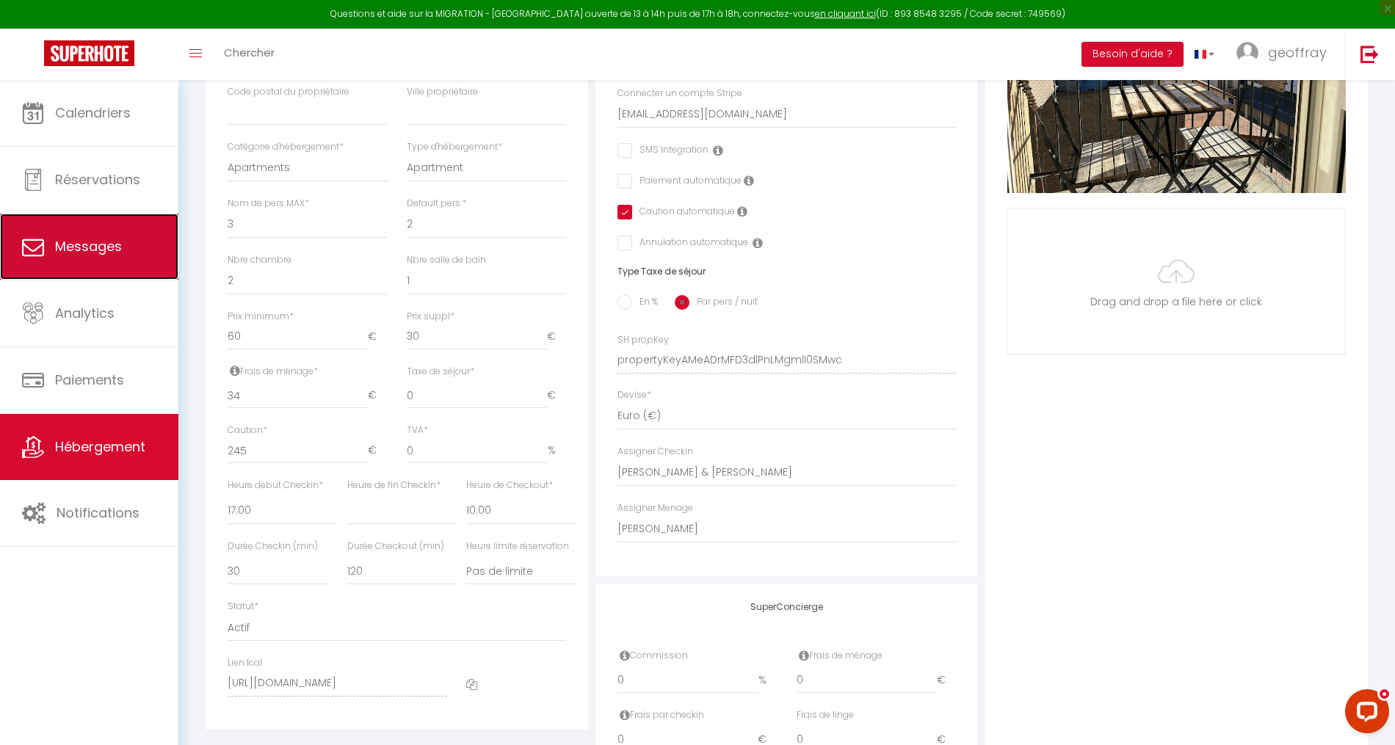
click at [98, 260] on link "Messages" at bounding box center [89, 247] width 178 height 66
select select "message"
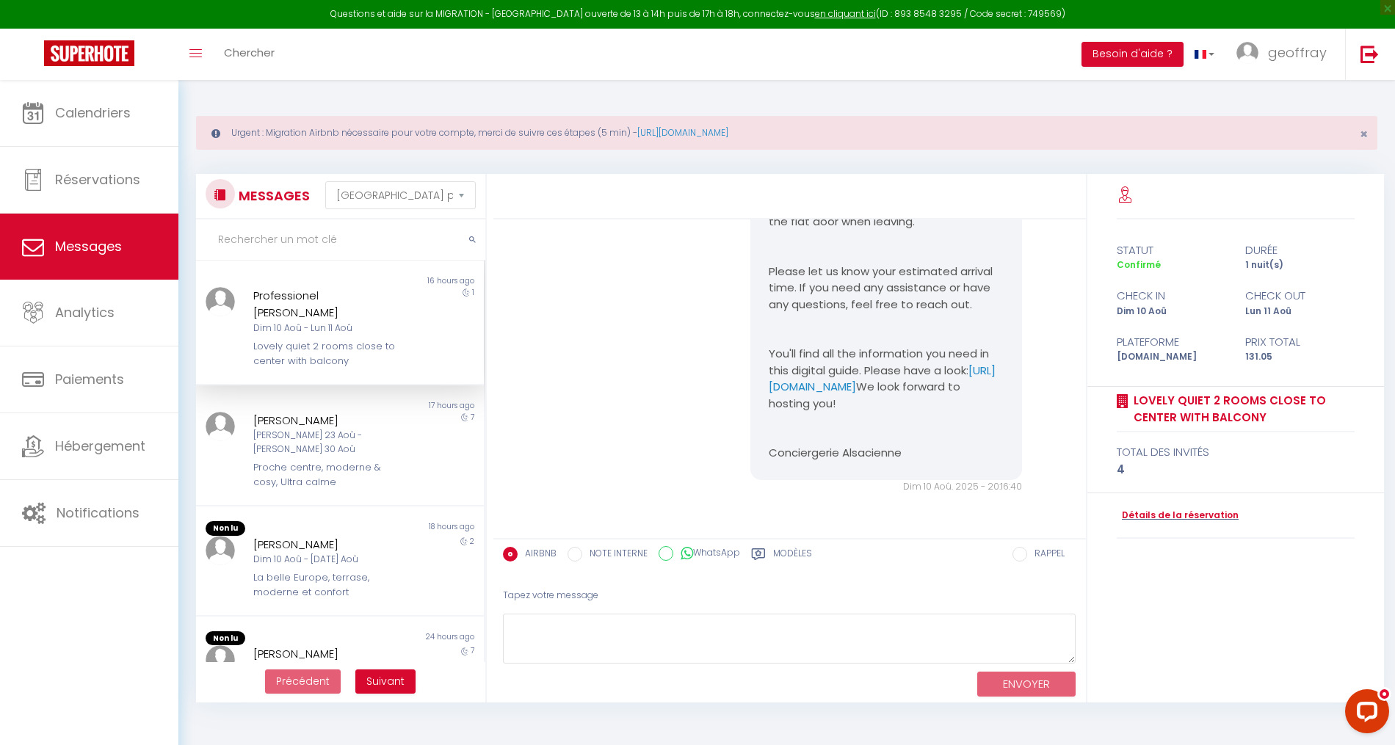
scroll to position [4871, 0]
